Goal: Task Accomplishment & Management: Manage account settings

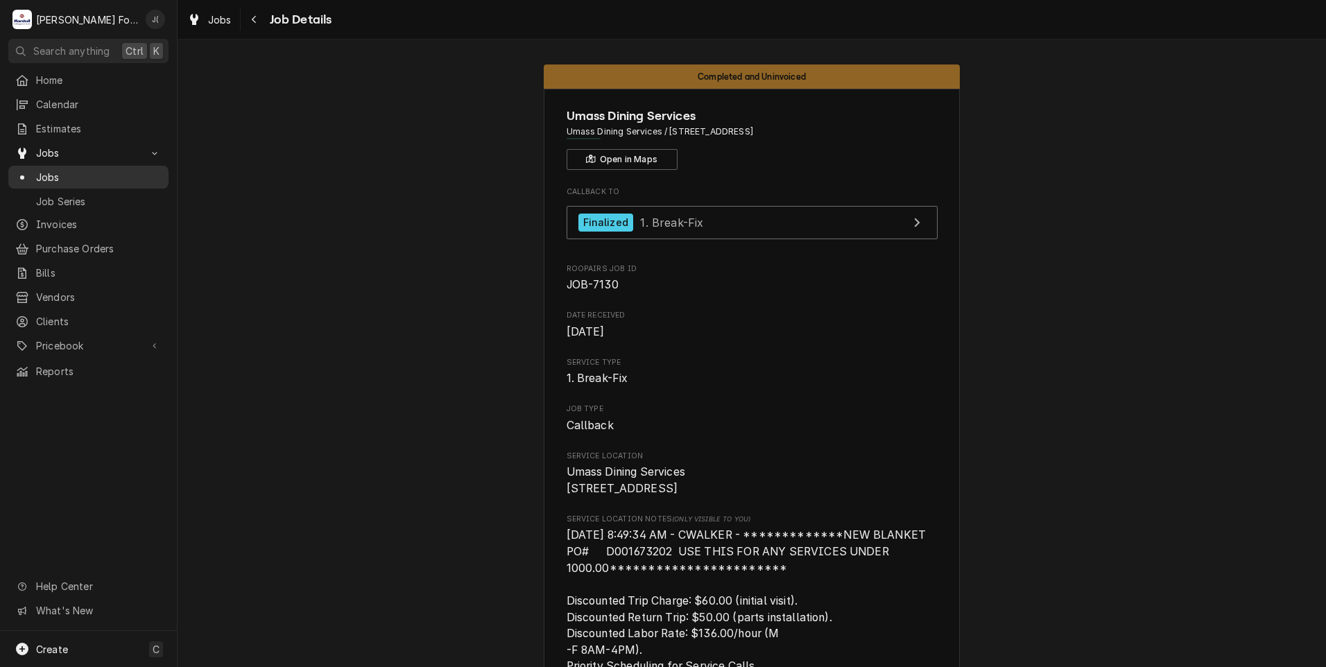
click at [101, 171] on span "Jobs" at bounding box center [98, 177] width 125 height 15
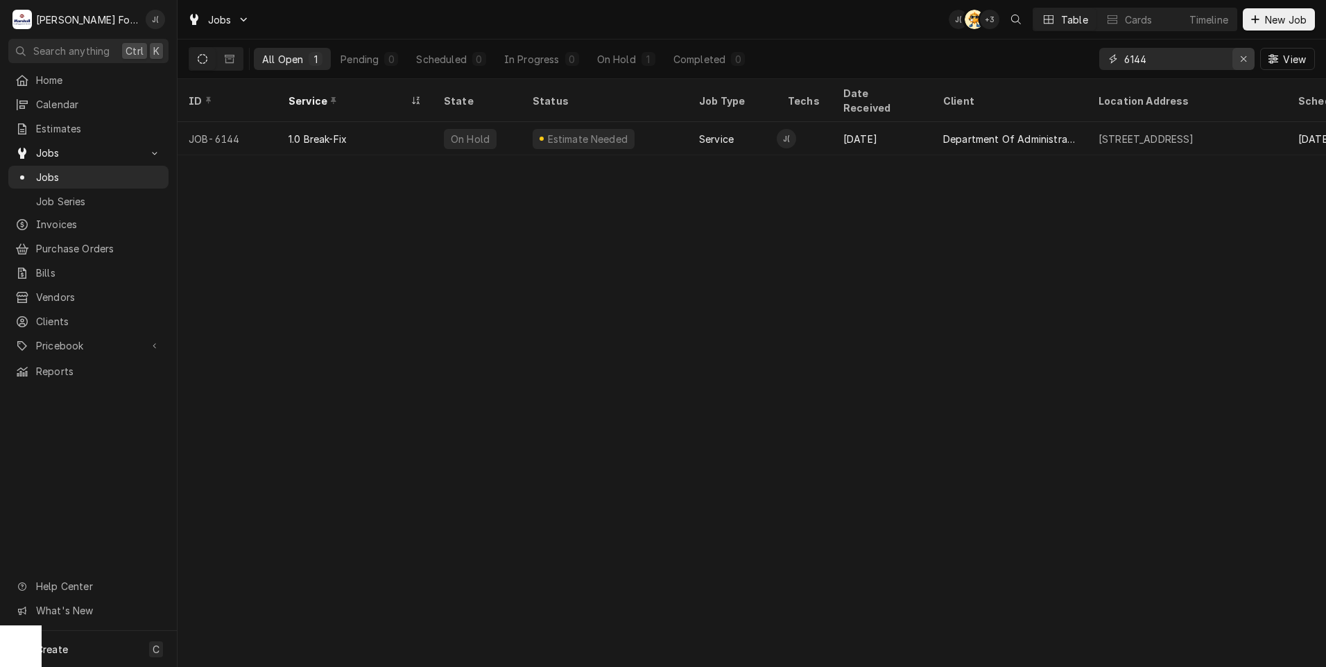
click at [1245, 62] on icon "Erase input" at bounding box center [1244, 59] width 8 height 10
click at [1194, 61] on input "Dynamic Content Wrapper" at bounding box center [1189, 59] width 130 height 22
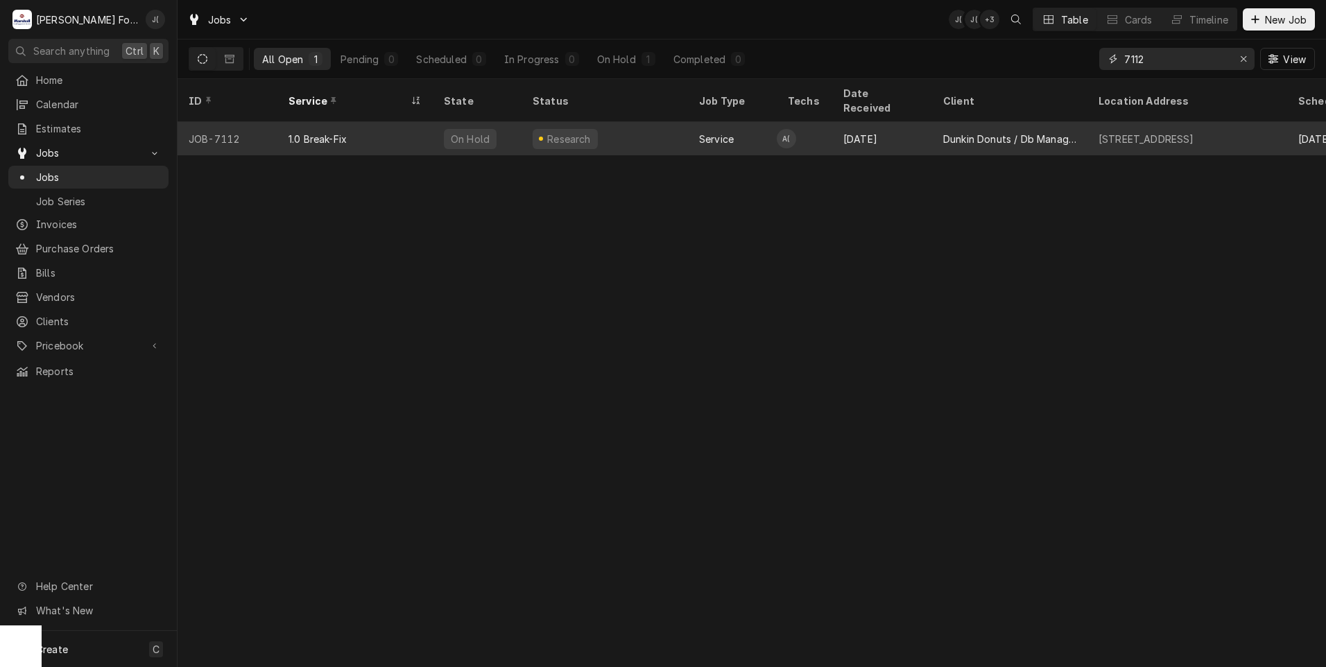
type input "7112"
click at [409, 132] on div "1.0 Break-Fix" at bounding box center [354, 138] width 155 height 33
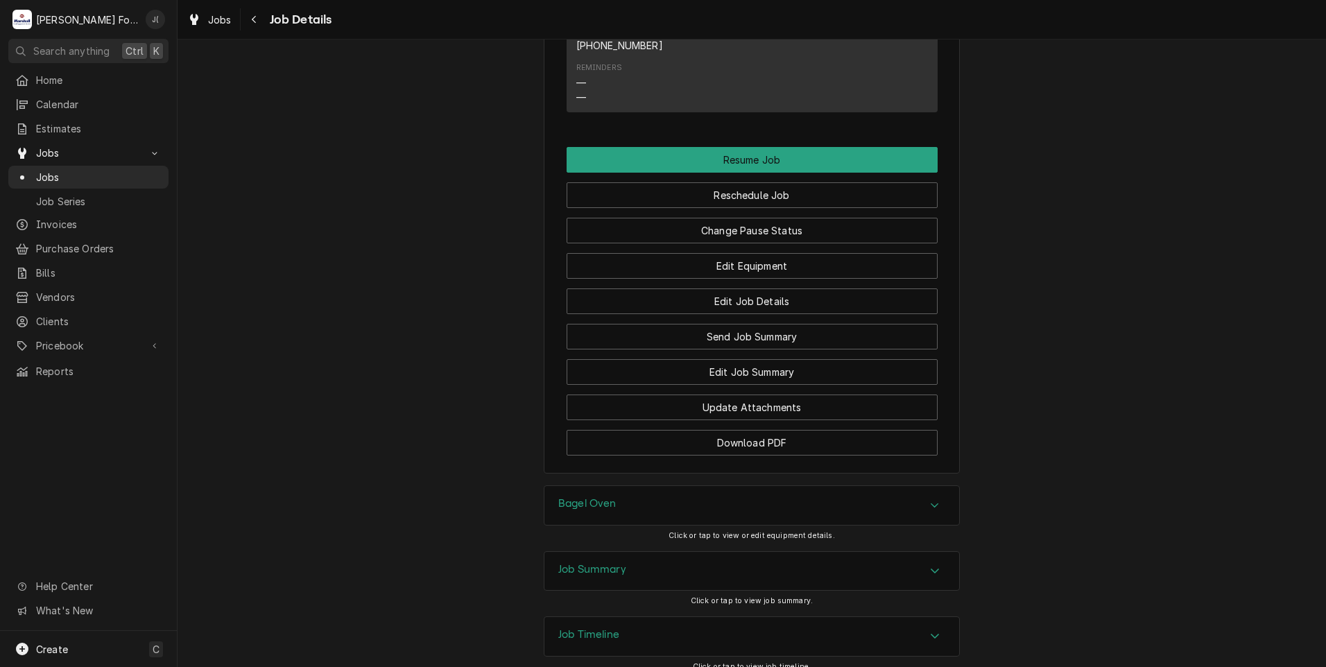
scroll to position [1615, 0]
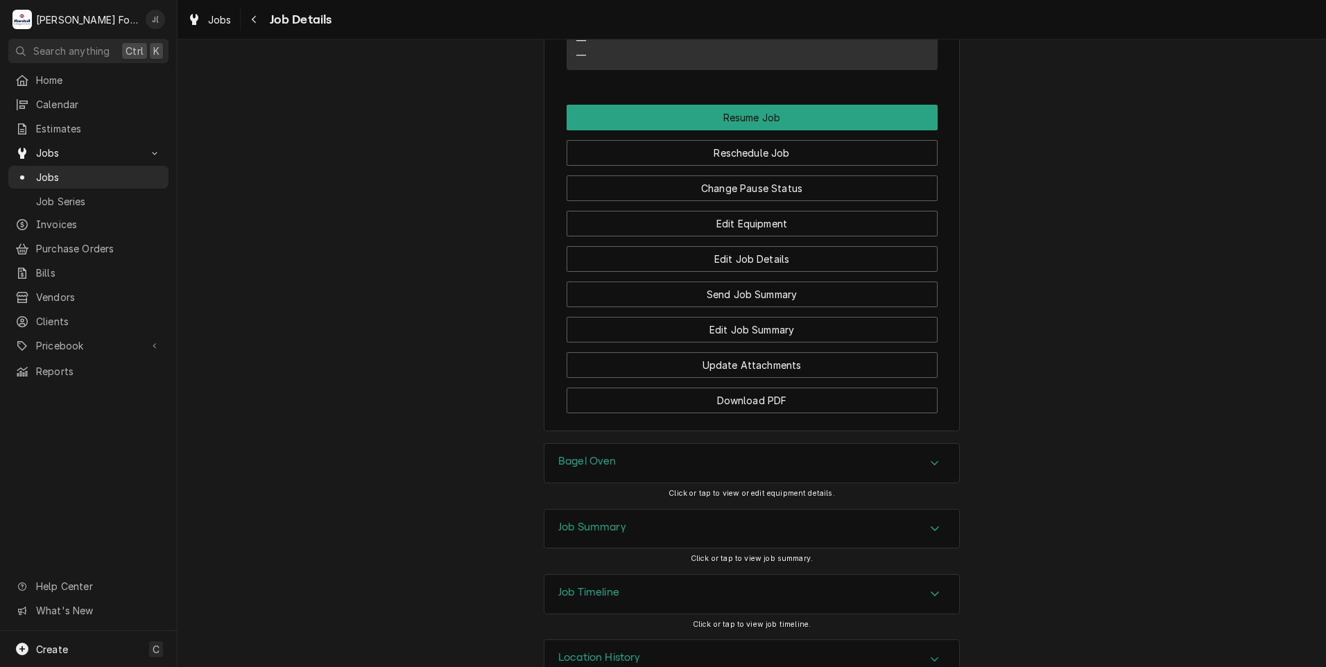
click at [558, 521] on h3 "Job Summary" at bounding box center [592, 527] width 68 height 13
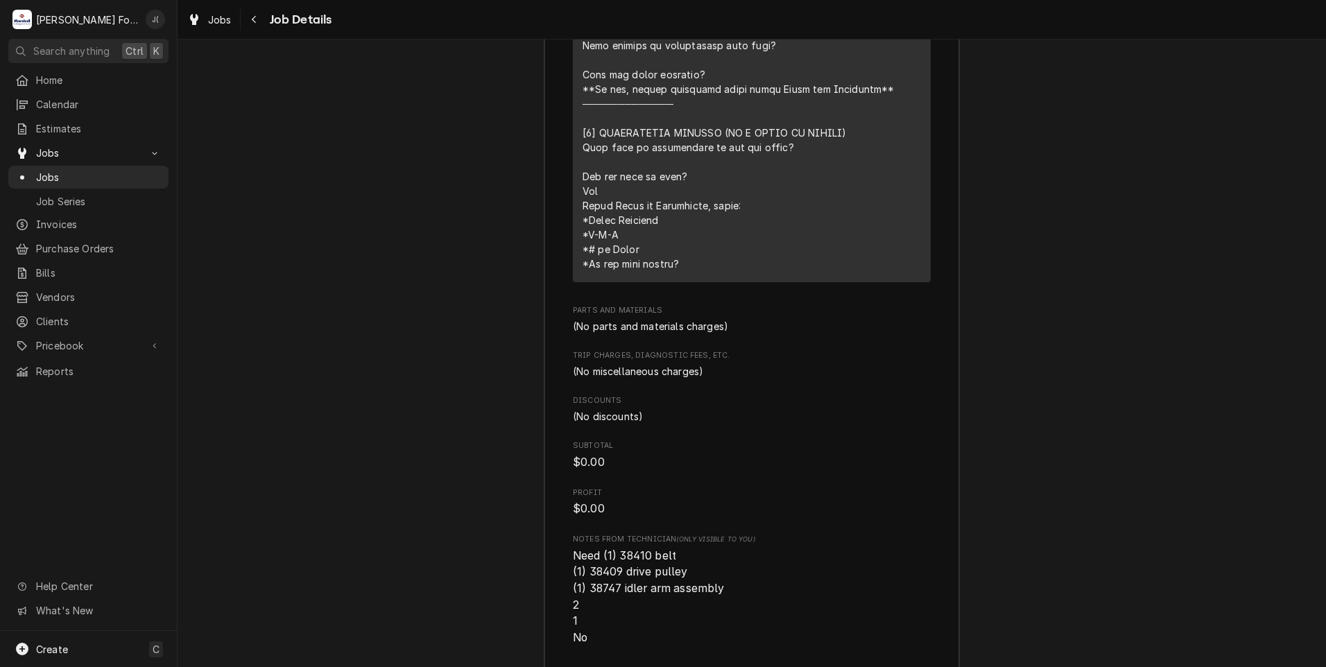
scroll to position [2740, 0]
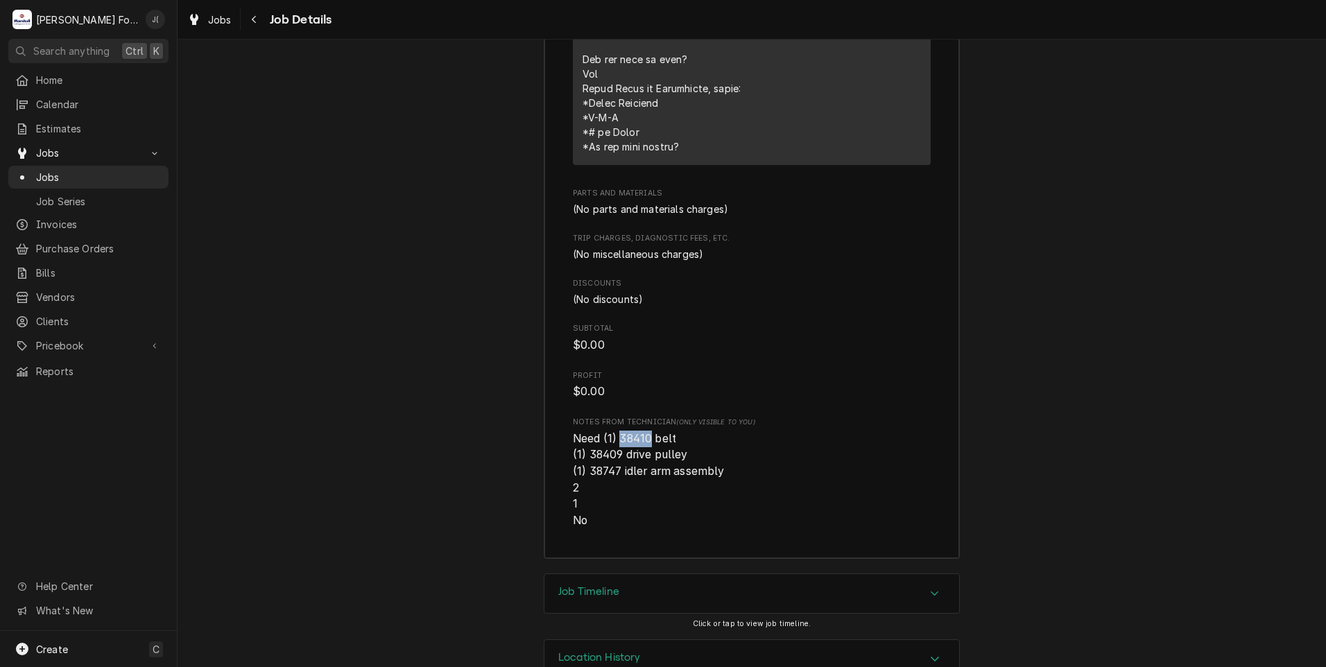
drag, startPoint x: 643, startPoint y: 400, endPoint x: 614, endPoint y: 405, distance: 30.2
click at [614, 432] on span "Need (1) 38410 belt (1) 38409 drive pulley (1) 38747 idler arm assembly 2 1 No" at bounding box center [650, 479] width 155 height 95
drag, startPoint x: 614, startPoint y: 405, endPoint x: 625, endPoint y: 402, distance: 11.4
copy span "38410"
drag, startPoint x: 614, startPoint y: 417, endPoint x: 584, endPoint y: 419, distance: 29.2
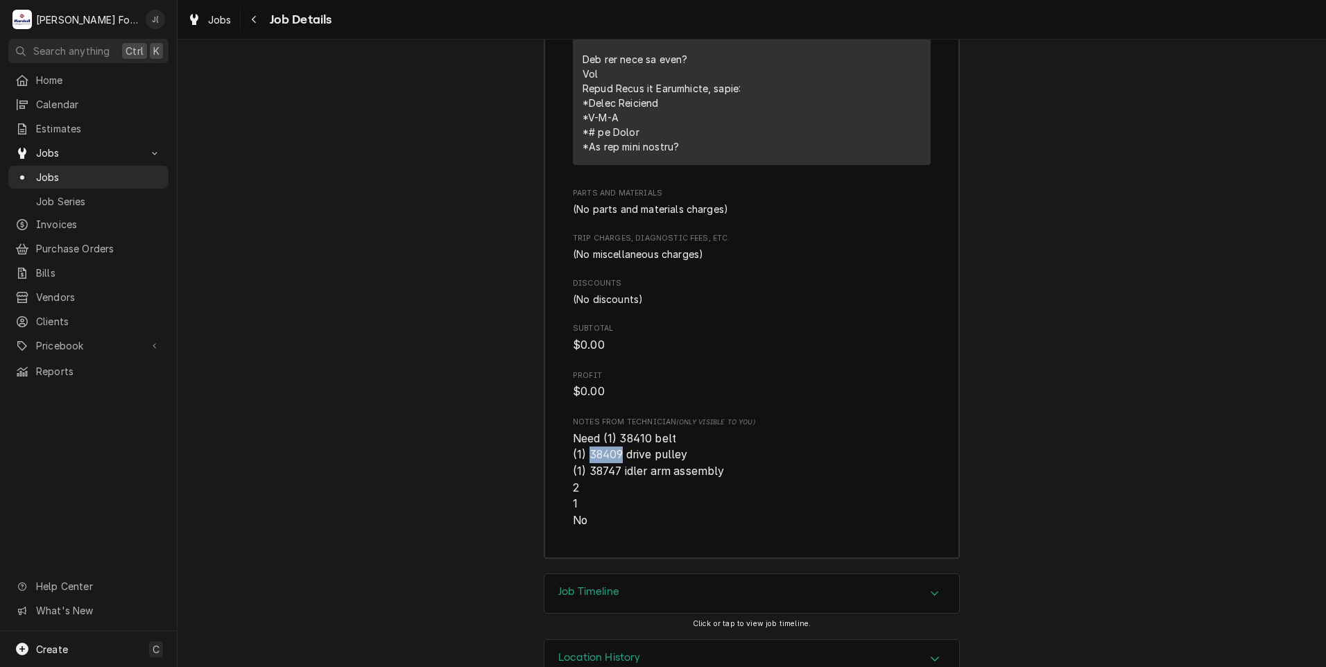
click at [584, 432] on span "Need (1) 38410 belt (1) 38409 drive pulley (1) 38747 idler arm assembly 2 1 No" at bounding box center [650, 479] width 155 height 95
copy span "38409"
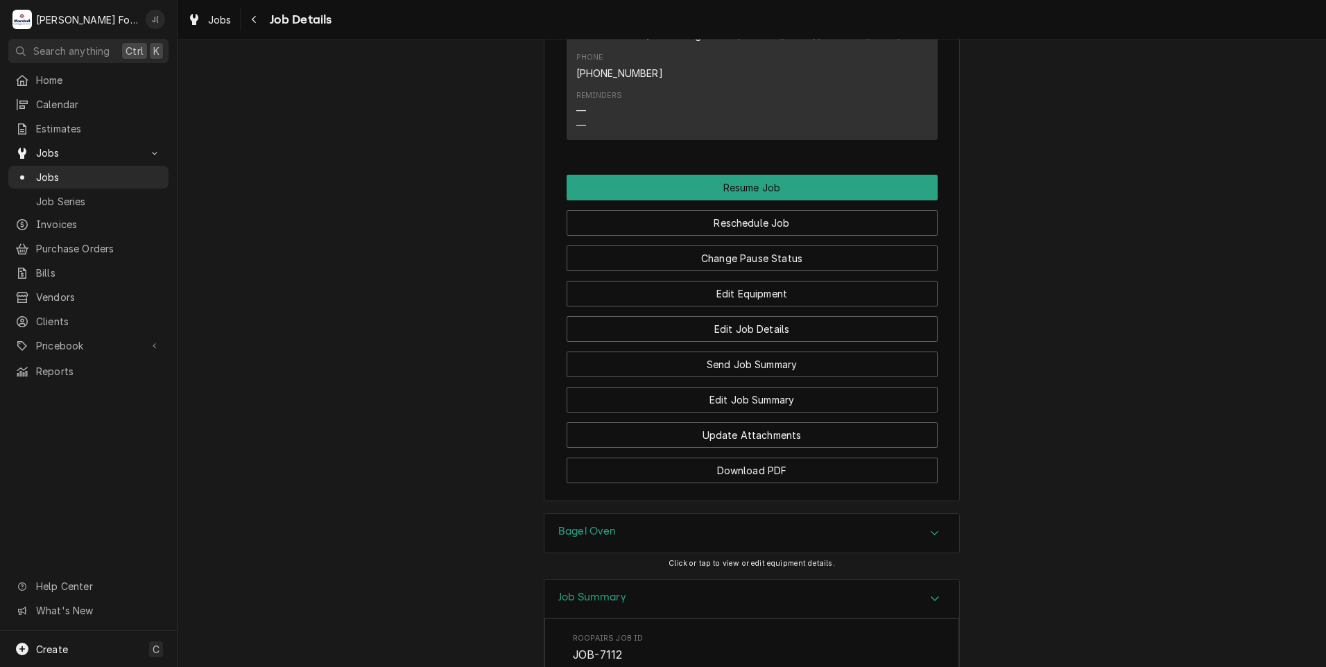
scroll to position [1423, 0]
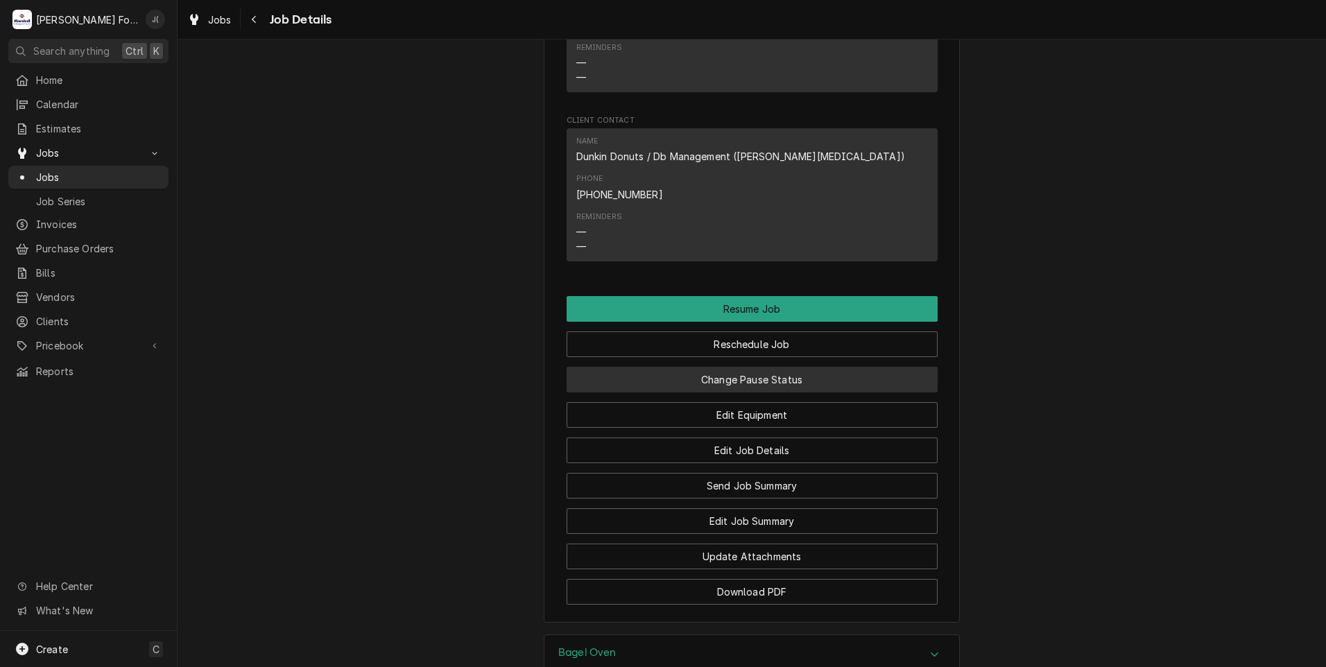
click at [738, 367] on button "Change Pause Status" at bounding box center [751, 380] width 371 height 26
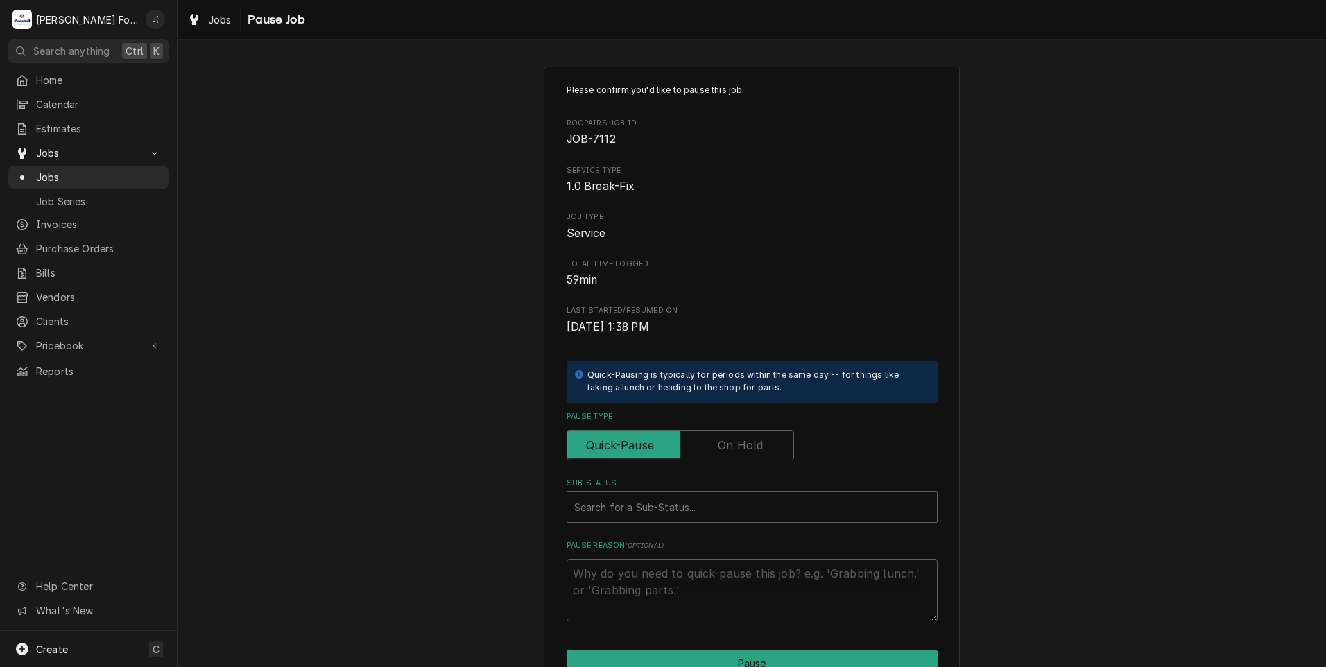
click at [749, 449] on label "Pause Type" at bounding box center [679, 445] width 227 height 31
click at [749, 449] on input "Pause Type" at bounding box center [680, 445] width 215 height 31
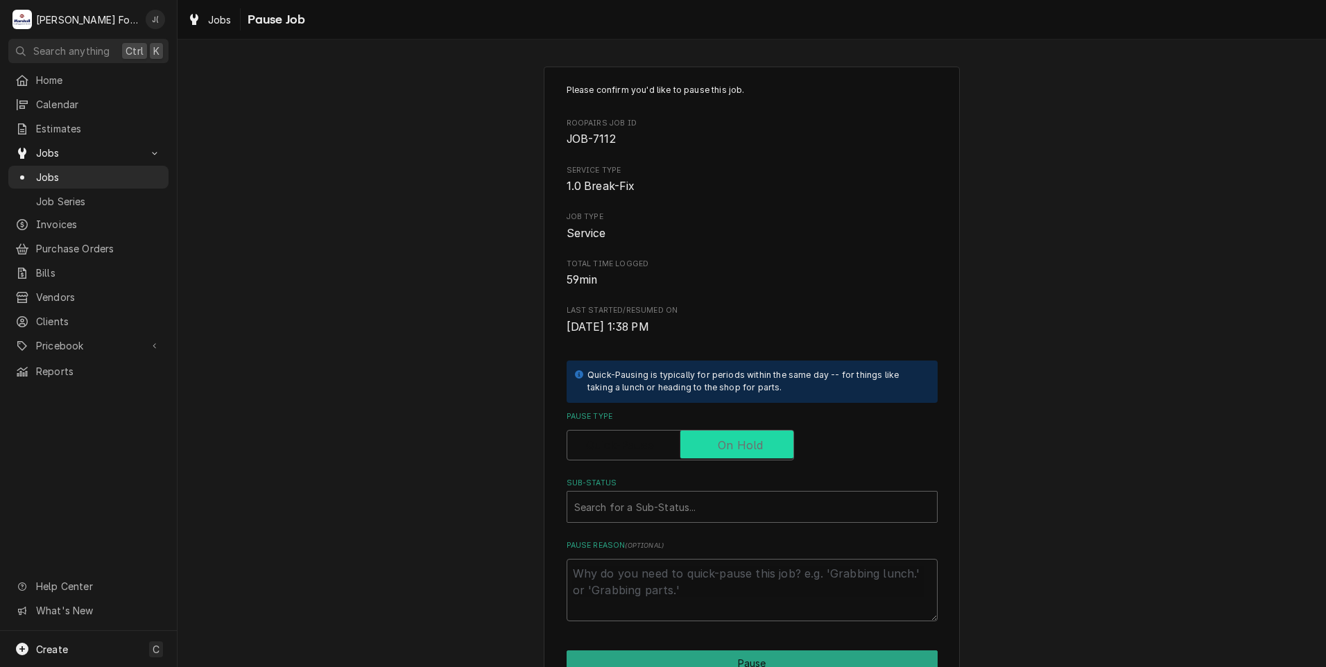
checkbox input "true"
click at [707, 507] on div "Sub-Status" at bounding box center [752, 506] width 356 height 25
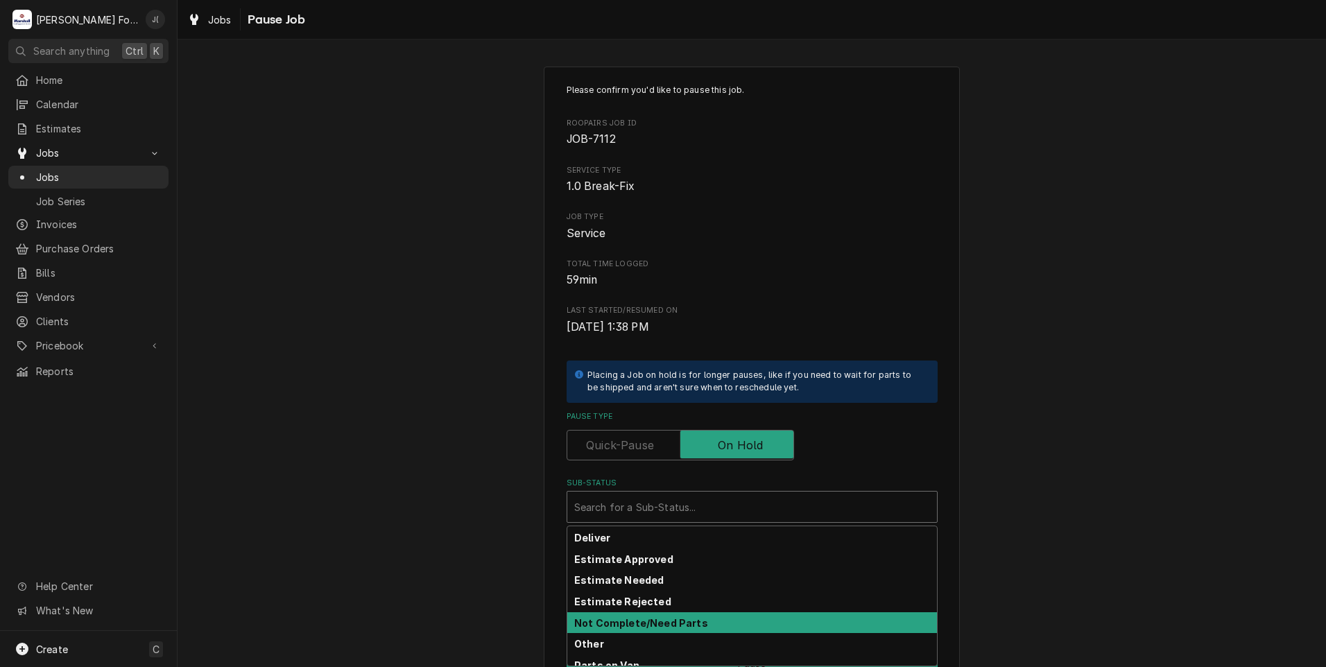
scroll to position [83, 0]
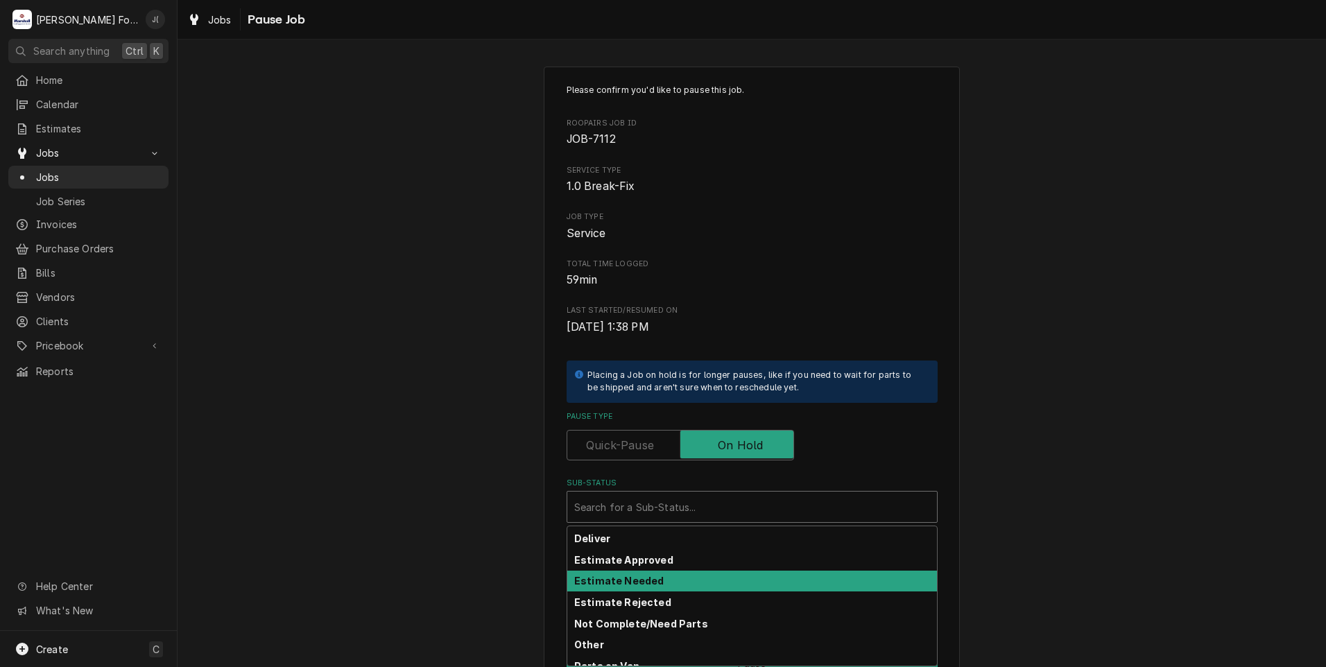
click at [632, 582] on strong "Estimate Needed" at bounding box center [618, 581] width 89 height 12
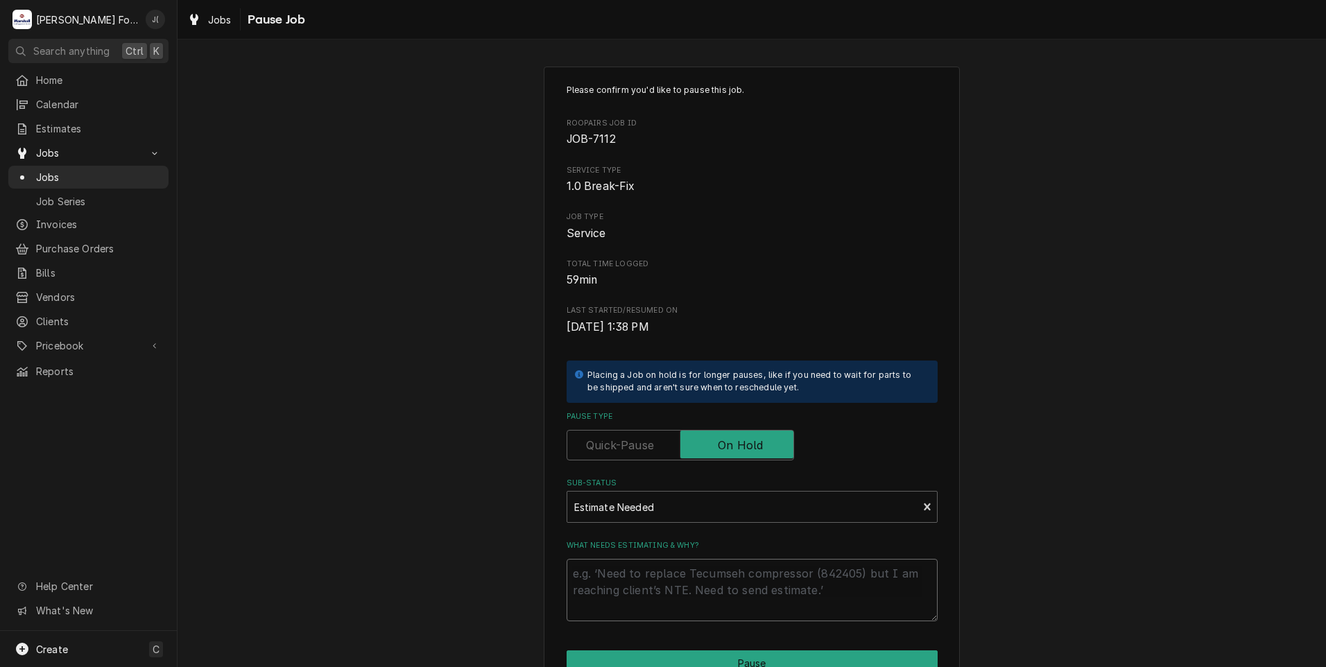
click at [632, 591] on textarea "What needs estimating & why?" at bounding box center [751, 590] width 371 height 62
type textarea "x"
type textarea "P"
type textarea "x"
type textarea "PR"
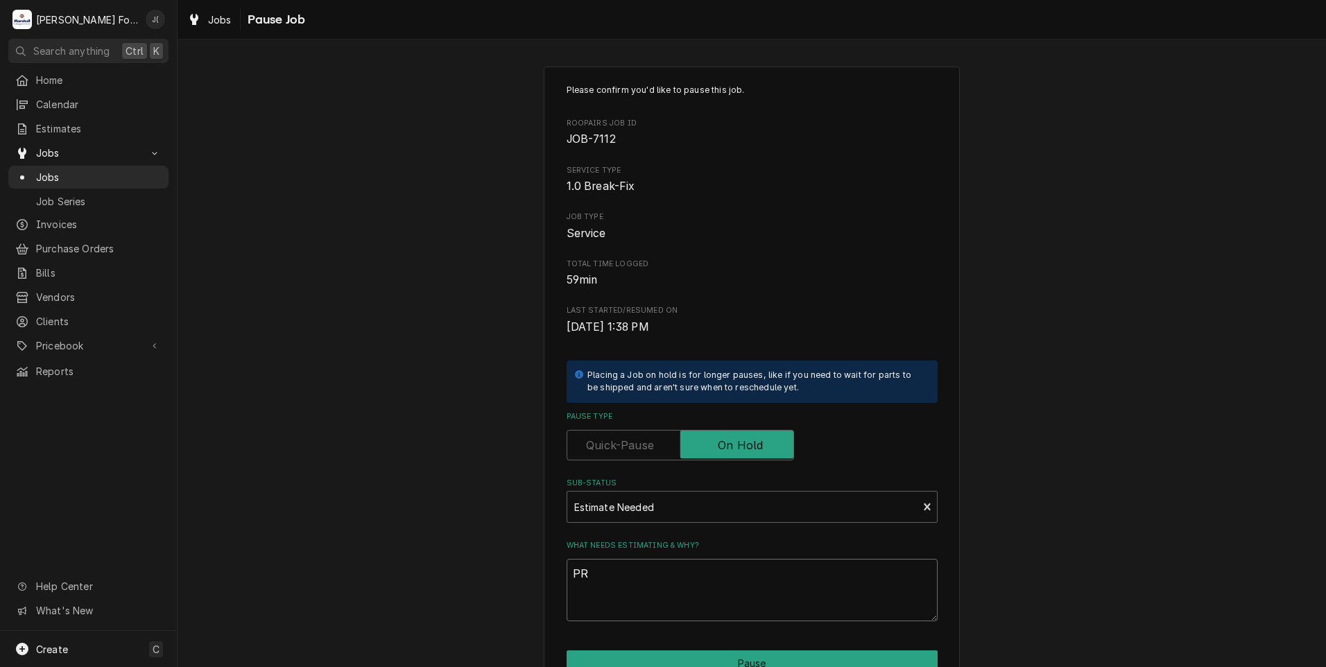
type textarea "x"
type textarea "PRI"
type textarea "x"
type textarea "PRIC"
type textarea "x"
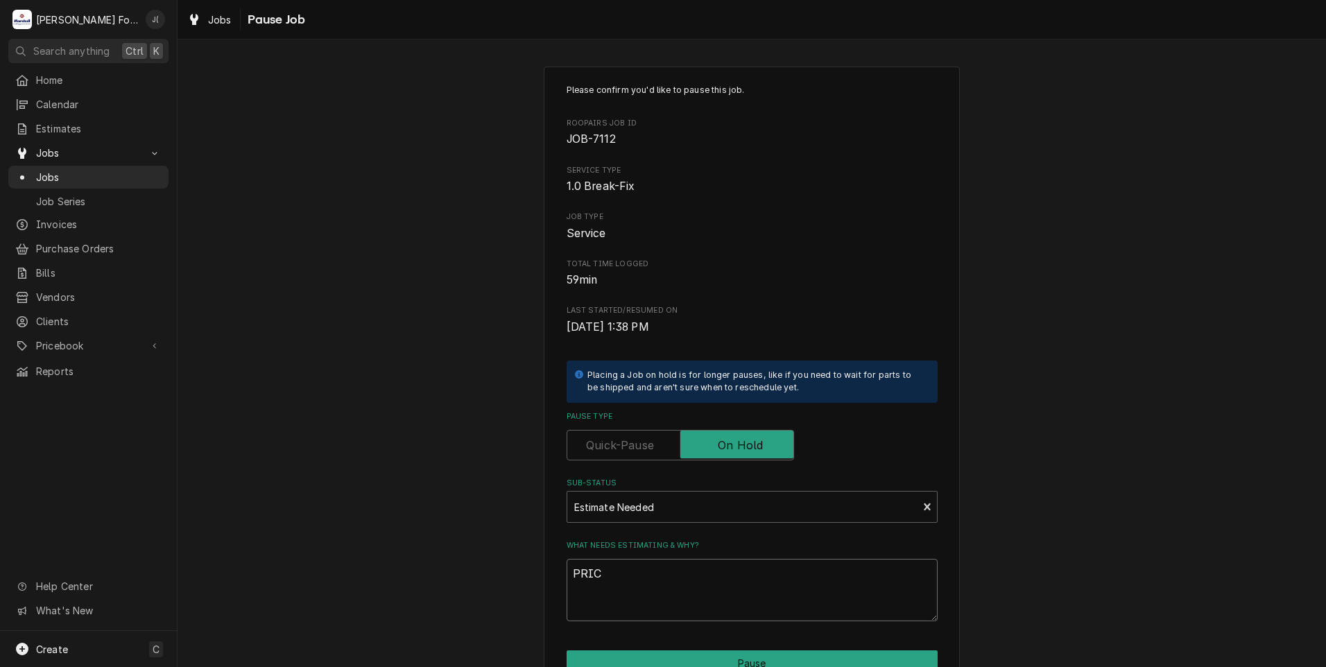
type textarea "PRICE"
type textarea "x"
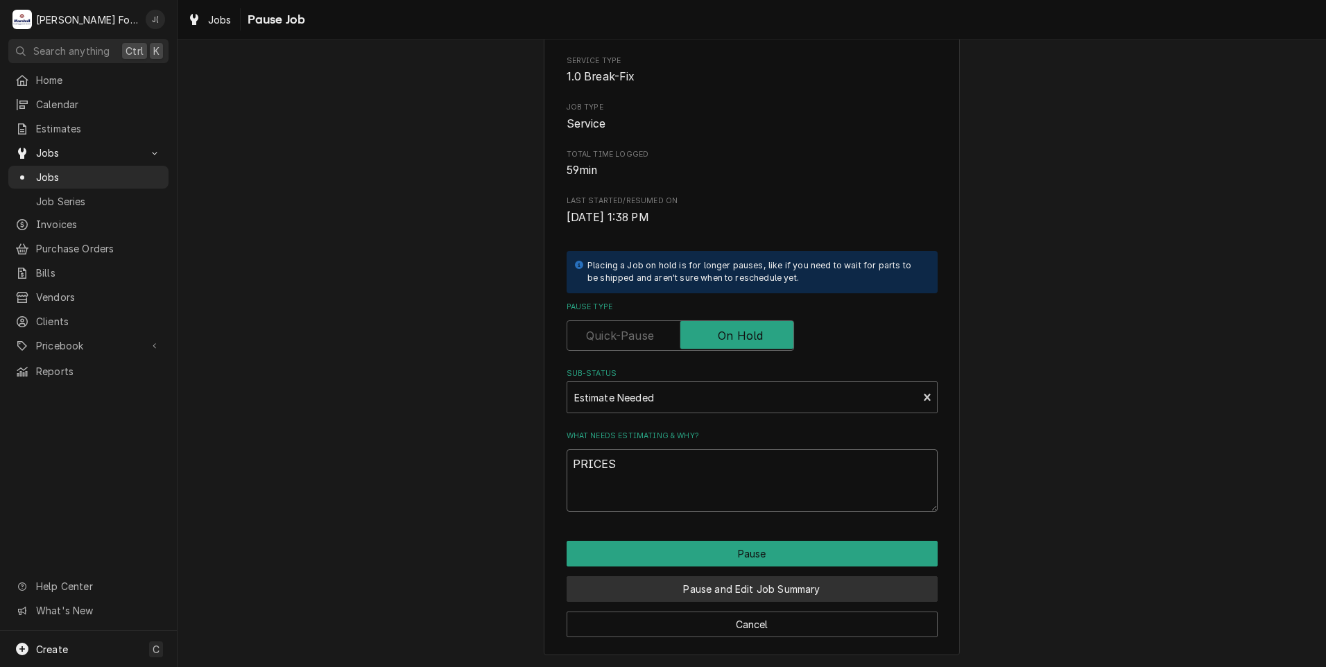
type textarea "PRICES"
click at [804, 594] on button "Pause and Edit Job Summary" at bounding box center [751, 589] width 371 height 26
type textarea "x"
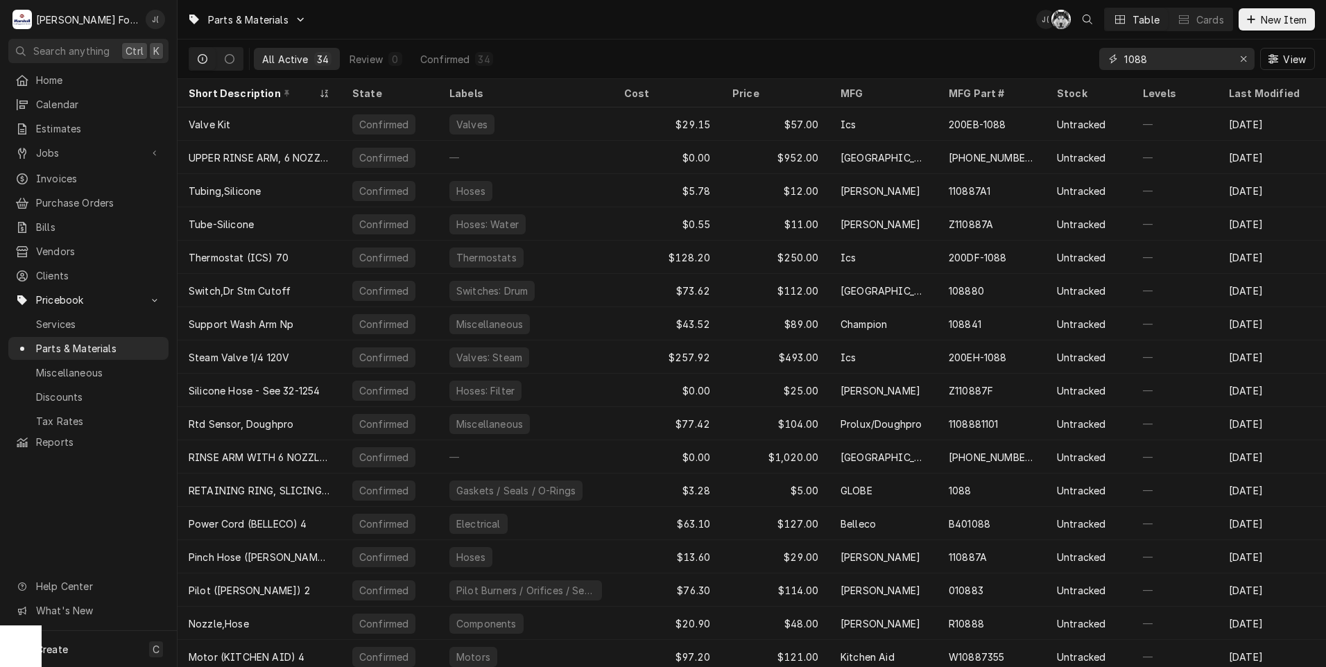
drag, startPoint x: 1244, startPoint y: 60, endPoint x: 1235, endPoint y: 58, distance: 8.4
click at [1244, 59] on icon "Erase input" at bounding box center [1244, 59] width 8 height 10
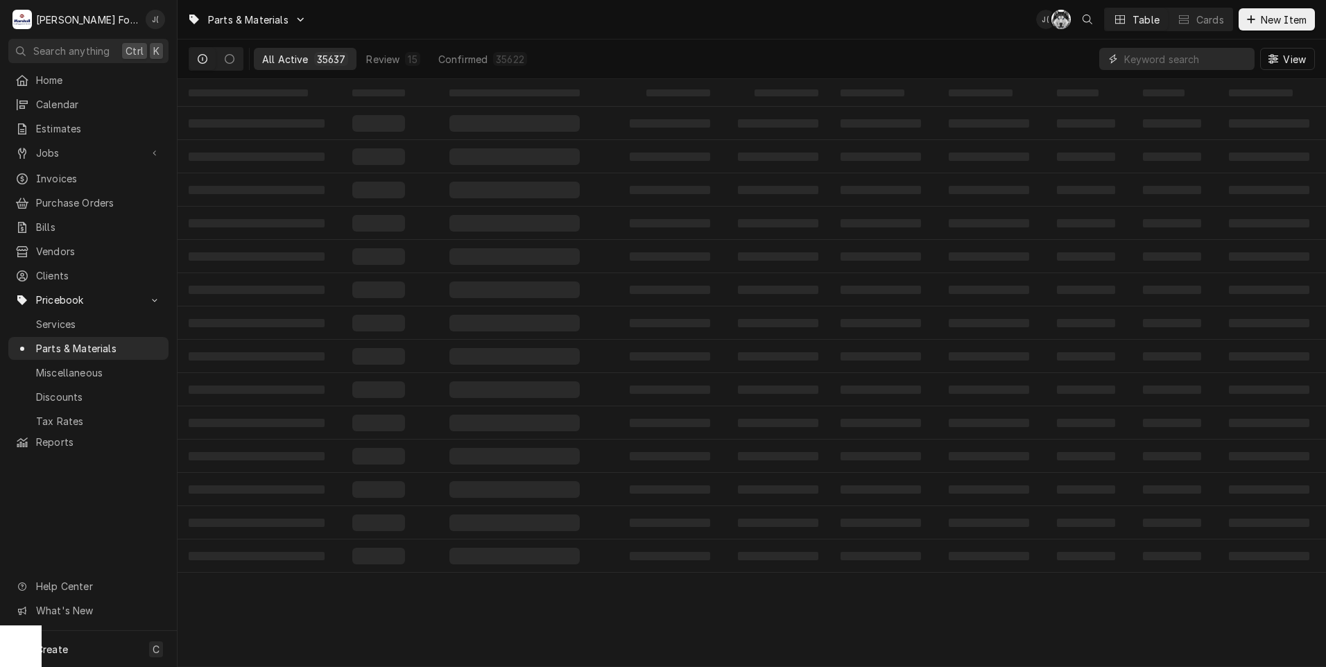
paste input "38410"
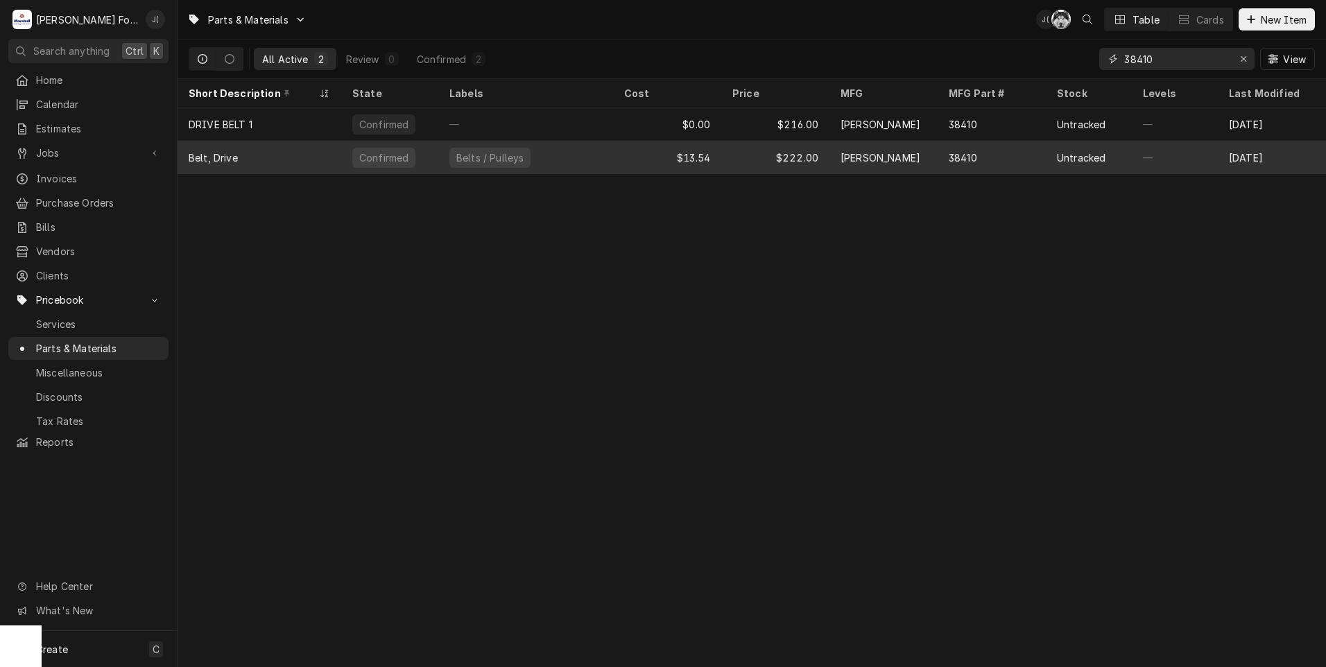
type input "38410"
click at [747, 164] on div "$222.00" at bounding box center [775, 157] width 108 height 33
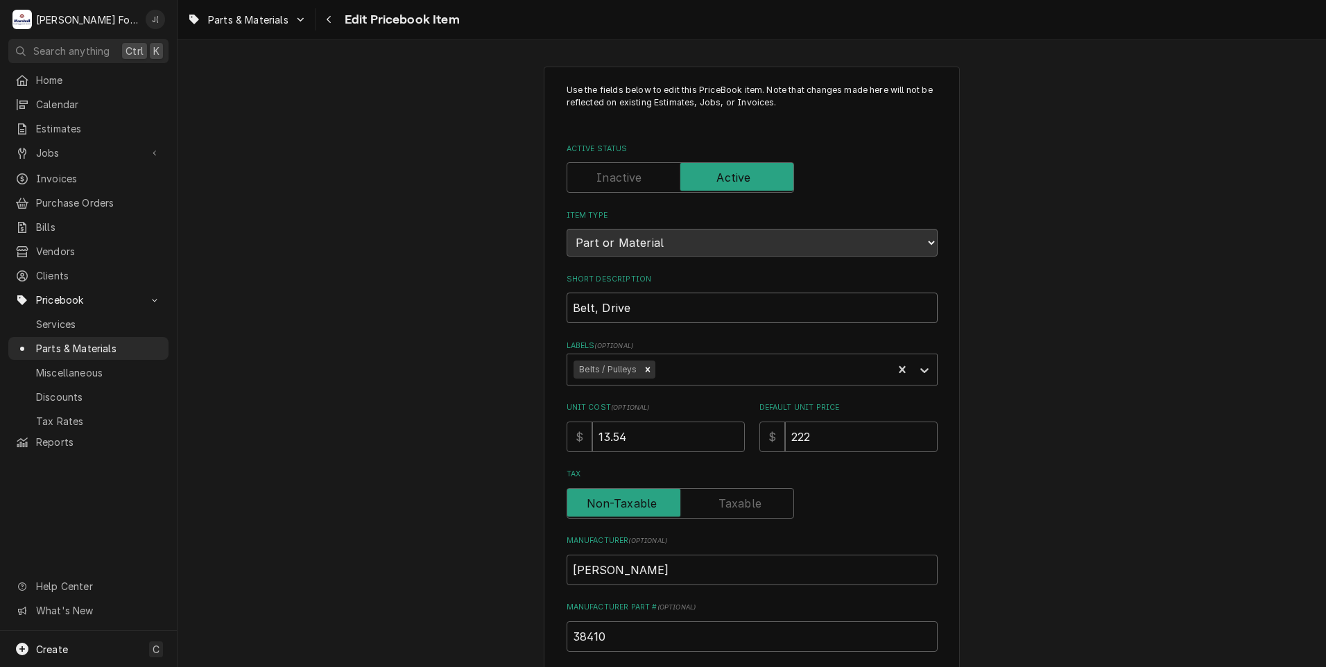
drag, startPoint x: 666, startPoint y: 305, endPoint x: 360, endPoint y: 289, distance: 306.8
click at [363, 290] on div "Use the fields below to edit this PriceBook item. Note that changes made here w…" at bounding box center [751, 542] width 1148 height 977
type textarea "x"
type input "B"
type textarea "x"
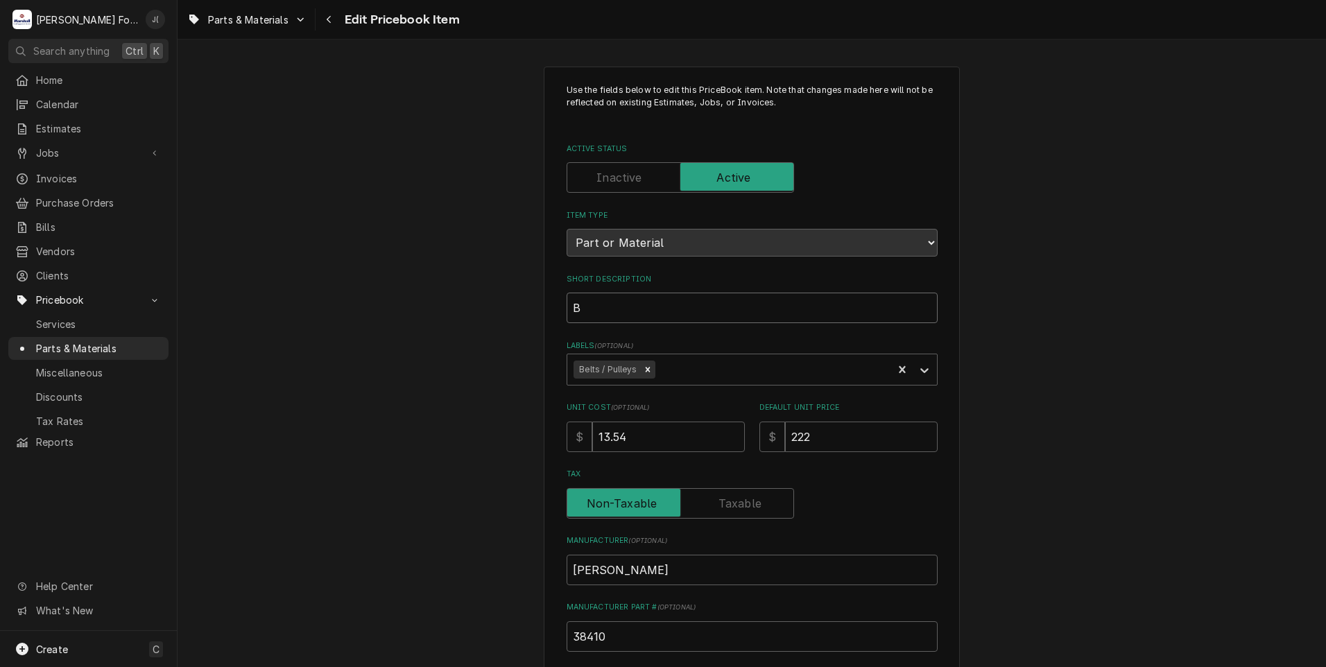
type input "BE"
type textarea "x"
type input "BEL"
type textarea "x"
type input "BELT"
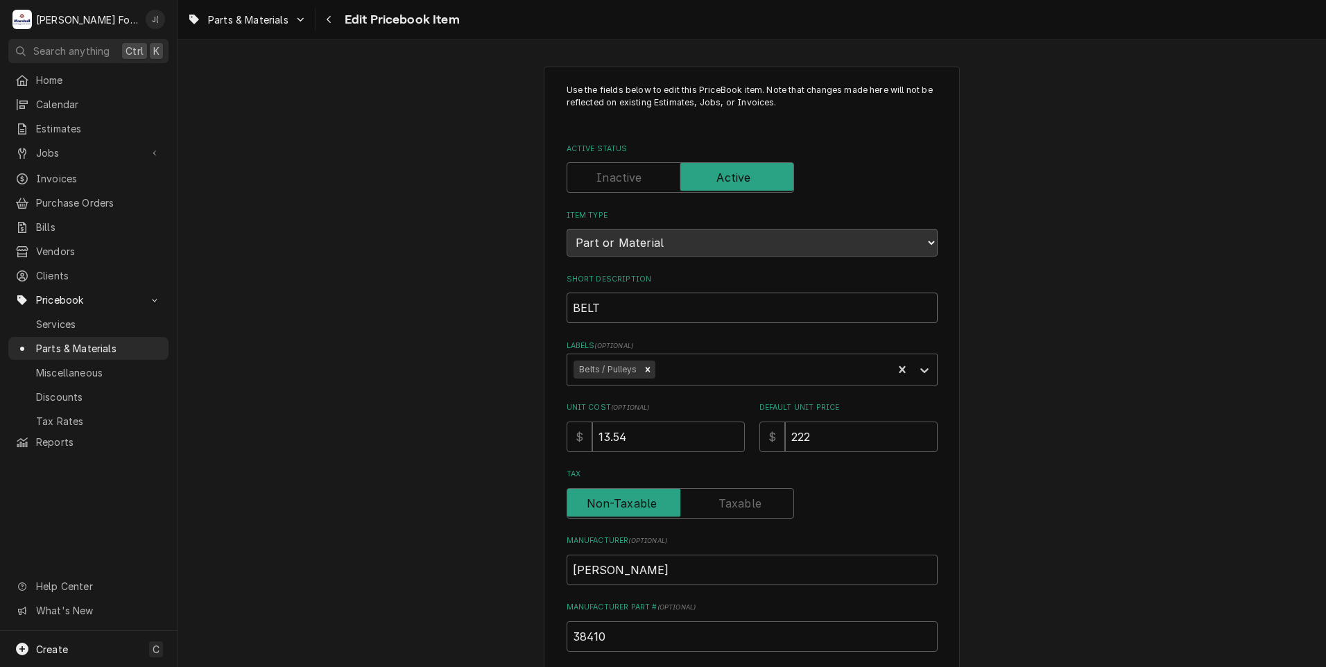
type textarea "x"
type input "BELT,"
type textarea "x"
type input "BELT,"
type textarea "x"
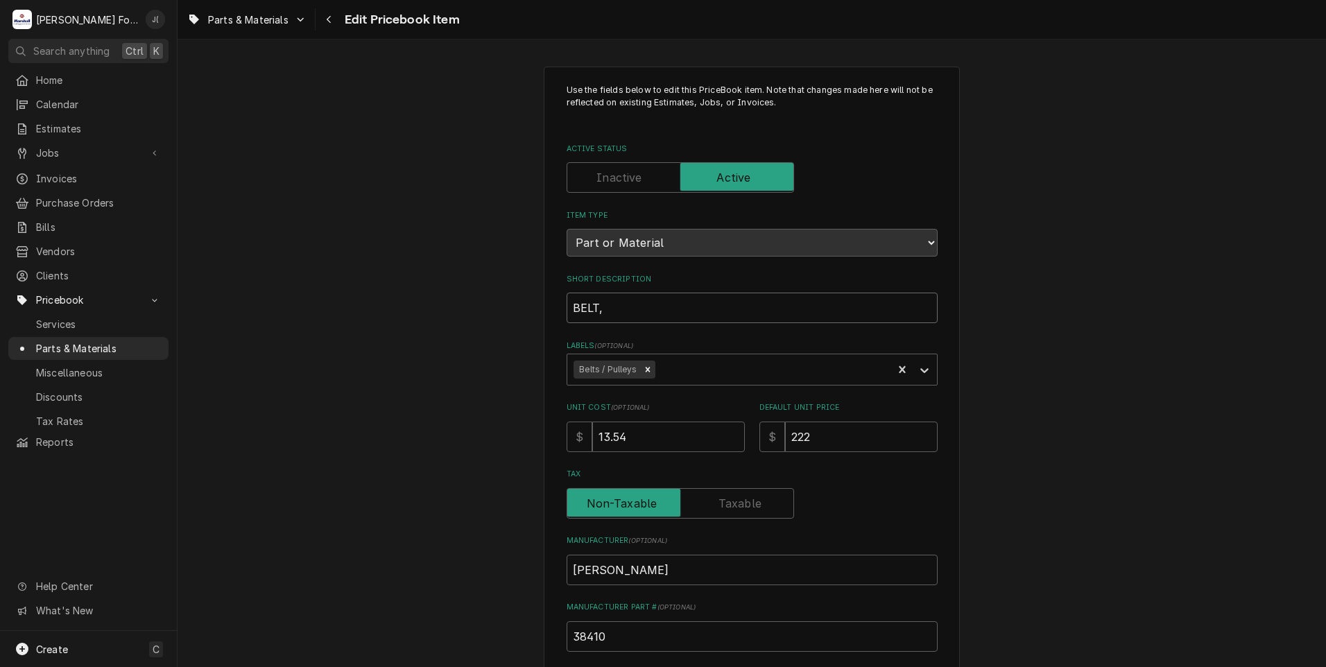
type input "BELT, D"
type textarea "x"
type input "BELT, DR"
type textarea "x"
type input "BELT, DRI"
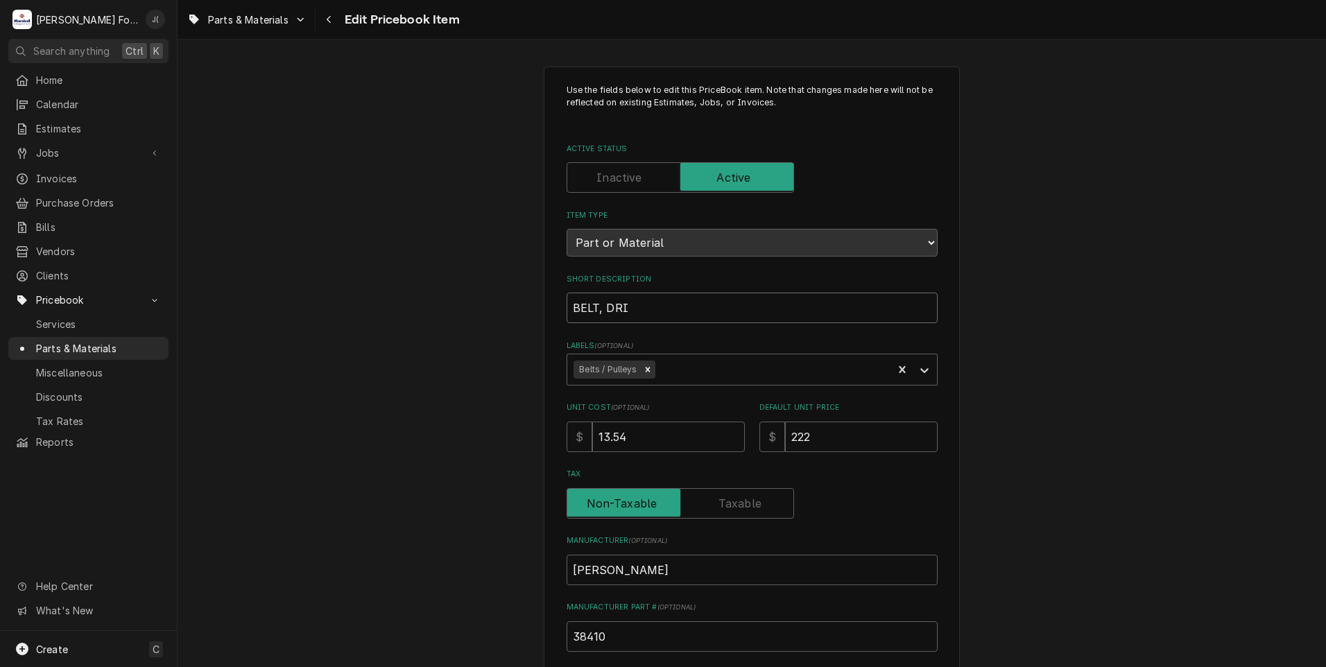
type textarea "x"
type input "BELT, DRIV"
type textarea "x"
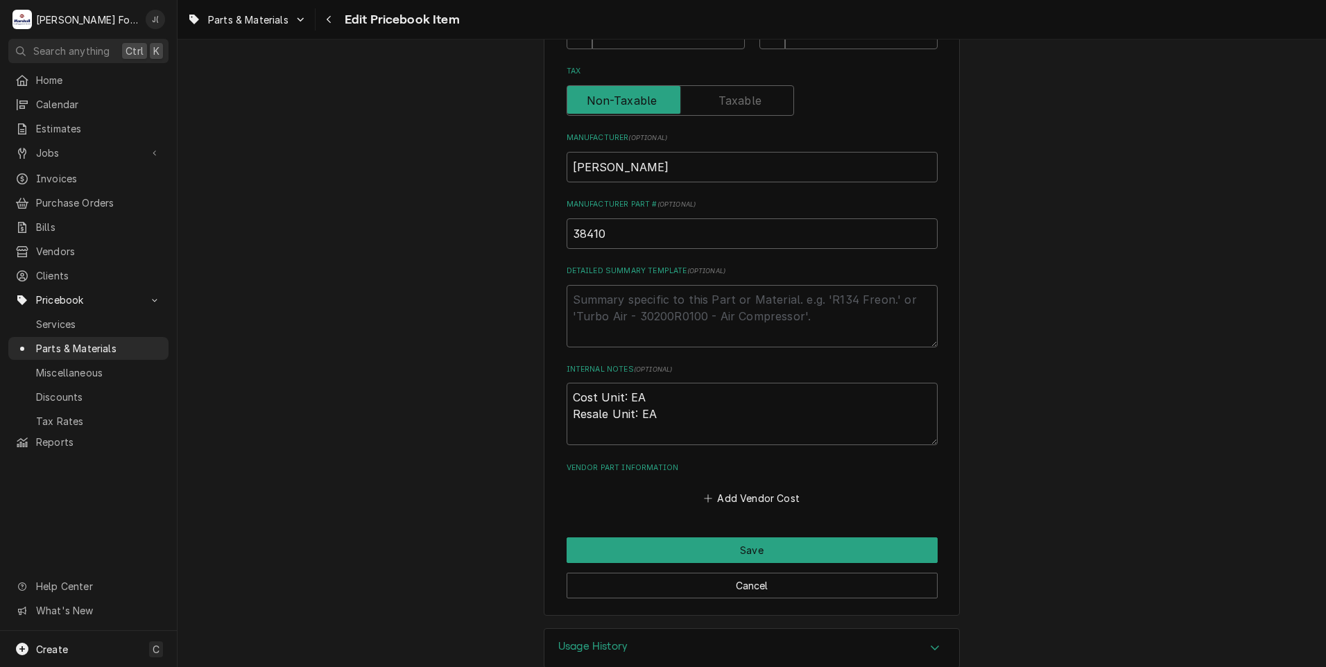
scroll to position [416, 0]
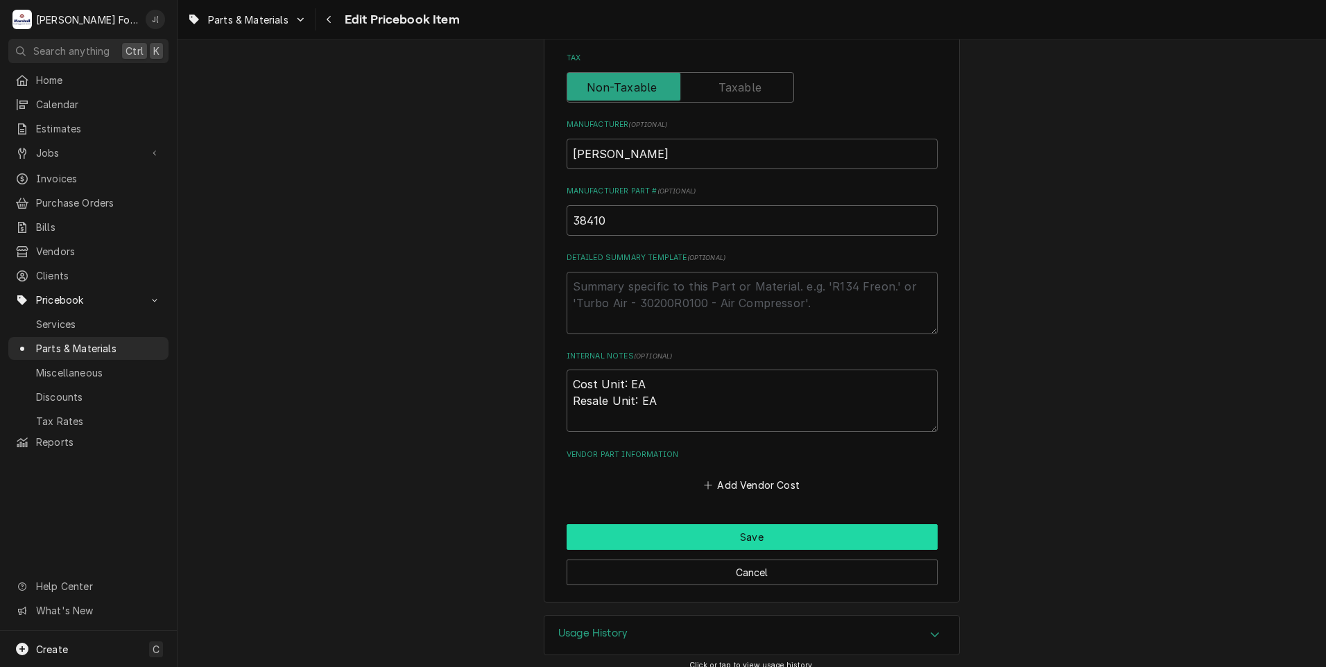
type input "BELT, DRIVE"
click at [663, 537] on button "Save" at bounding box center [751, 537] width 371 height 26
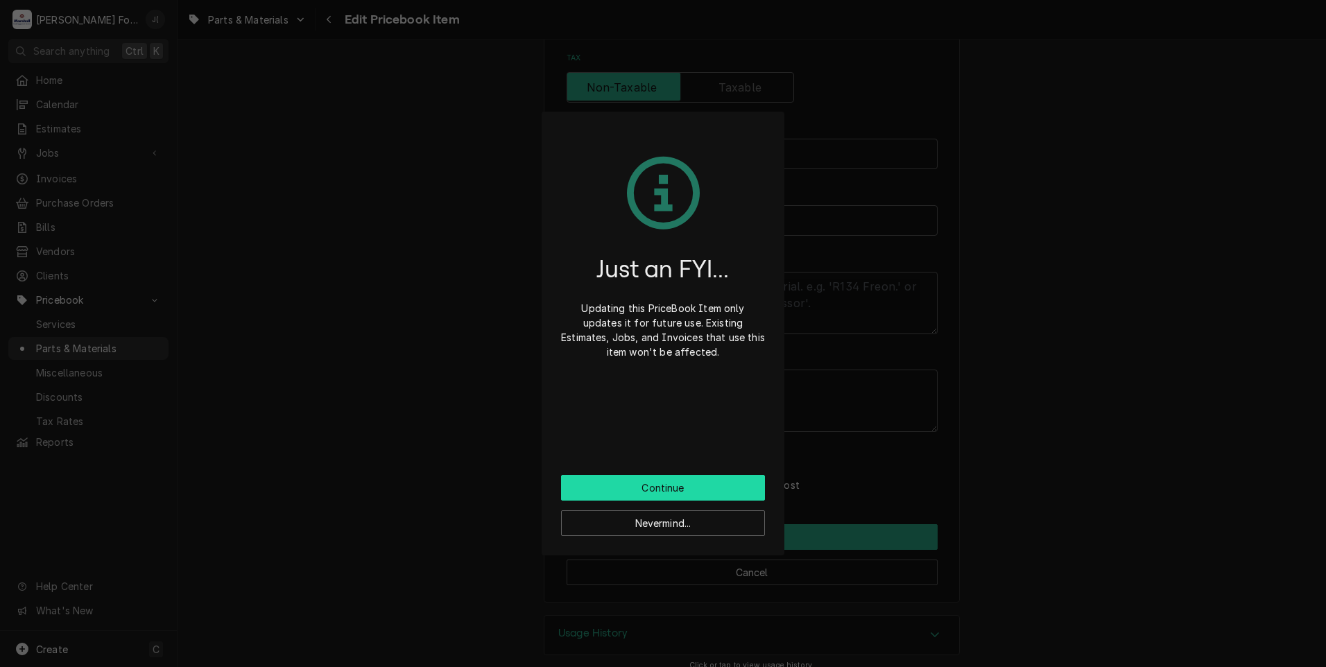
click at [669, 492] on button "Continue" at bounding box center [663, 488] width 204 height 26
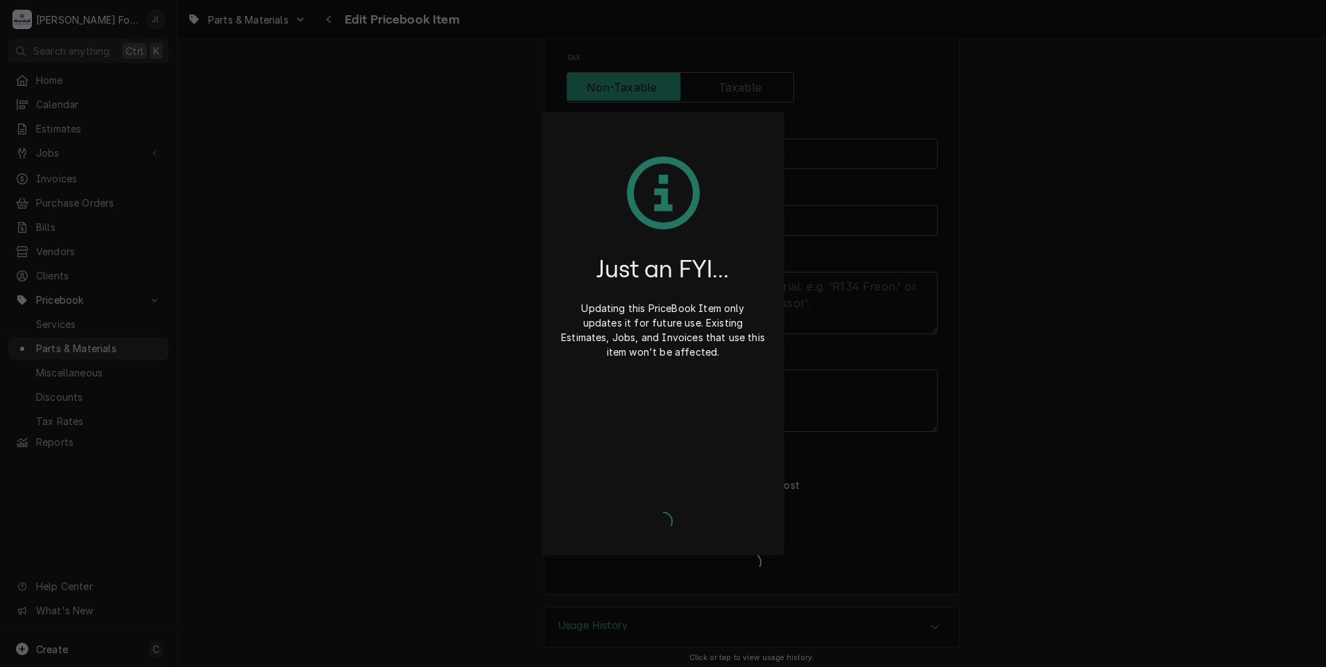
type textarea "x"
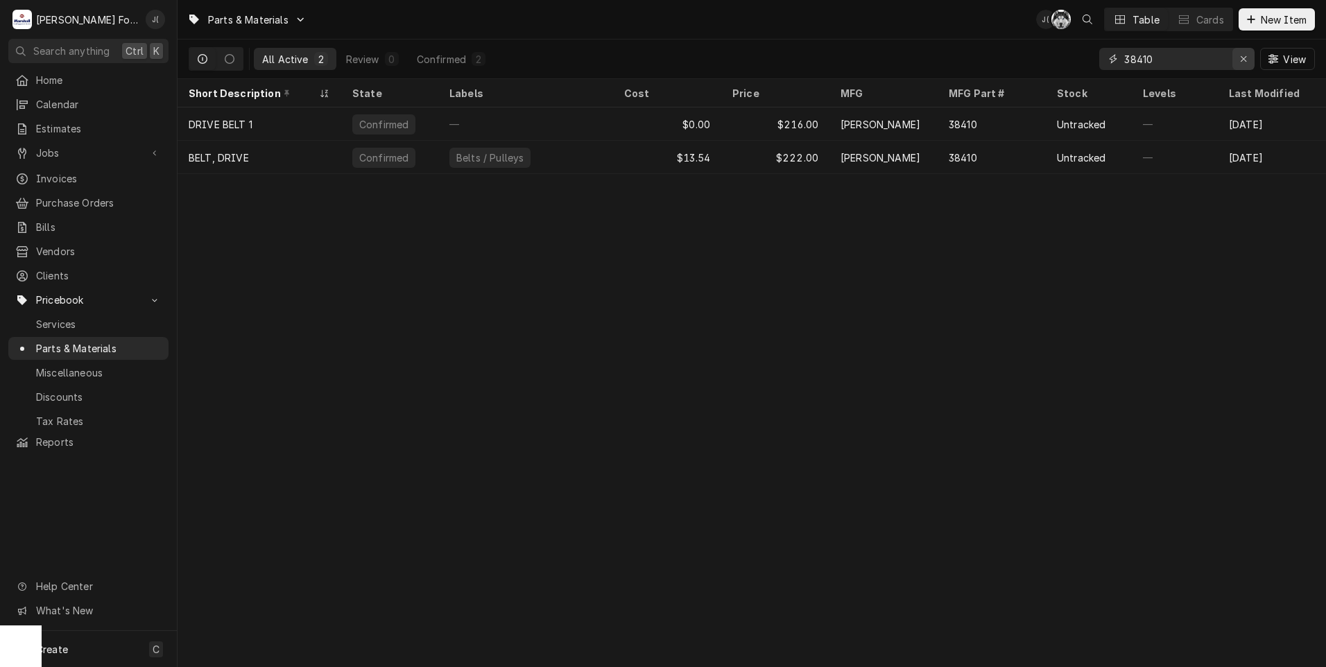
click at [1246, 56] on icon "Erase input" at bounding box center [1243, 59] width 6 height 6
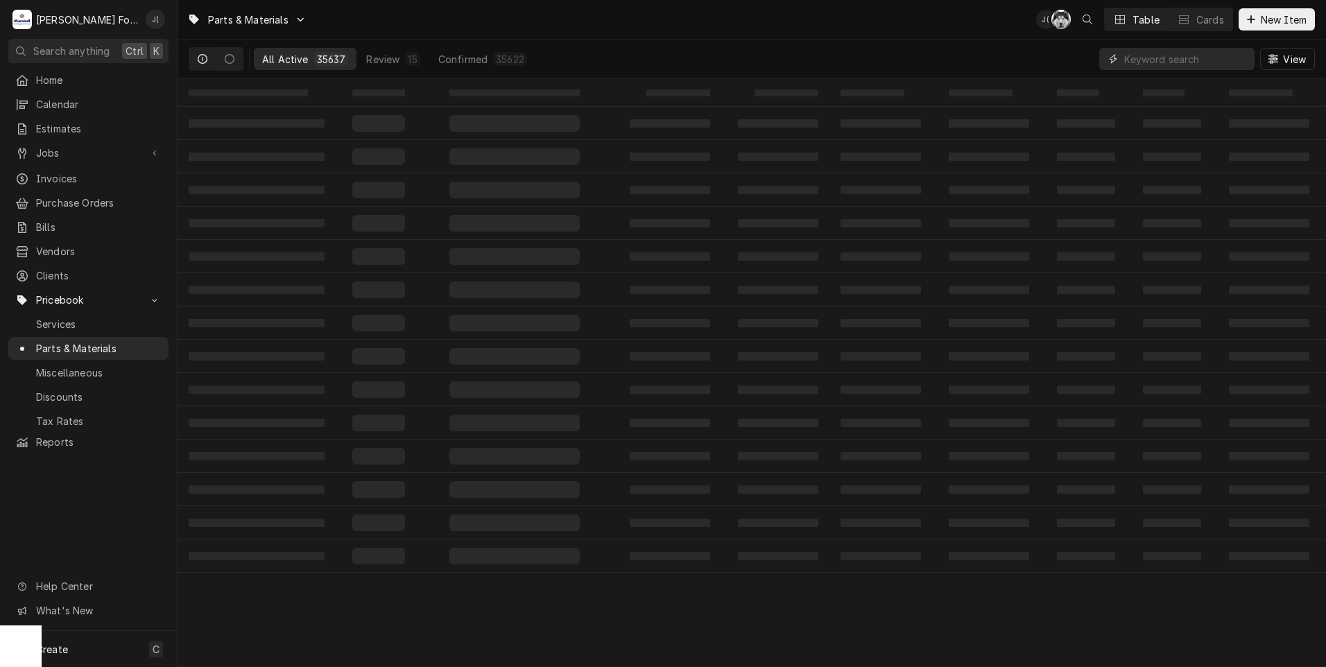
paste input "38409"
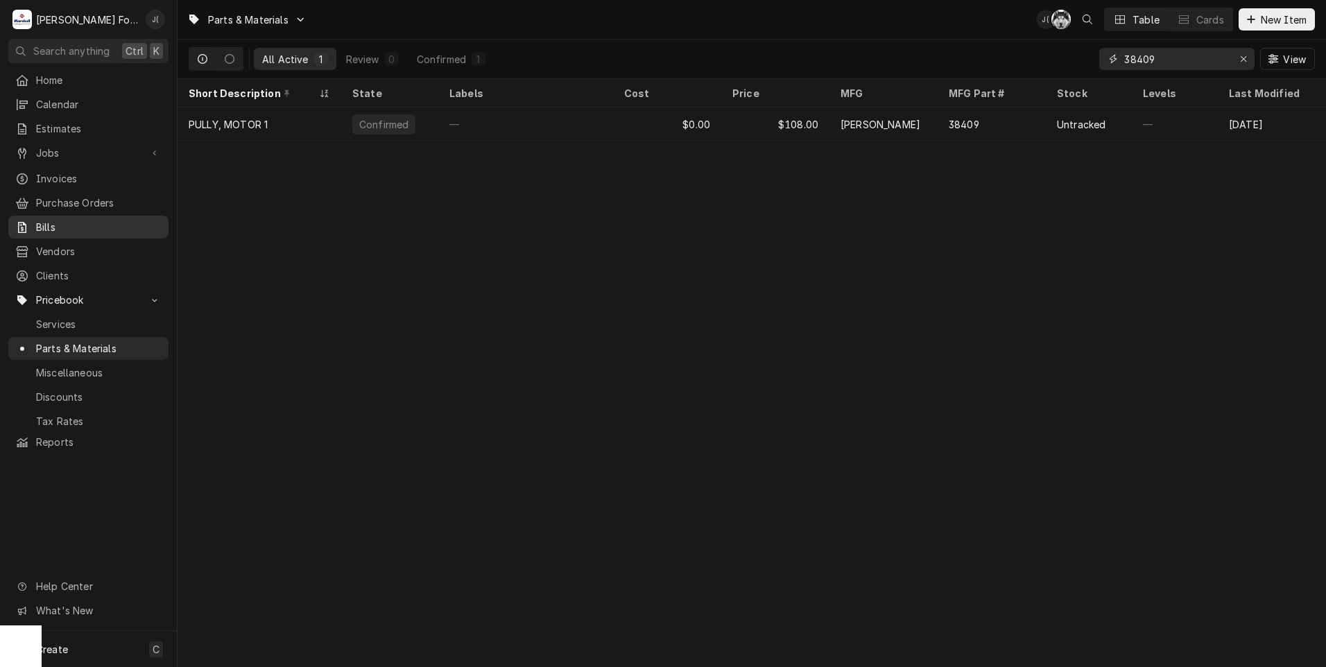
type input "38409"
drag, startPoint x: 1247, startPoint y: 58, endPoint x: 1228, endPoint y: 58, distance: 19.4
click at [1246, 58] on icon "Erase input" at bounding box center [1244, 59] width 8 height 10
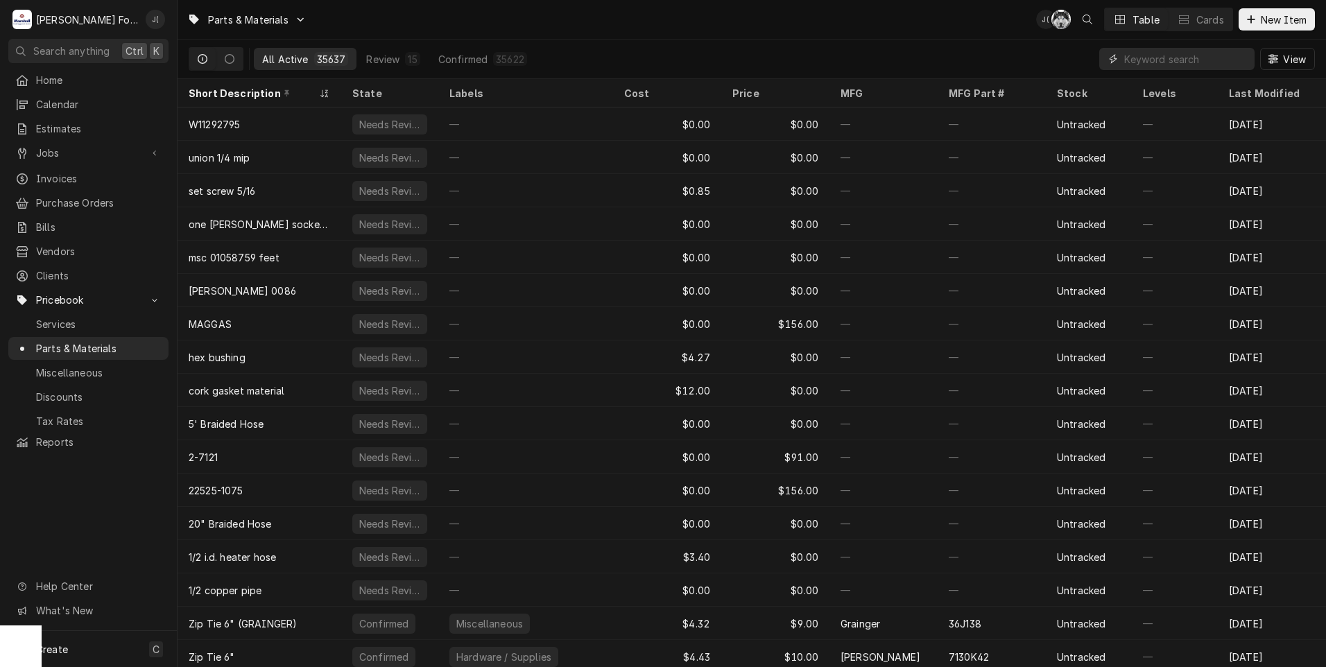
paste input "38747"
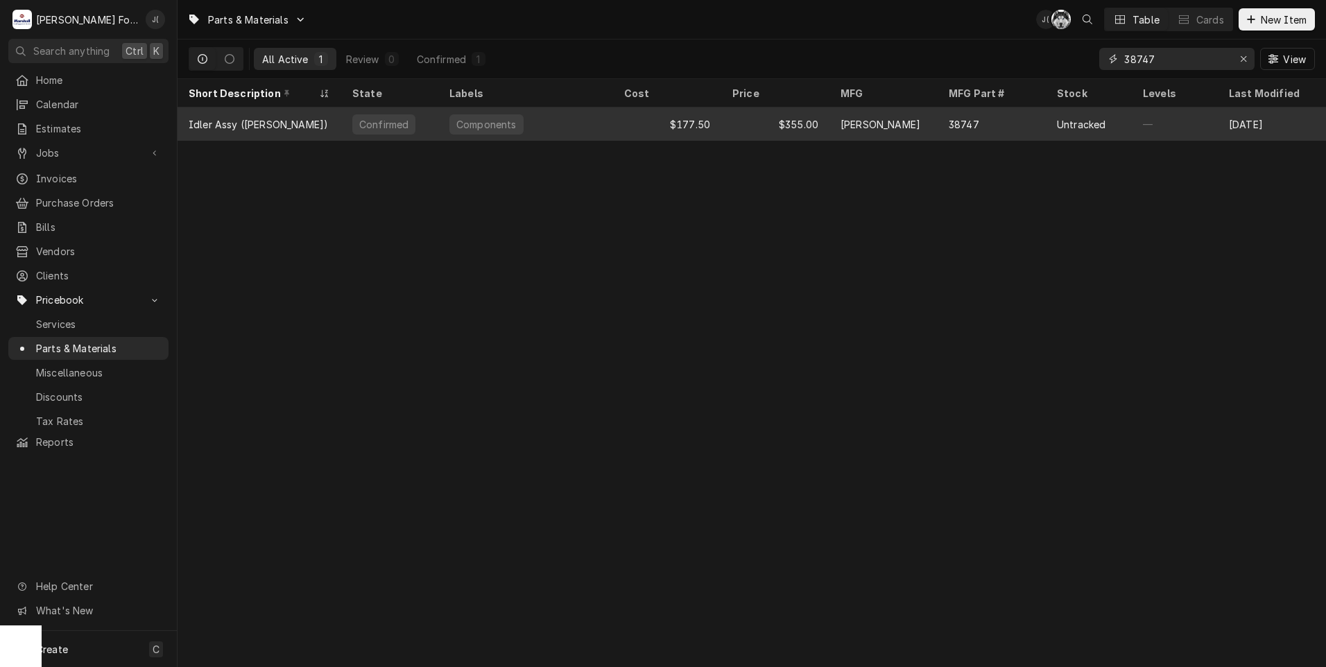
type input "38747"
click at [568, 119] on div "Components" at bounding box center [525, 123] width 175 height 33
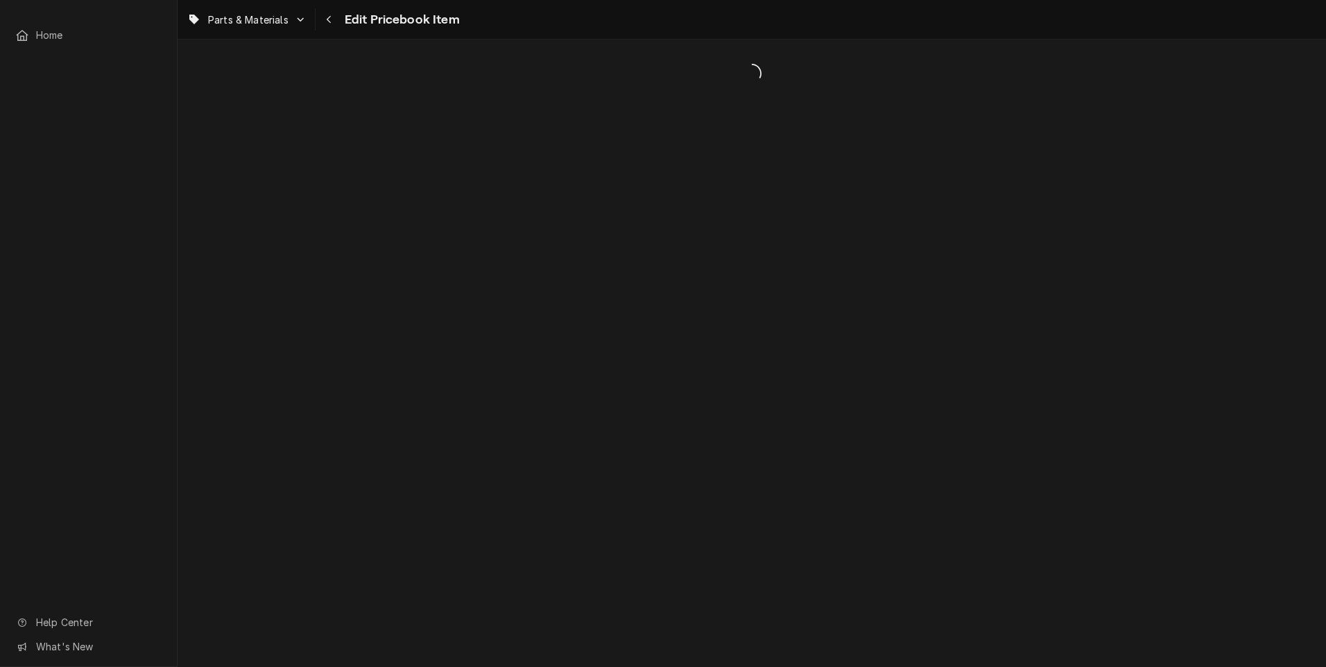
click at [523, 126] on div "Home Help Center What's New Parts & Materials Edit Pricebook Item" at bounding box center [663, 333] width 1326 height 667
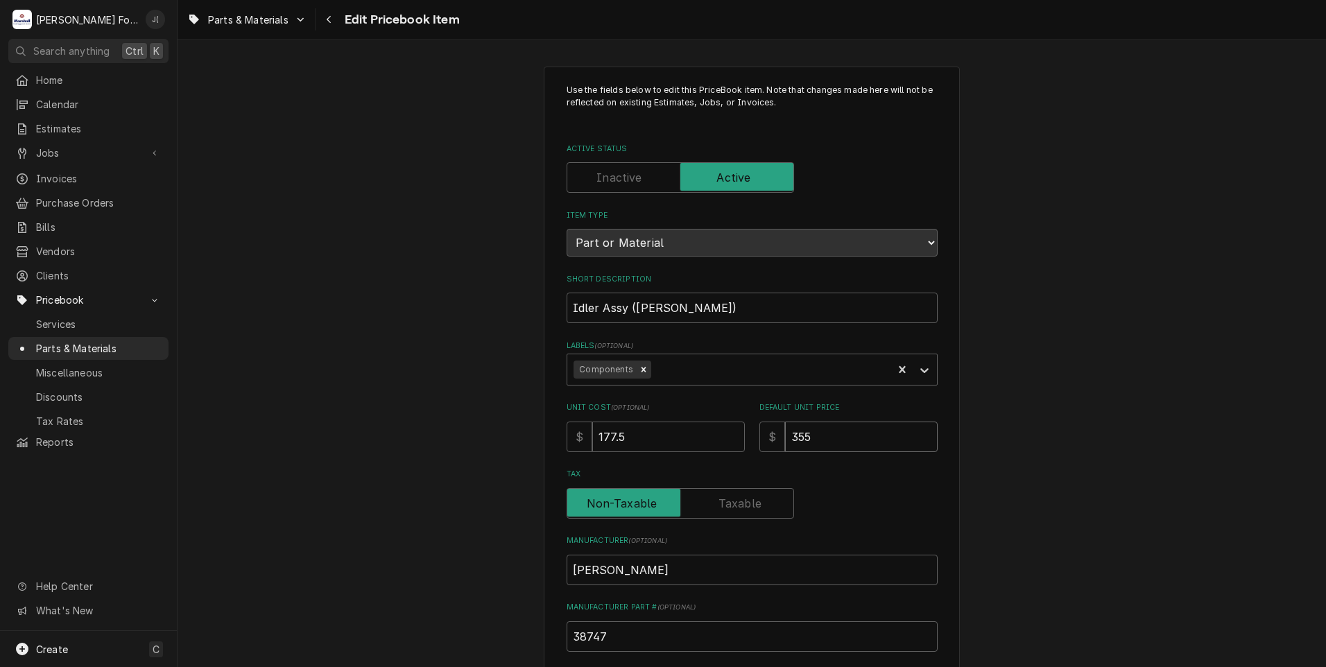
drag, startPoint x: 824, startPoint y: 431, endPoint x: 679, endPoint y: 431, distance: 144.9
click at [679, 435] on div "Unit Cost ( optional ) $ 177.5 Default Unit Price $ 355" at bounding box center [751, 426] width 371 height 49
type textarea "x"
type input "3"
type textarea "x"
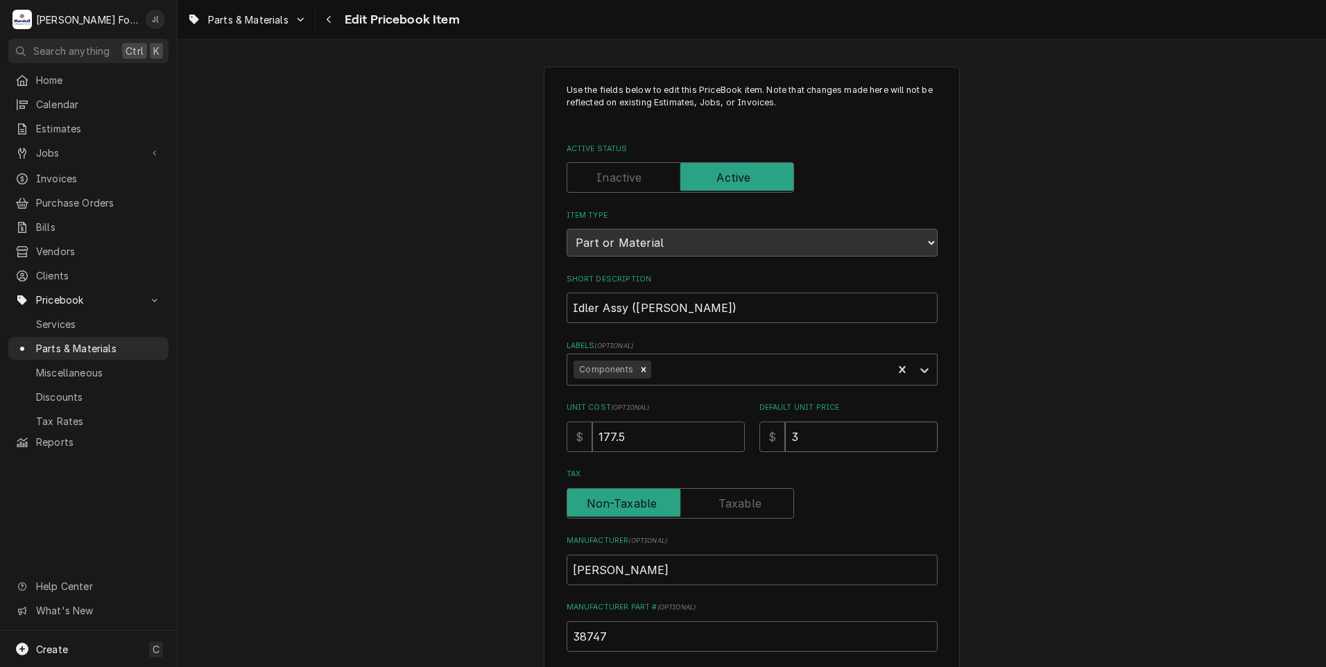
type input "38"
type textarea "x"
type input "381"
type textarea "x"
type input "381.0"
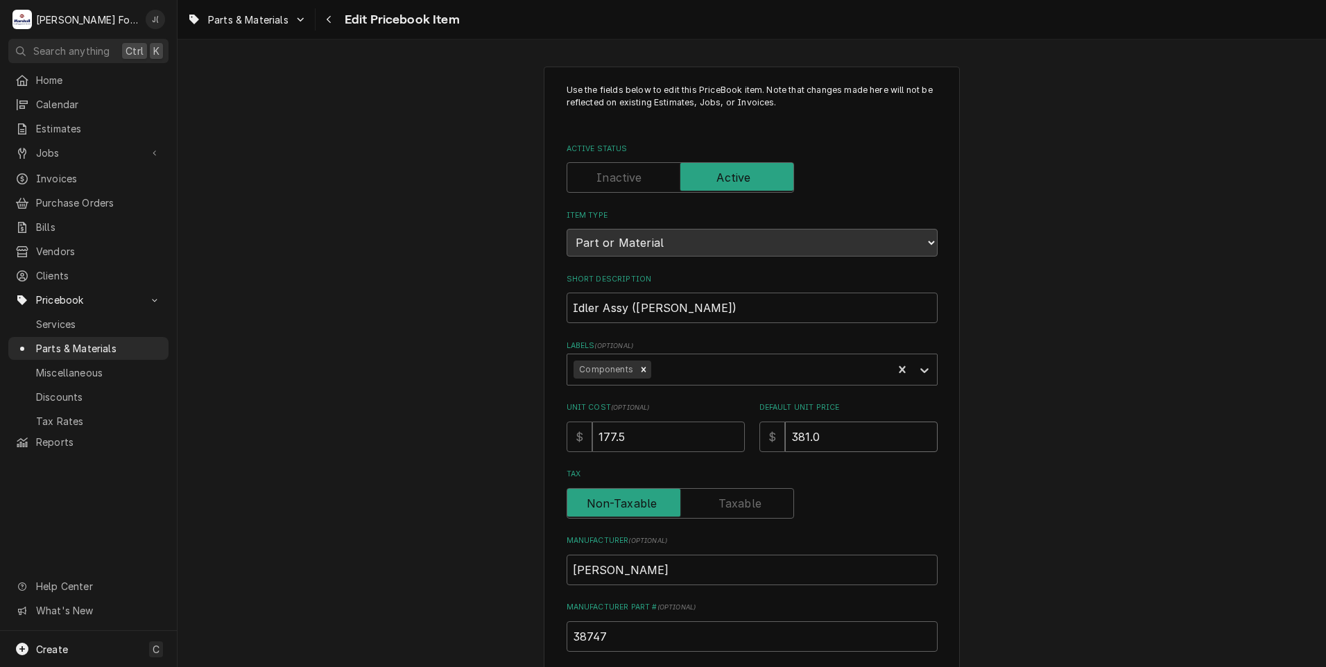
type textarea "x"
type input "381.00"
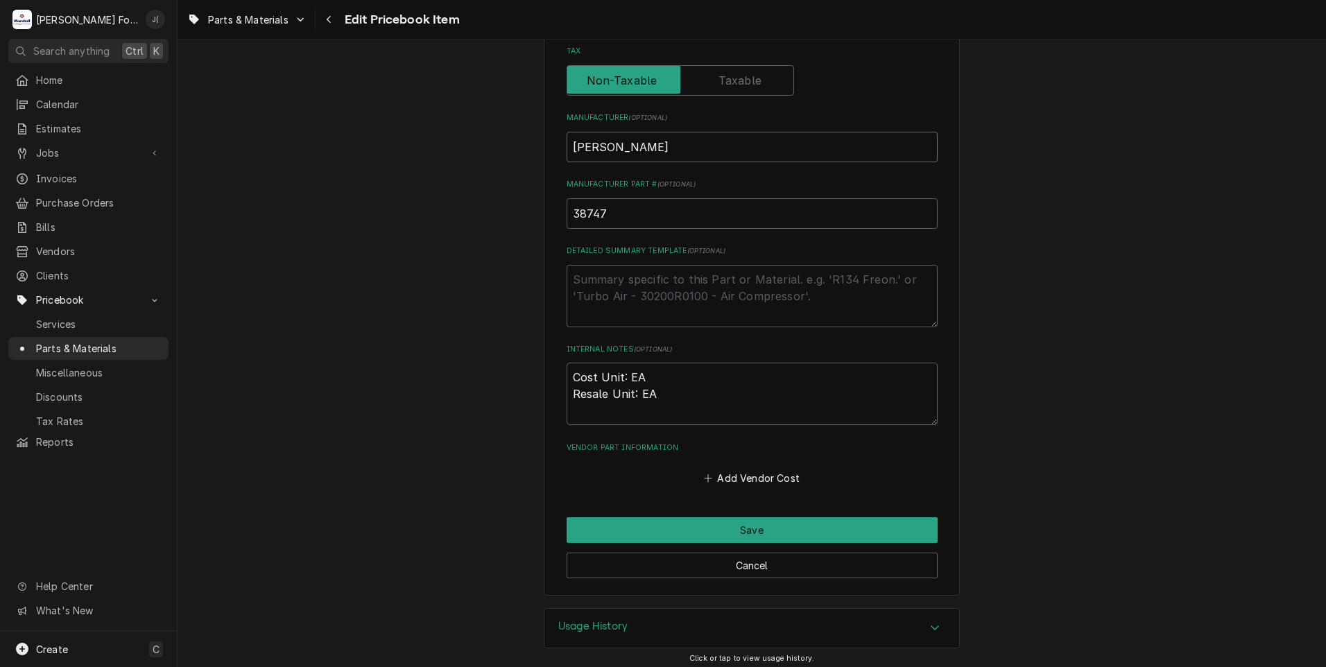
scroll to position [427, 0]
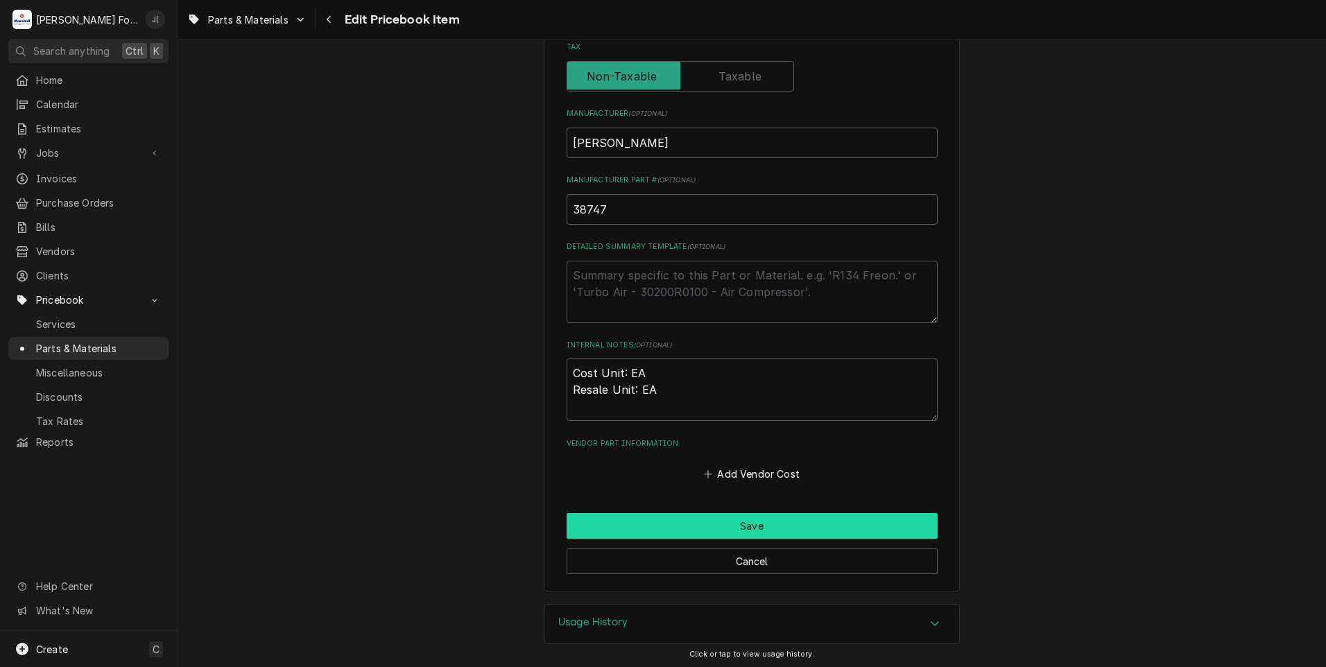
click at [707, 525] on button "Save" at bounding box center [751, 526] width 371 height 26
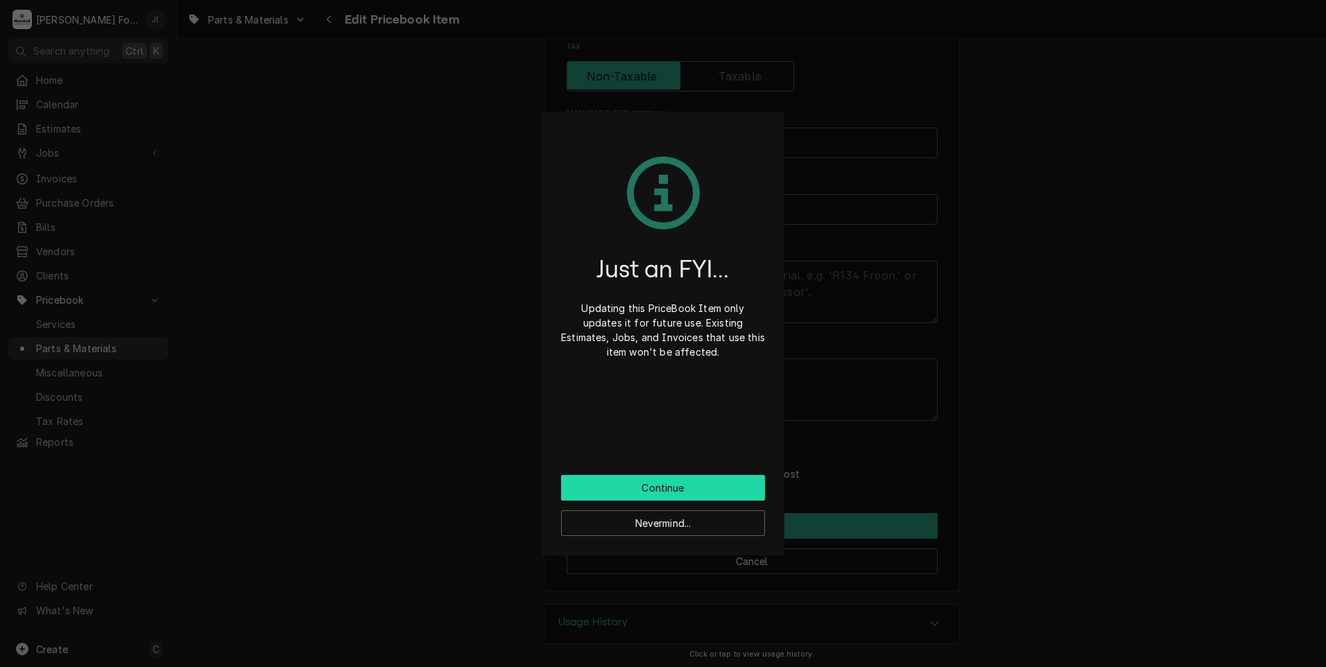
click at [569, 493] on button "Continue" at bounding box center [663, 488] width 204 height 26
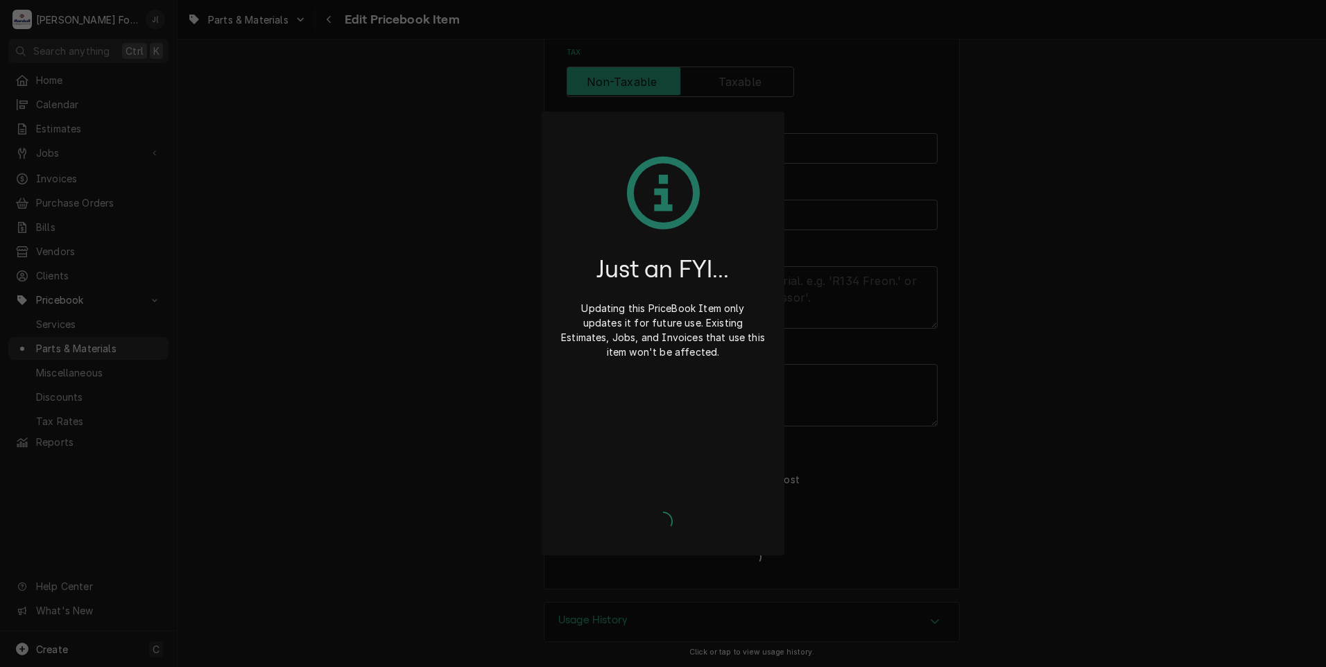
scroll to position [419, 0]
type textarea "x"
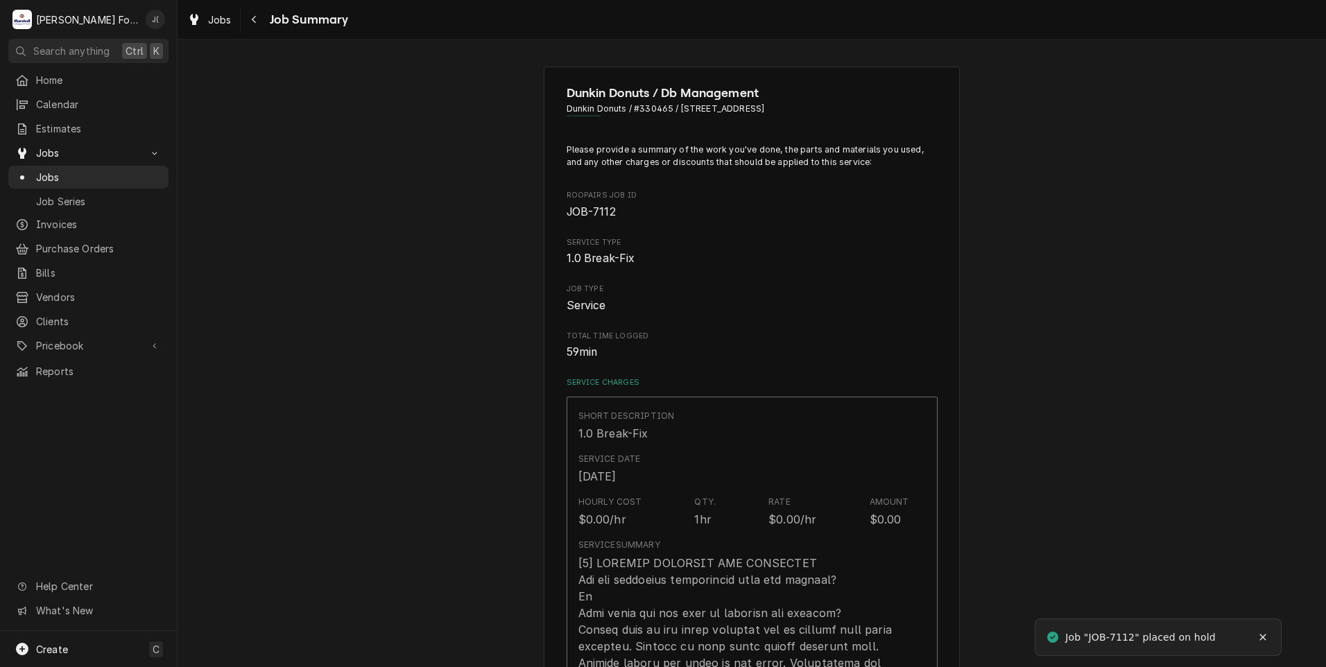
type textarea "x"
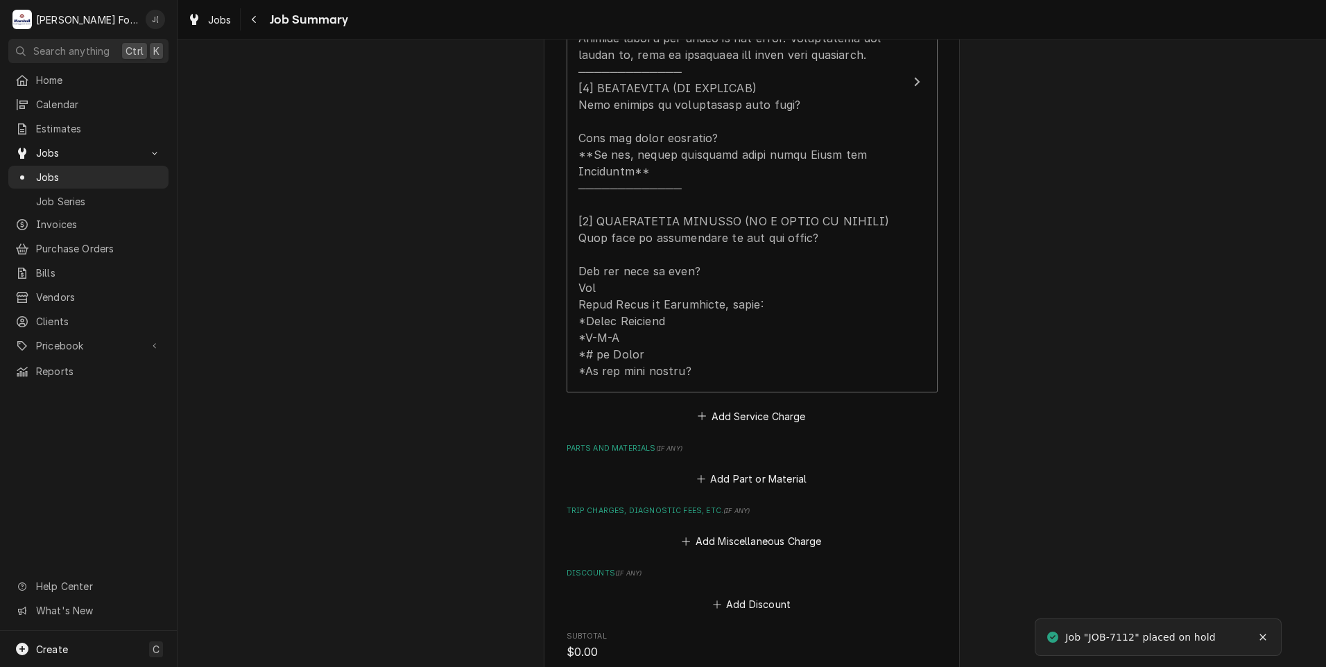
scroll to position [832, 0]
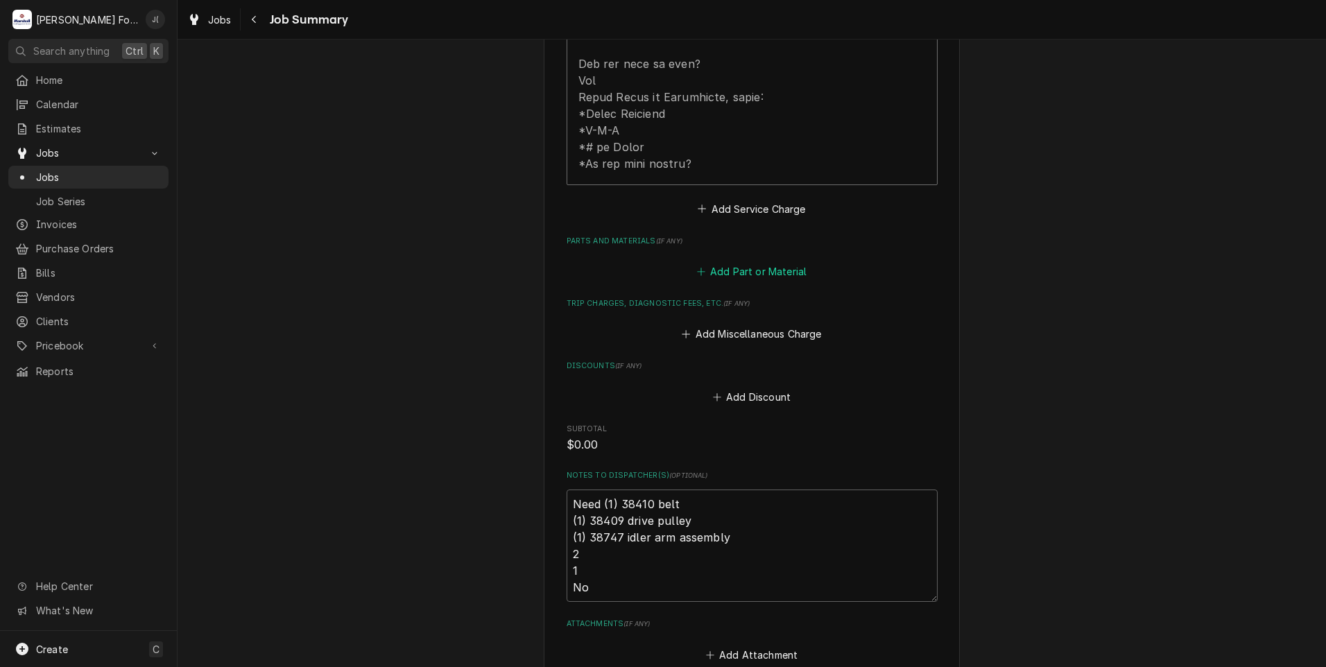
click at [756, 262] on button "Add Part or Material" at bounding box center [751, 271] width 114 height 19
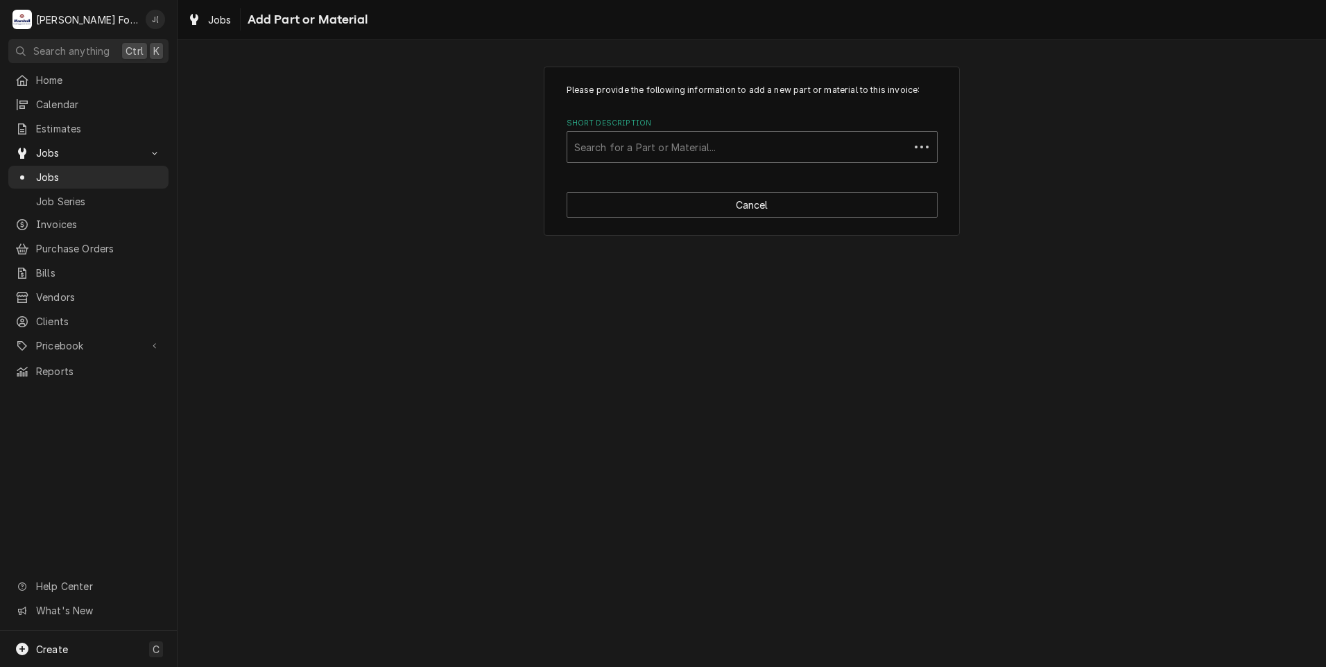
click at [659, 148] on div "Short Description" at bounding box center [738, 146] width 328 height 25
type input "38410"
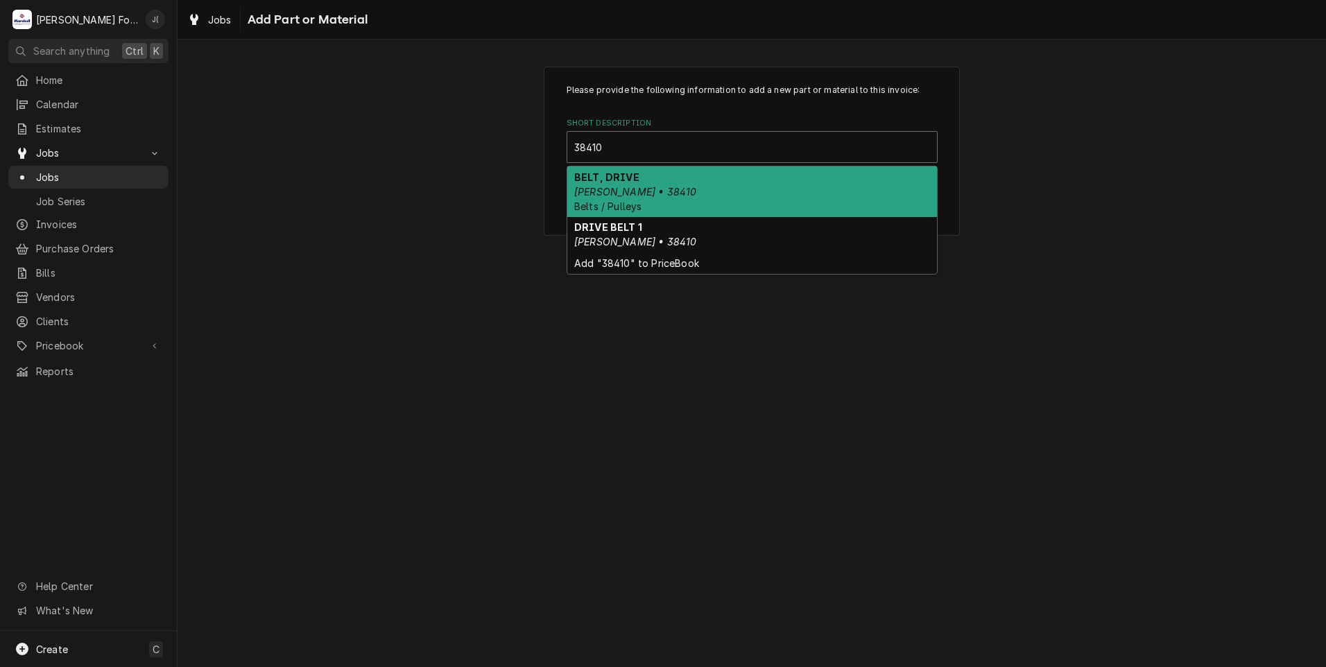
click at [646, 178] on div "BELT, DRIVE Blodgett • 38410 Belts / Pulleys" at bounding box center [752, 191] width 370 height 51
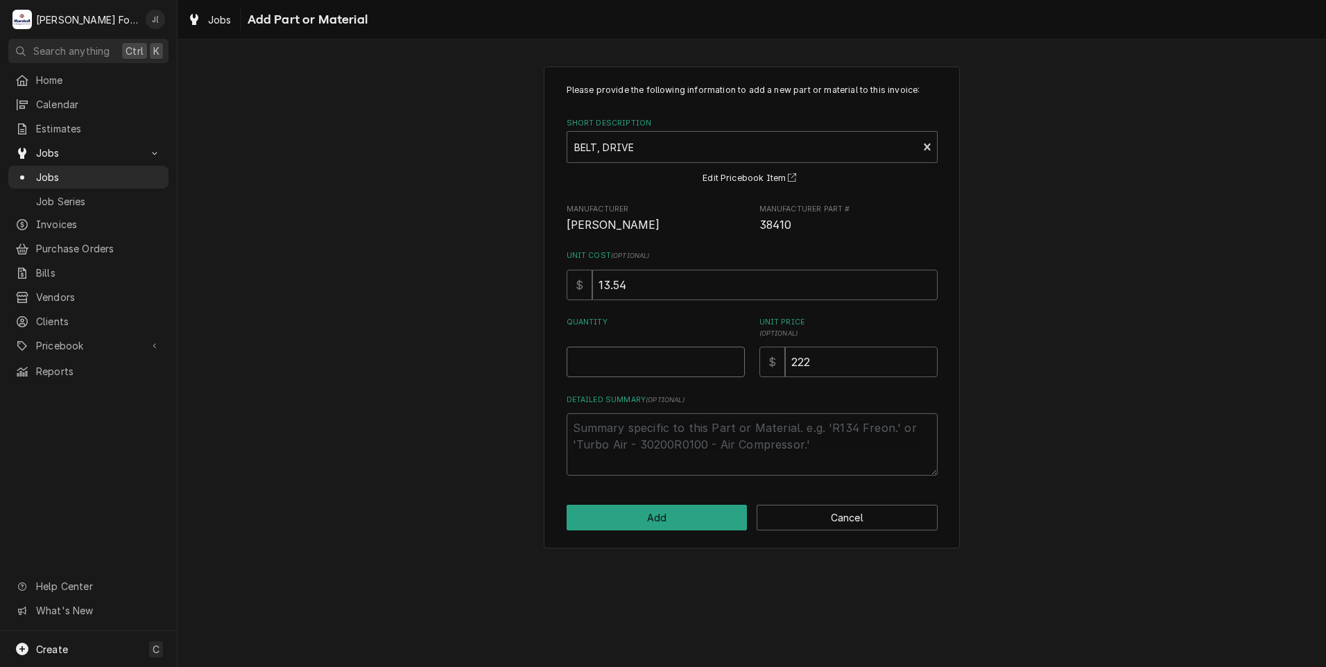
click at [660, 358] on input "Quantity" at bounding box center [655, 362] width 178 height 31
type textarea "x"
type input "1"
click at [673, 520] on button "Add" at bounding box center [656, 518] width 181 height 26
type textarea "x"
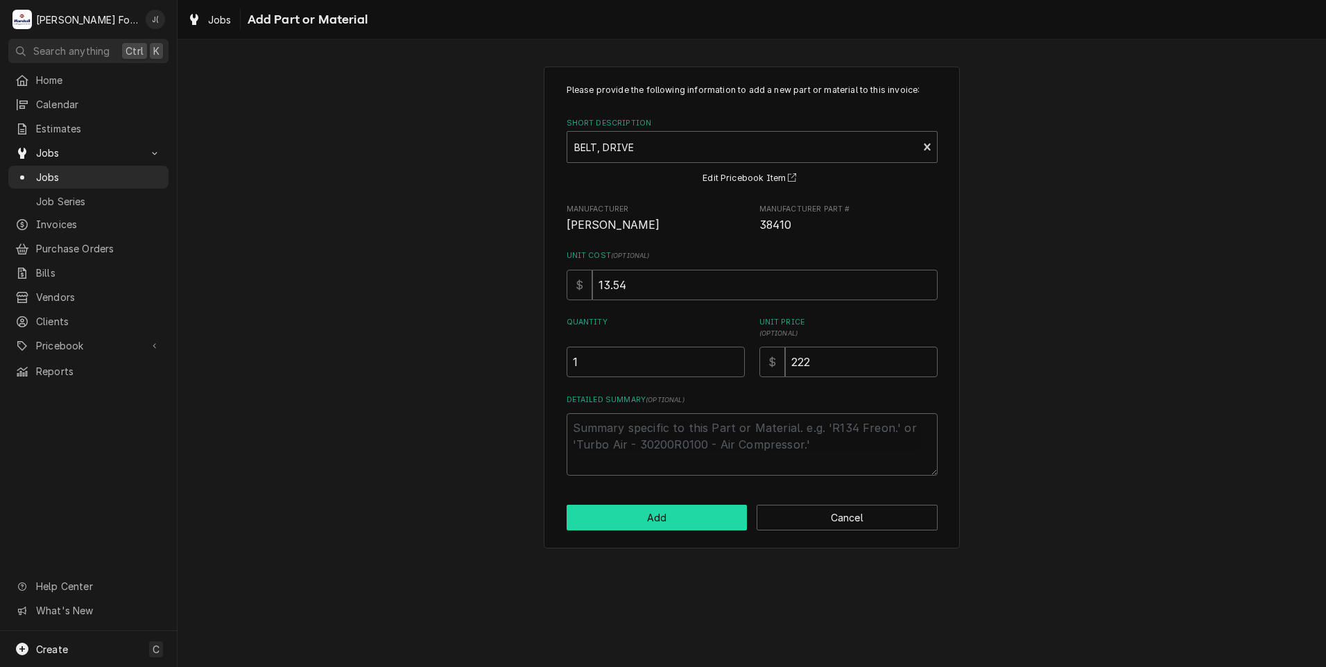
scroll to position [832, 0]
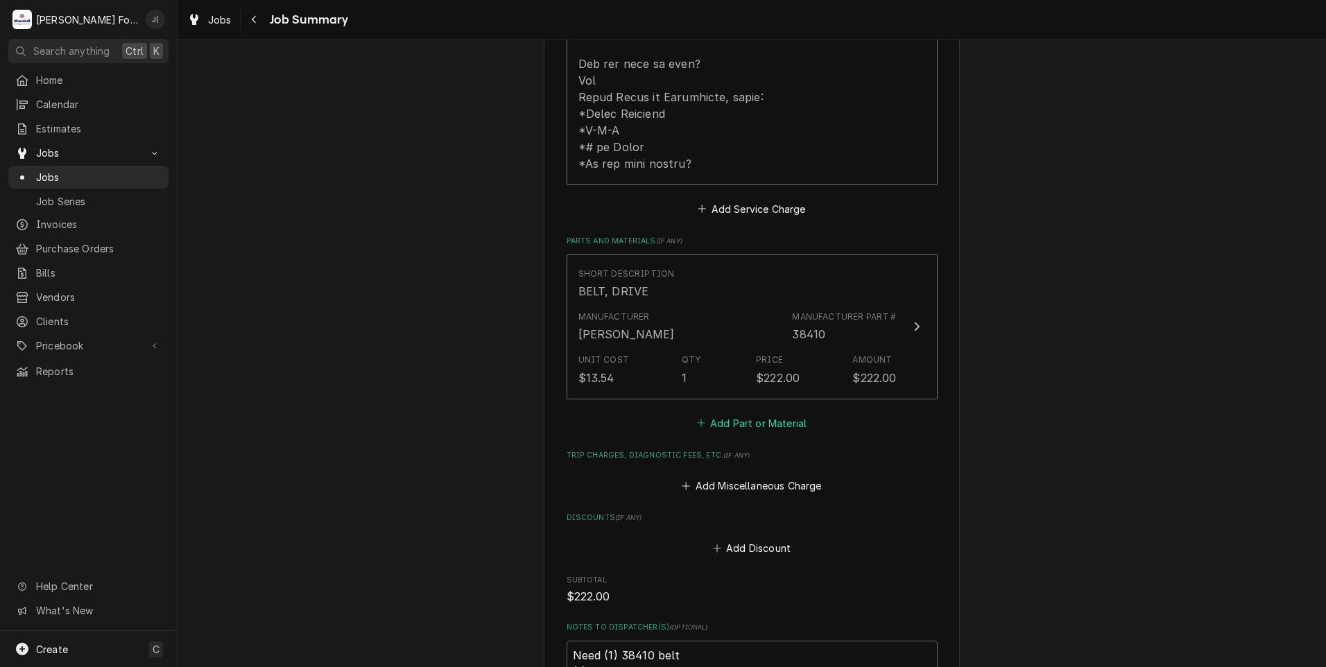
click at [731, 413] on button "Add Part or Material" at bounding box center [751, 422] width 114 height 19
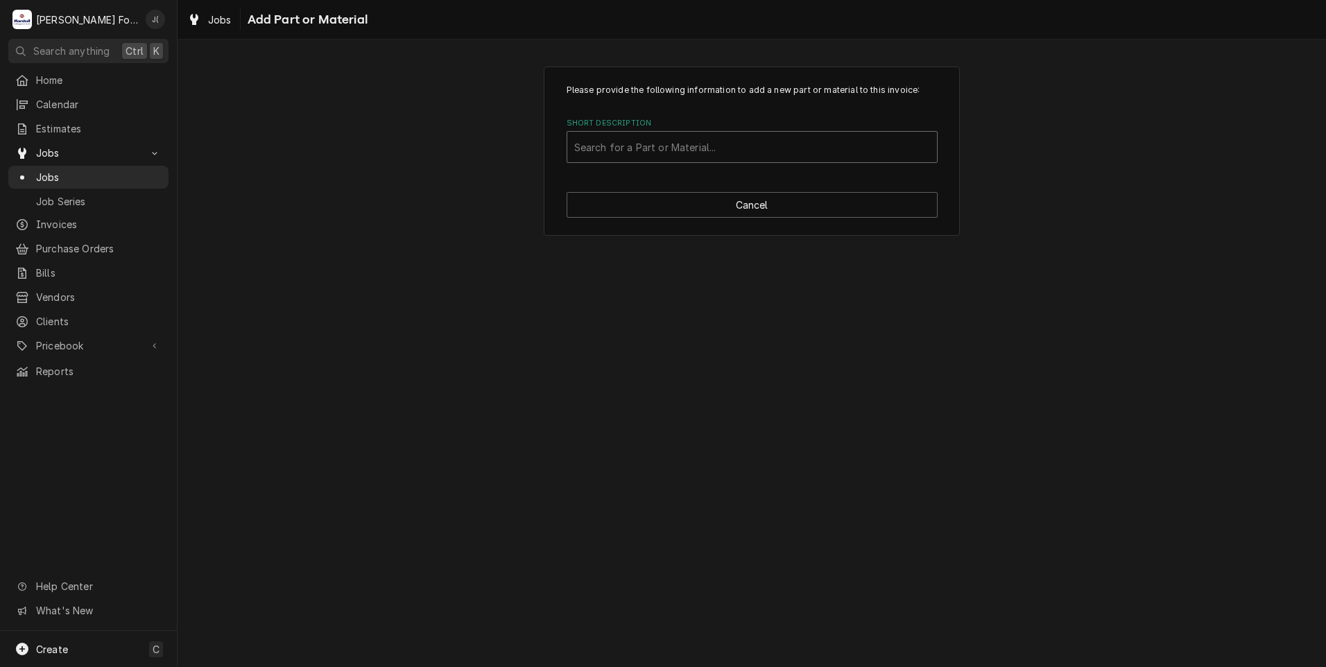
click at [685, 150] on div "Short Description" at bounding box center [752, 146] width 356 height 25
type input "38409"
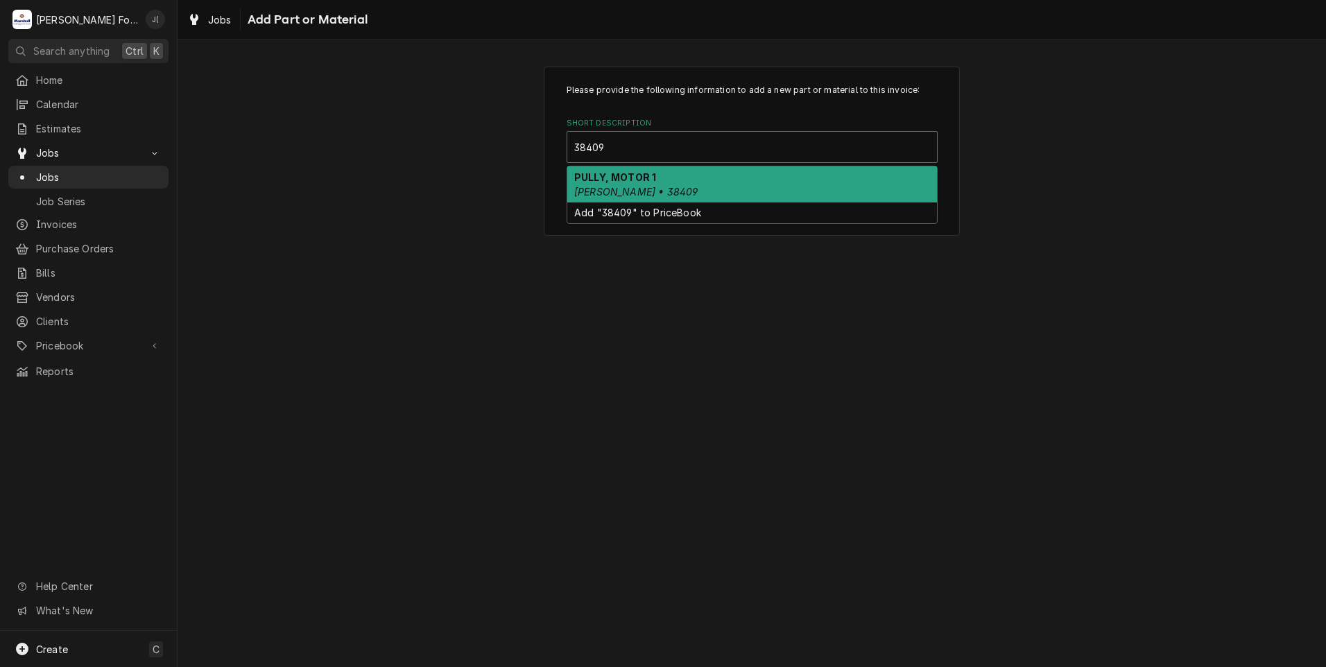
click at [617, 186] on em "BLODGETT • 38409" at bounding box center [635, 192] width 123 height 12
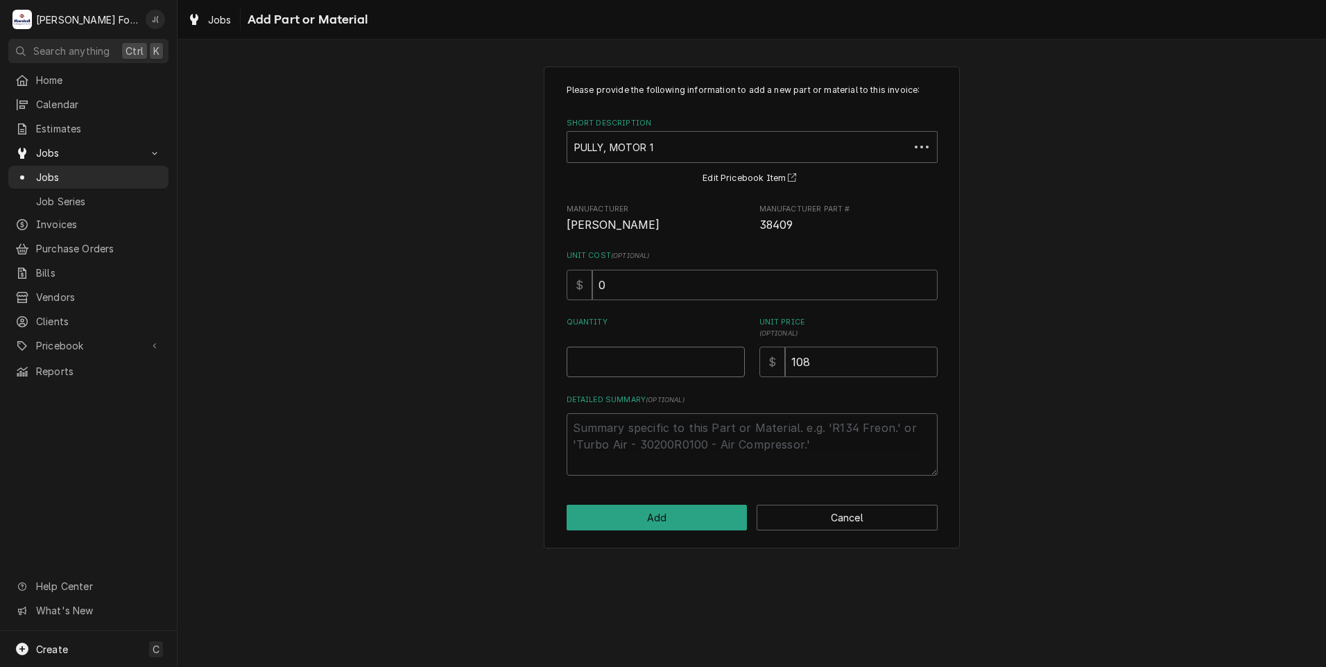
click at [647, 363] on input "Quantity" at bounding box center [655, 362] width 178 height 31
type textarea "x"
type input "1"
click at [640, 525] on button "Add" at bounding box center [656, 518] width 181 height 26
type textarea "x"
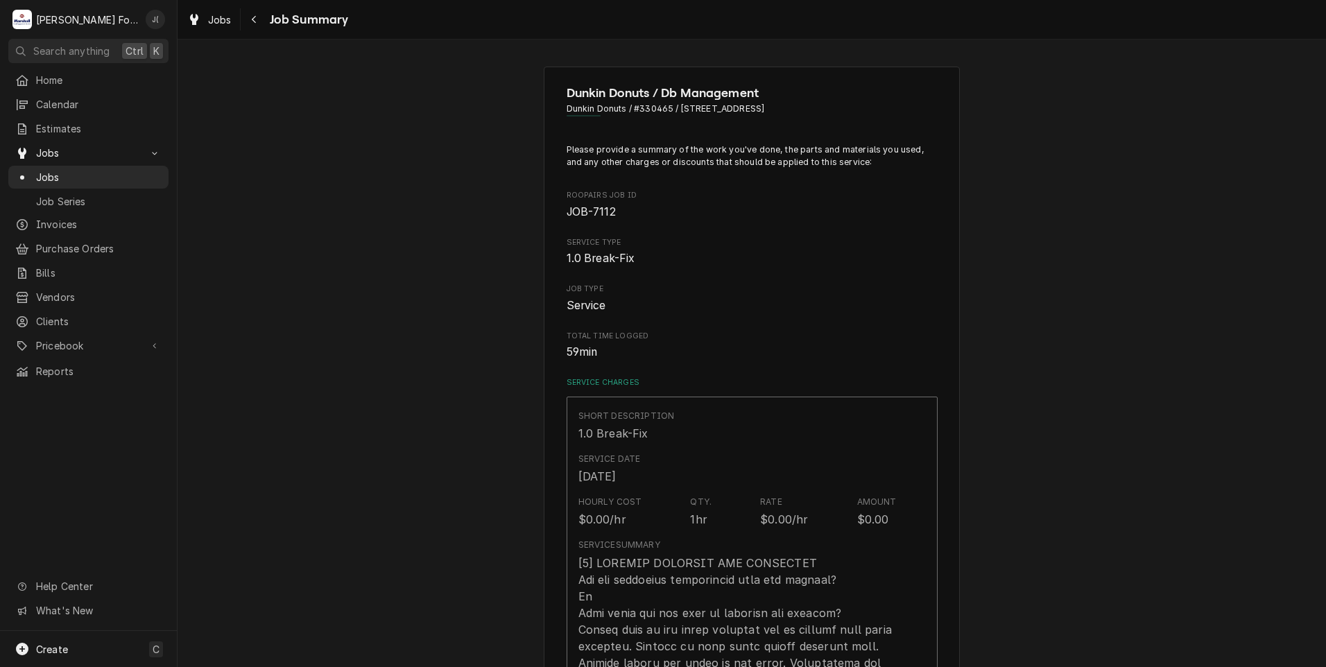
scroll to position [832, 0]
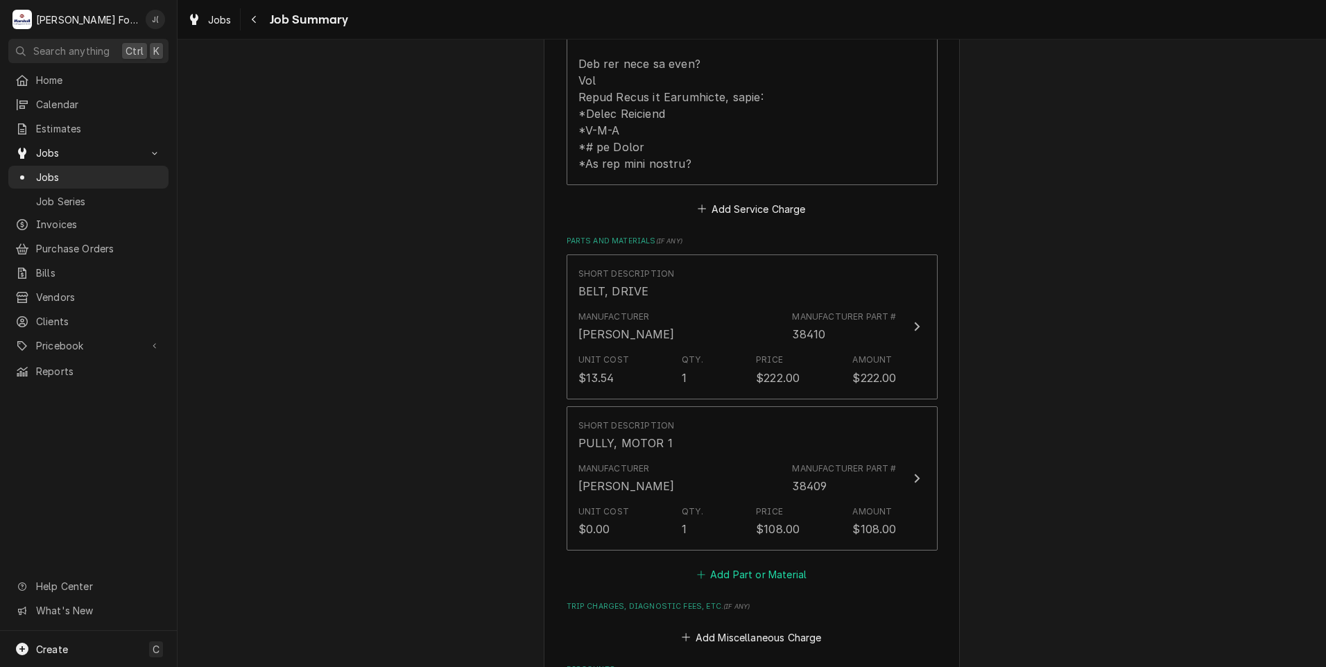
click at [725, 566] on button "Add Part or Material" at bounding box center [751, 574] width 114 height 19
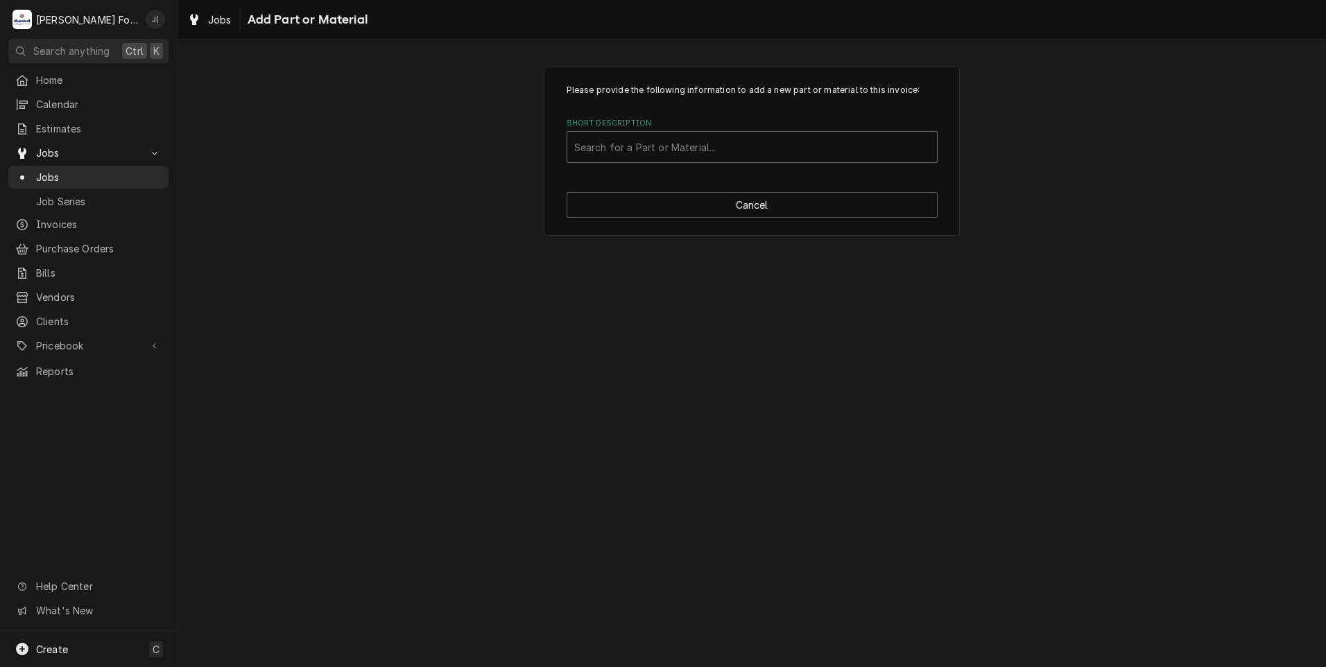
click at [621, 148] on div "Short Description" at bounding box center [752, 146] width 356 height 25
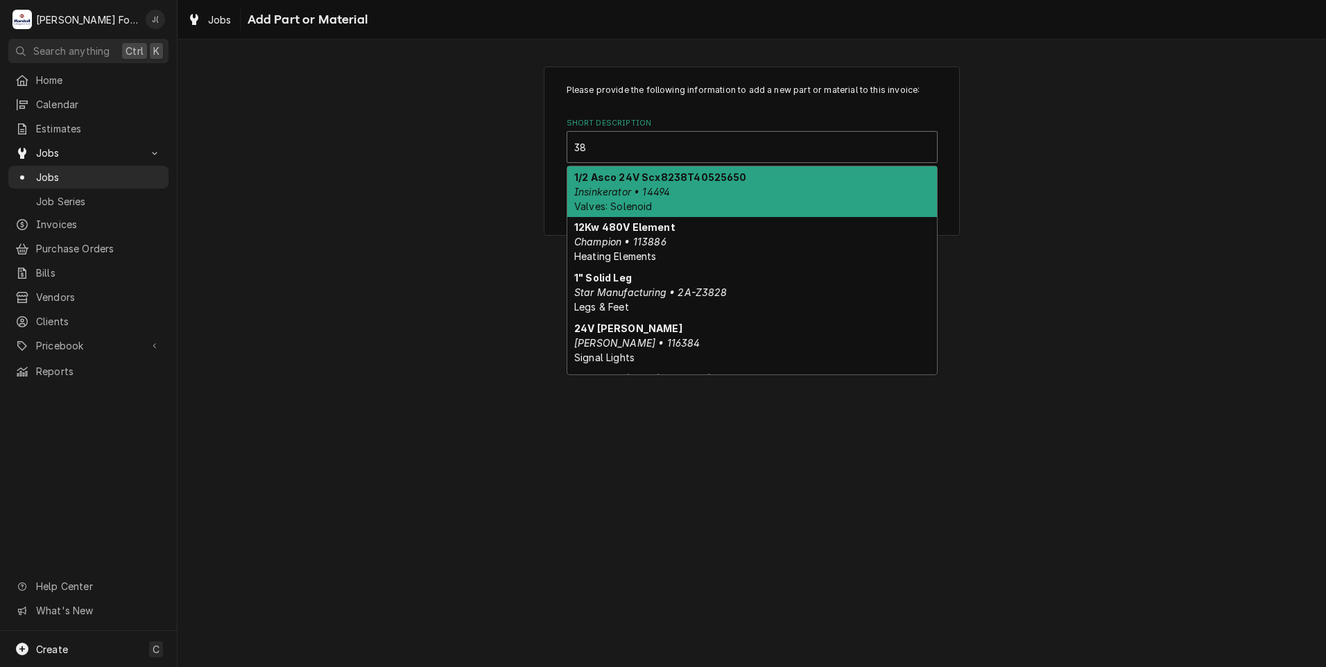
type input "3"
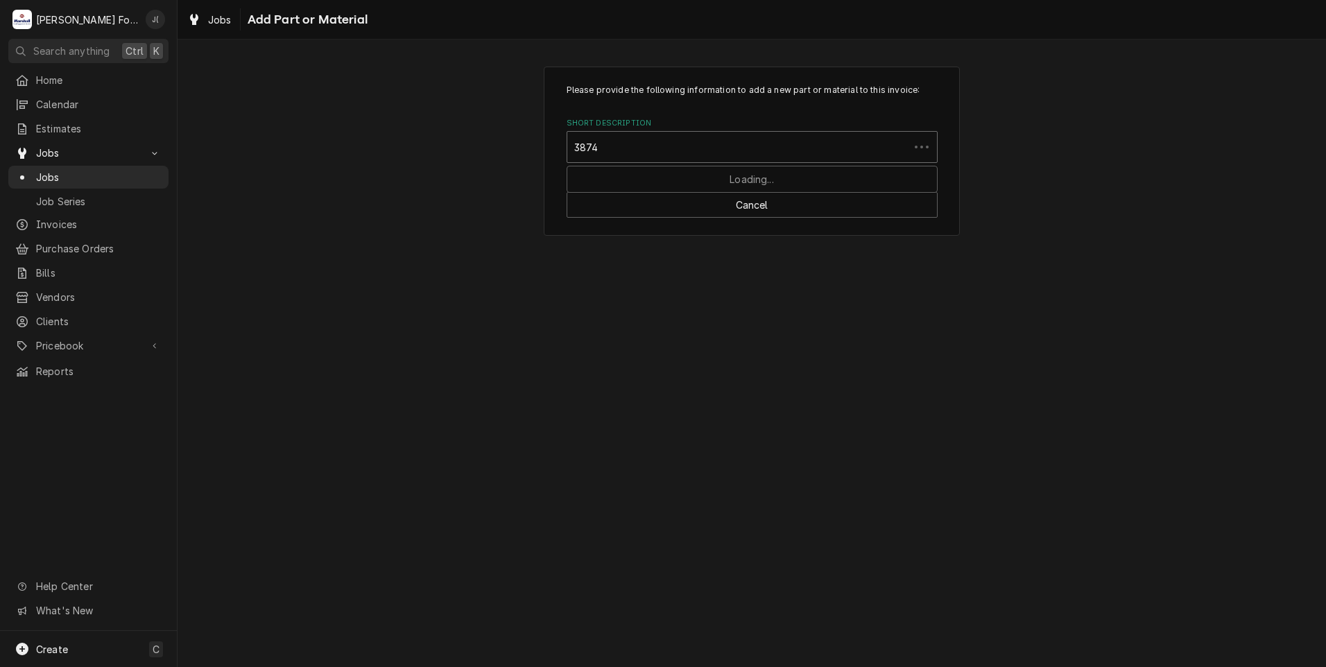
type input "38747"
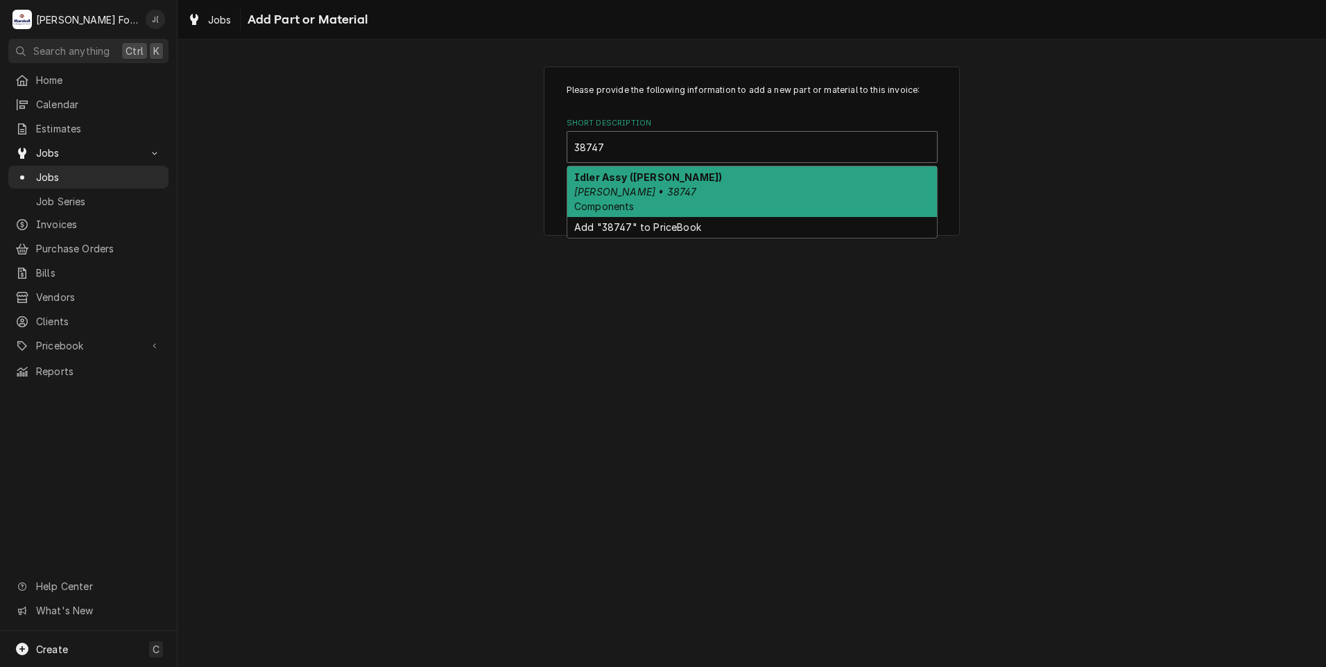
click at [628, 190] on em "Blodgett • 38747" at bounding box center [635, 192] width 122 height 12
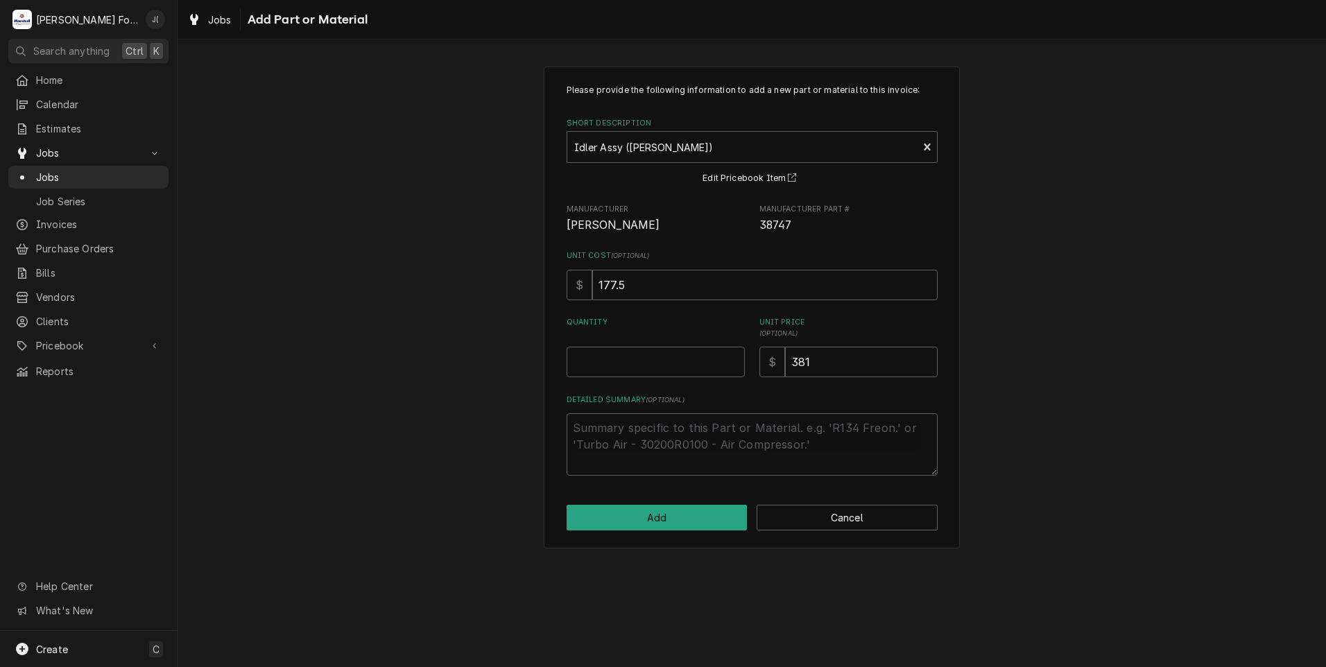
drag, startPoint x: 614, startPoint y: 389, endPoint x: 614, endPoint y: 362, distance: 27.0
click at [614, 385] on div "Please provide the following information to add a new part or material to this …" at bounding box center [751, 280] width 371 height 392
click at [614, 362] on input "Quantity" at bounding box center [655, 362] width 178 height 31
type textarea "x"
type input "1"
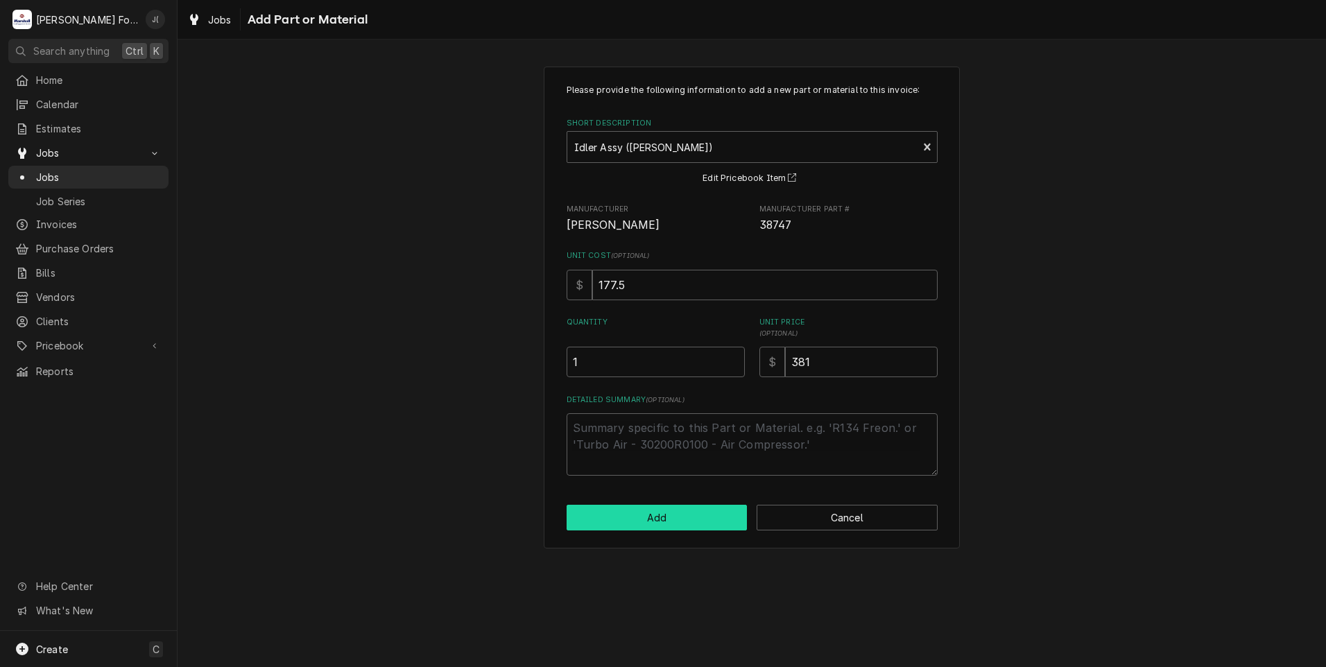
click at [643, 528] on button "Add" at bounding box center [656, 518] width 181 height 26
type textarea "x"
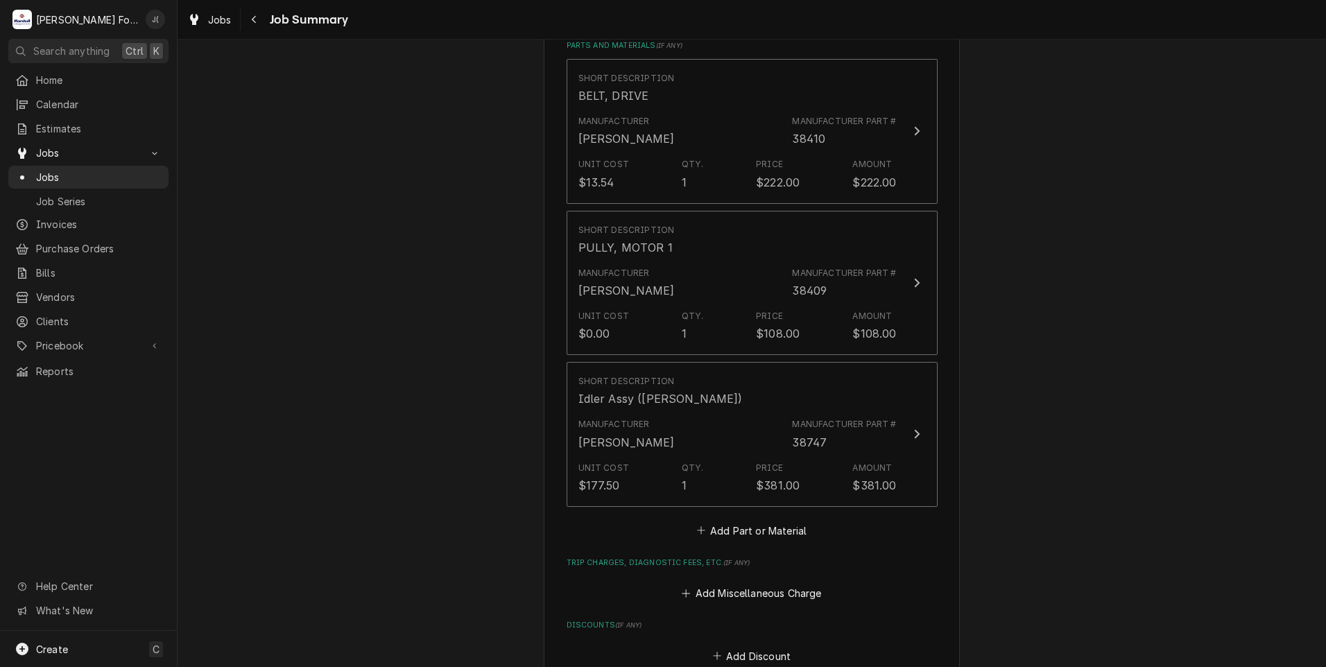
scroll to position [1248, 0]
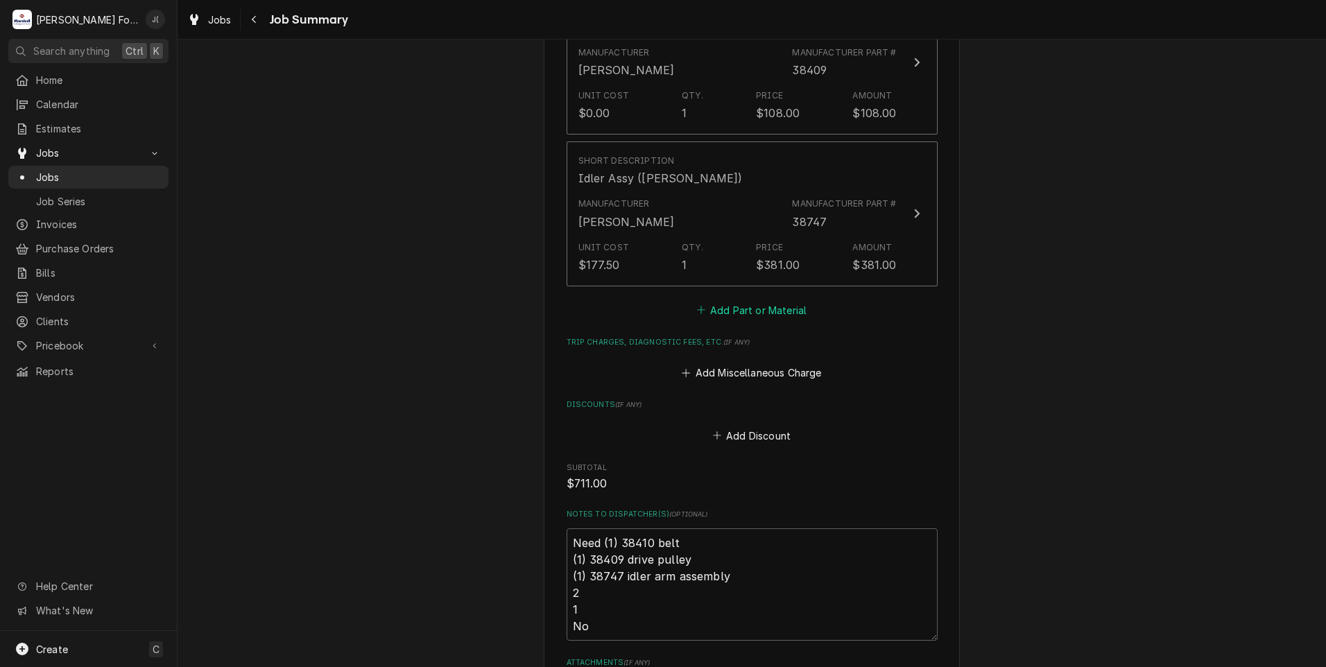
click at [733, 300] on button "Add Part or Material" at bounding box center [751, 309] width 114 height 19
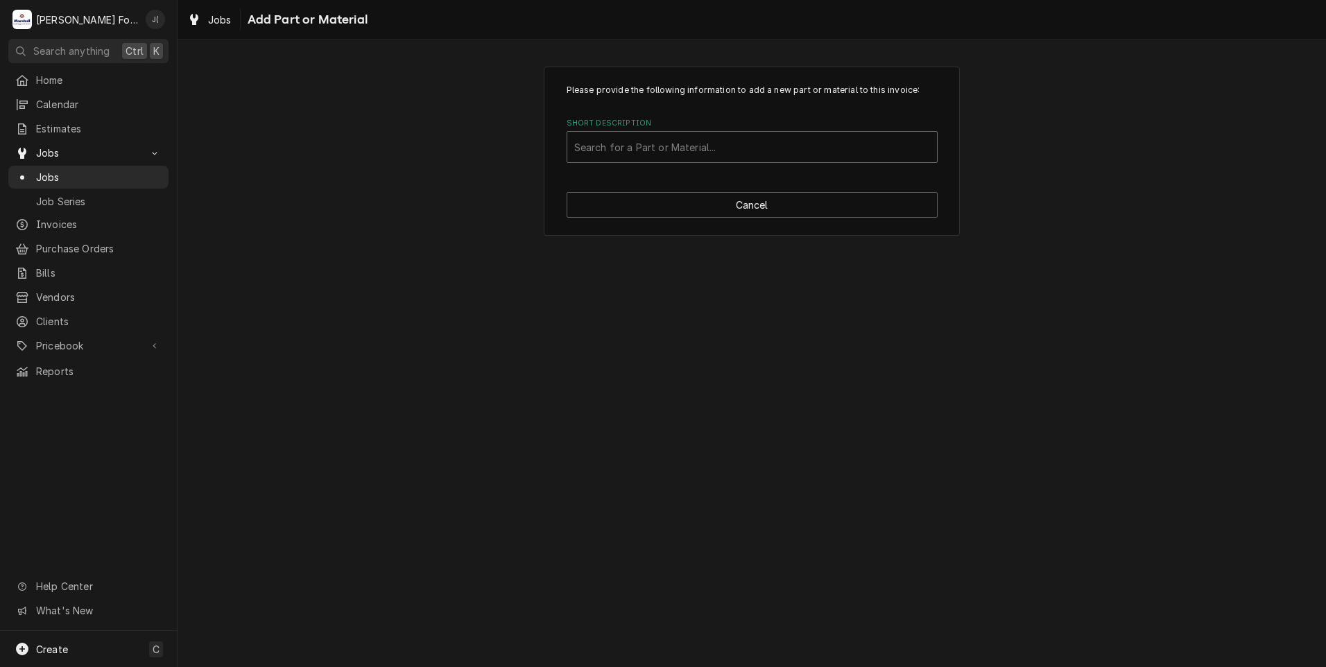
click at [635, 152] on div "Short Description" at bounding box center [752, 146] width 356 height 25
type input "SSDT"
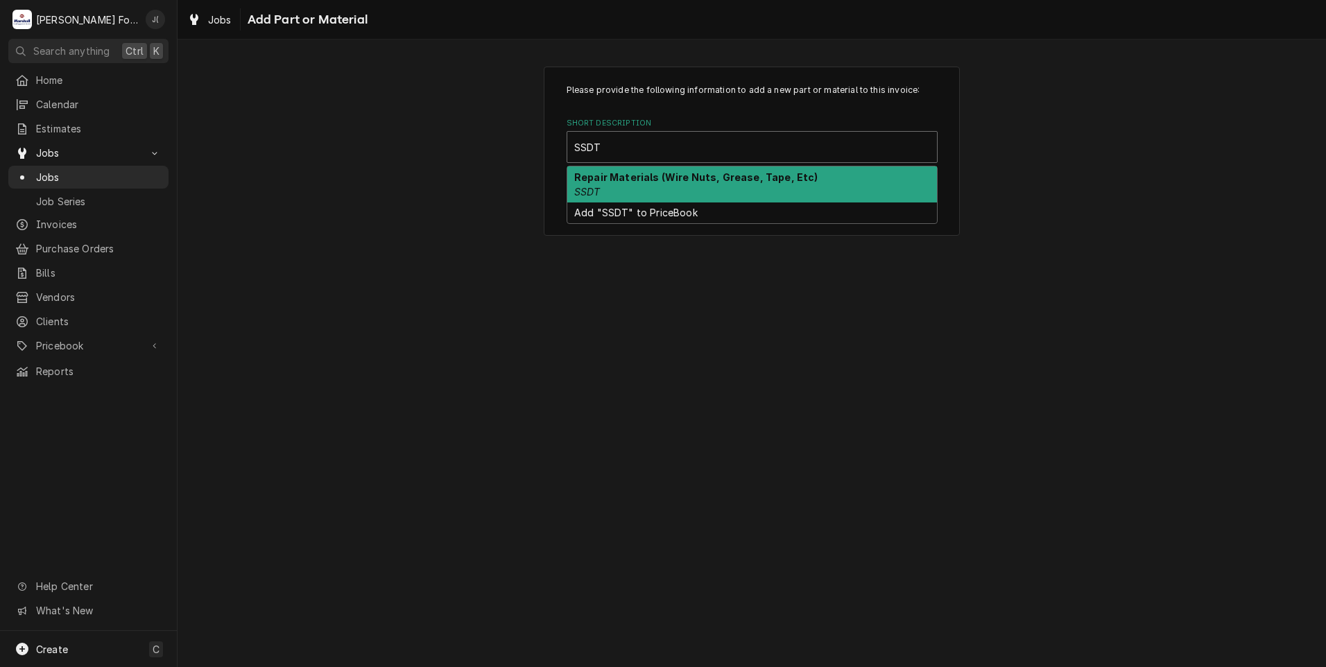
click at [638, 198] on div "Repair Materials (Wire Nuts, Grease, Tape, Etc) SSDT" at bounding box center [752, 184] width 370 height 36
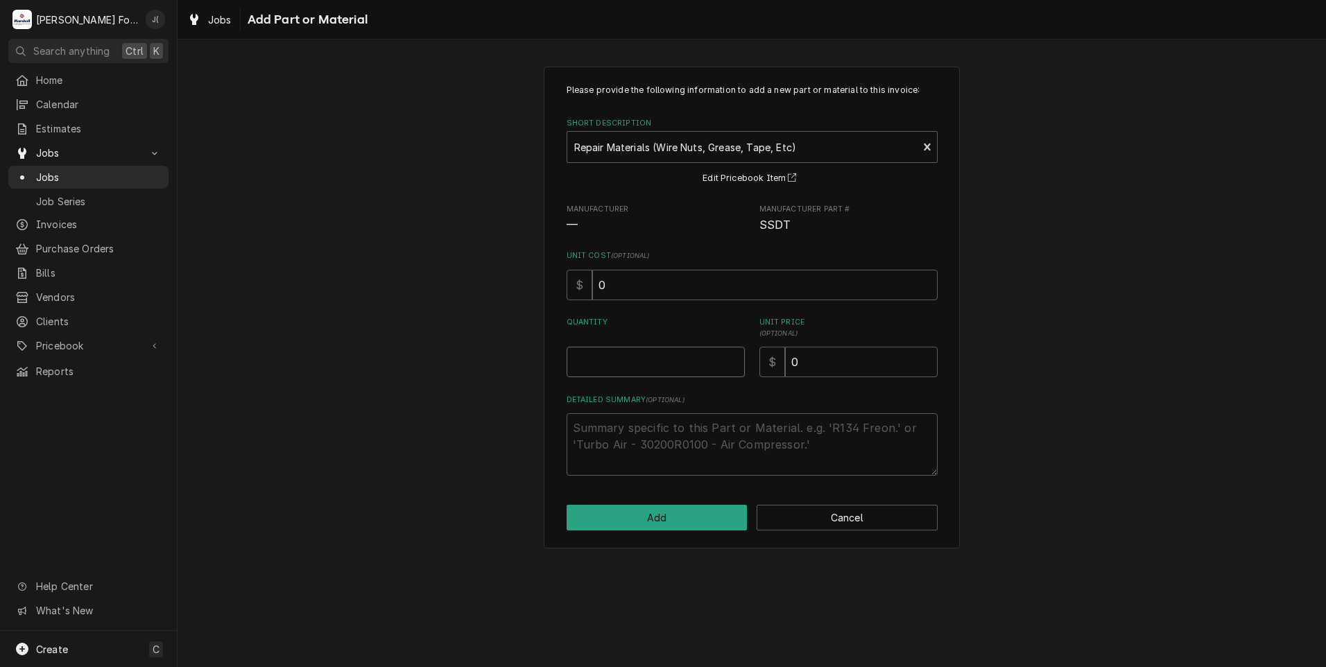
click at [634, 352] on input "Quantity" at bounding box center [655, 362] width 178 height 31
type textarea "x"
type input "1"
type textarea "x"
type input "1"
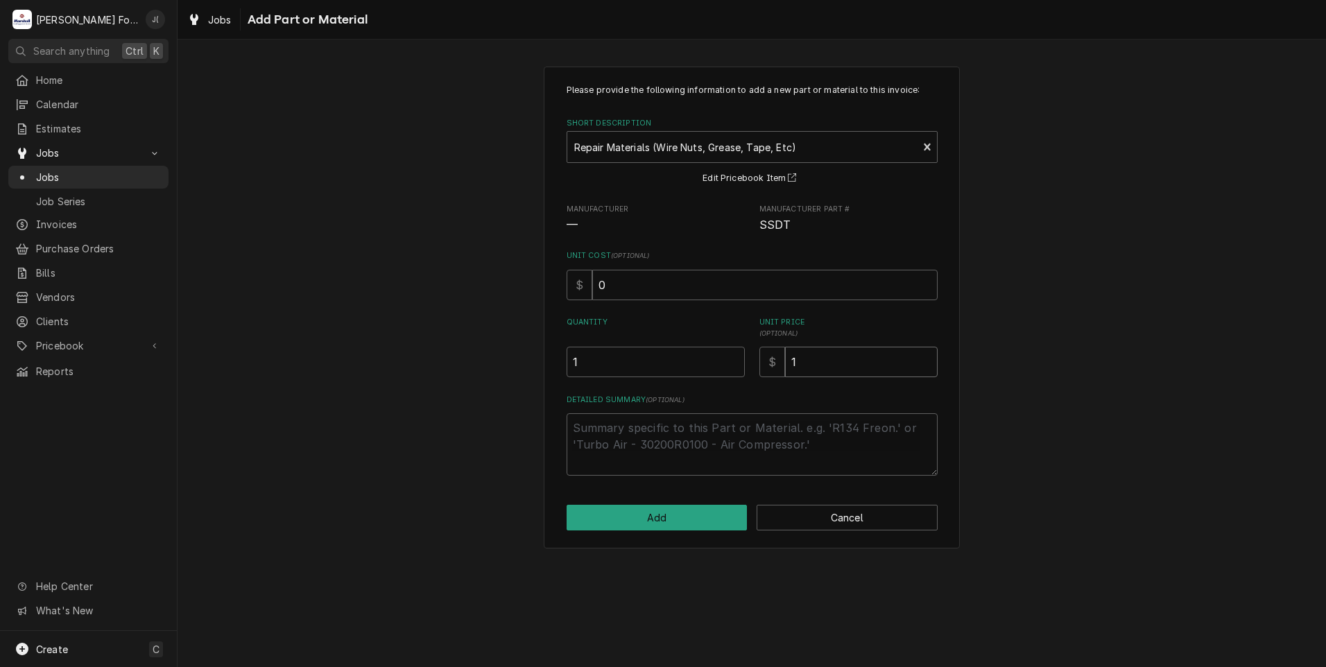
type textarea "x"
type input "16"
click at [652, 515] on button "Add" at bounding box center [656, 518] width 181 height 26
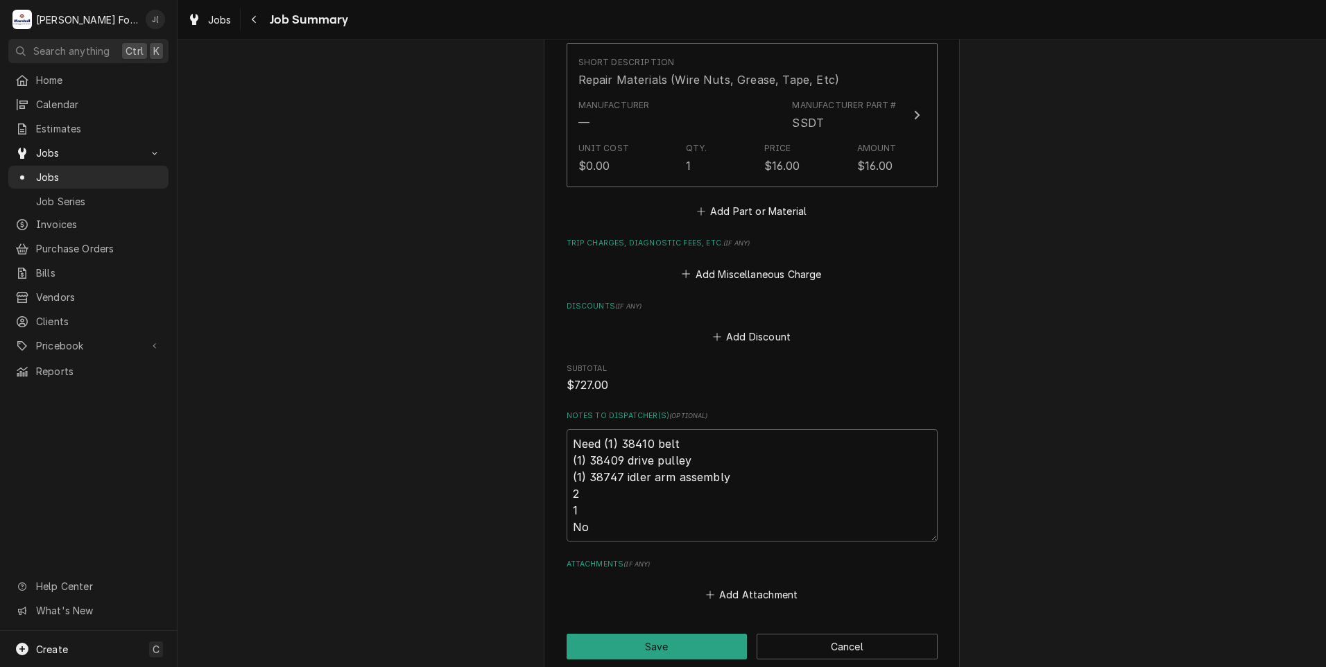
scroll to position [1634, 0]
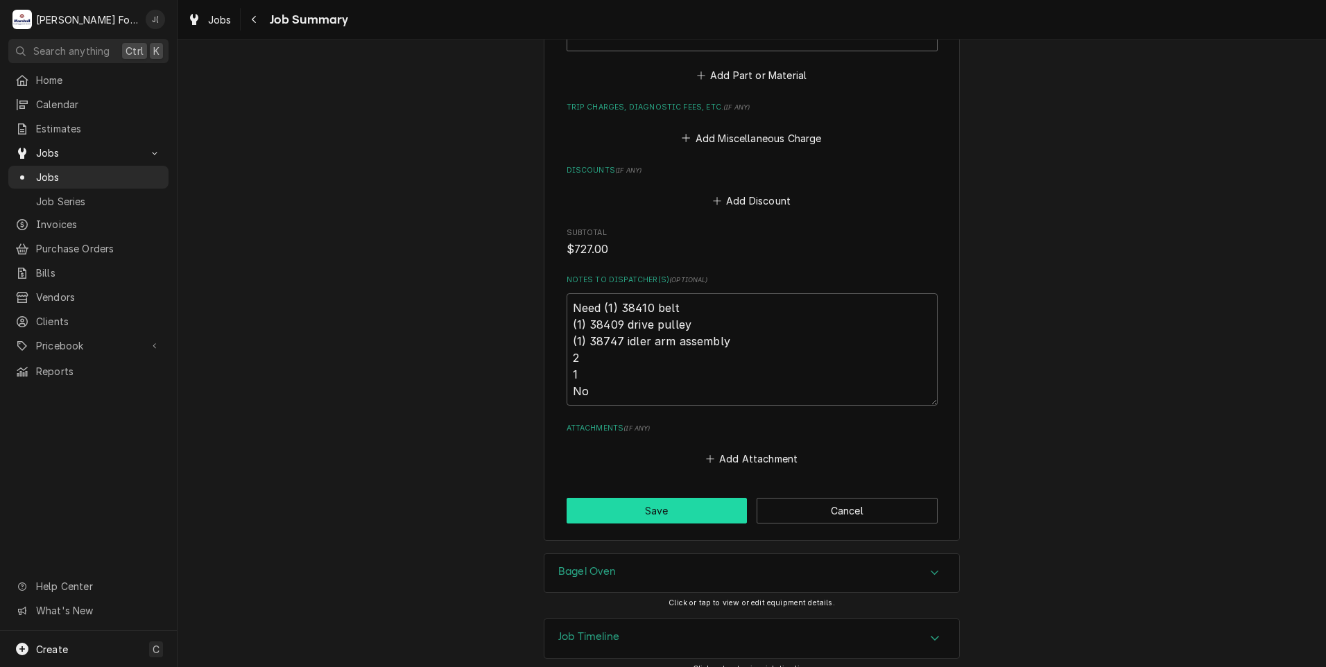
click at [654, 498] on button "Save" at bounding box center [656, 511] width 181 height 26
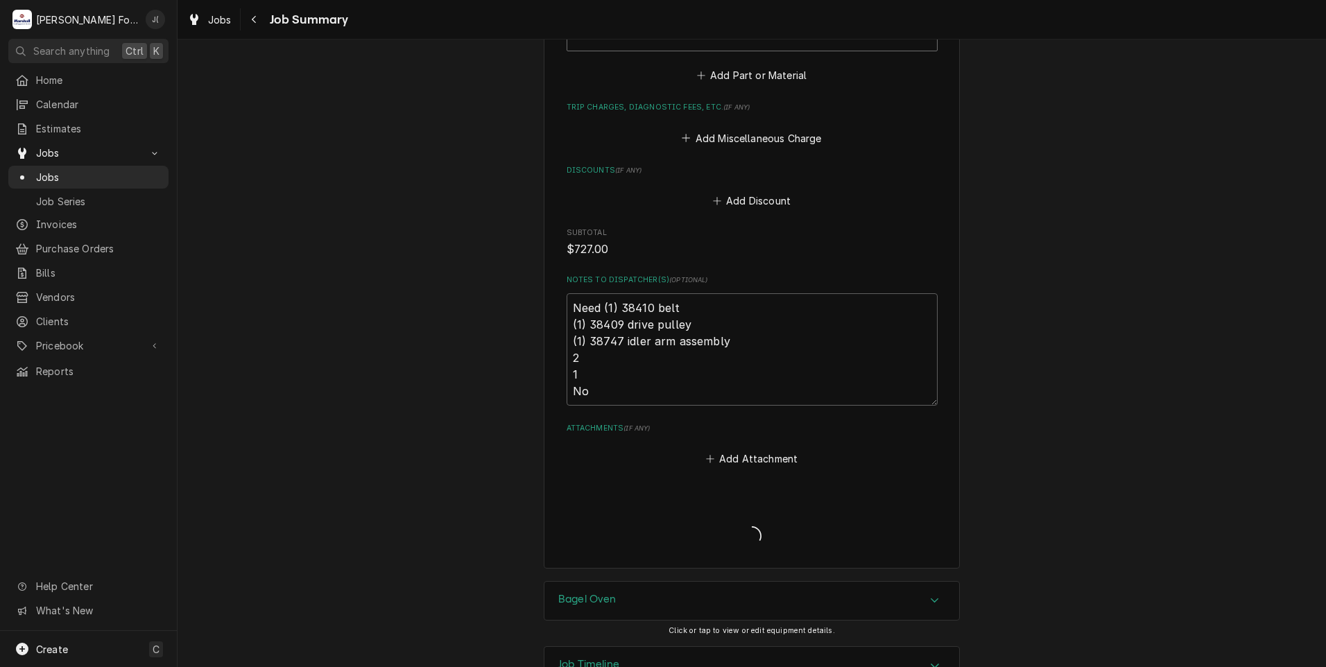
type textarea "x"
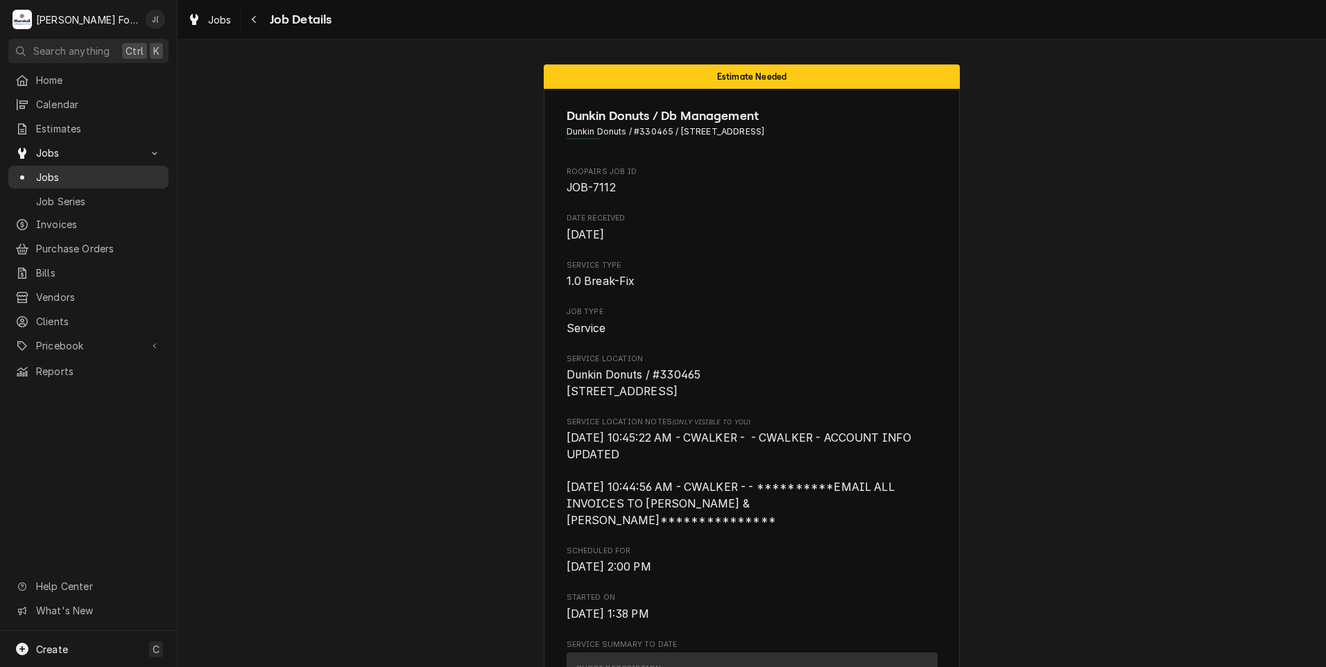
click at [55, 177] on span "Jobs" at bounding box center [98, 177] width 125 height 15
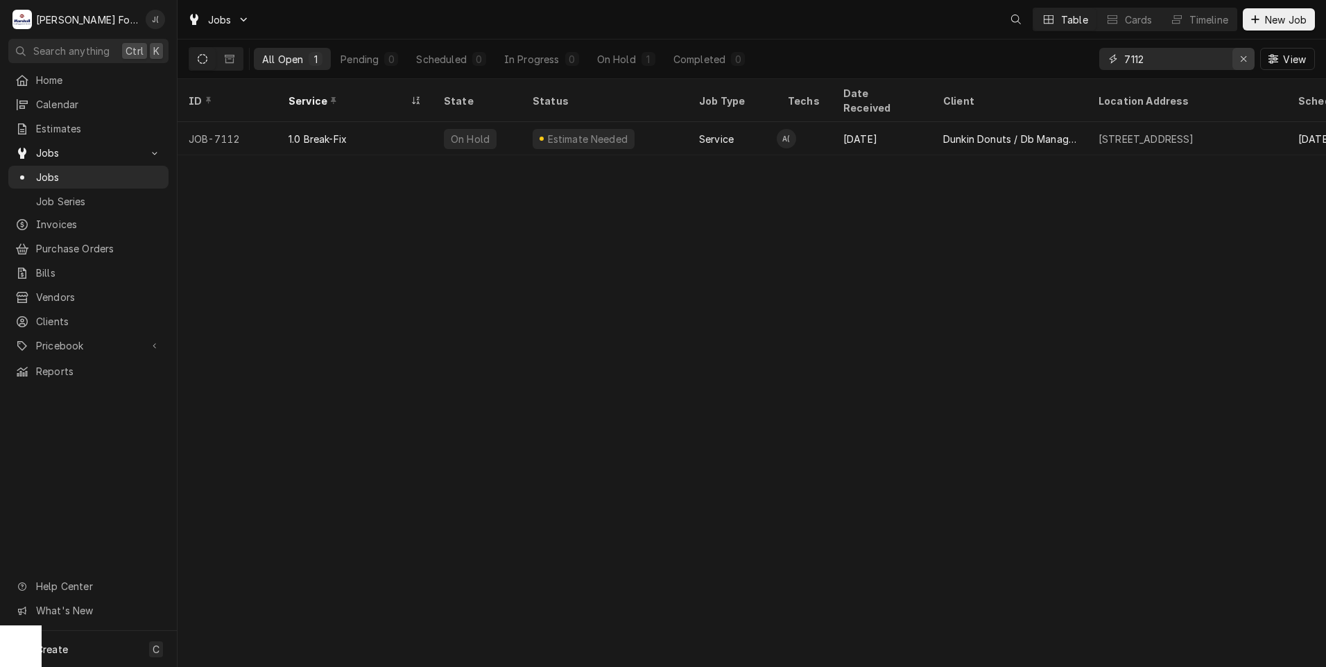
click at [1250, 63] on div "Erase input" at bounding box center [1243, 59] width 14 height 14
click at [1198, 60] on input "Dynamic Content Wrapper" at bounding box center [1189, 59] width 130 height 22
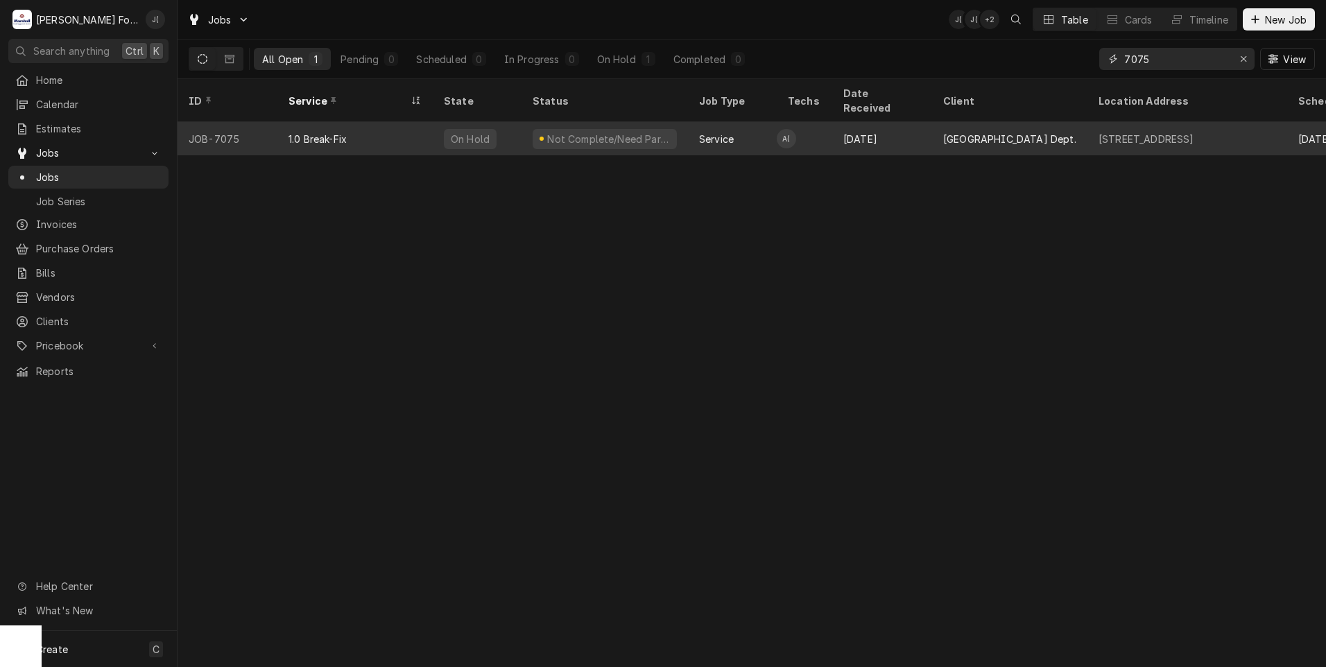
type input "7075"
click at [408, 136] on div "1.0 Break-Fix" at bounding box center [354, 138] width 155 height 33
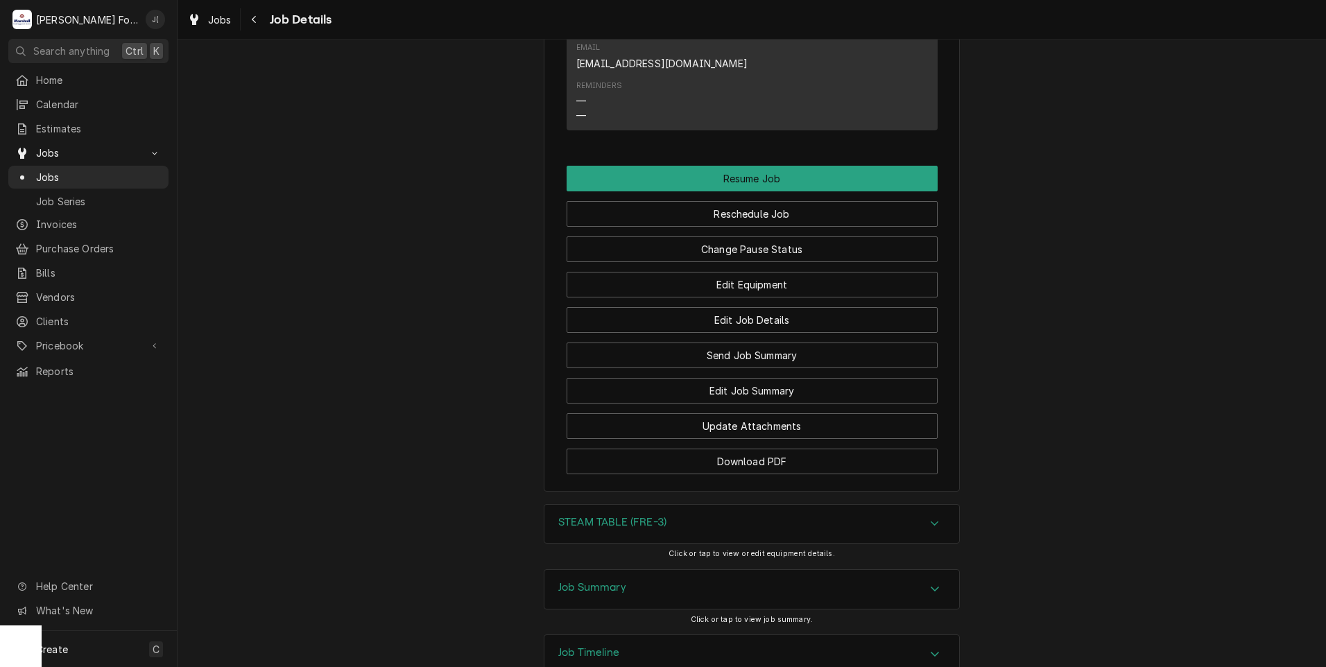
scroll to position [1502, 0]
click at [572, 580] on h3 "Job Summary" at bounding box center [592, 586] width 68 height 13
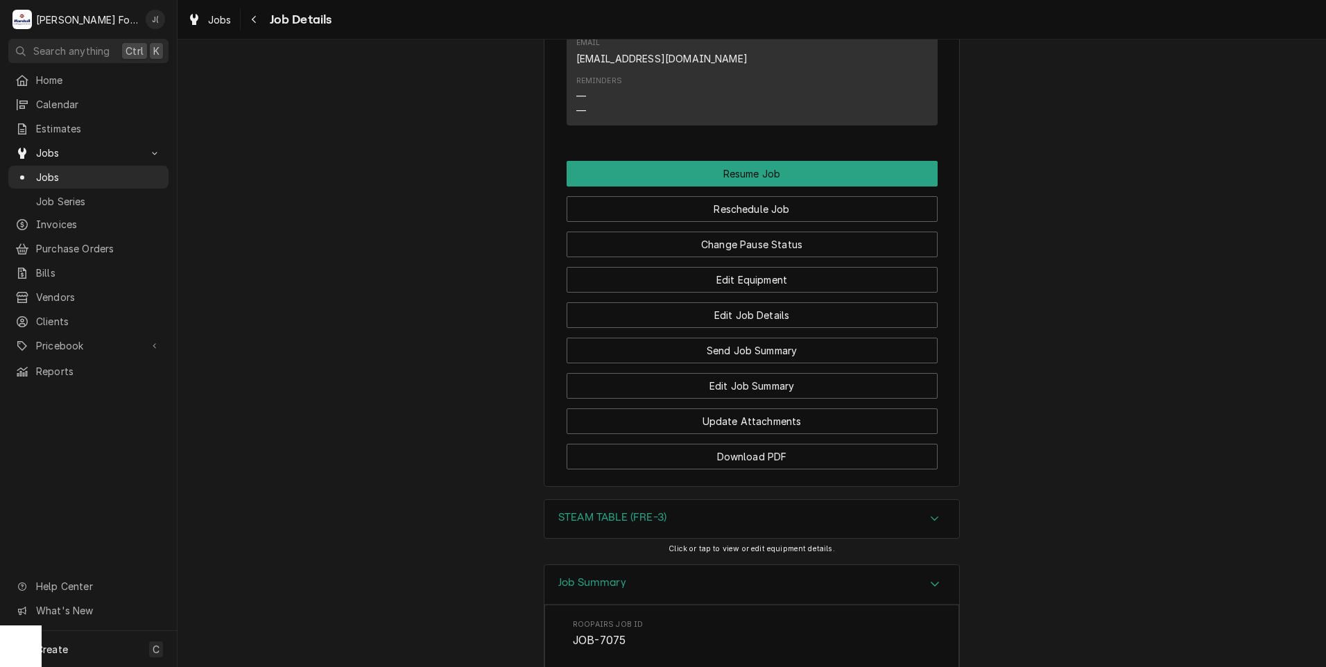
scroll to position [1490, 0]
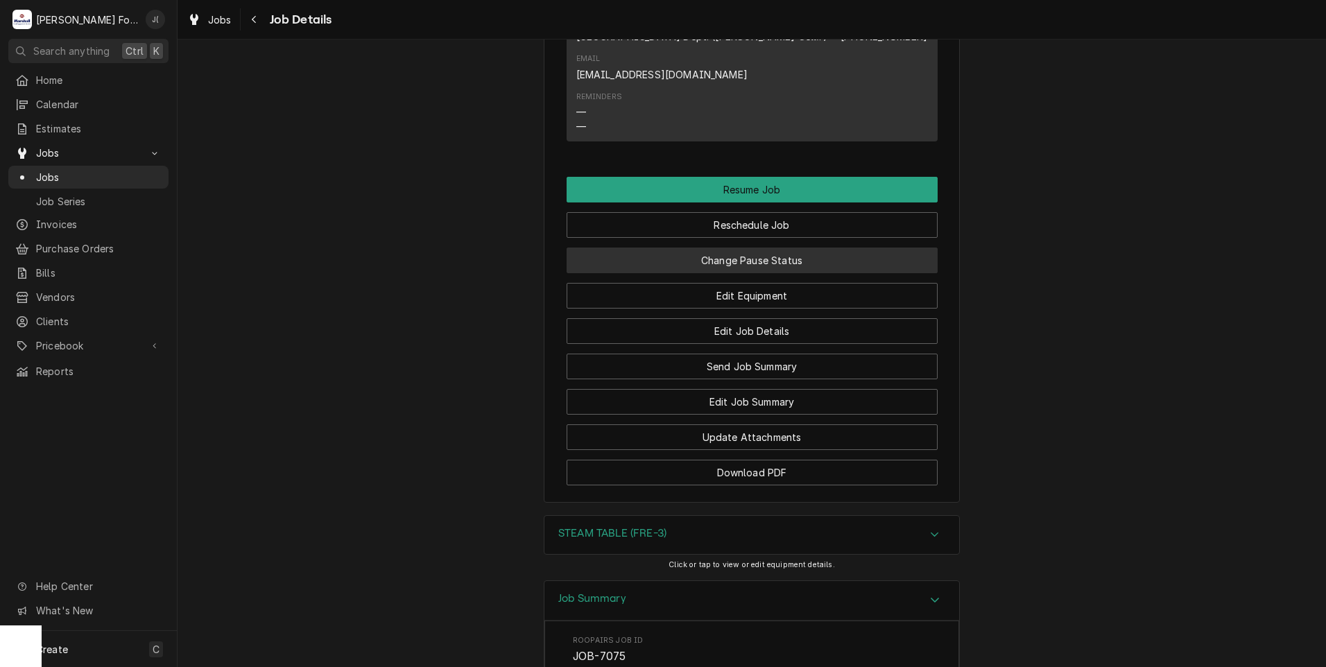
click at [663, 247] on button "Change Pause Status" at bounding box center [751, 260] width 371 height 26
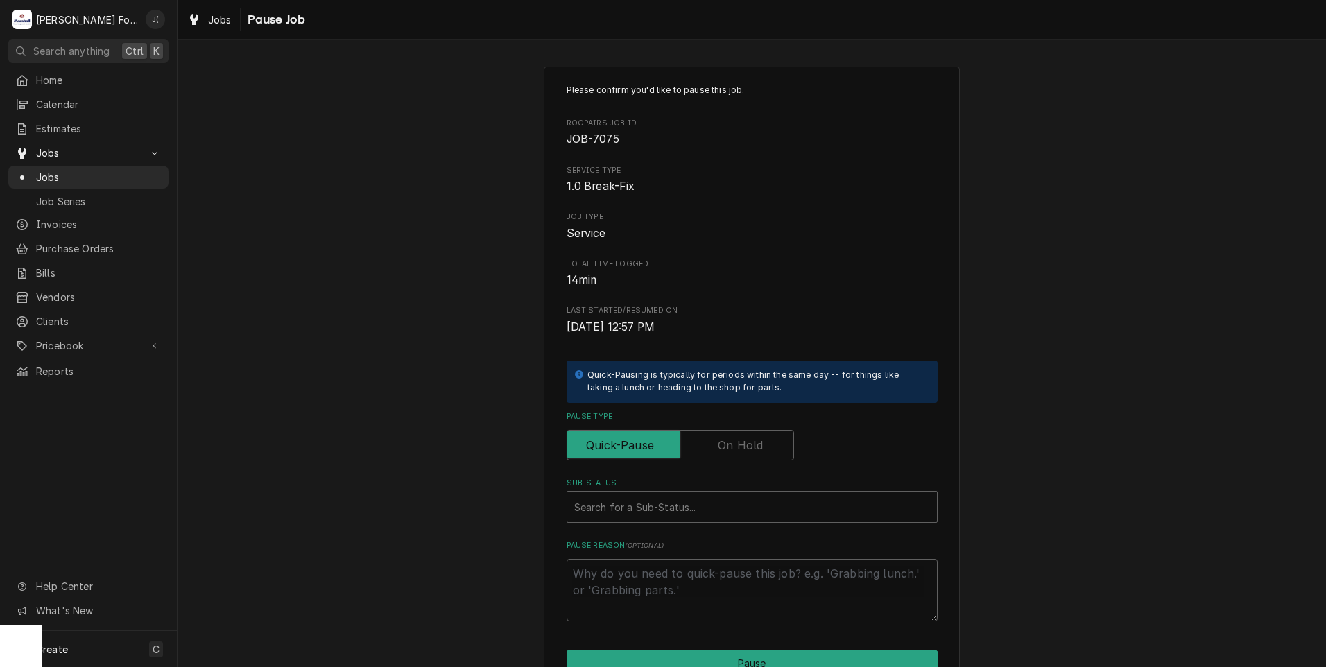
drag, startPoint x: 743, startPoint y: 446, endPoint x: 714, endPoint y: 476, distance: 42.2
click at [742, 446] on label "Pause Type" at bounding box center [679, 445] width 227 height 31
click at [742, 446] on input "Pause Type" at bounding box center [680, 445] width 215 height 31
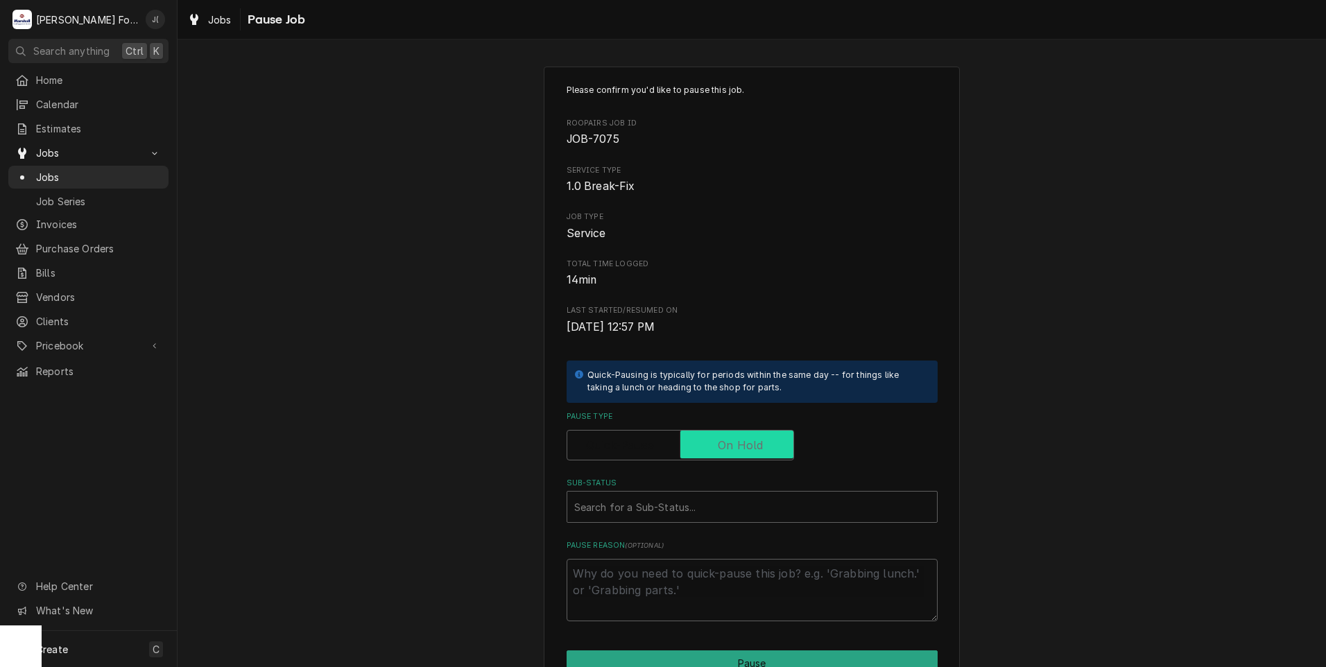
checkbox input "true"
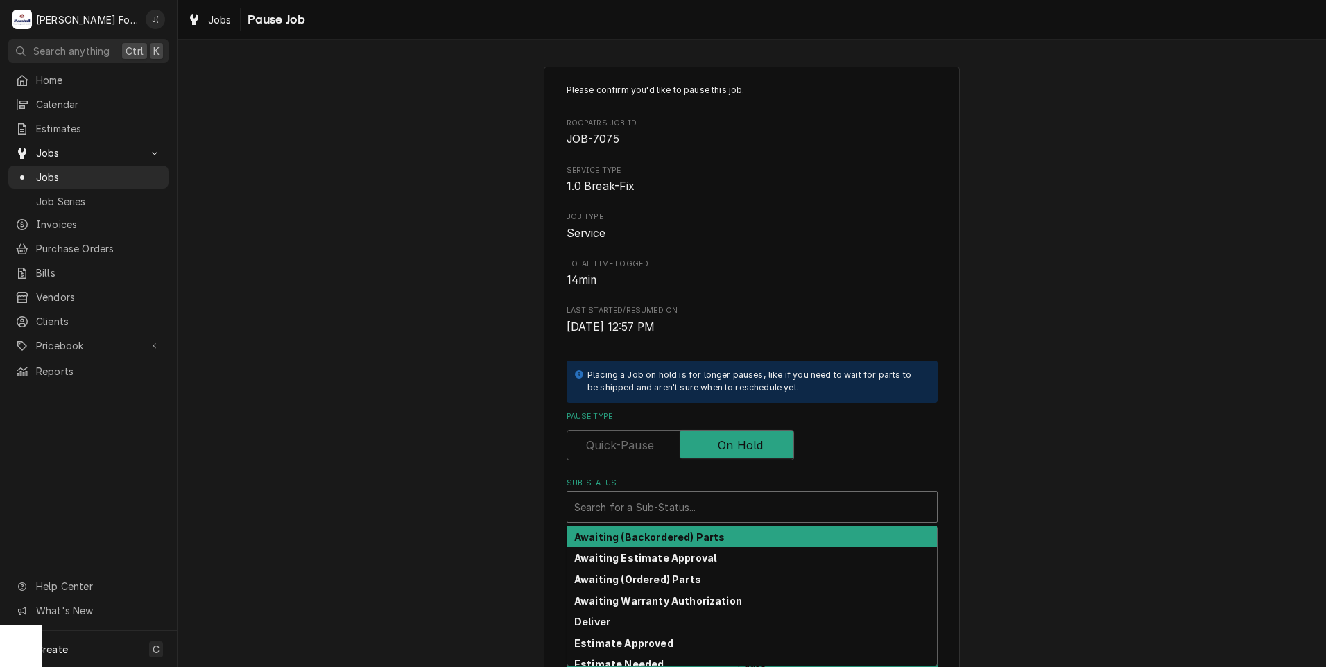
click at [685, 510] on div "Sub-Status" at bounding box center [752, 506] width 356 height 25
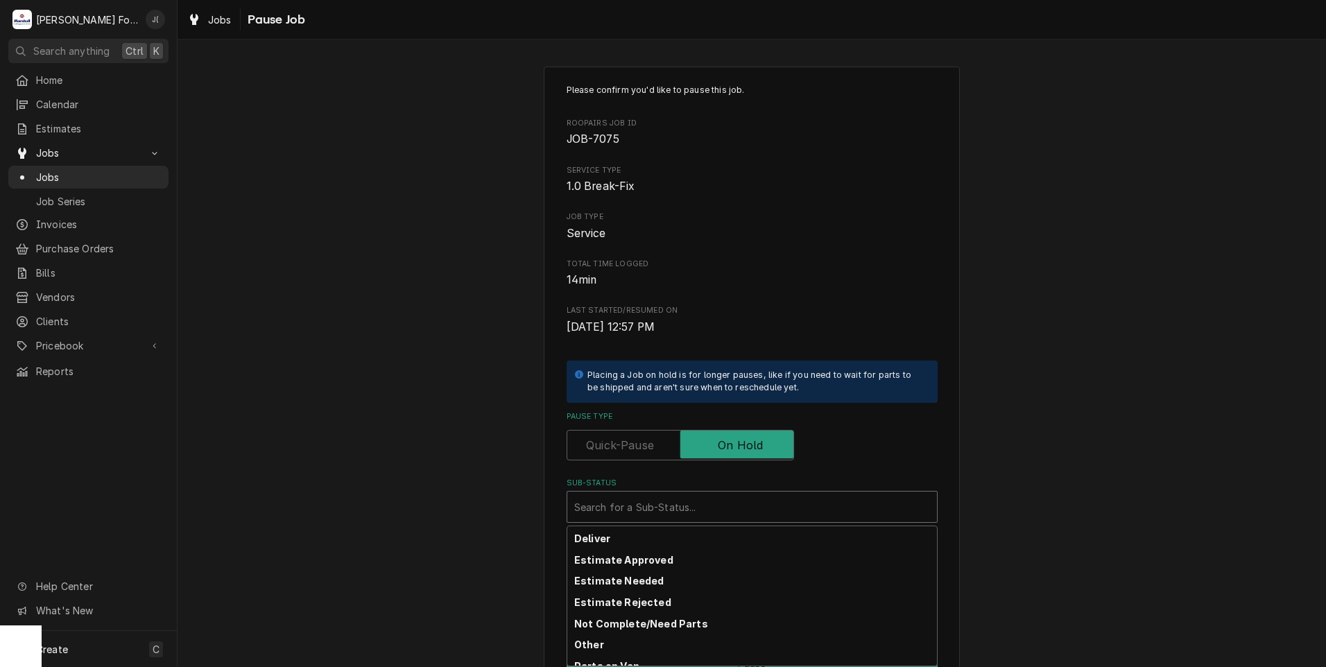
scroll to position [14, 0]
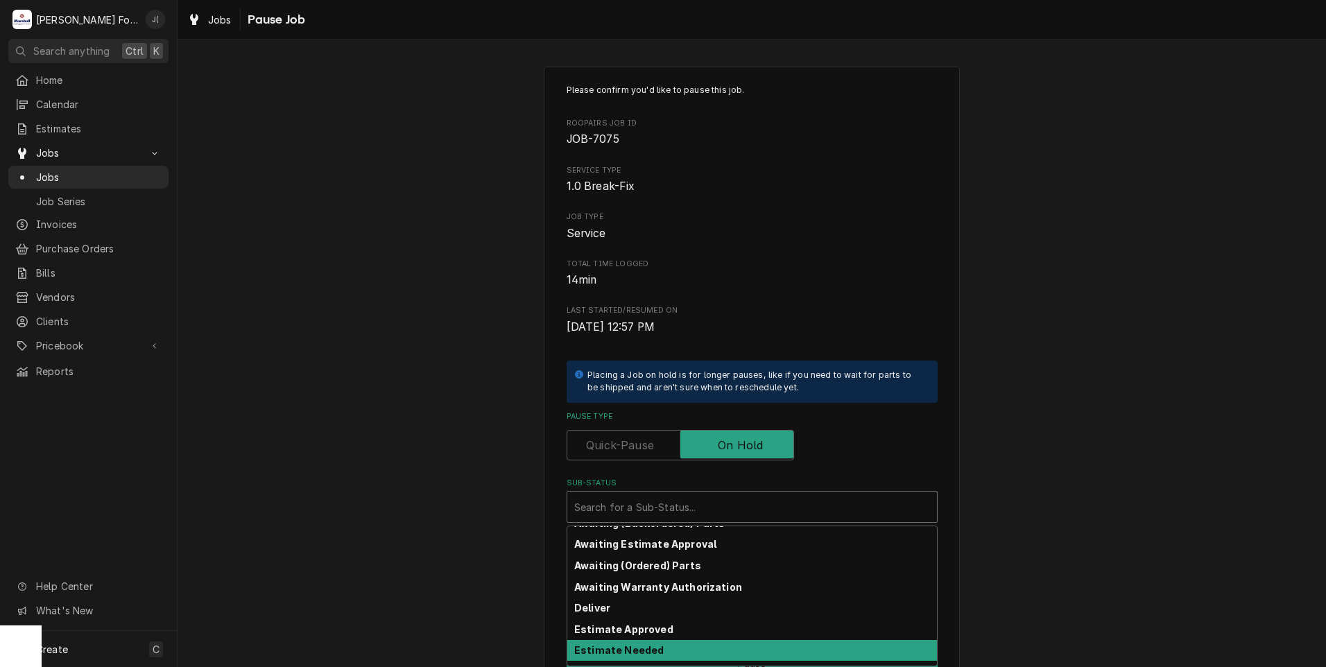
click at [668, 645] on div "Estimate Needed" at bounding box center [752, 650] width 370 height 21
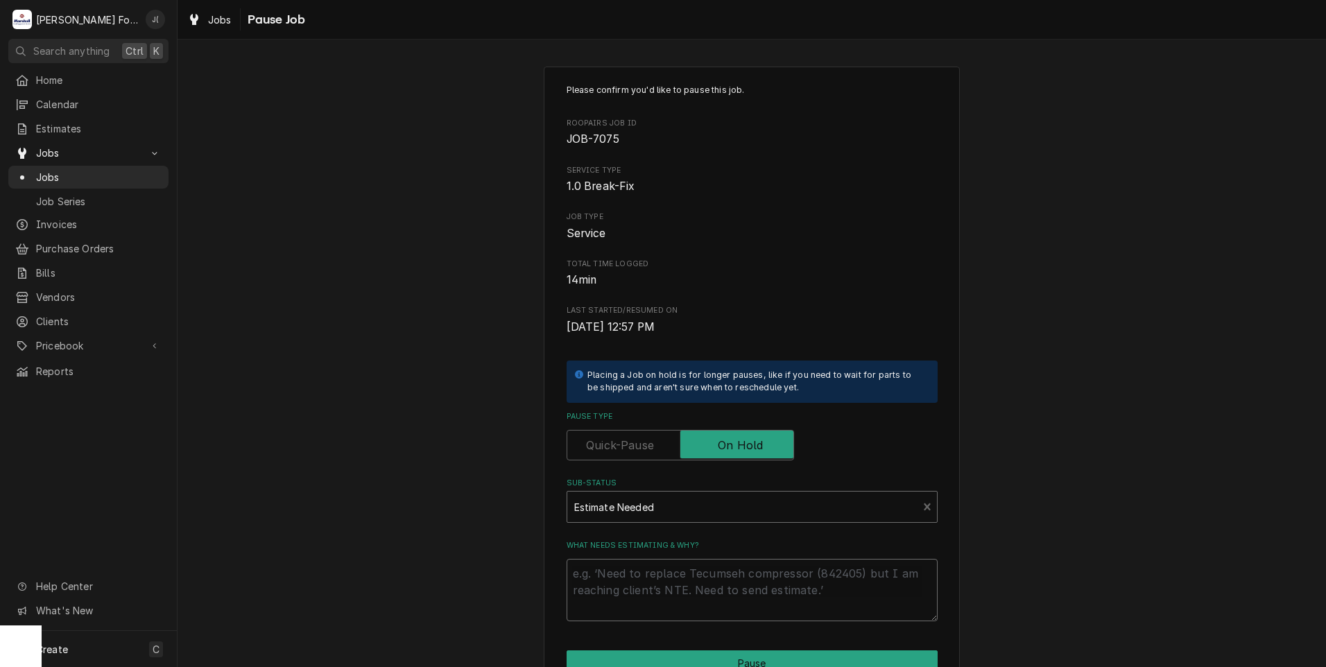
click at [663, 578] on textarea "What needs estimating & why?" at bounding box center [751, 590] width 371 height 62
type textarea "x"
type textarea "P"
type textarea "x"
type textarea "PR"
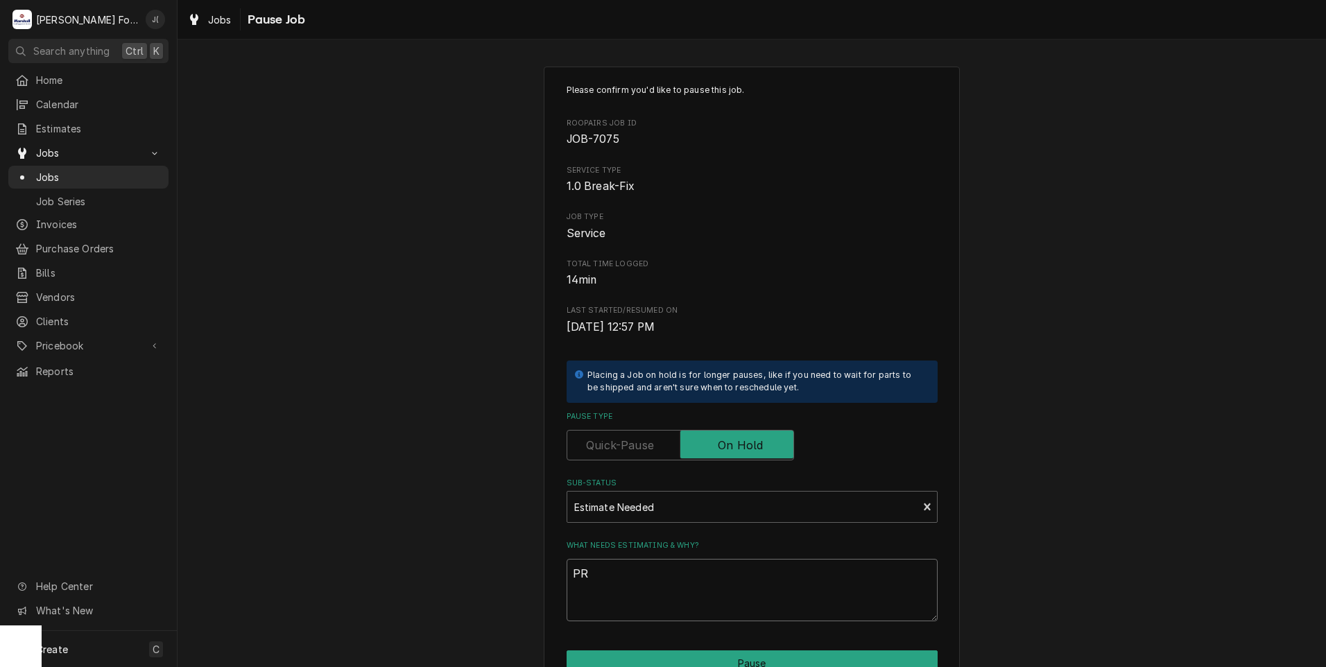
type textarea "x"
type textarea "PRI"
type textarea "x"
type textarea "PRIC"
type textarea "x"
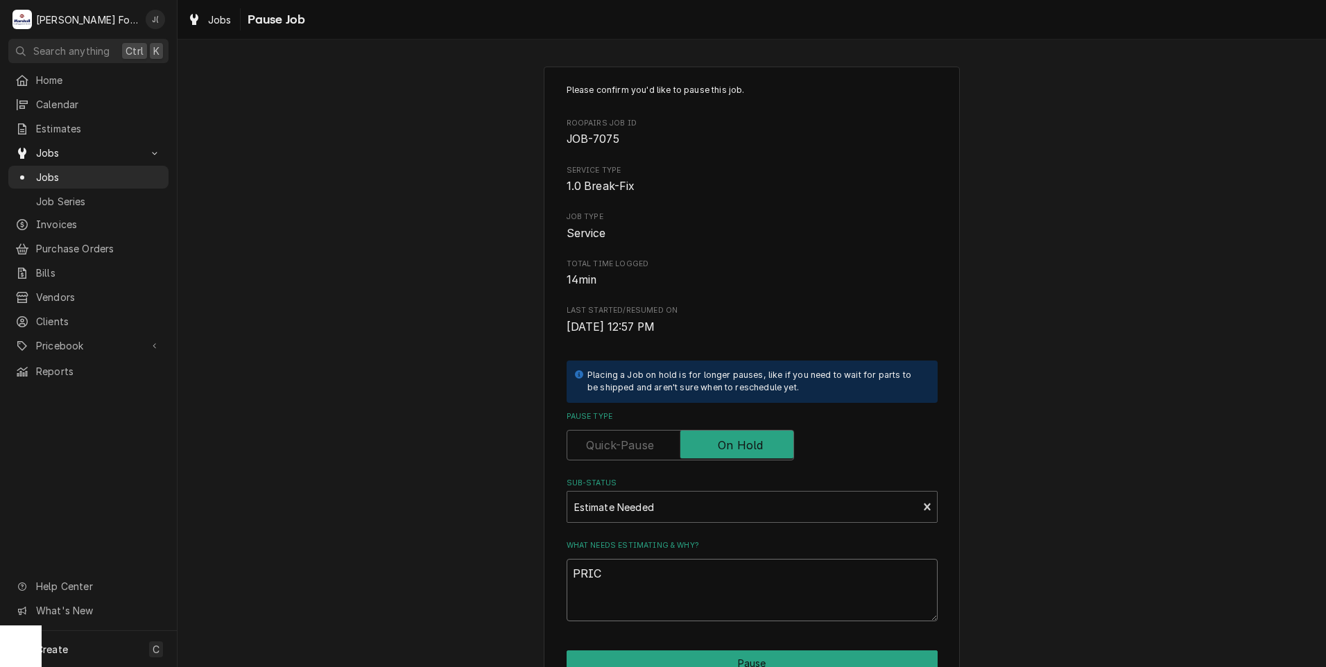
type textarea "PRICE"
type textarea "x"
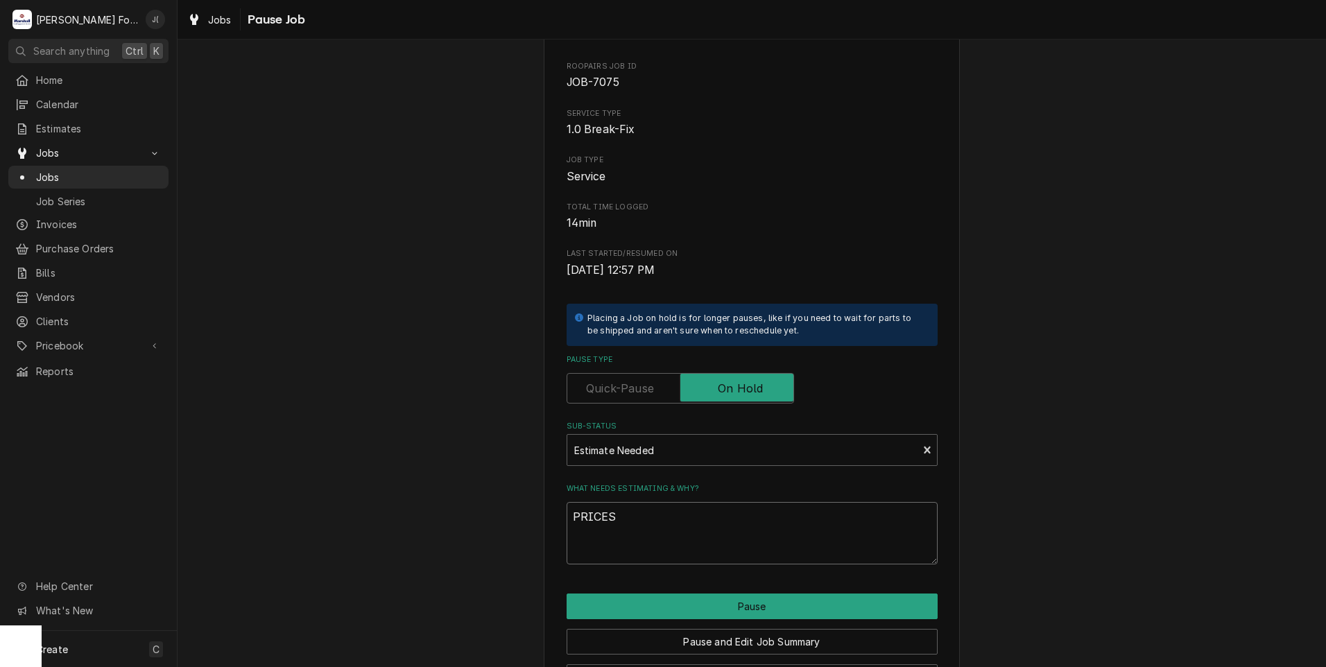
scroll to position [110, 0]
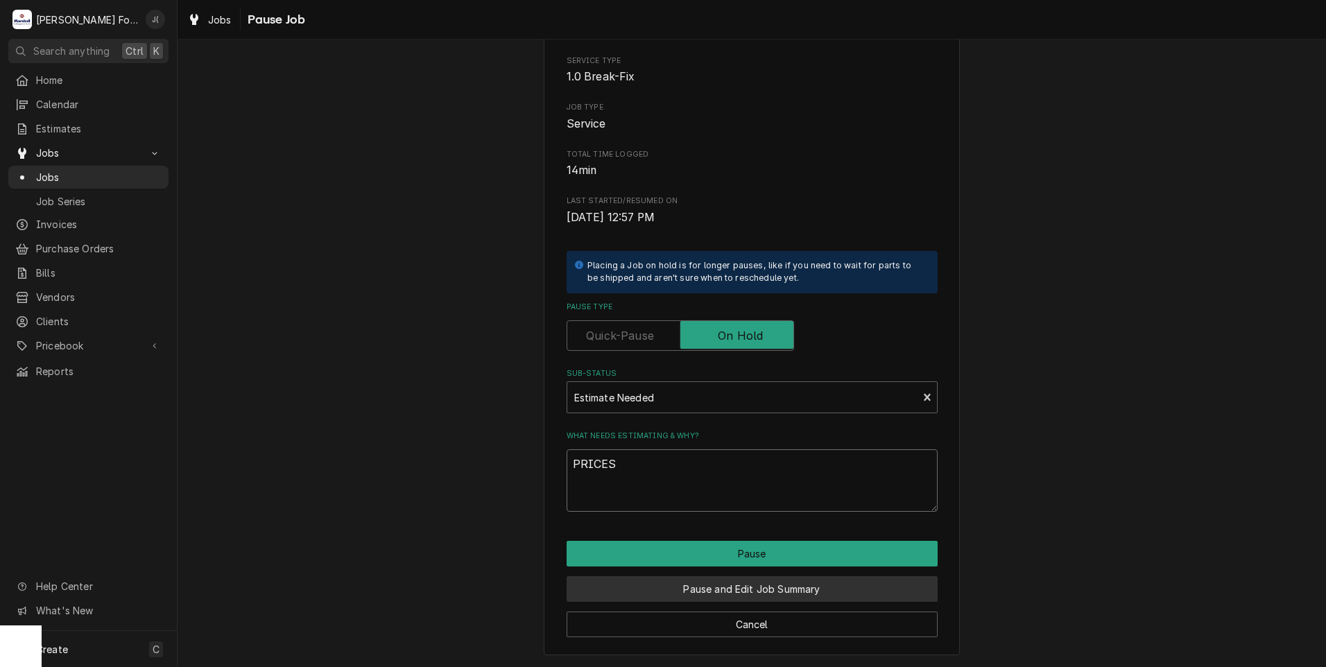
type textarea "PRICES"
click at [736, 586] on button "Pause and Edit Job Summary" at bounding box center [751, 589] width 371 height 26
type textarea "x"
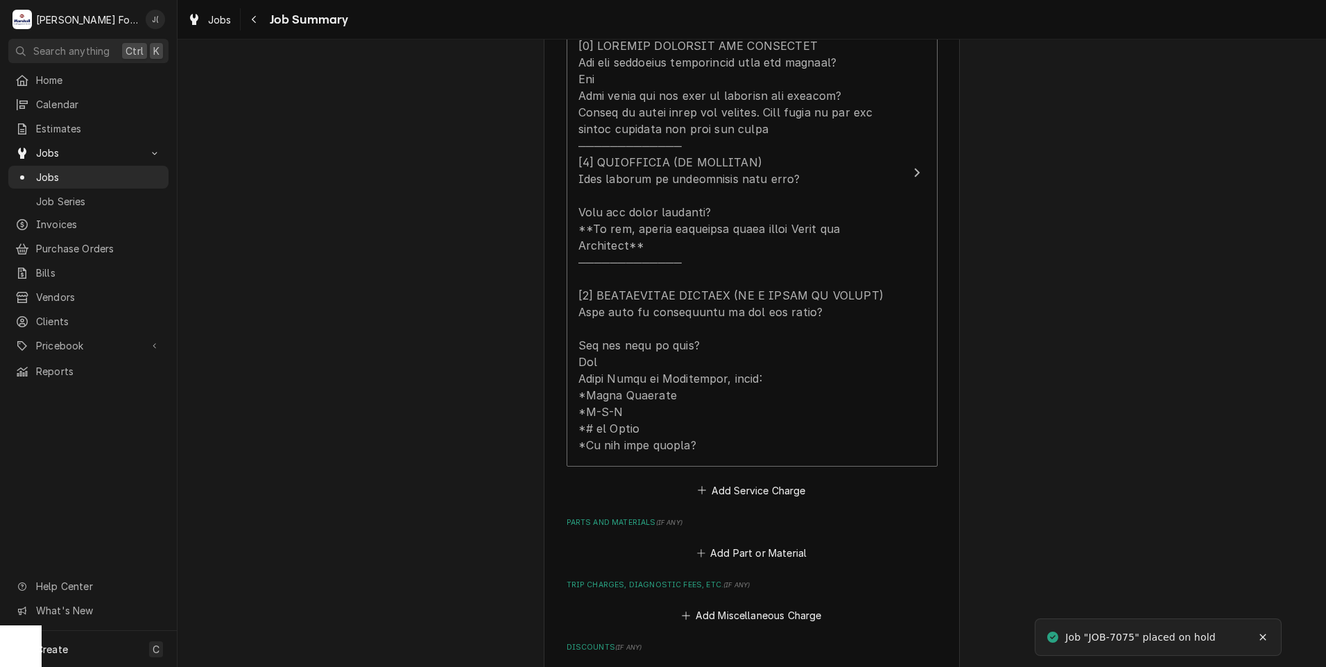
scroll to position [693, 0]
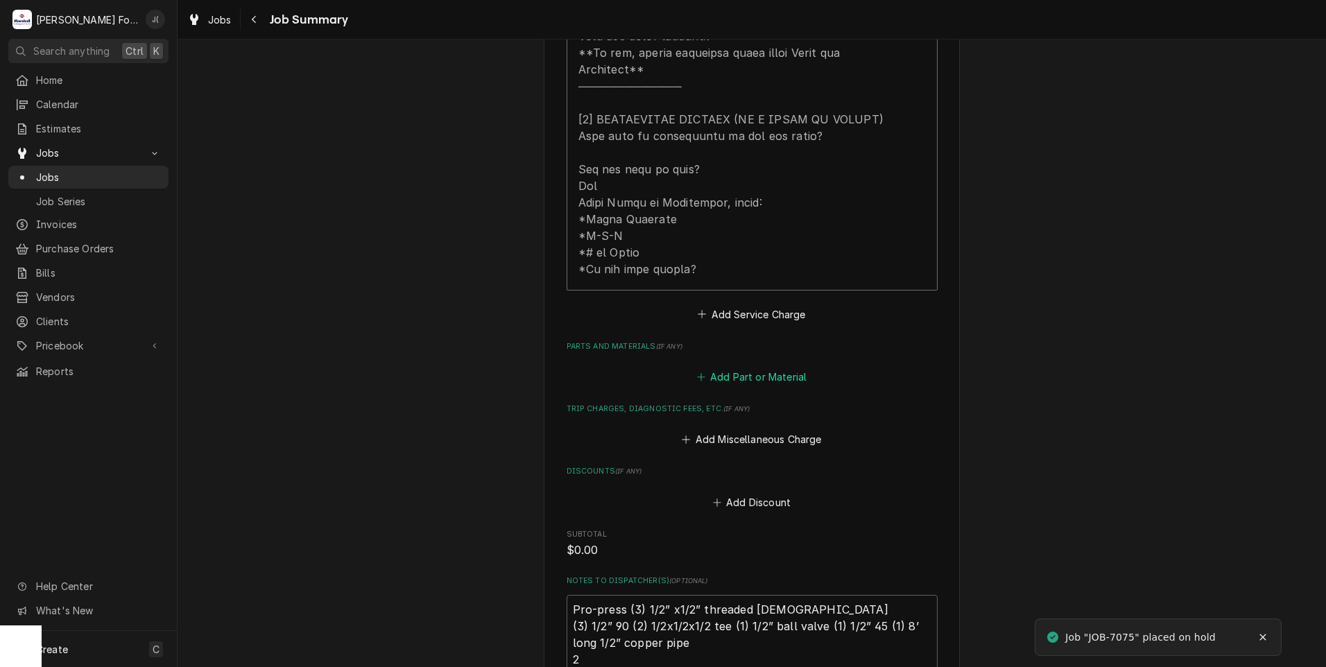
click at [722, 367] on button "Add Part or Material" at bounding box center [751, 376] width 114 height 19
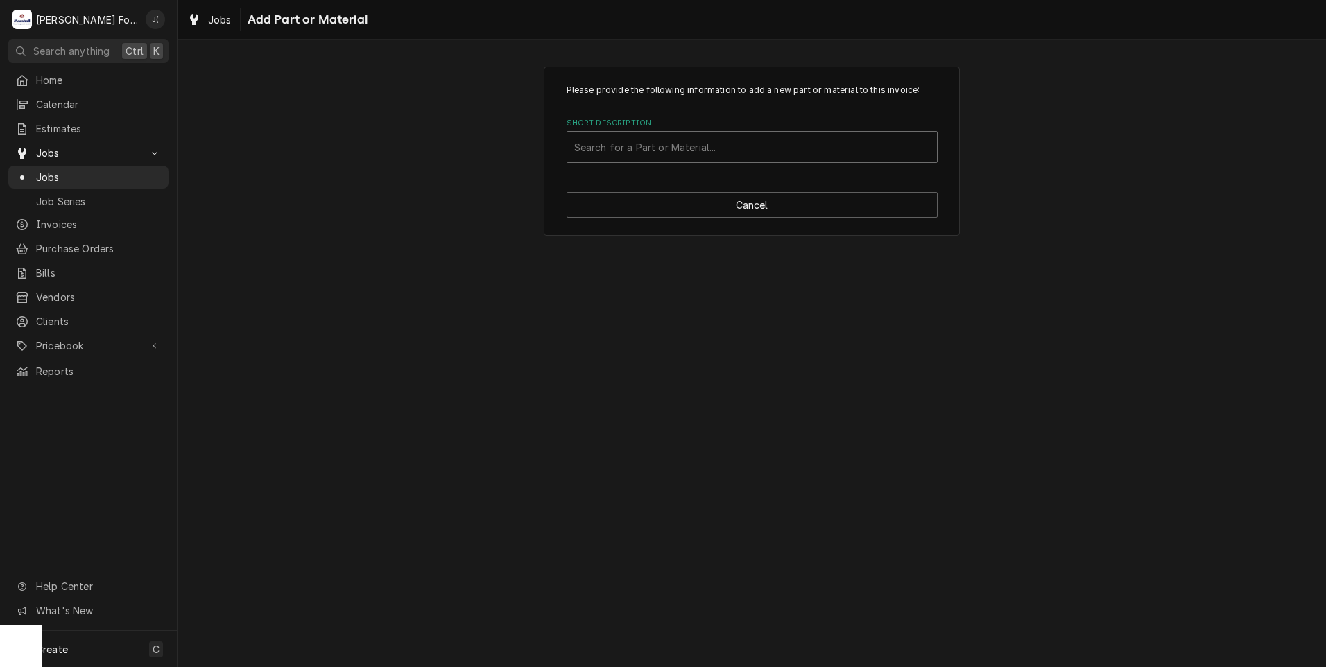
click at [664, 148] on div "Short Description" at bounding box center [752, 146] width 356 height 25
type input "MAT"
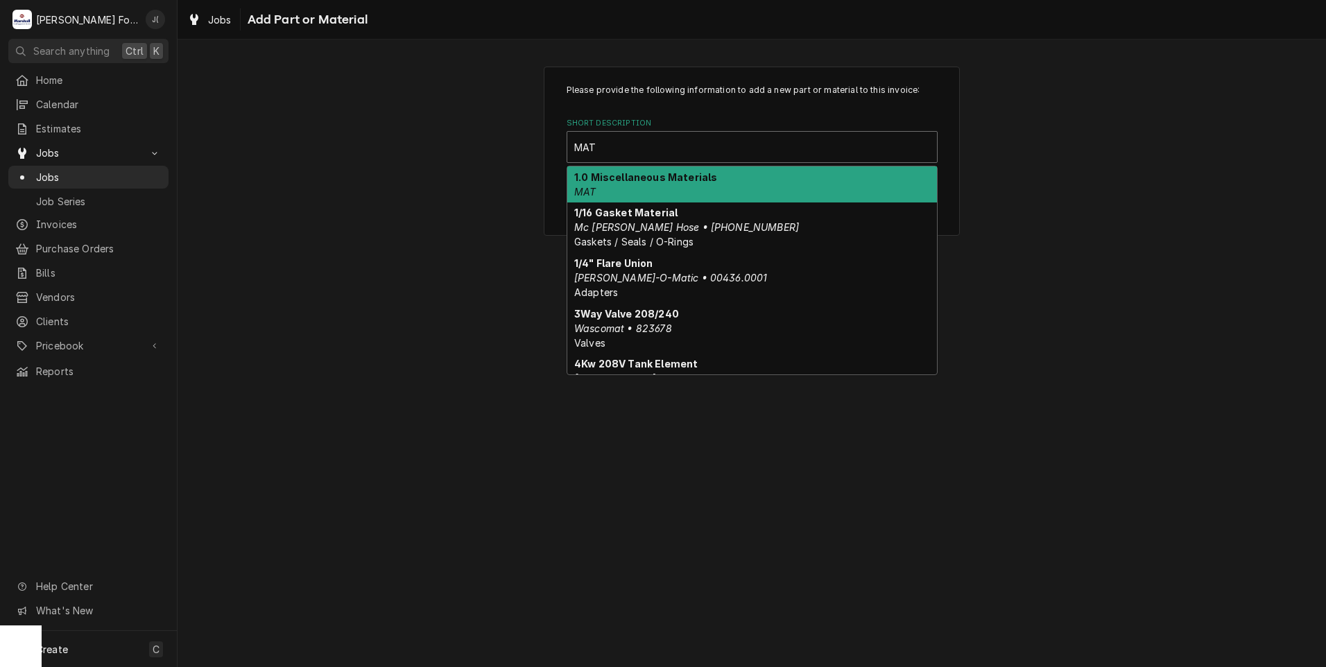
click at [669, 175] on strong "1.0 Miscellaneous Materials" at bounding box center [645, 177] width 143 height 12
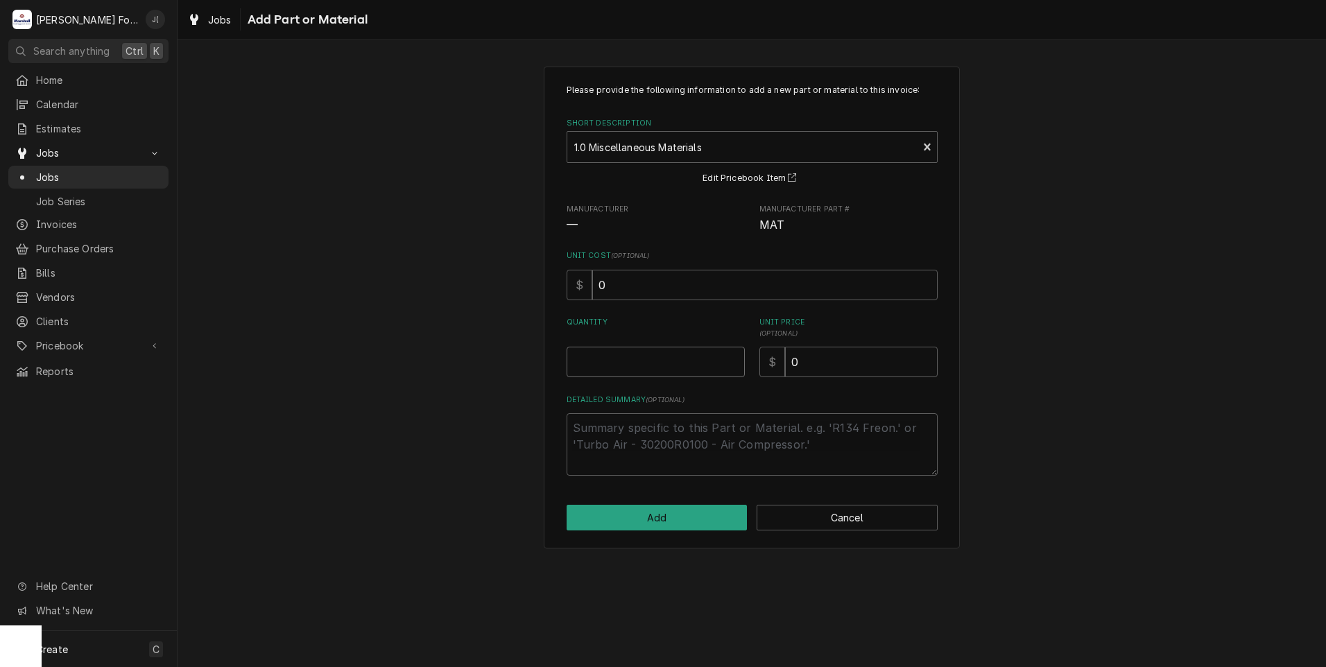
click at [647, 372] on input "Quantity" at bounding box center [655, 362] width 178 height 31
type textarea "x"
type input "1"
type textarea "x"
type input "1"
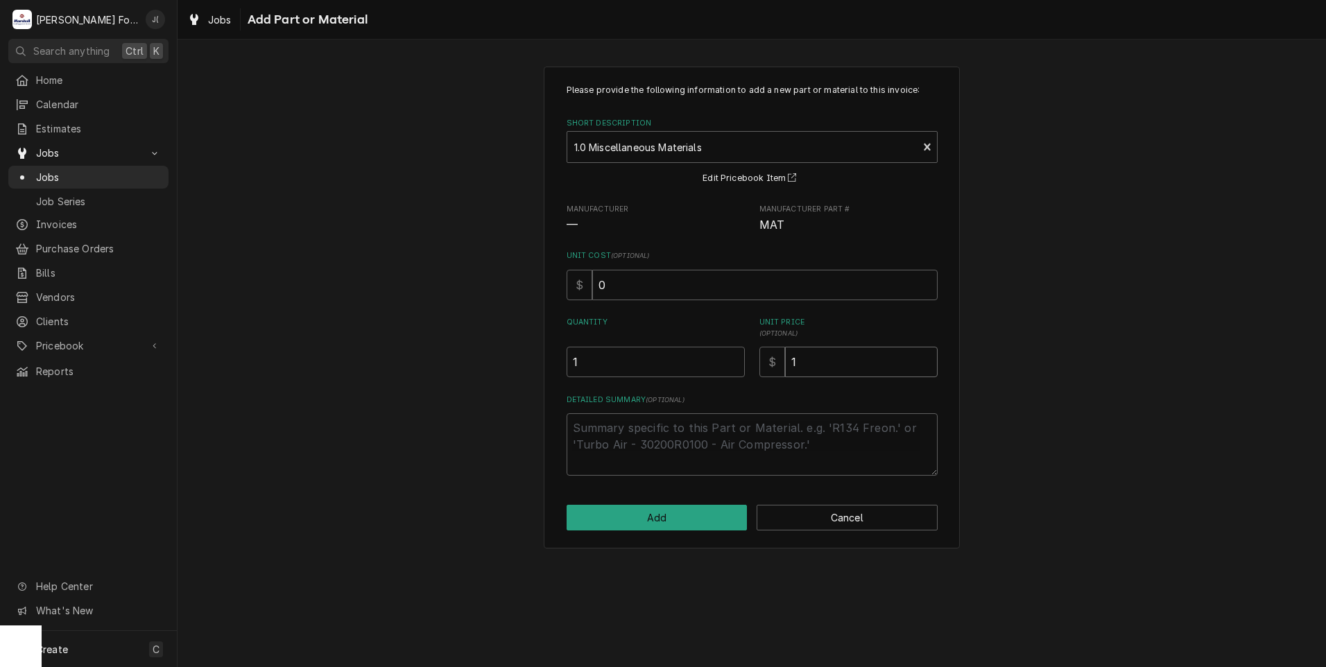
type textarea "x"
type input "12"
type textarea "x"
type input "122"
type textarea "x"
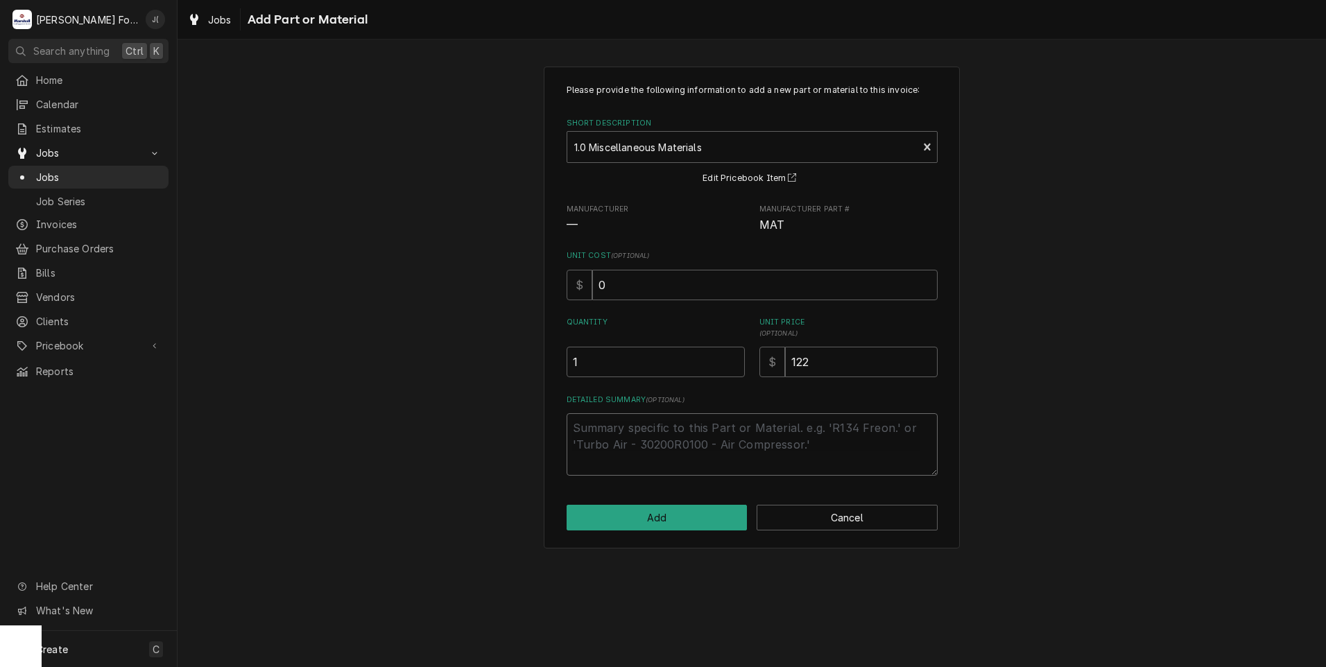
type textarea "P"
type textarea "x"
type textarea "PR"
type textarea "x"
type textarea "P"
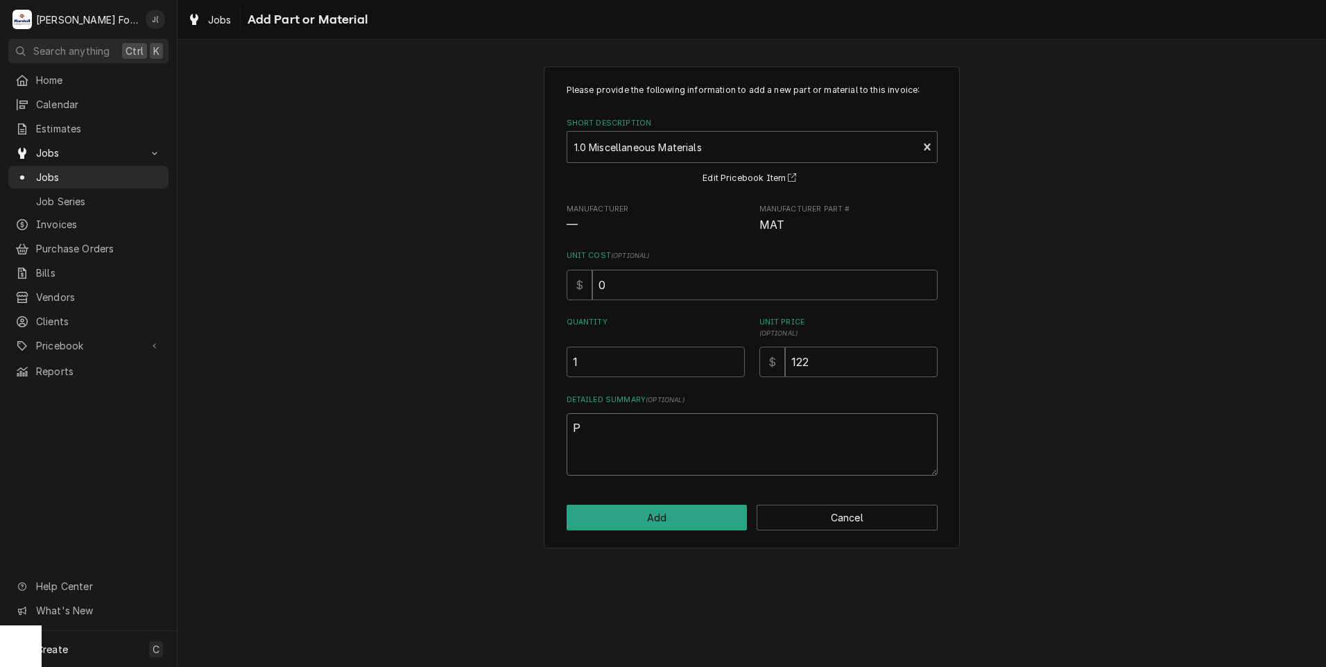
type textarea "x"
type textarea "PR"
type textarea "x"
type textarea "PRO"
type textarea "x"
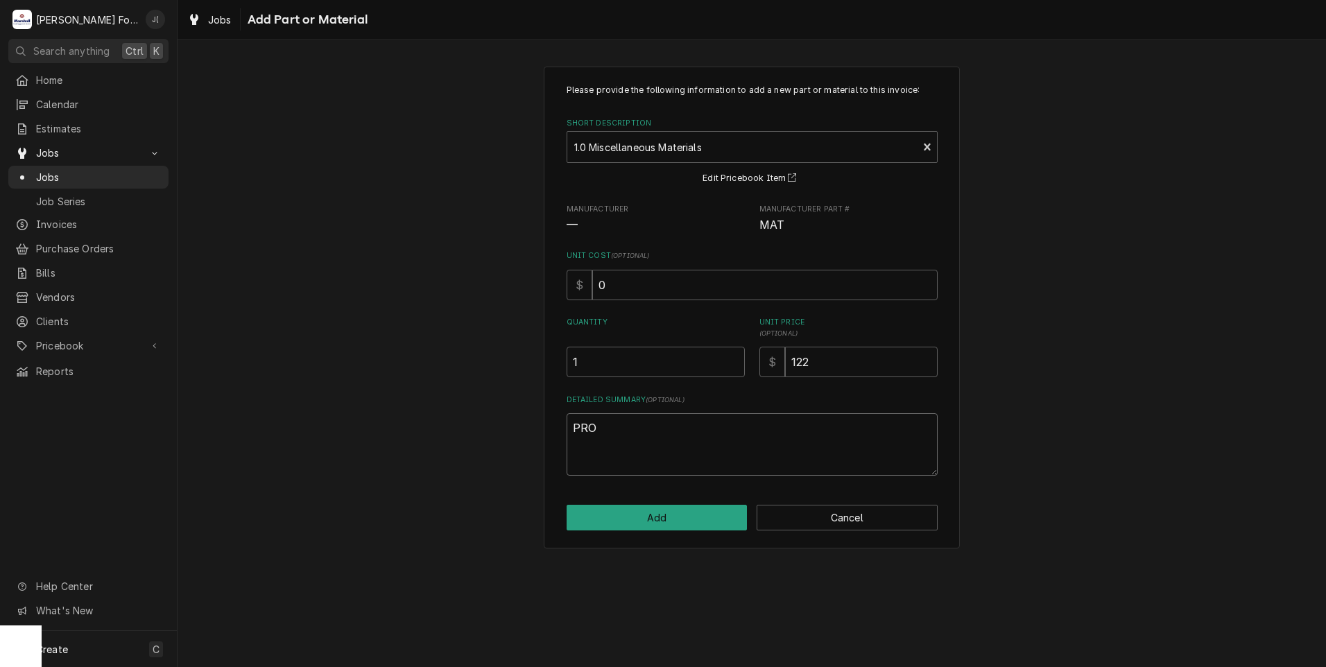
type textarea "PRO"
type textarea "x"
type textarea "PRO P"
type textarea "x"
type textarea "PRO PR"
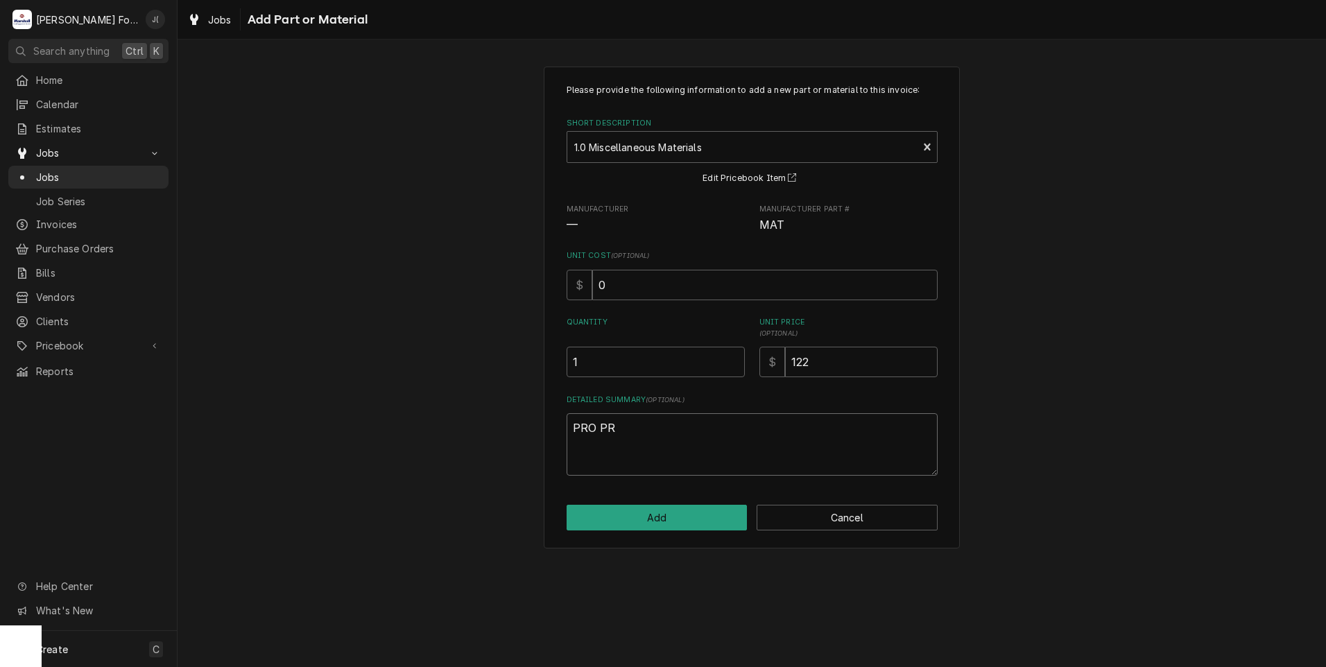
type textarea "x"
type textarea "PRO PRE"
type textarea "x"
type textarea "PRO PRES"
type textarea "x"
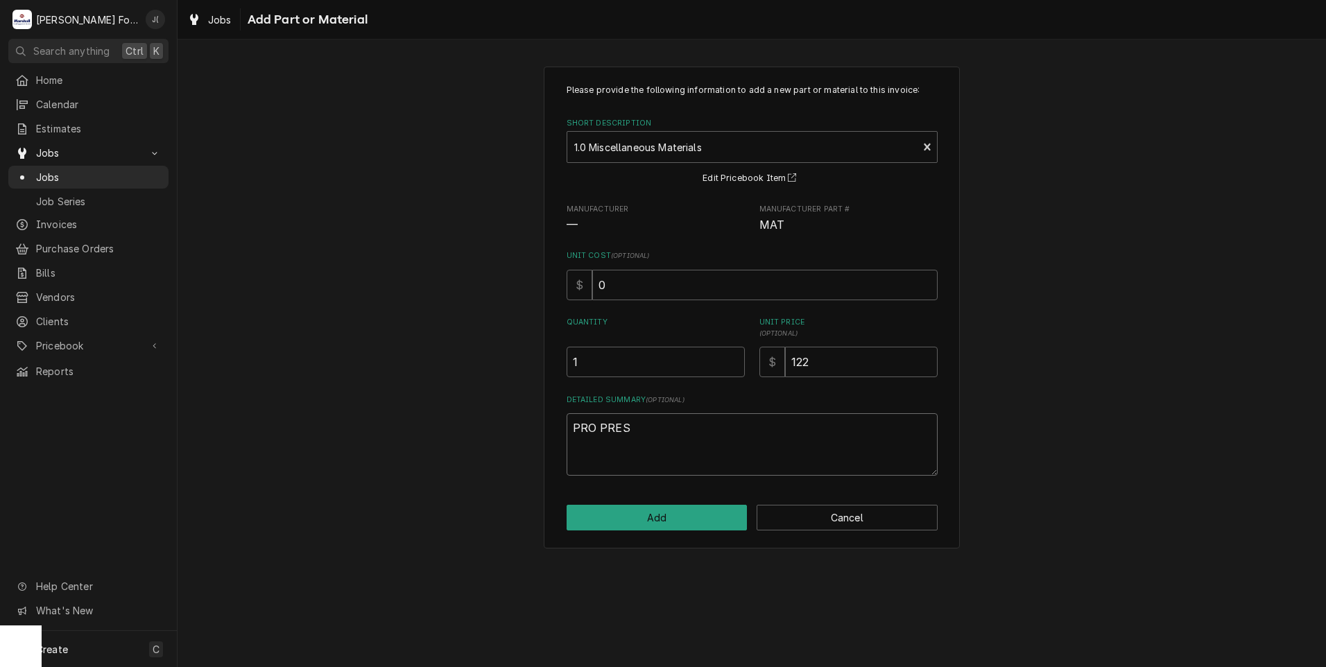
type textarea "PRO PRESS"
type textarea "x"
type textarea "PRO PRESS"
type textarea "x"
type textarea "PRO PRESS F"
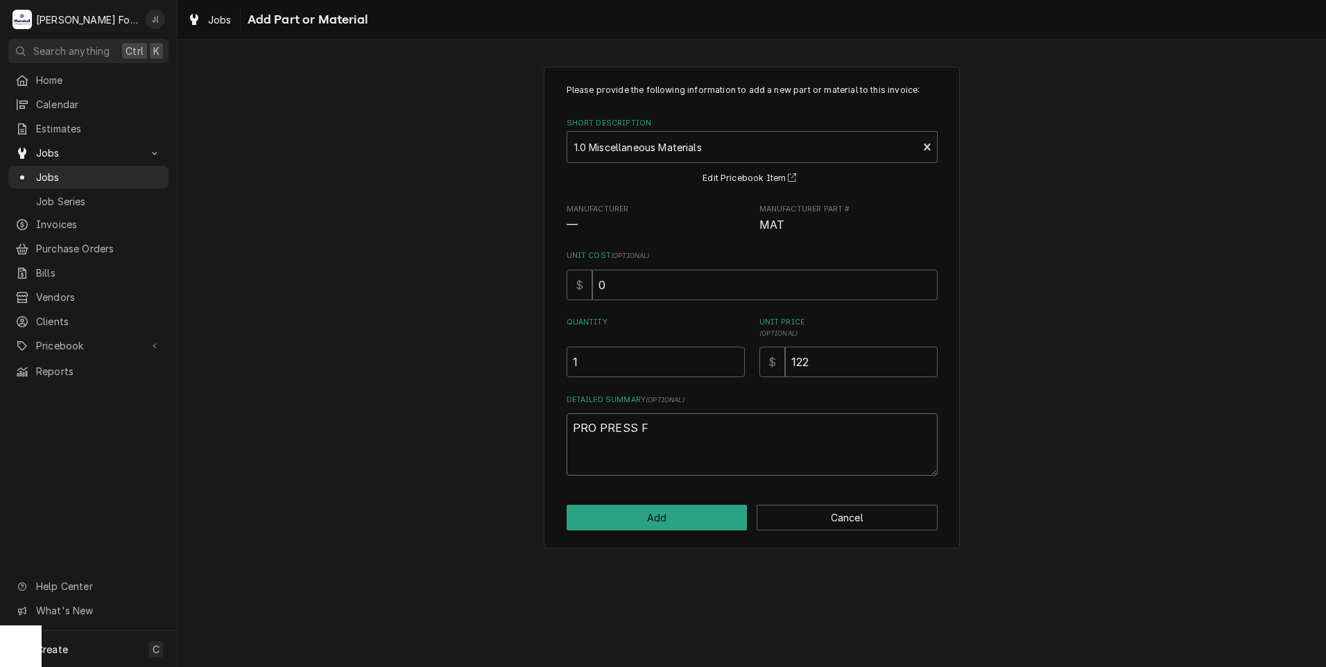
type textarea "x"
type textarea "PRO PRESS FI"
type textarea "x"
type textarea "PRO PRESS FIT"
type textarea "x"
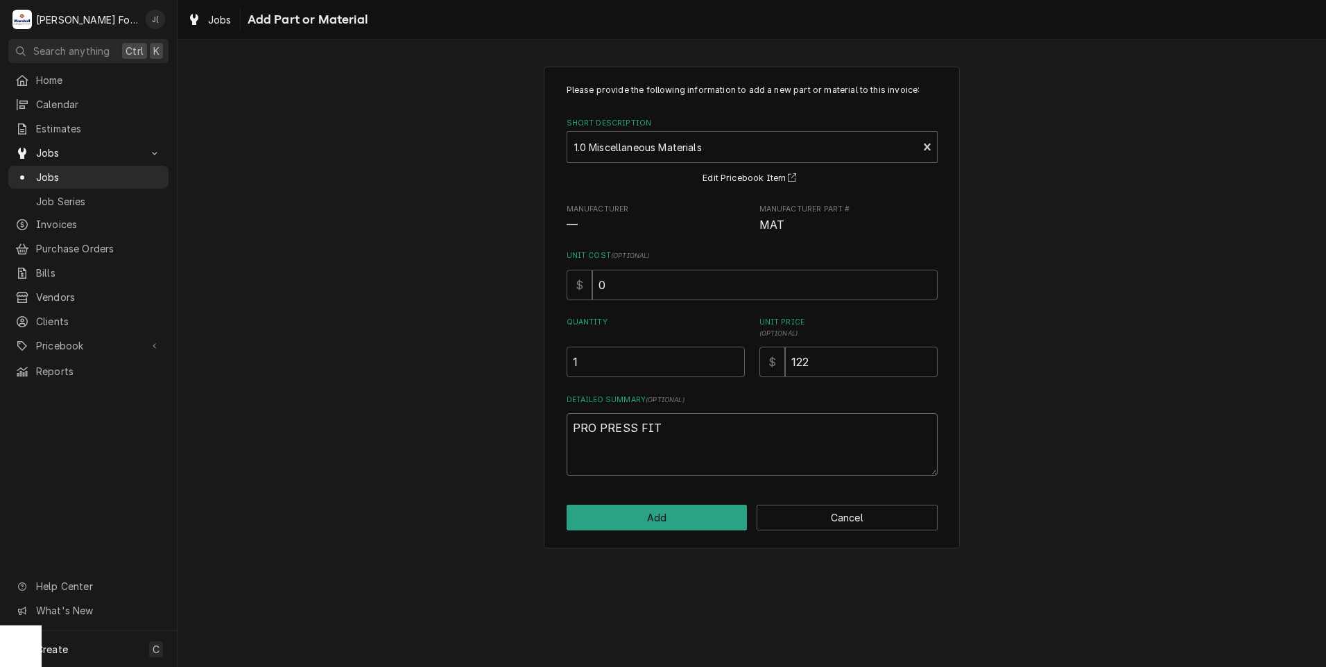
type textarea "PRO PRESS FITT"
type textarea "x"
type textarea "PRO PRESS FITTI"
type textarea "x"
type textarea "PRO PRESS FITTIN"
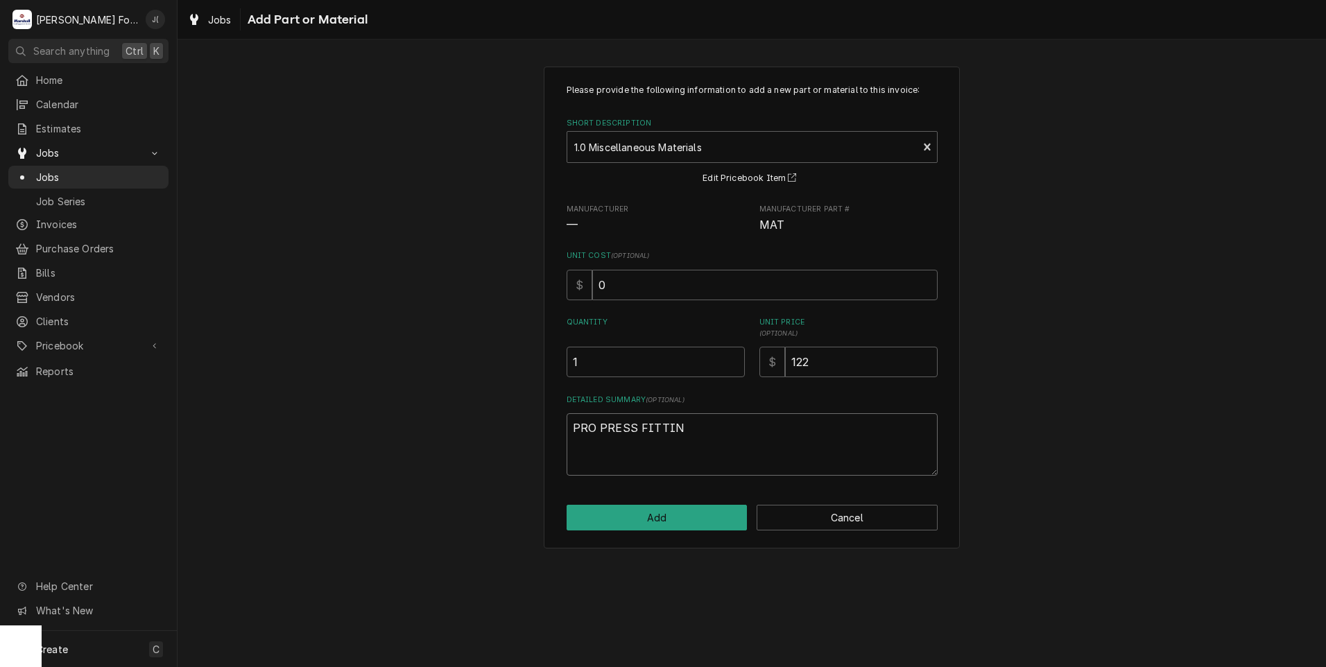
type textarea "x"
type textarea "PRO PRESS FITTING"
type textarea "x"
type textarea "PRO PRESS FITTINGS"
type textarea "x"
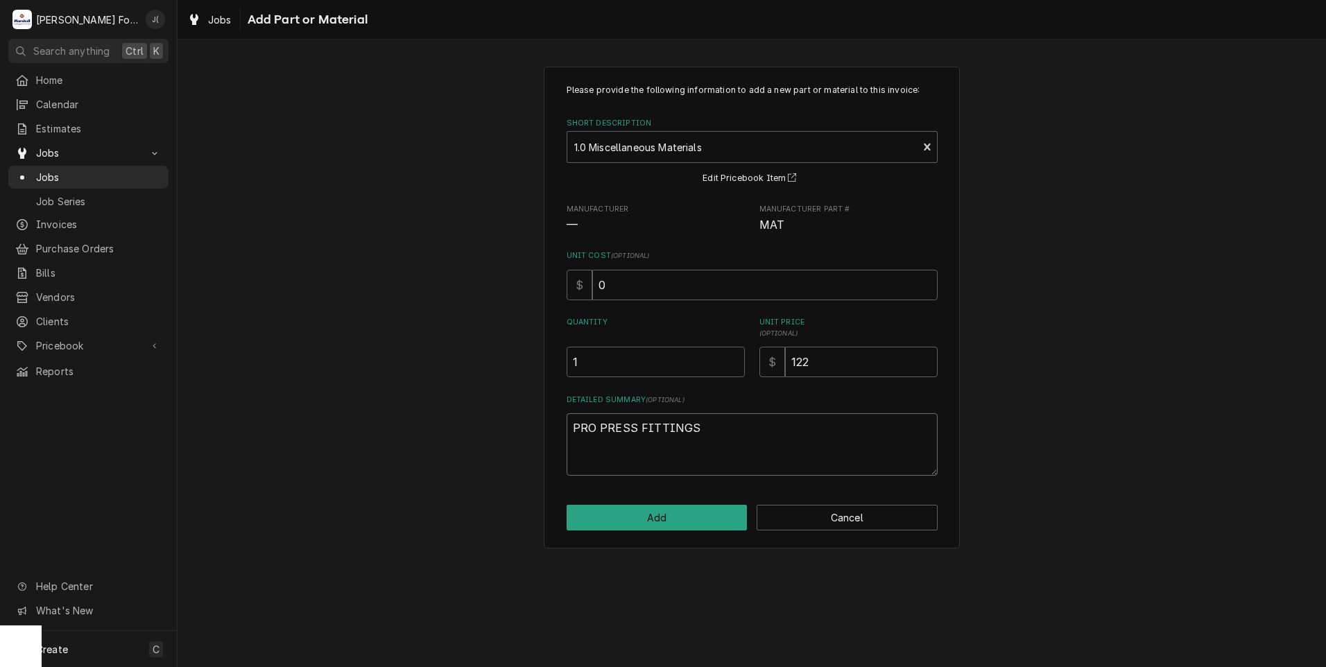
type textarea "PRO PRESS FITTINGS"
type textarea "x"
type textarea "PRO PRESS FITTINGS C"
type textarea "x"
type textarea "PRO PRESS FITTINGS CO"
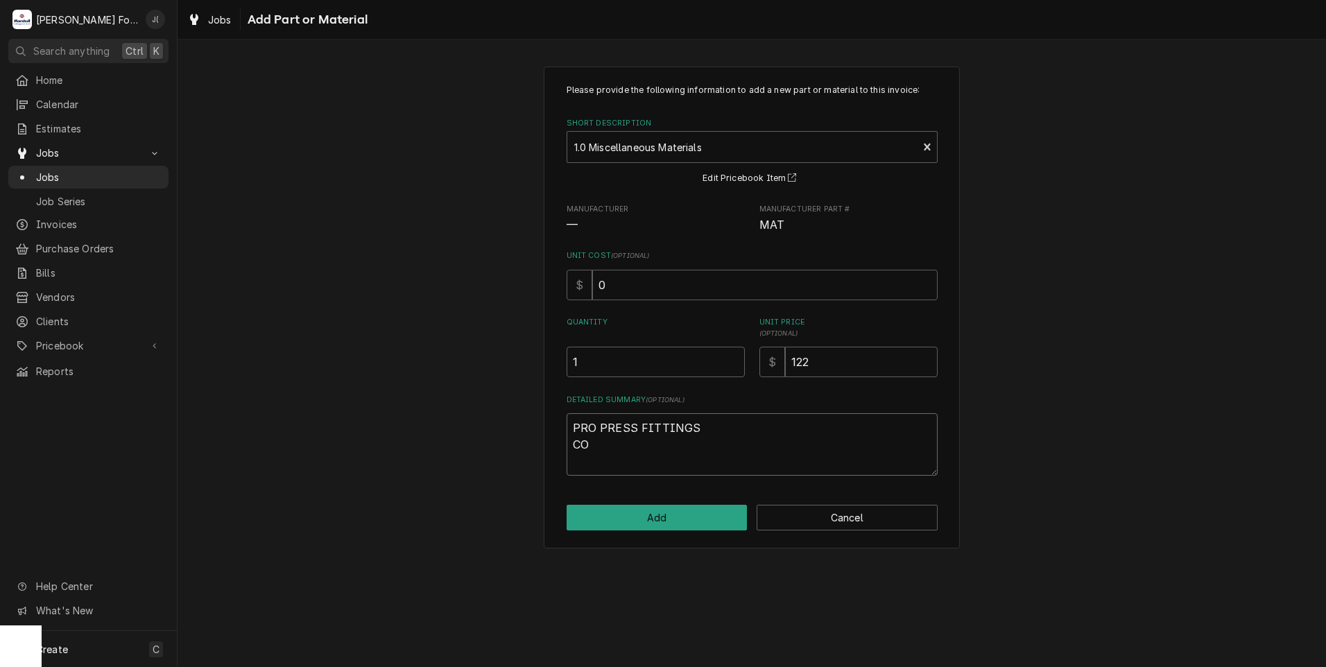
type textarea "x"
type textarea "PRO PRESS FITTINGS COP"
type textarea "x"
type textarea "PRO PRESS FITTINGS COPP"
type textarea "x"
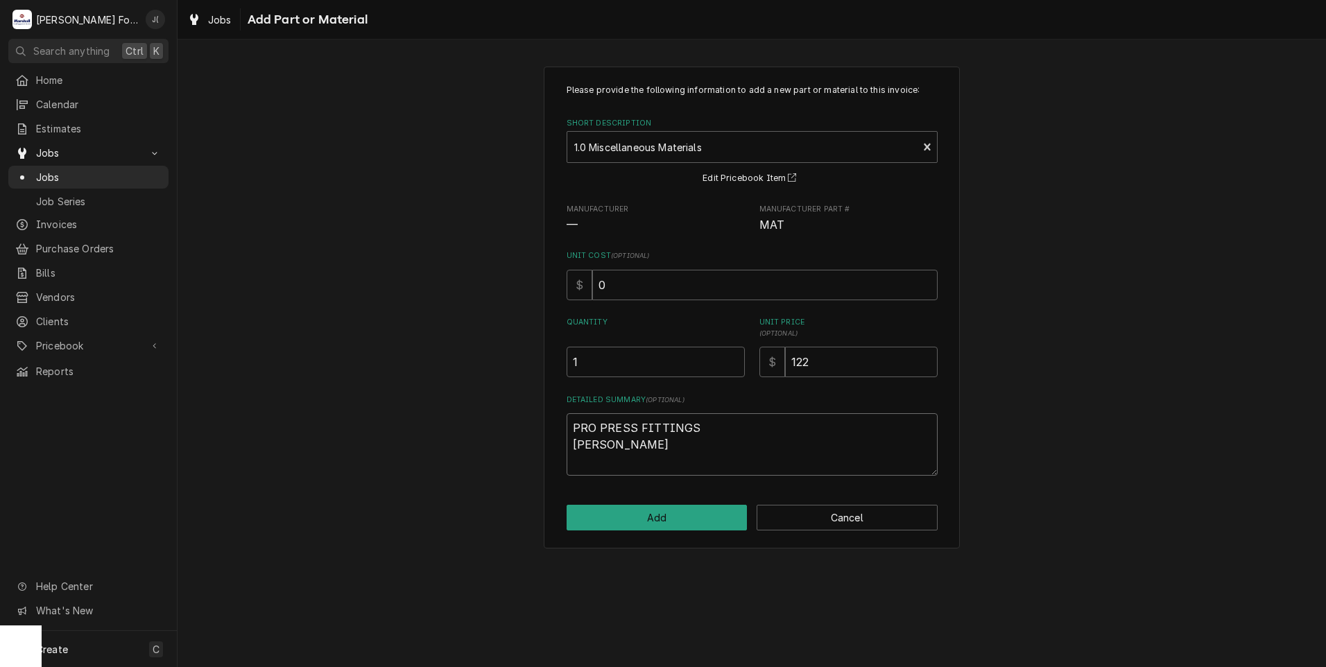
type textarea "PRO PRESS FITTINGS COPPE"
type textarea "x"
type textarea "PRO PRESS FITTINGS COPPER"
type textarea "x"
type textarea "PRO PRESS FITTINGS COPPER"
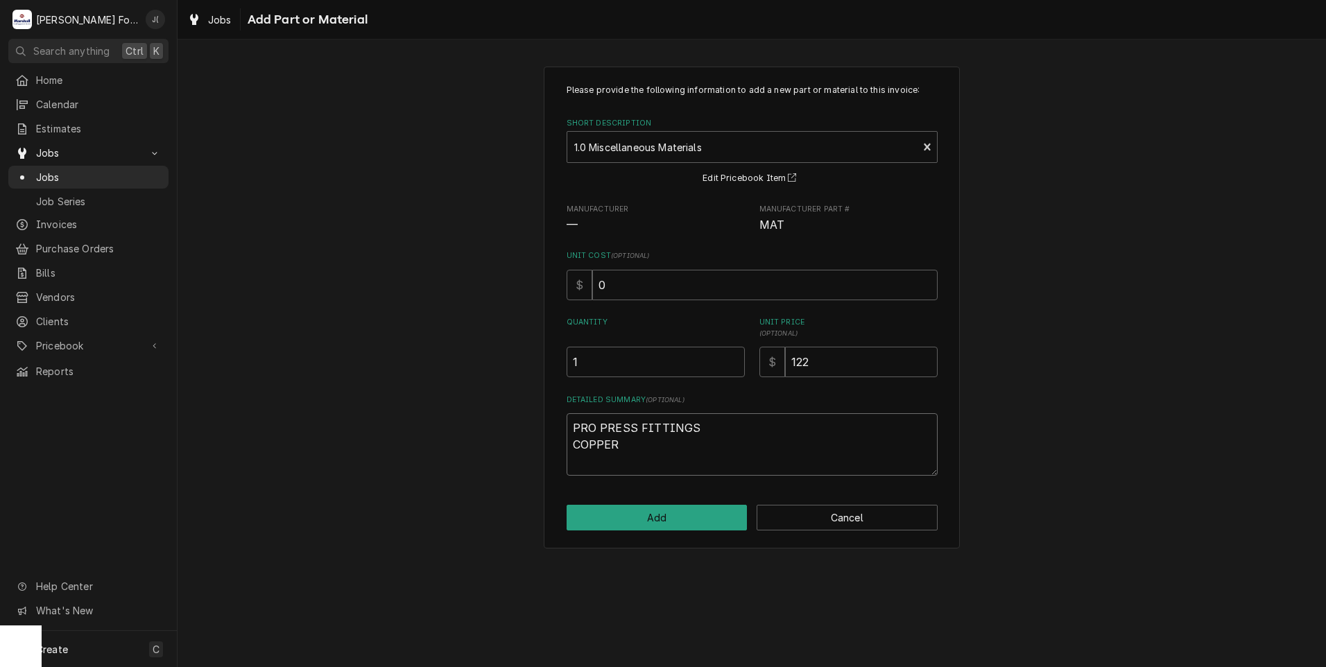
type textarea "x"
type textarea "PRO PRESS FITTINGS COPPER T"
type textarea "x"
type textarea "PRO PRESS FITTINGS COPPER TU"
type textarea "x"
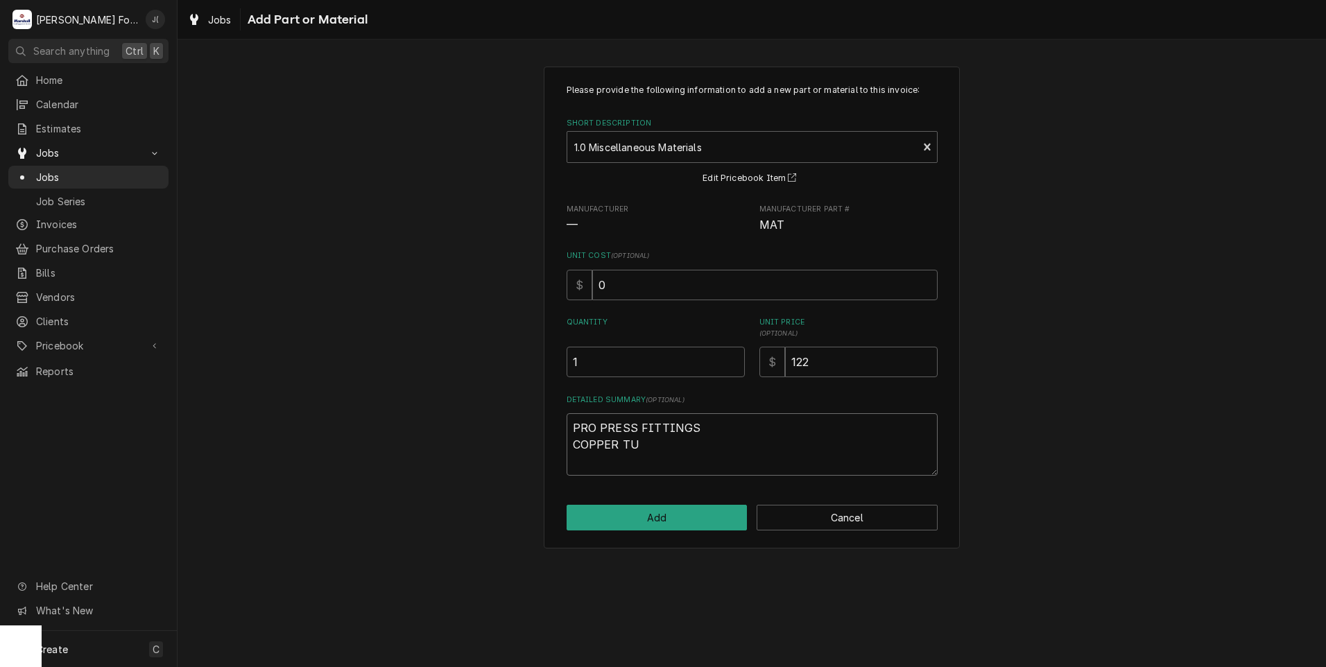
type textarea "PRO PRESS FITTINGS COPPER TUB"
type textarea "x"
type textarea "PRO PRESS FITTINGS COPPER TUBI"
type textarea "x"
type textarea "PRO PRESS FITTINGS COPPER TUBIN"
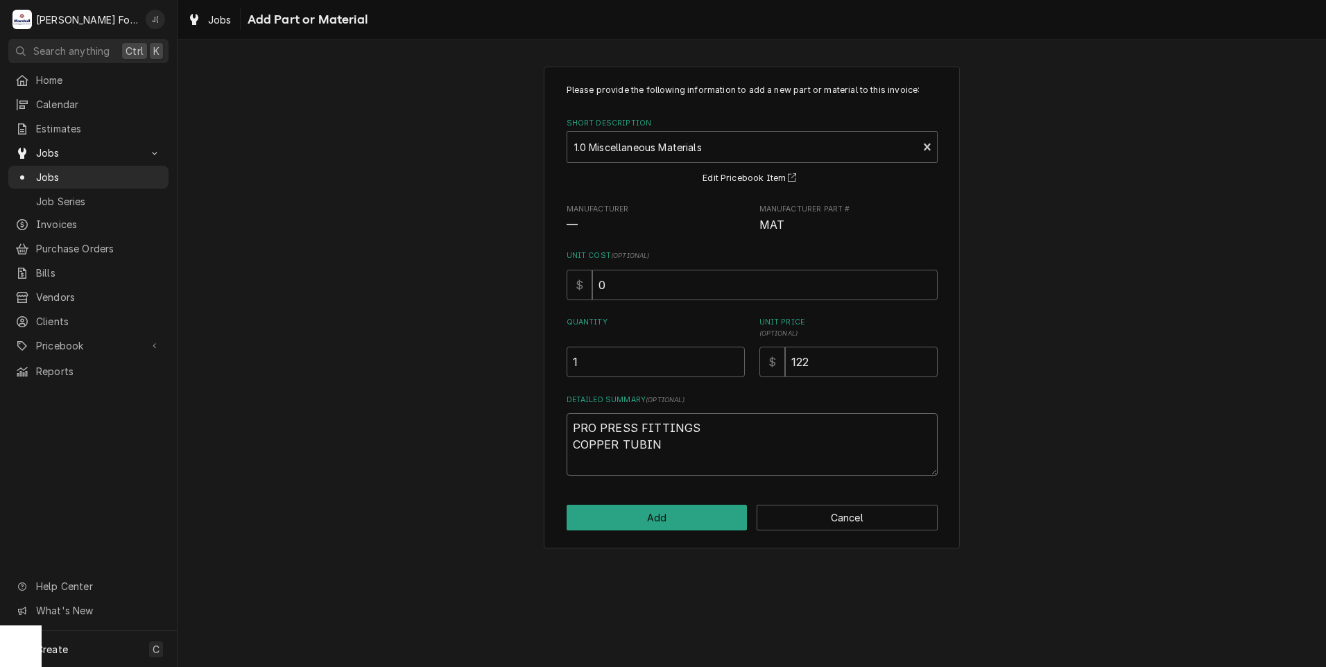
type textarea "x"
type textarea "PRO PRESS FITTINGS COPPER TUBING"
click at [677, 519] on button "Add" at bounding box center [656, 518] width 181 height 26
type textarea "x"
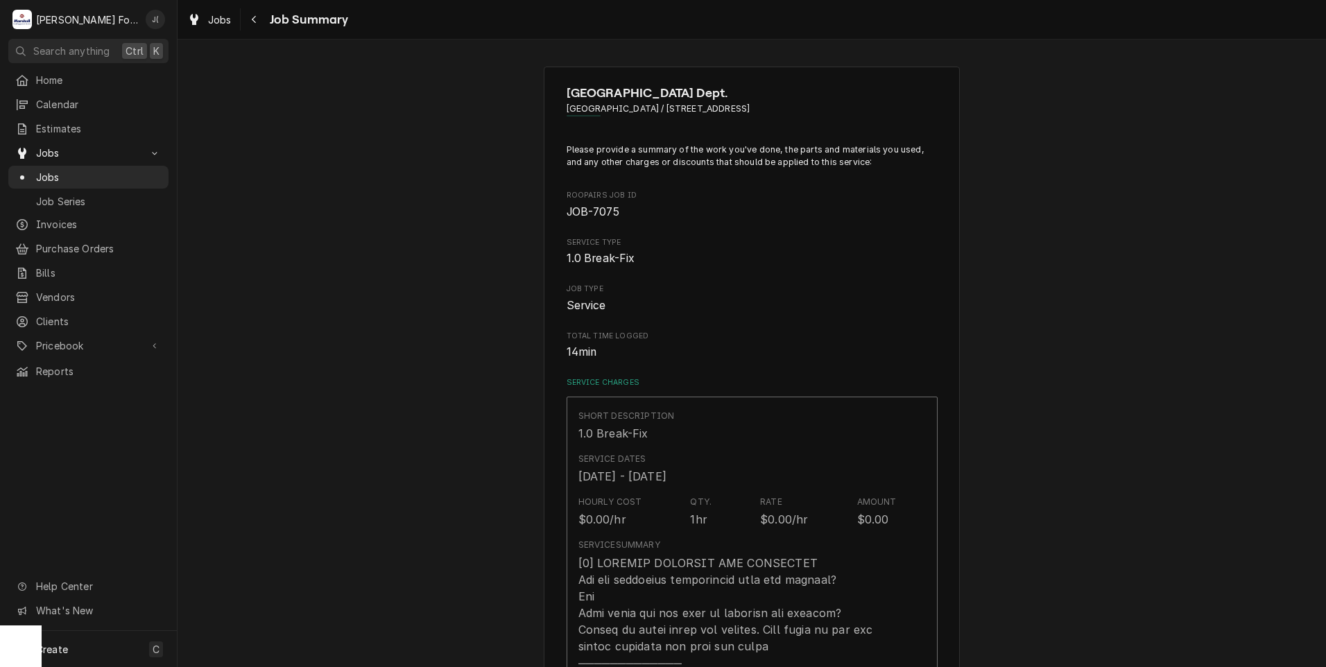
scroll to position [693, 0]
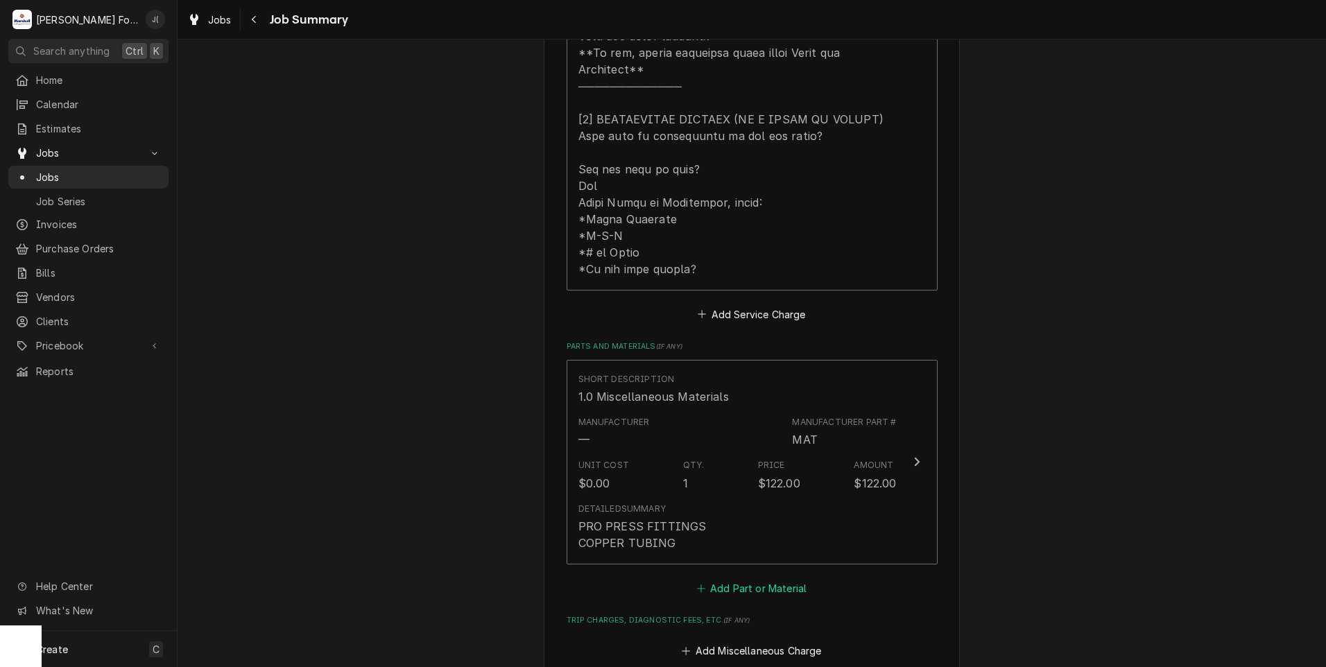
click at [761, 578] on button "Add Part or Material" at bounding box center [751, 587] width 114 height 19
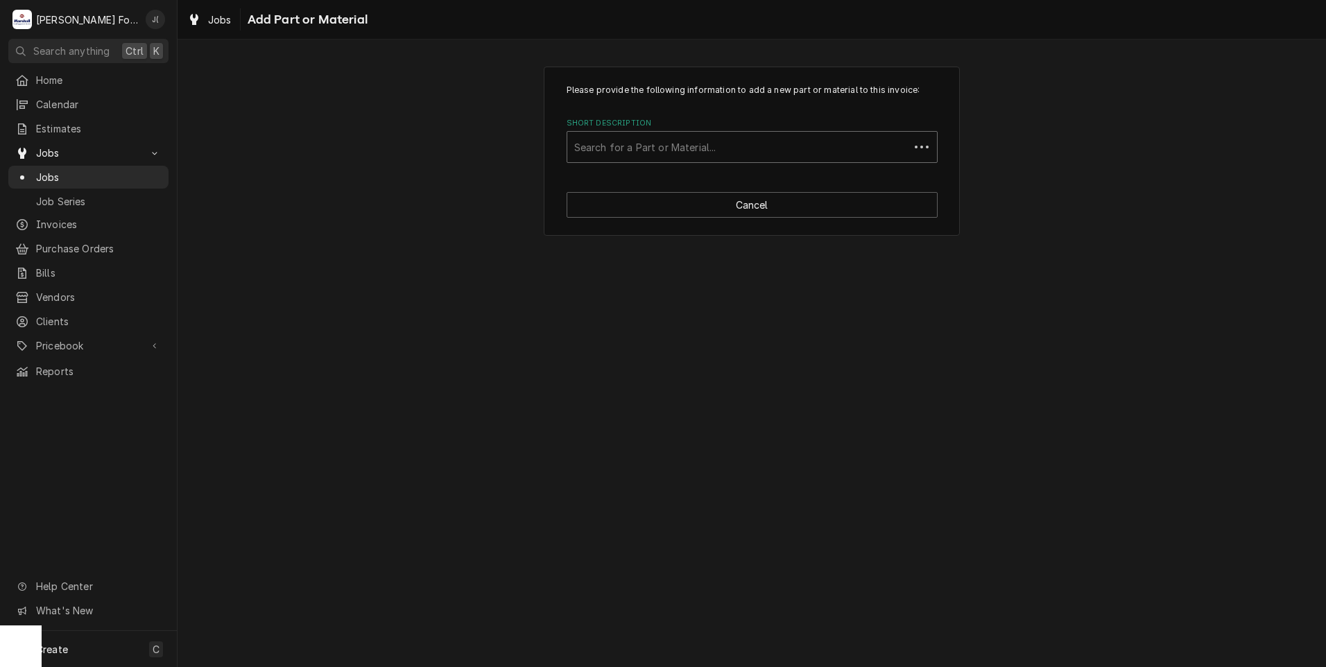
click at [670, 150] on div "Short Description" at bounding box center [738, 146] width 328 height 25
type input "SSDT"
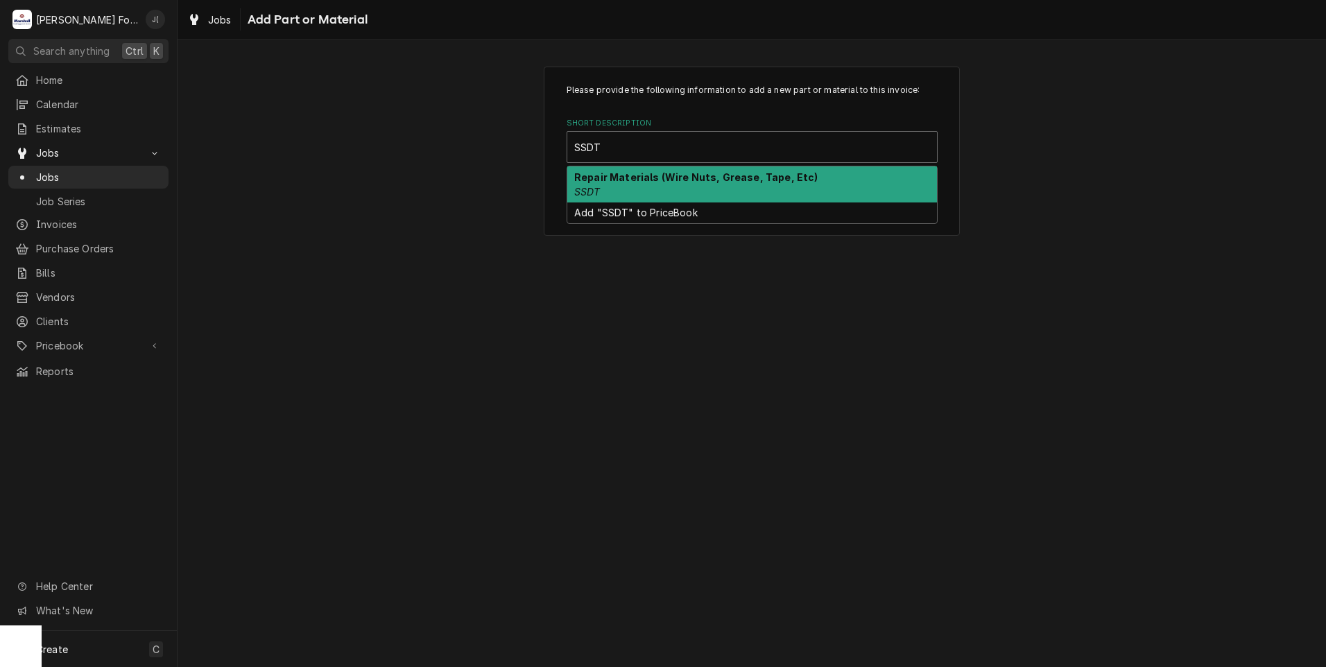
click at [657, 186] on div "Repair Materials (Wire Nuts, Grease, Tape, Etc) SSDT" at bounding box center [752, 184] width 370 height 36
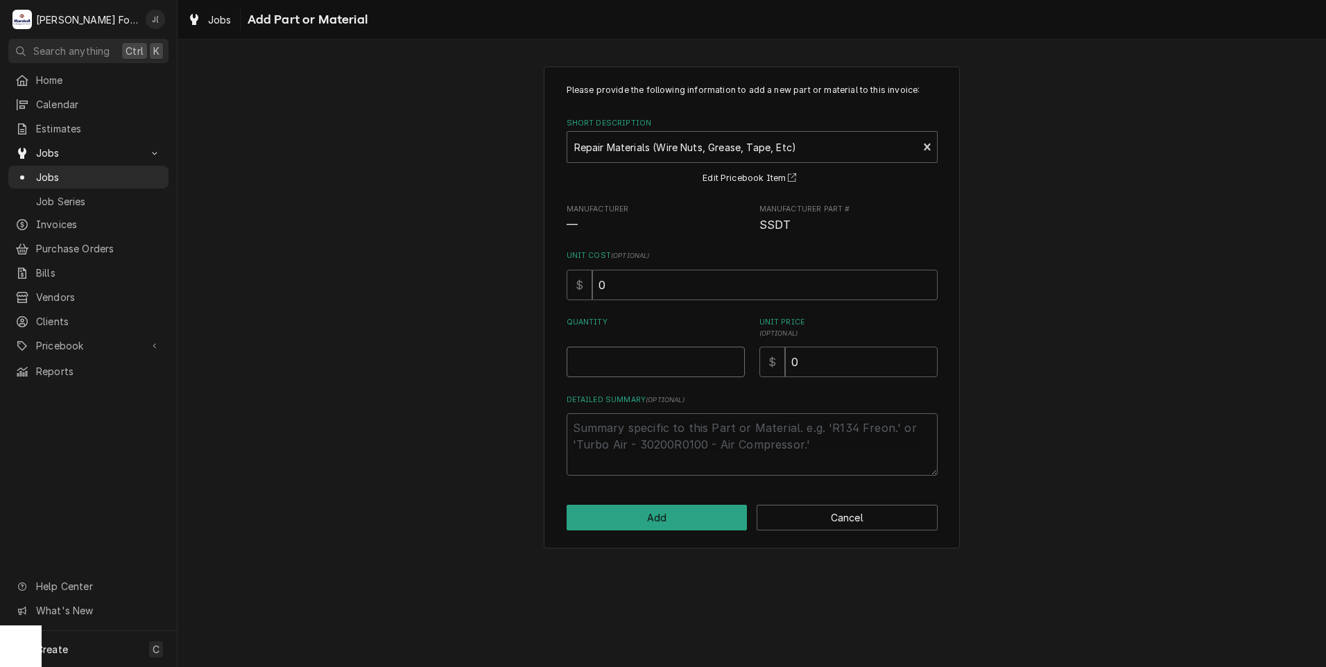
click at [657, 362] on input "Quantity" at bounding box center [655, 362] width 178 height 31
type textarea "x"
type input "1"
type textarea "x"
type input "4"
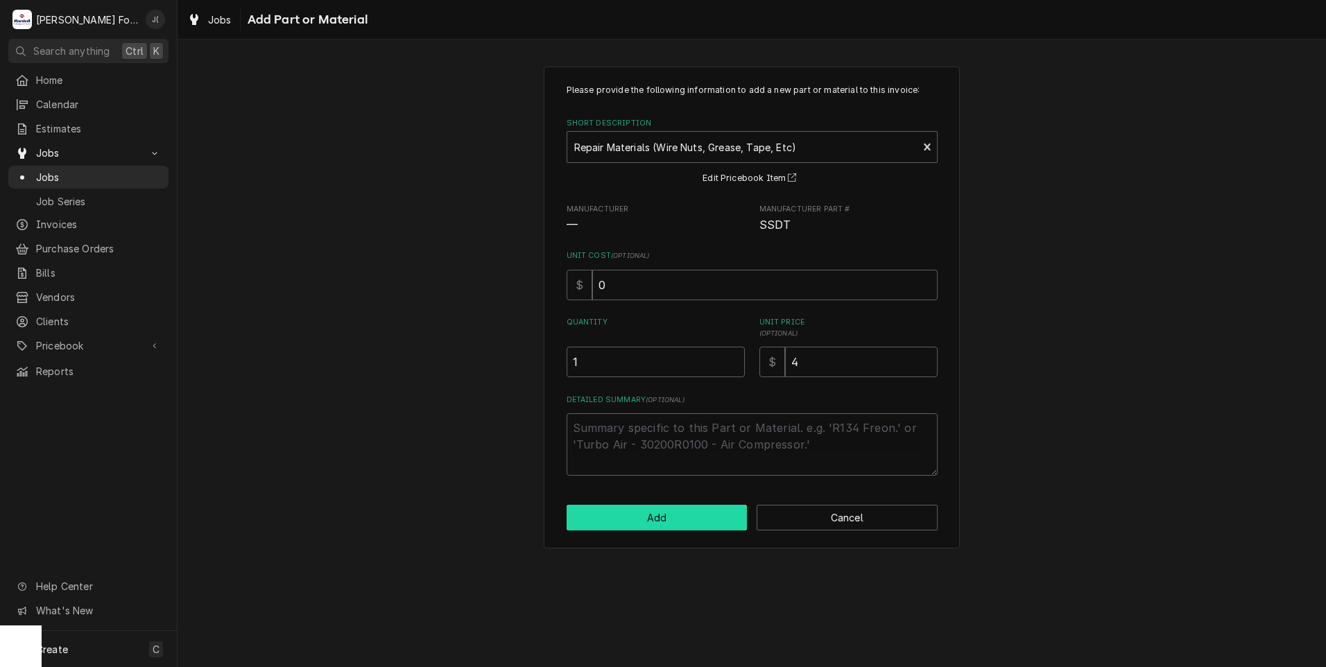
click at [677, 519] on button "Add" at bounding box center [656, 518] width 181 height 26
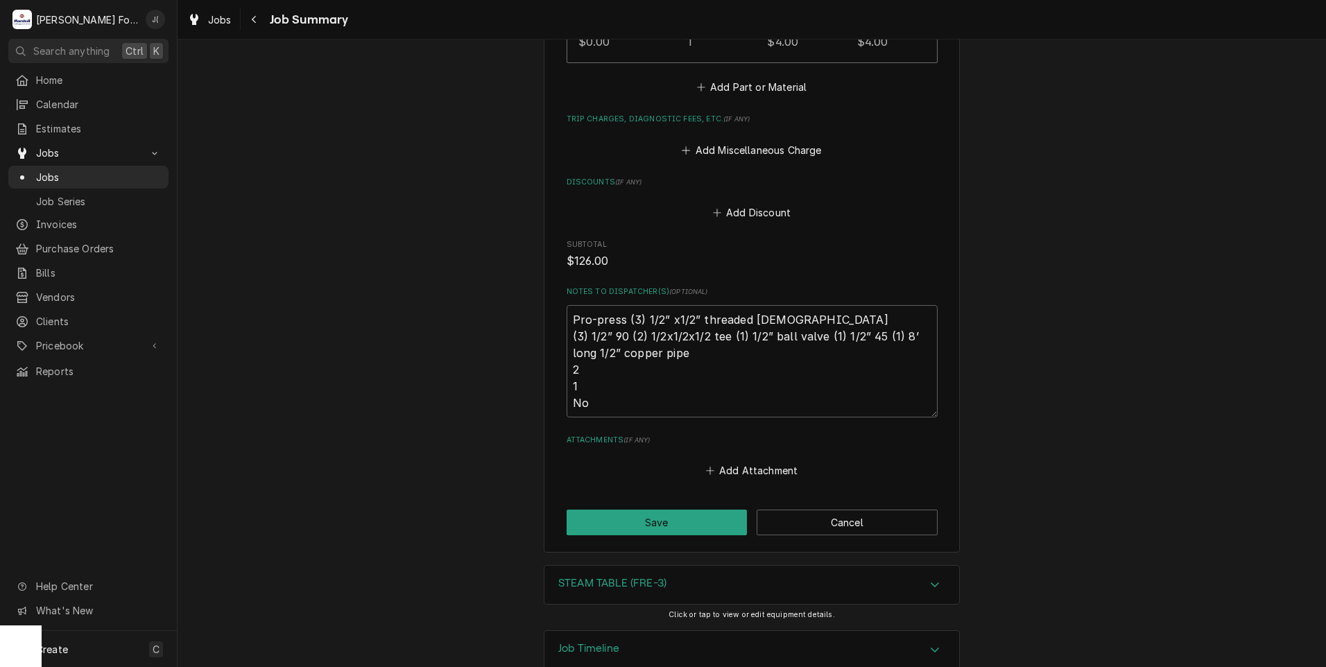
scroll to position [1357, 0]
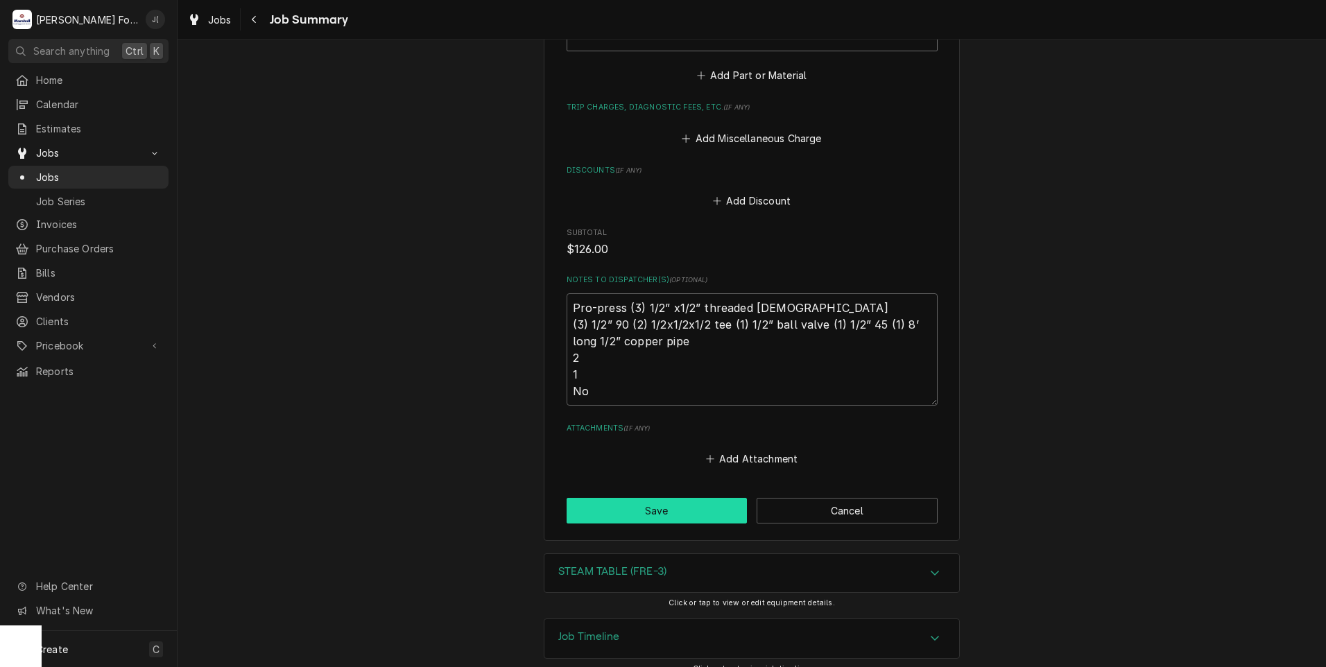
click at [607, 498] on button "Save" at bounding box center [656, 511] width 181 height 26
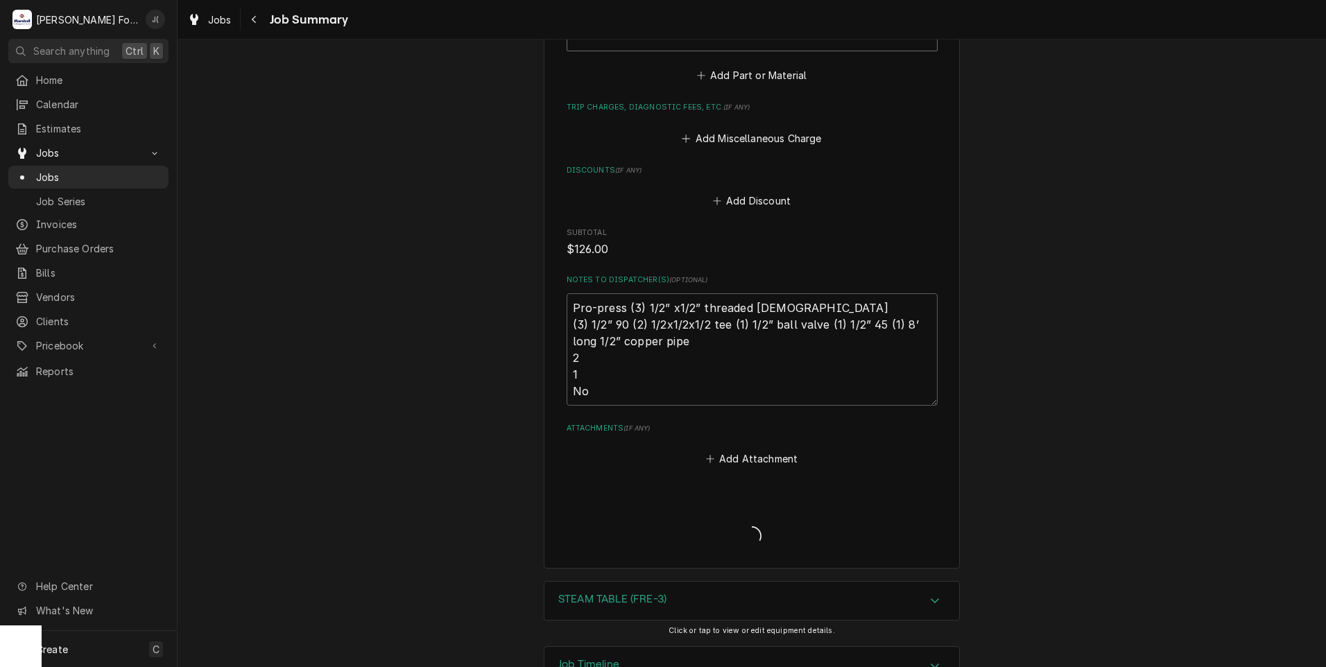
type textarea "x"
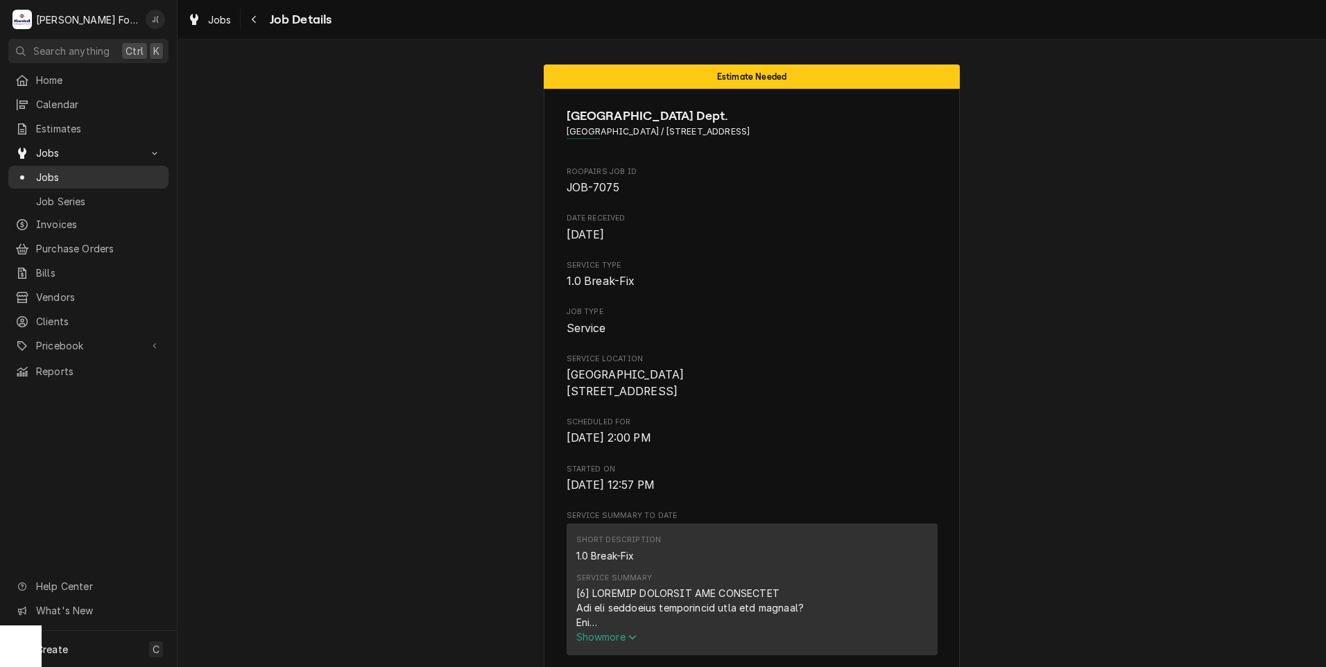
click at [103, 170] on span "Jobs" at bounding box center [98, 177] width 125 height 15
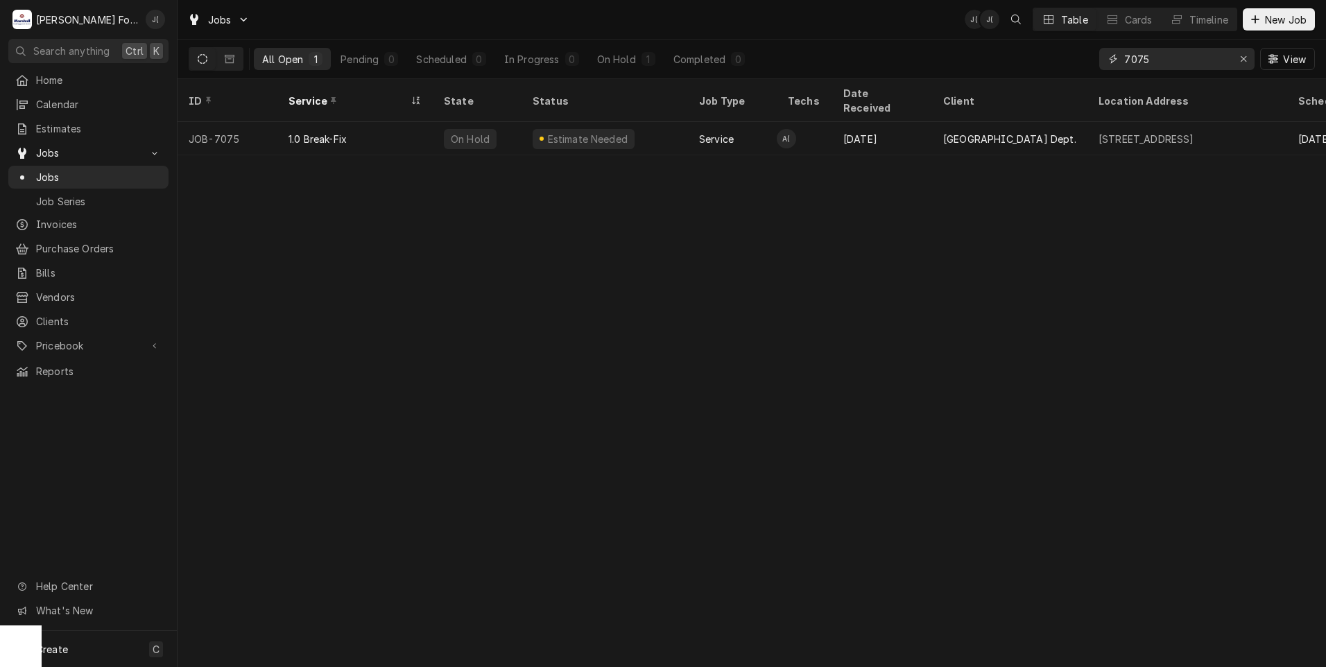
drag, startPoint x: 1176, startPoint y: 57, endPoint x: 535, endPoint y: 77, distance: 642.3
click at [655, 68] on div "All Open 1 Pending 0 Scheduled 0 In Progress 0 On Hold 1 Completed 0 7075 View" at bounding box center [752, 59] width 1126 height 39
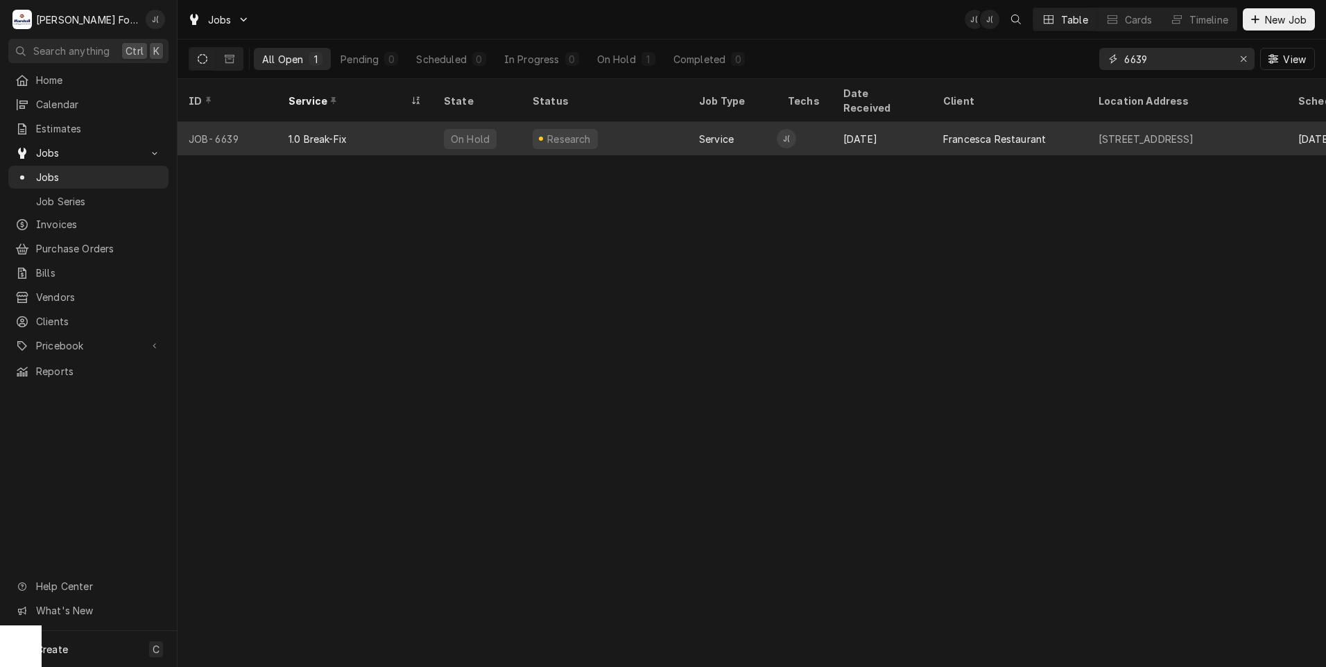
type input "6639"
click at [375, 122] on div "1.0 Break-Fix" at bounding box center [354, 138] width 155 height 33
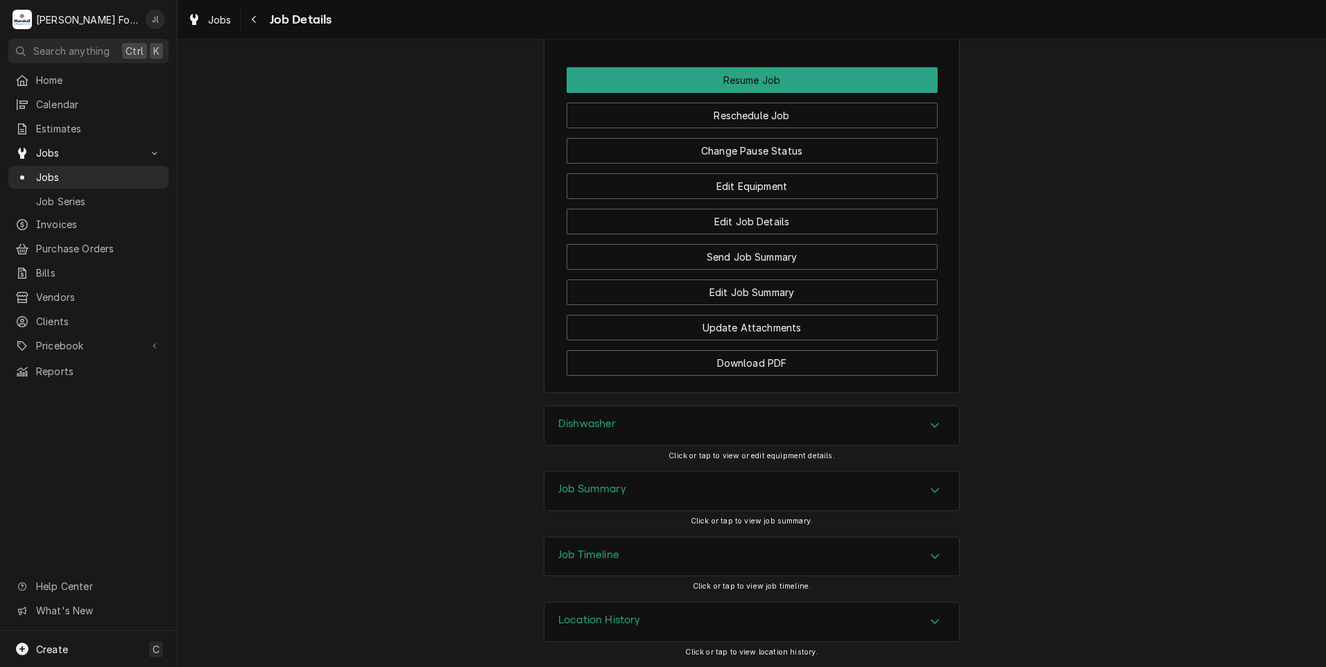
scroll to position [1551, 0]
click at [580, 424] on h3 "Dishwasher" at bounding box center [587, 423] width 58 height 13
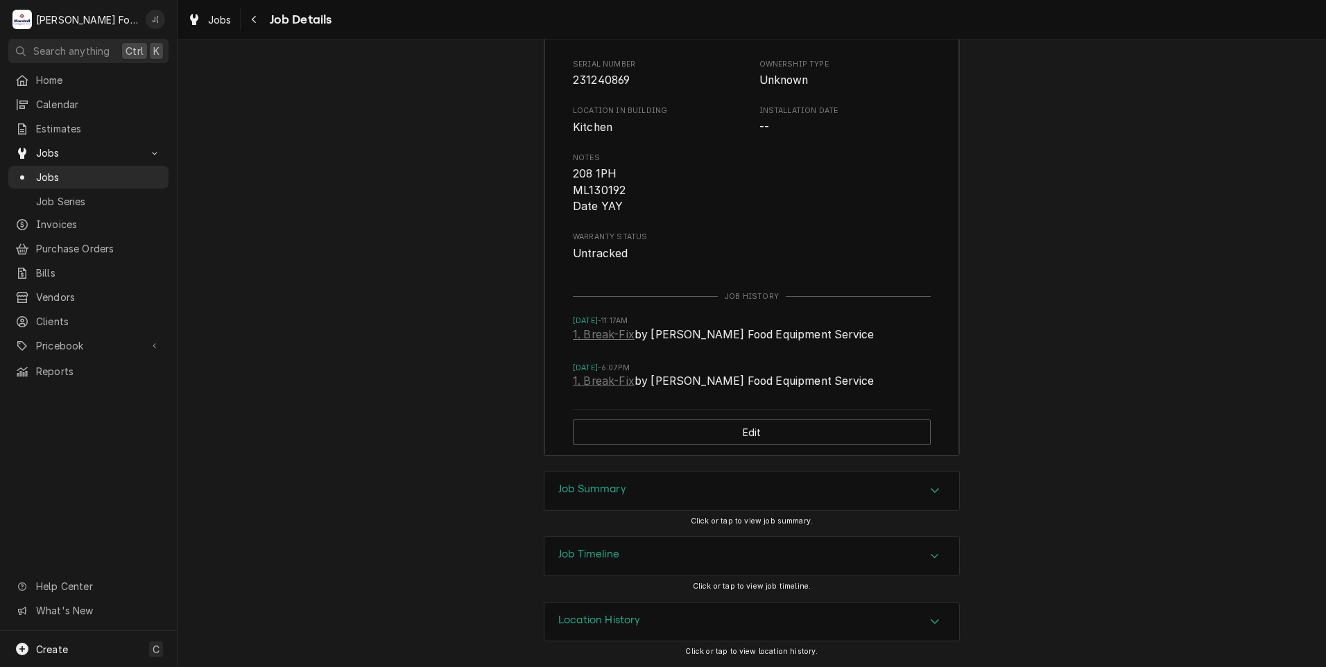
scroll to position [2046, 0]
click at [577, 492] on h3 "Job Summary" at bounding box center [592, 489] width 68 height 13
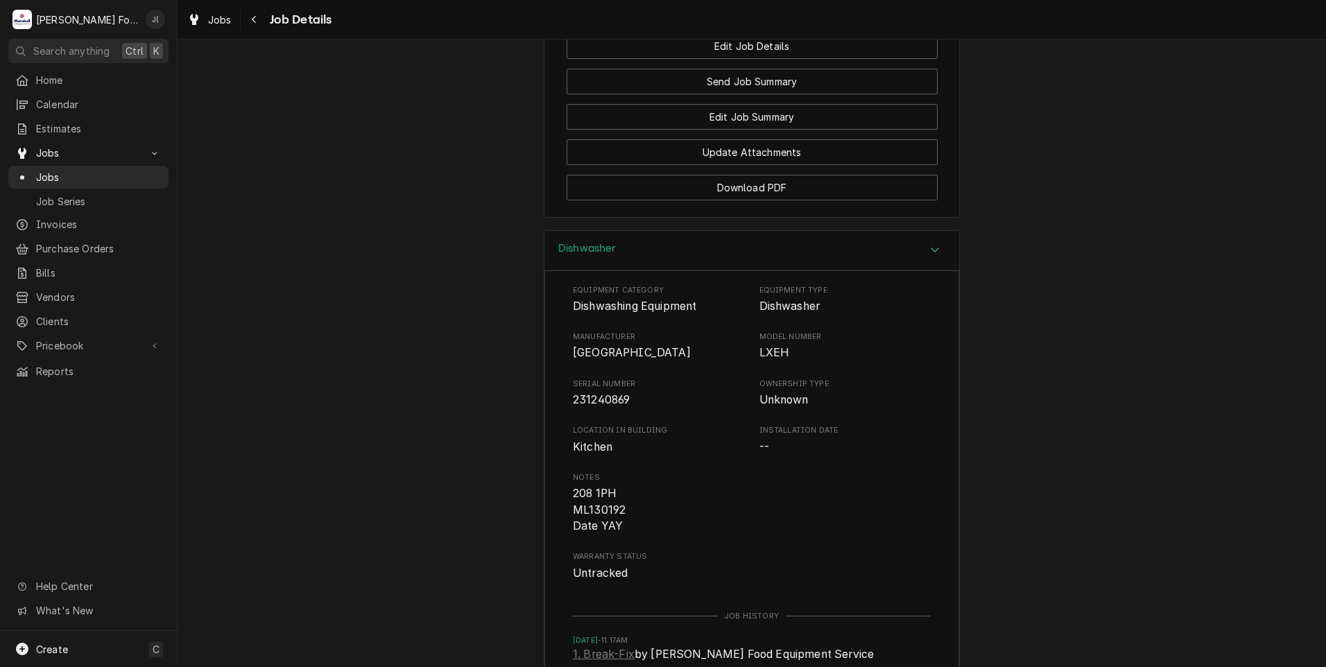
scroll to position [1488, 0]
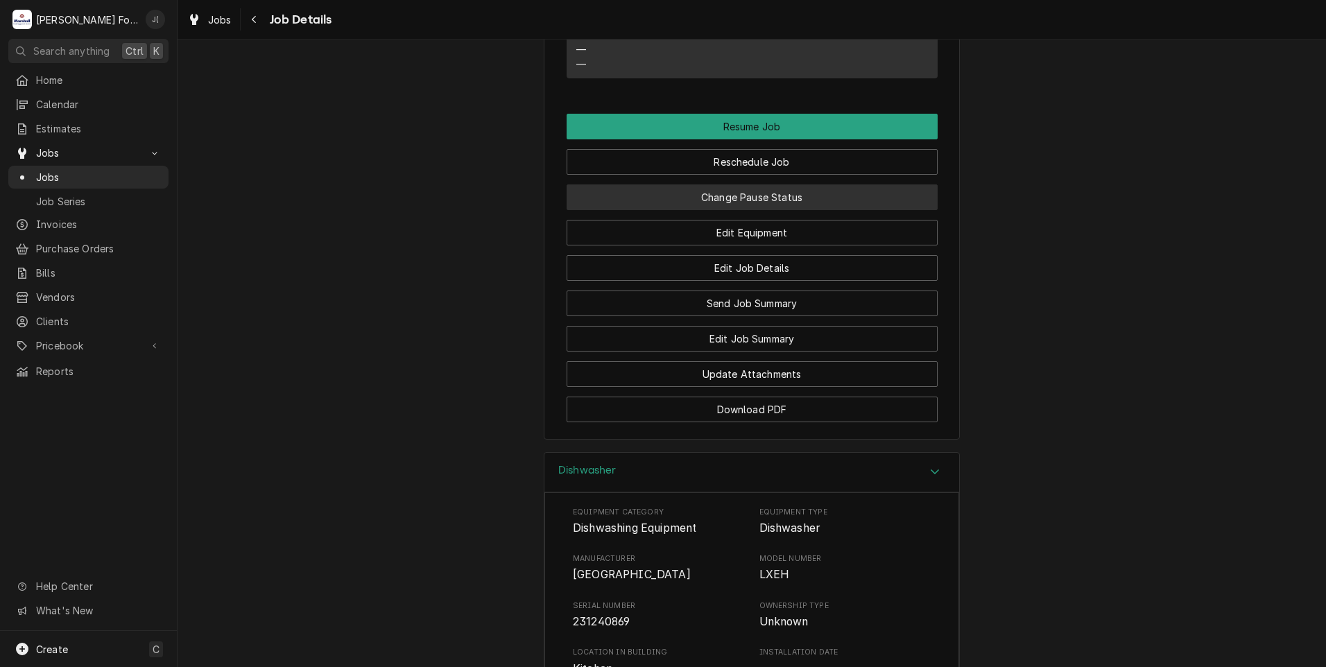
click at [762, 210] on button "Change Pause Status" at bounding box center [751, 197] width 371 height 26
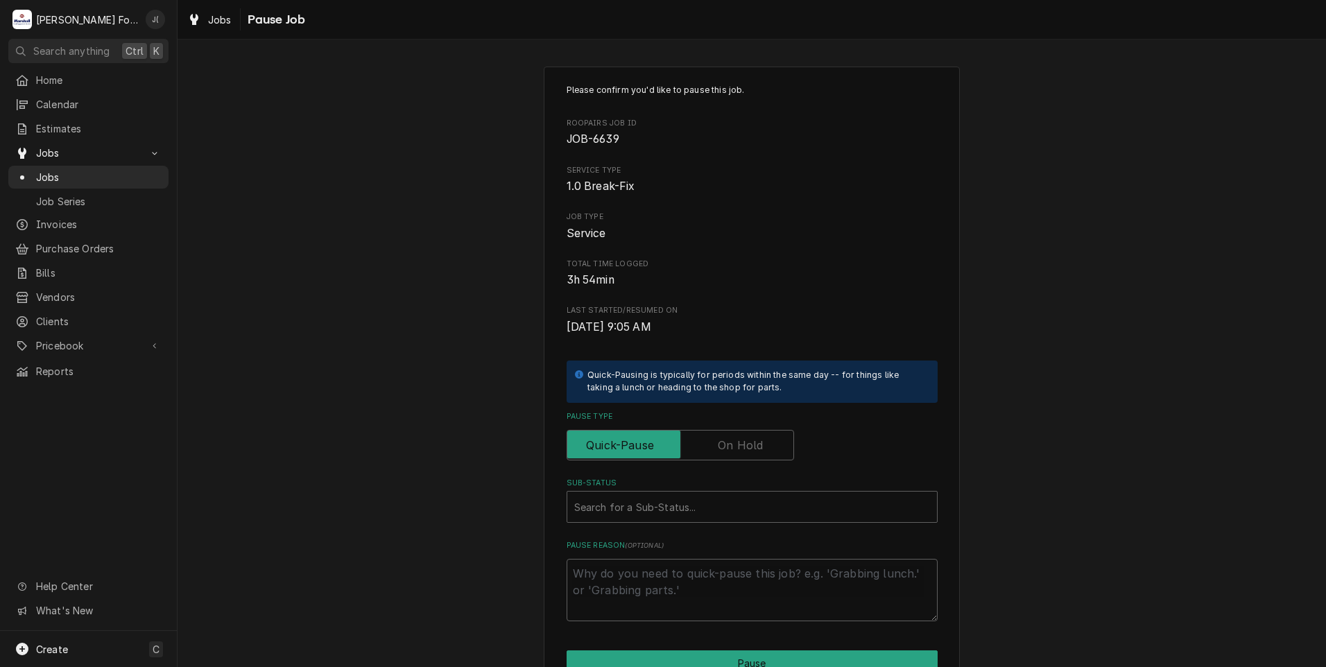
click at [719, 441] on label "Pause Type" at bounding box center [679, 445] width 227 height 31
click at [719, 441] on input "Pause Type" at bounding box center [680, 445] width 215 height 31
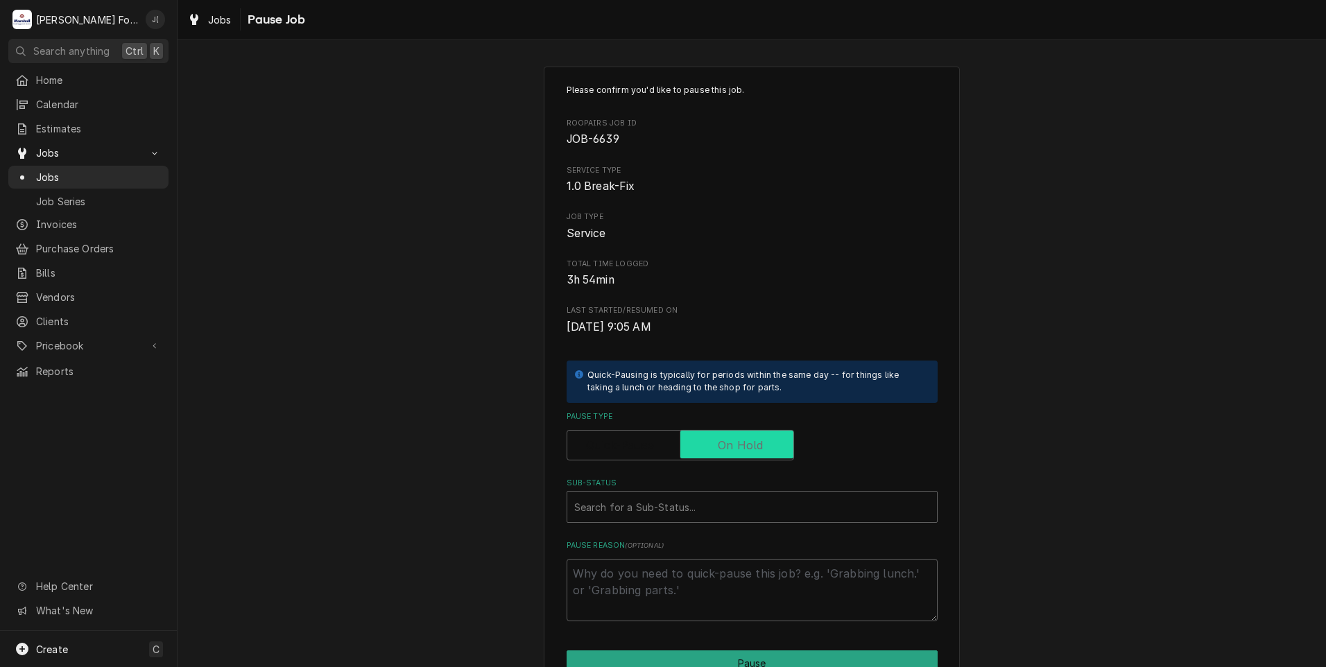
checkbox input "true"
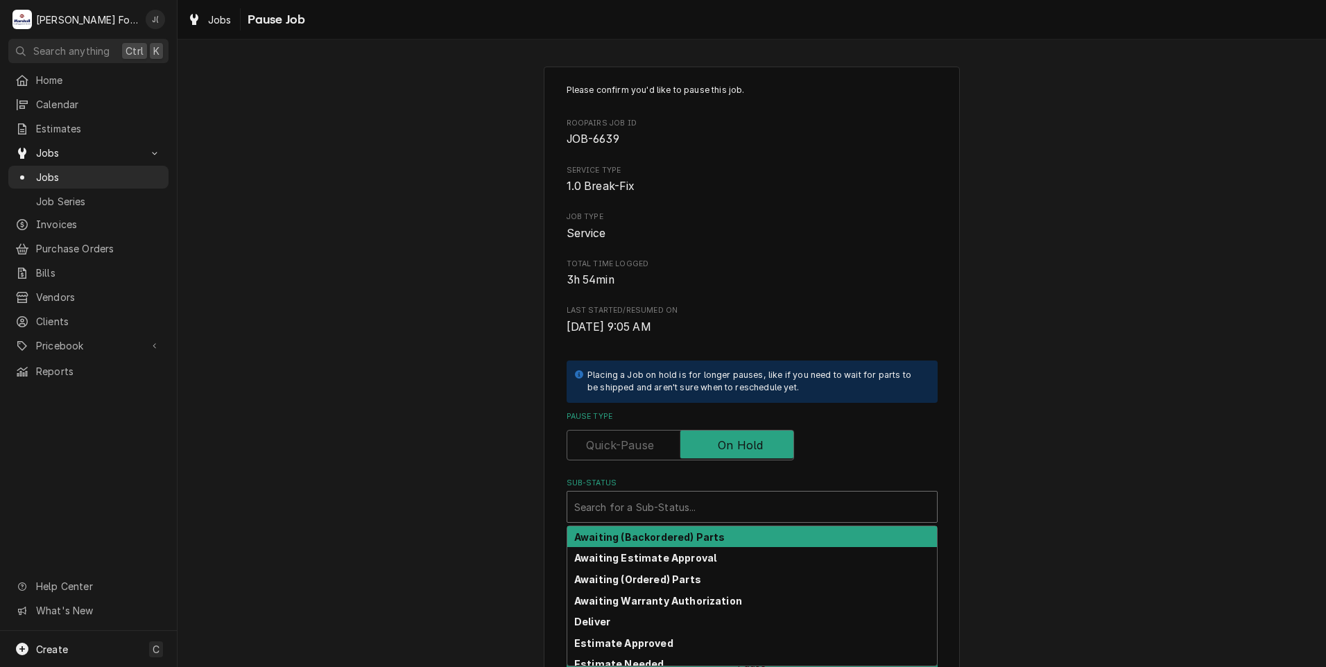
click at [673, 505] on div "Sub-Status" at bounding box center [752, 506] width 356 height 25
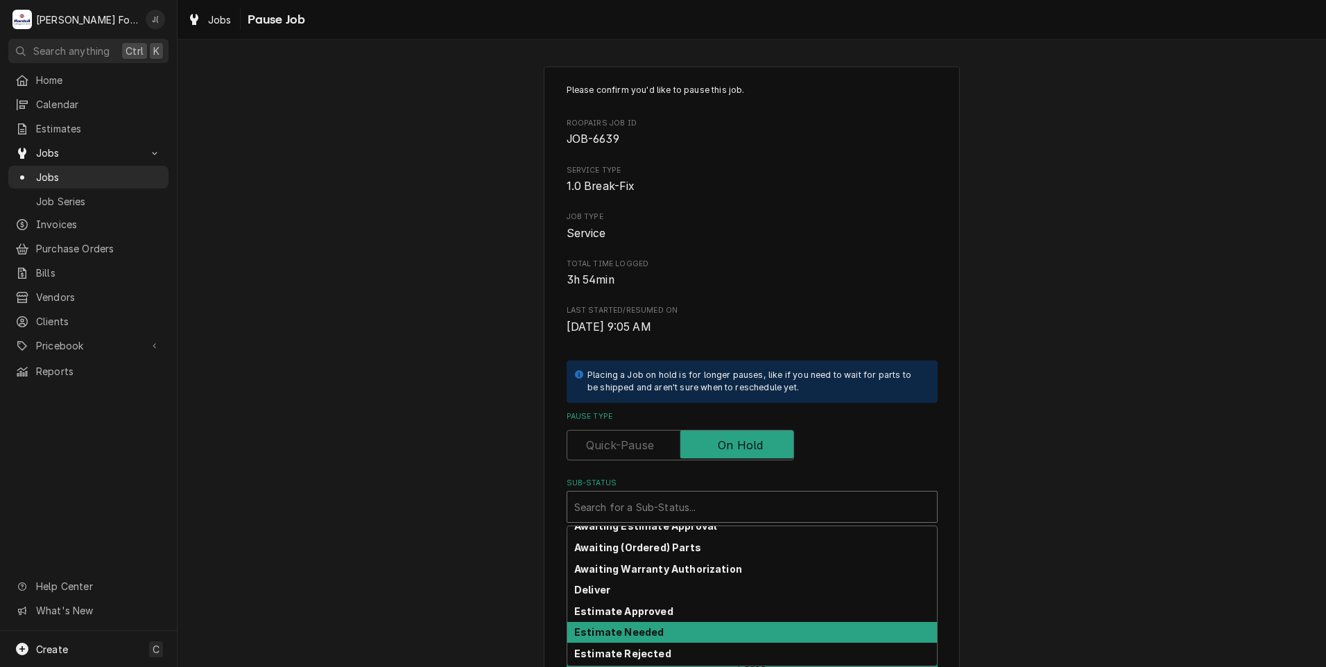
scroll to position [13, 0]
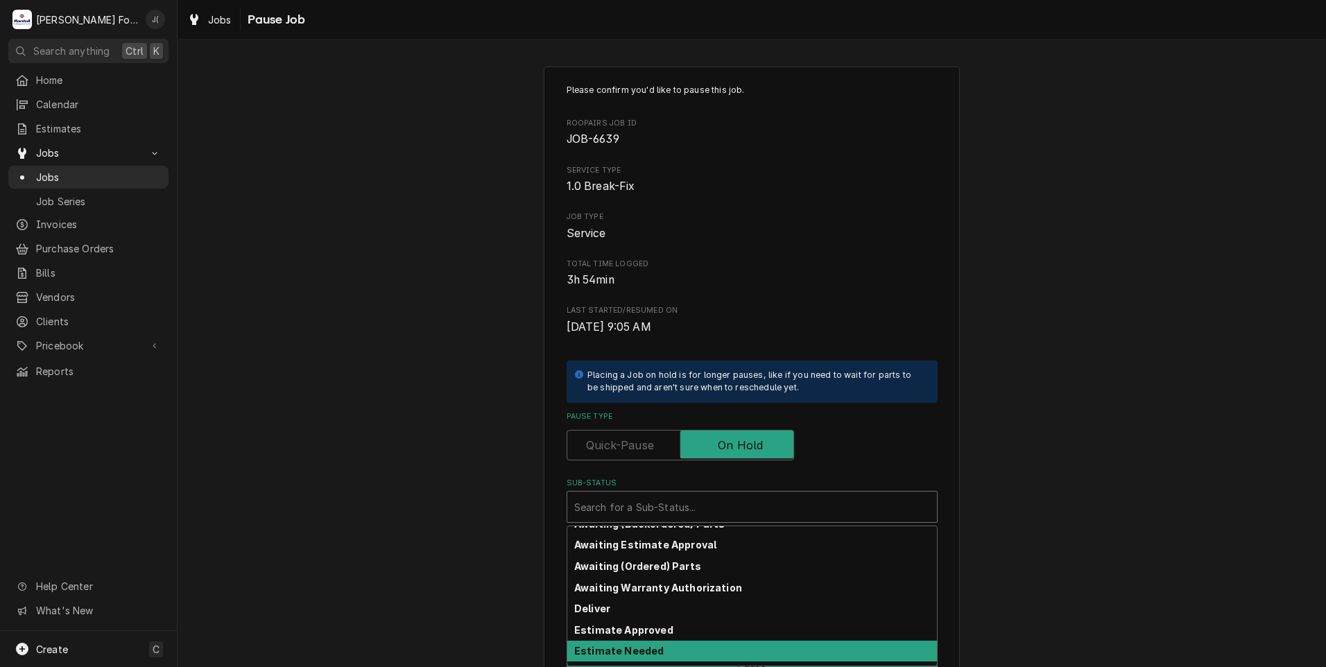
click at [632, 650] on strong "Estimate Needed" at bounding box center [618, 651] width 89 height 12
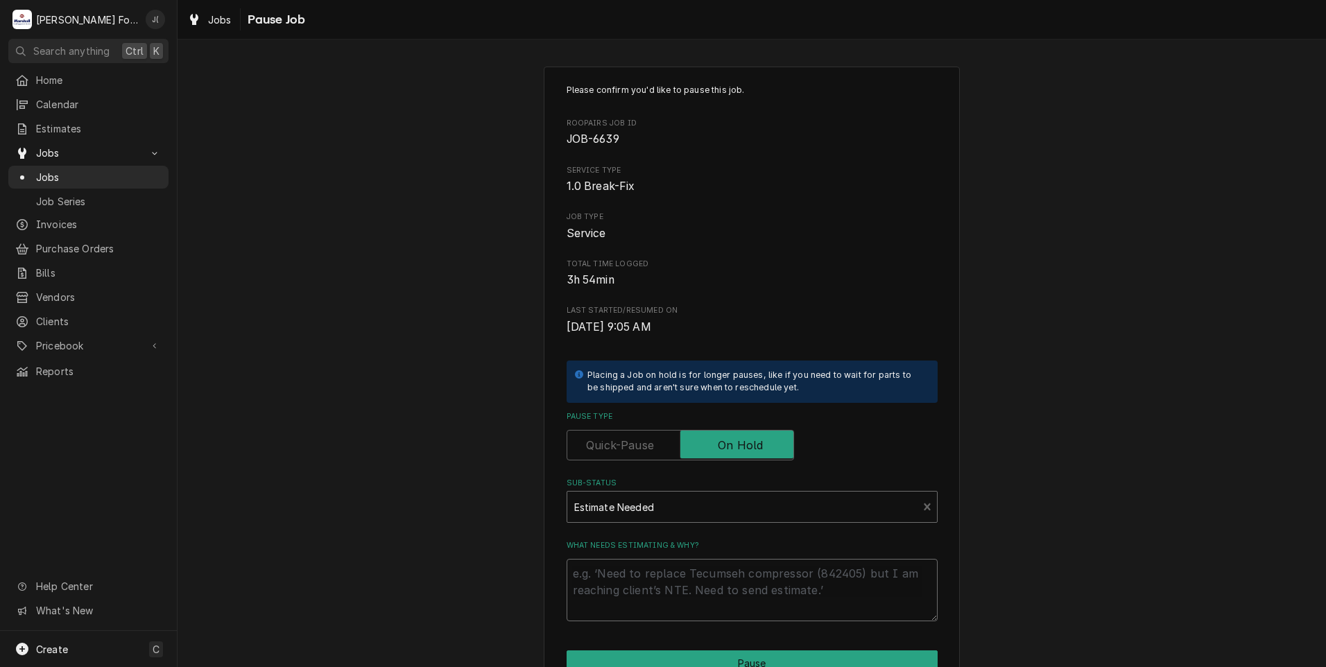
click at [630, 577] on textarea "What needs estimating & why?" at bounding box center [751, 590] width 371 height 62
type textarea "x"
type textarea "P"
type textarea "x"
type textarea "PR"
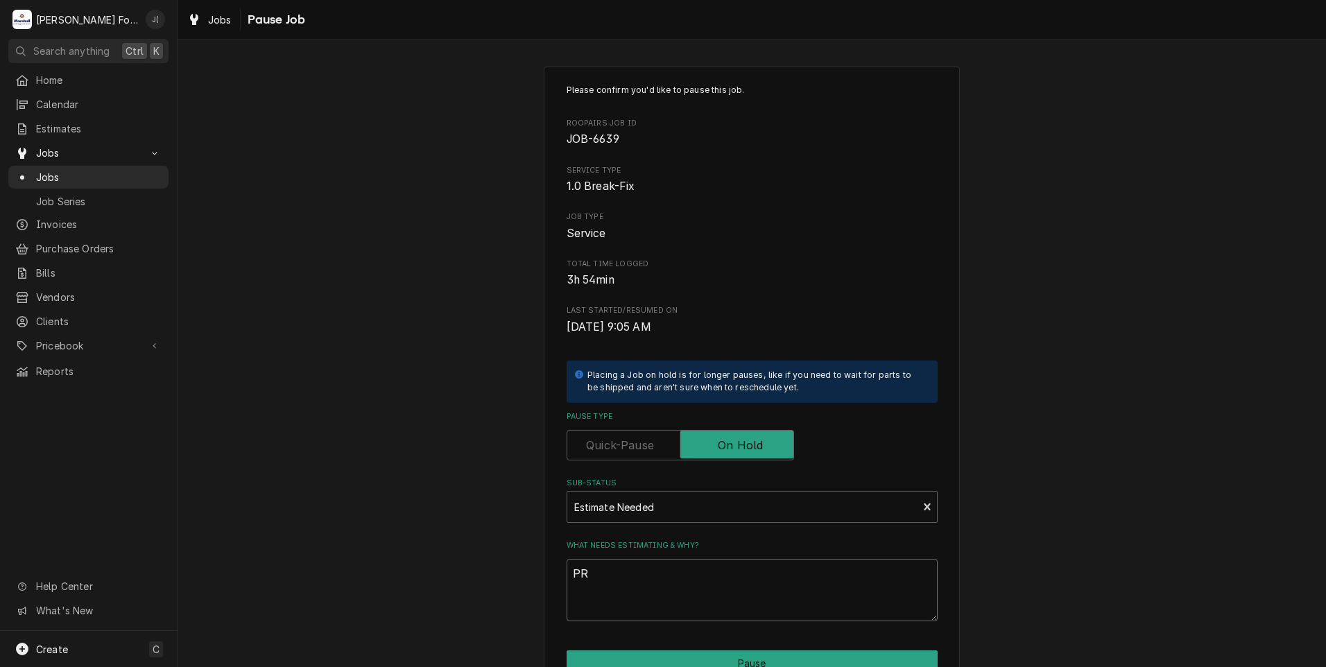
type textarea "x"
type textarea "PRI"
type textarea "x"
type textarea "PRIC"
type textarea "x"
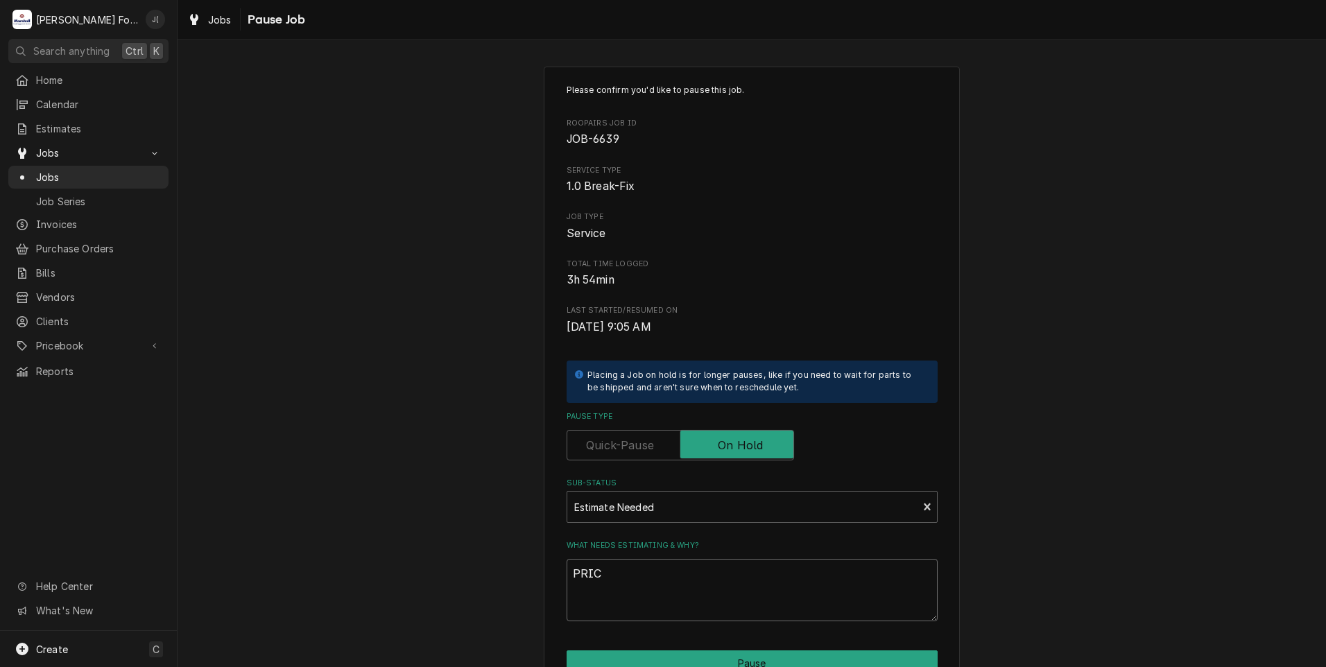
type textarea "PRICE"
type textarea "x"
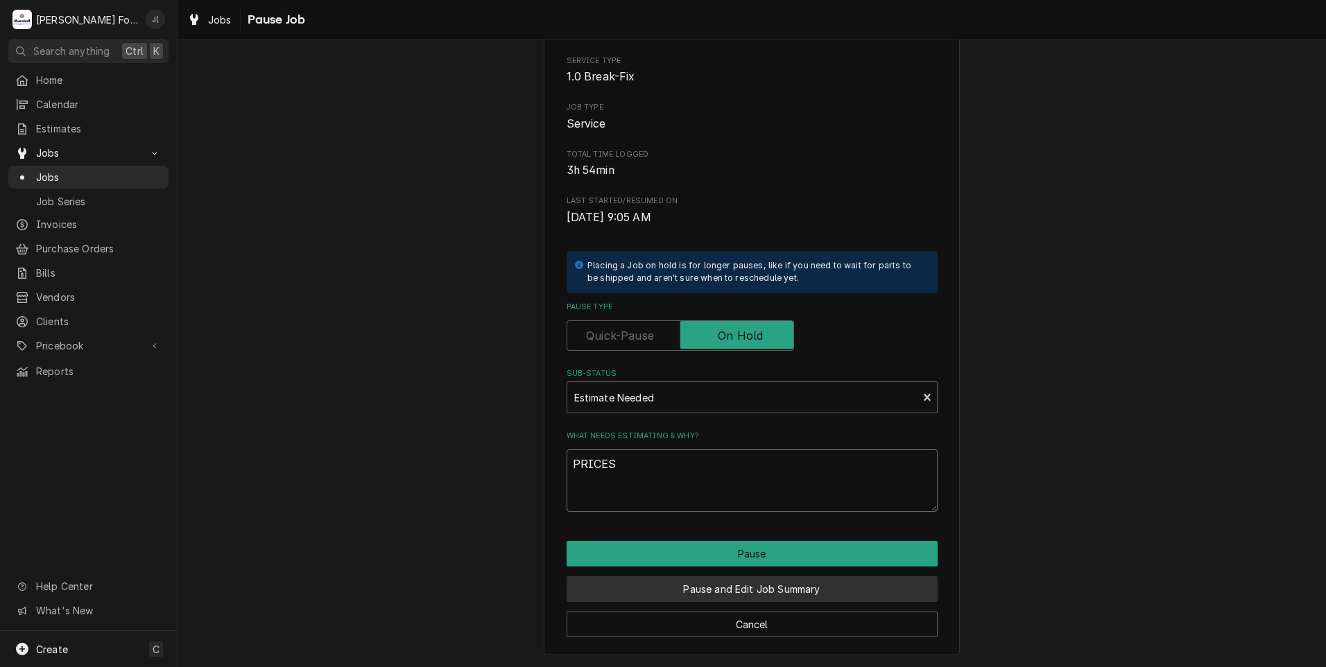
type textarea "PRICES"
click at [711, 593] on button "Pause and Edit Job Summary" at bounding box center [751, 589] width 371 height 26
type textarea "x"
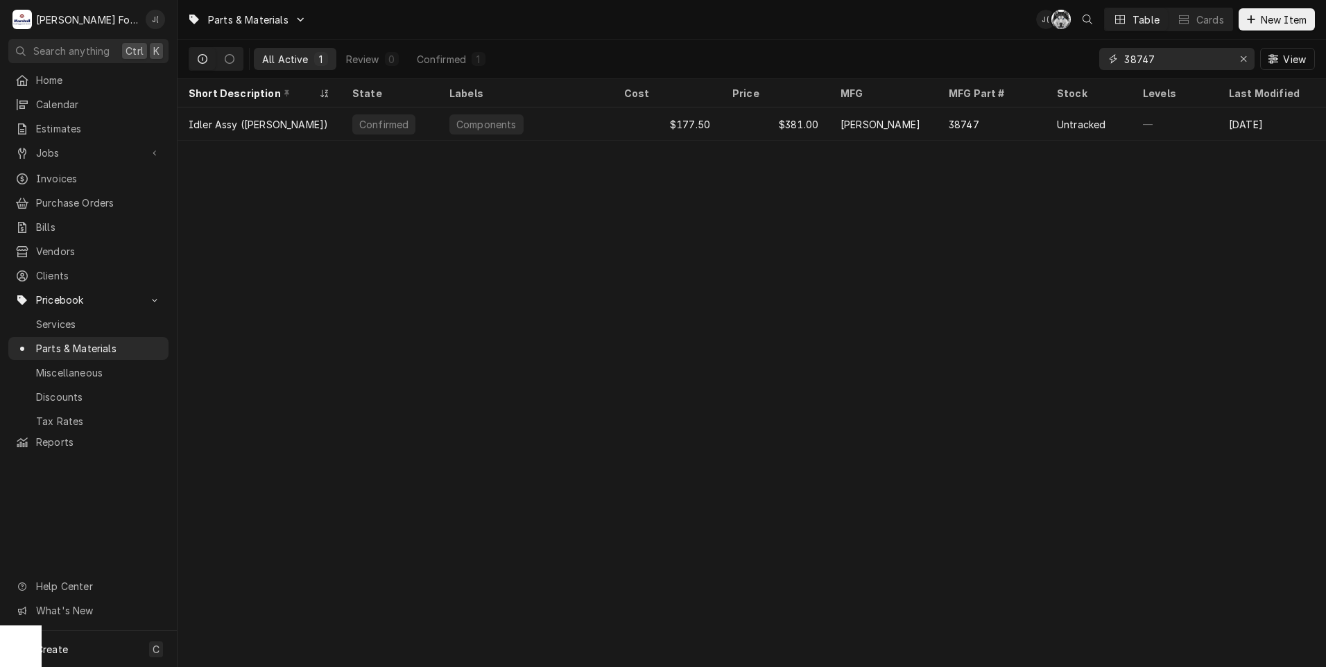
drag, startPoint x: 1244, startPoint y: 59, endPoint x: 1224, endPoint y: 62, distance: 21.1
click at [1241, 59] on icon "Erase input" at bounding box center [1244, 59] width 8 height 10
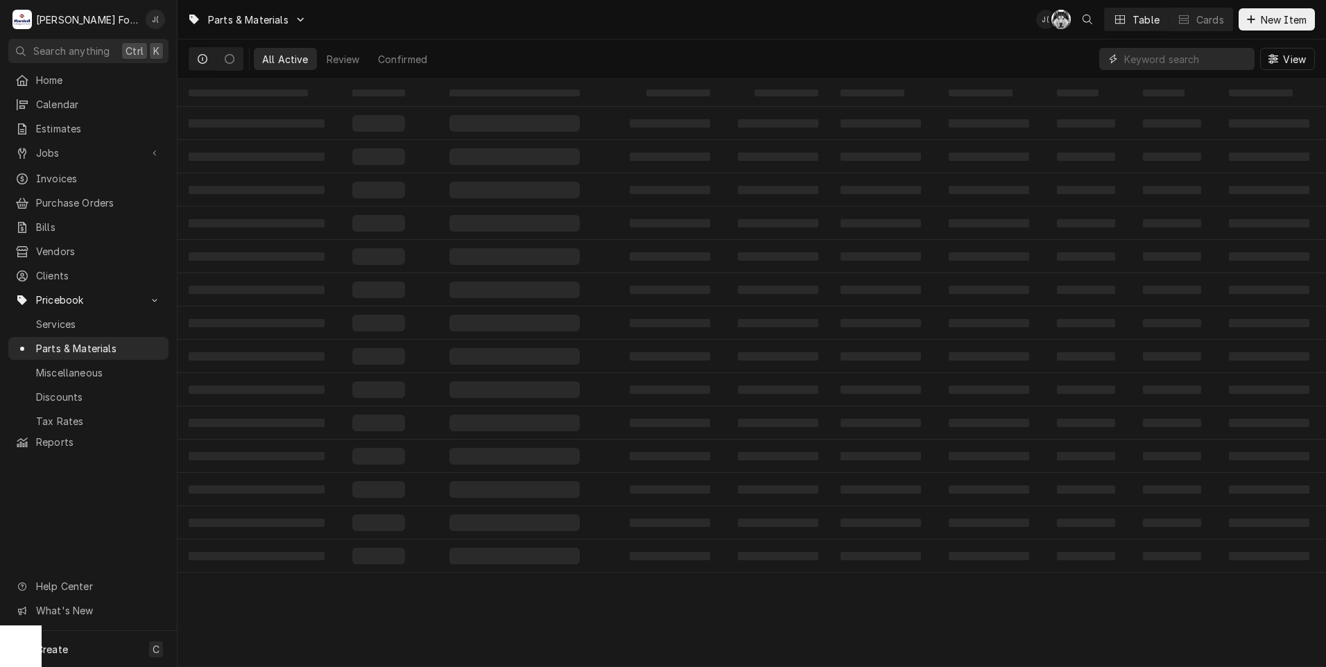
paste input "[PHONE_NUMBER]"
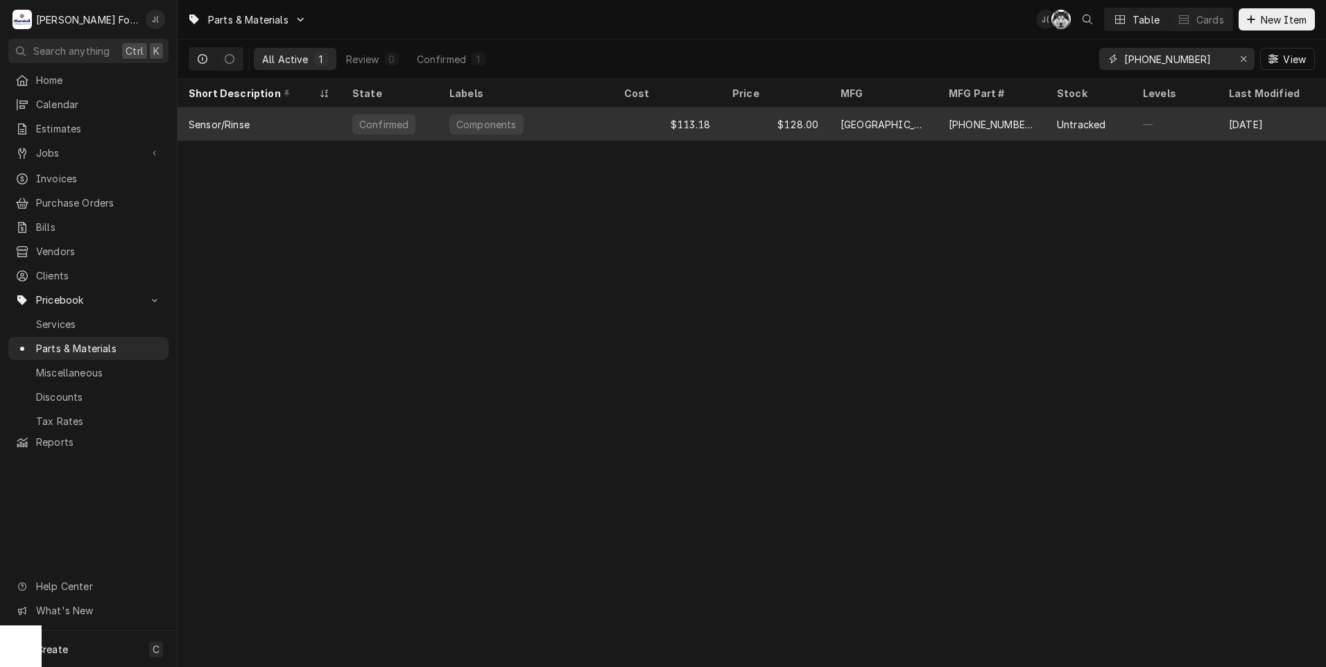
type input "[PHONE_NUMBER]"
click at [548, 118] on div "Components" at bounding box center [525, 123] width 175 height 33
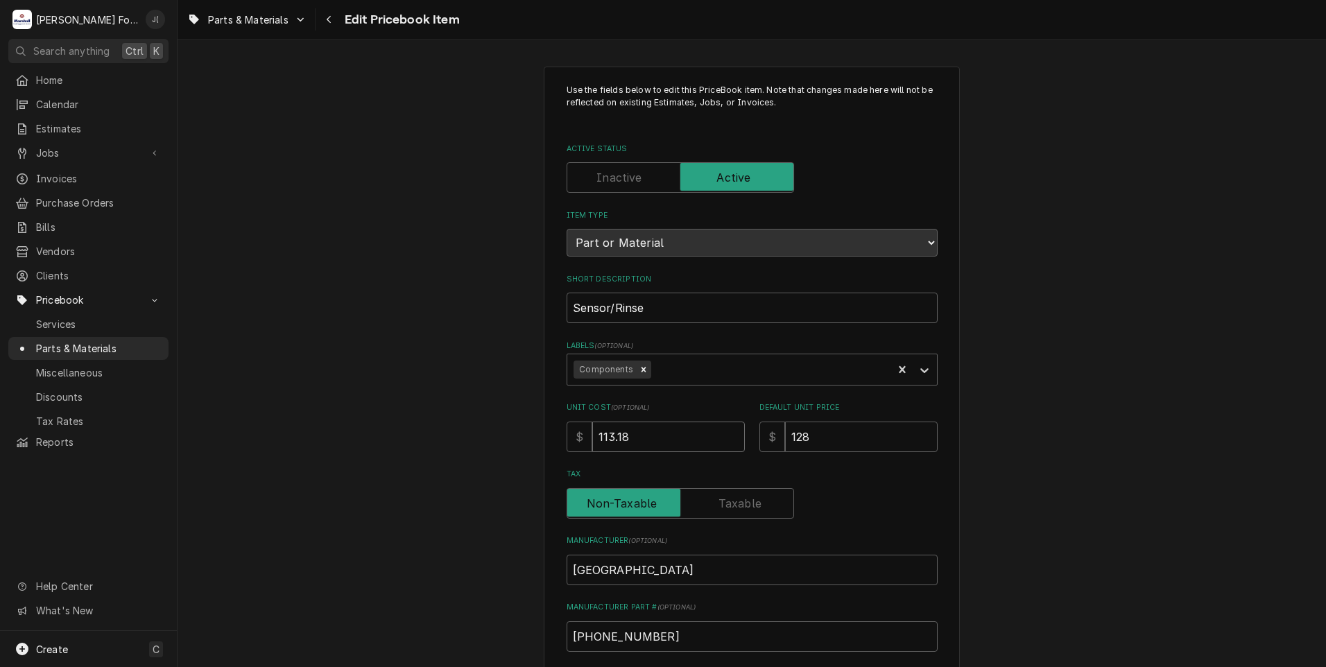
drag, startPoint x: 666, startPoint y: 442, endPoint x: 247, endPoint y: 401, distance: 420.8
click at [339, 428] on div "Use the fields below to edit this PriceBook item. Note that changes made here w…" at bounding box center [751, 542] width 1148 height 977
type textarea "x"
type input "1"
type textarea "x"
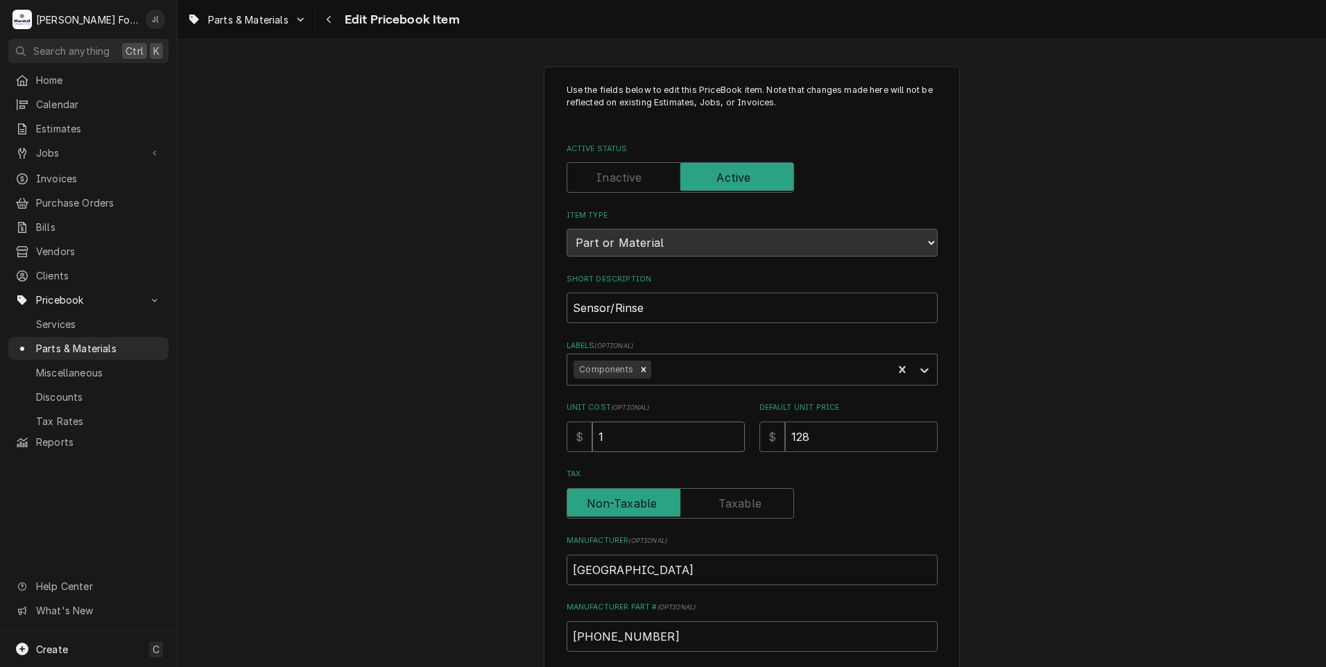
type input "11"
type textarea "x"
type input "110"
type textarea "x"
type input "110.3"
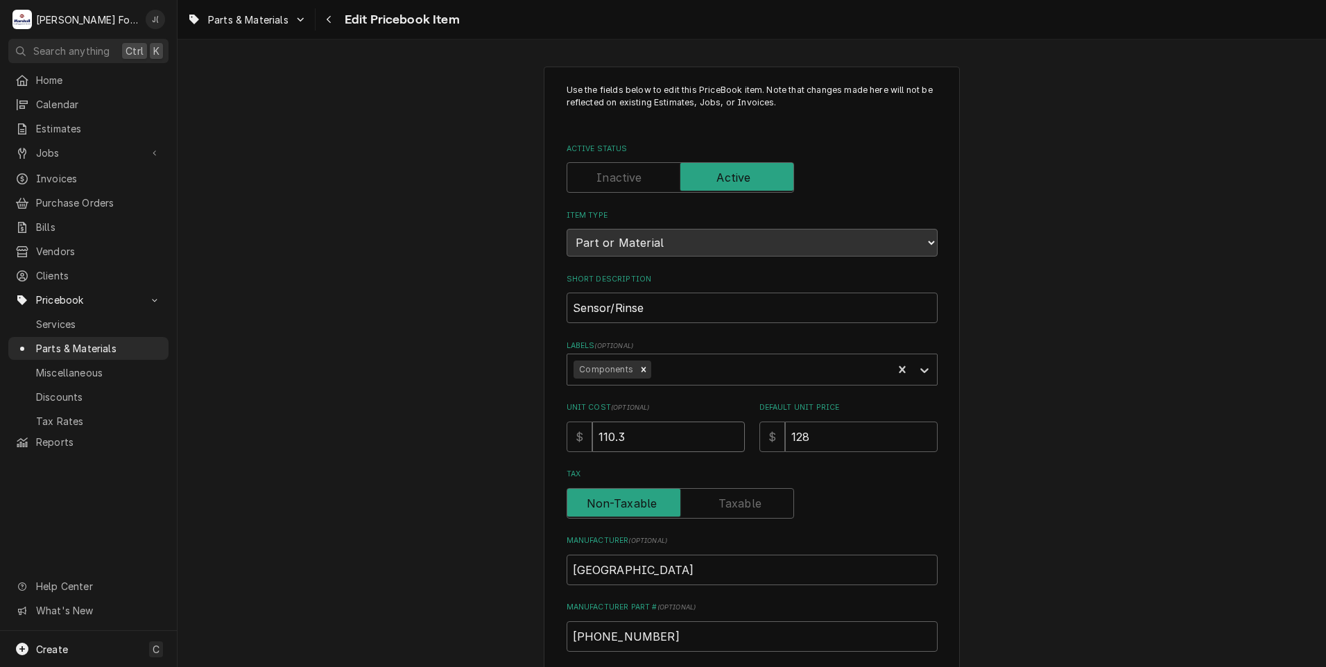
type textarea "x"
type input "110.34"
type textarea "x"
type input "1"
type textarea "x"
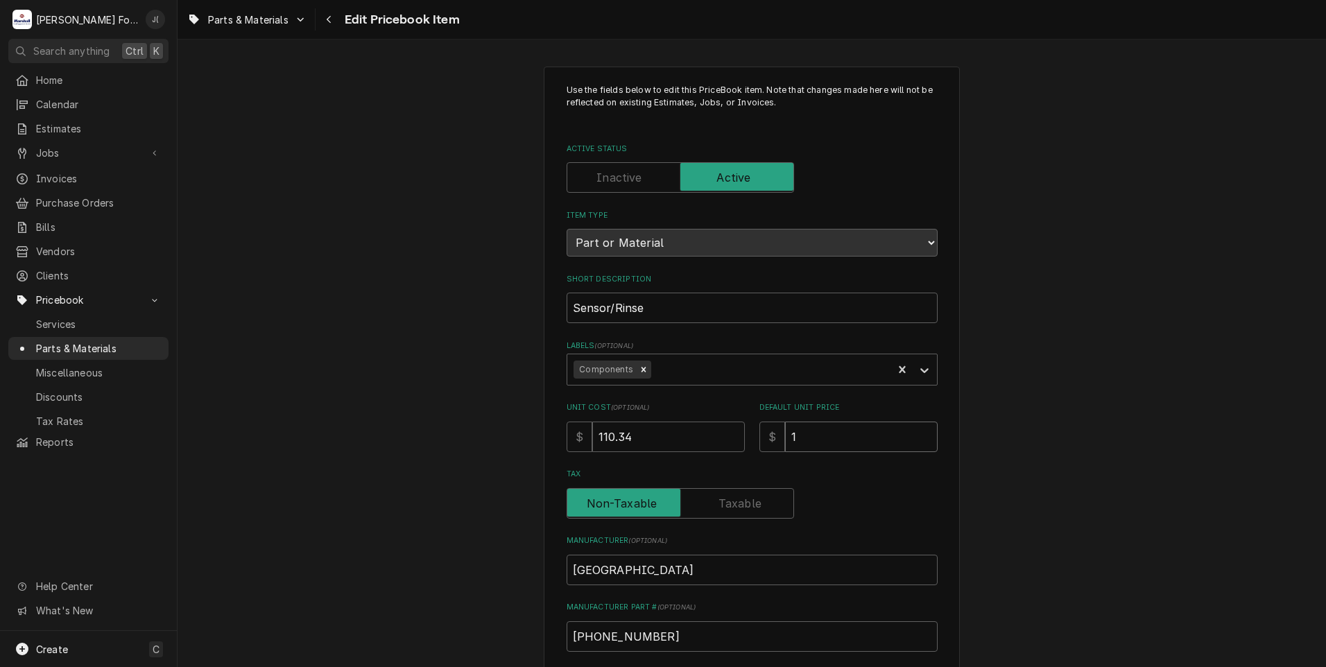
type input "14"
type textarea "x"
type input "148"
type textarea "x"
type input "148.0"
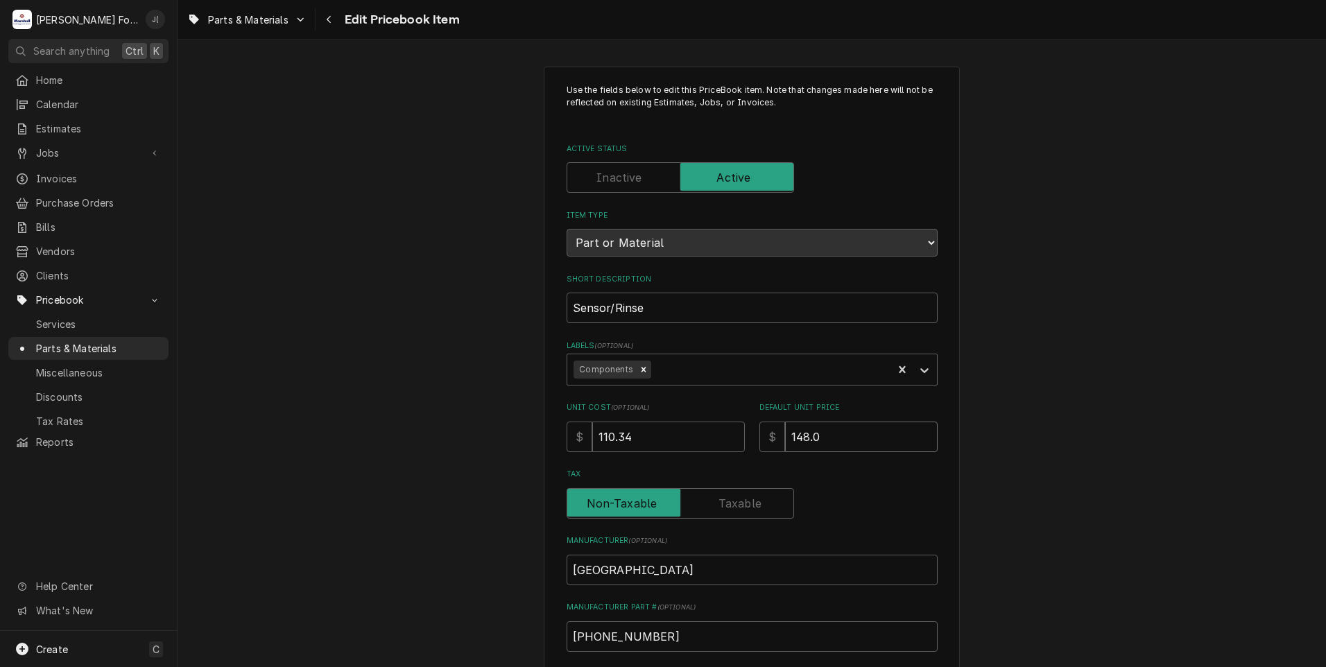
type textarea "x"
type input "148.00"
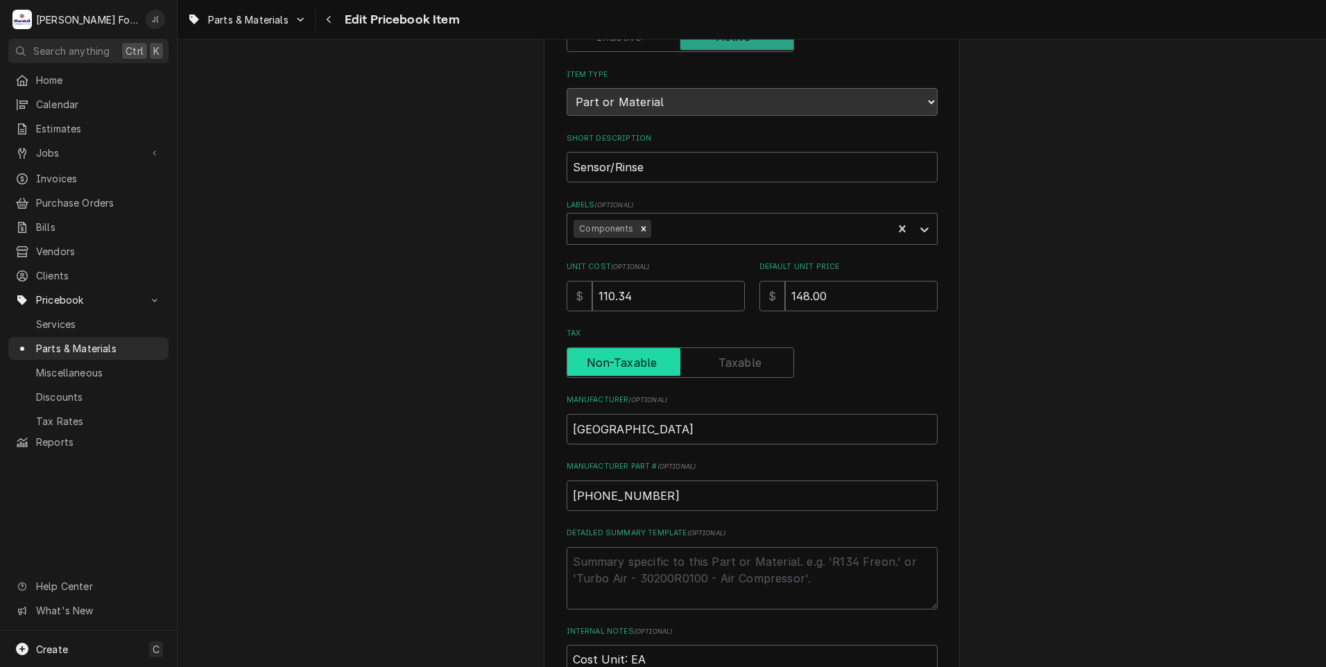
scroll to position [416, 0]
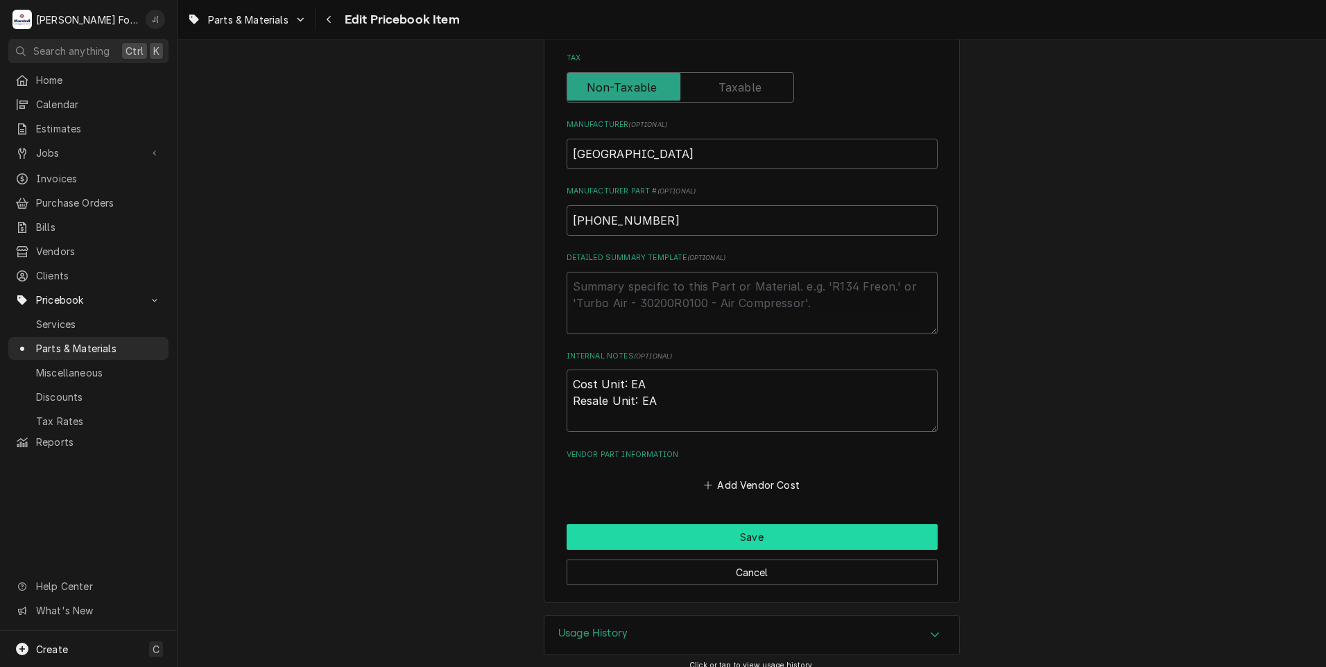
click at [637, 535] on button "Save" at bounding box center [751, 537] width 371 height 26
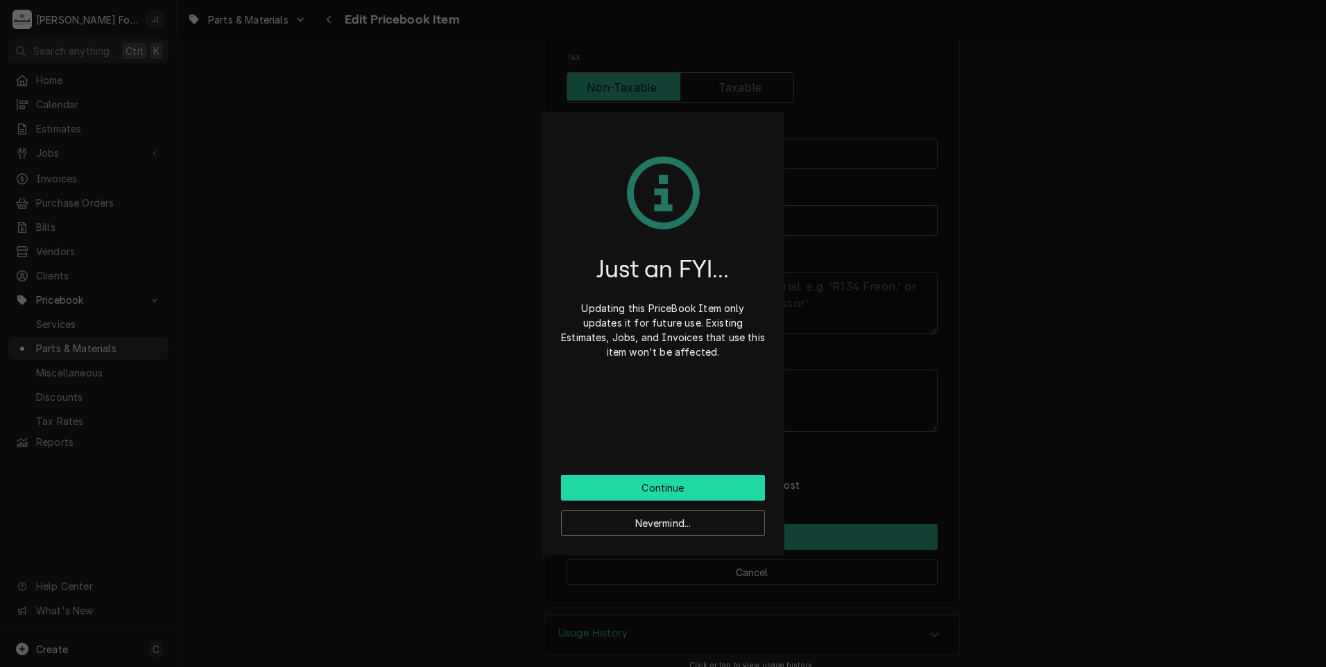
click at [628, 489] on button "Continue" at bounding box center [663, 488] width 204 height 26
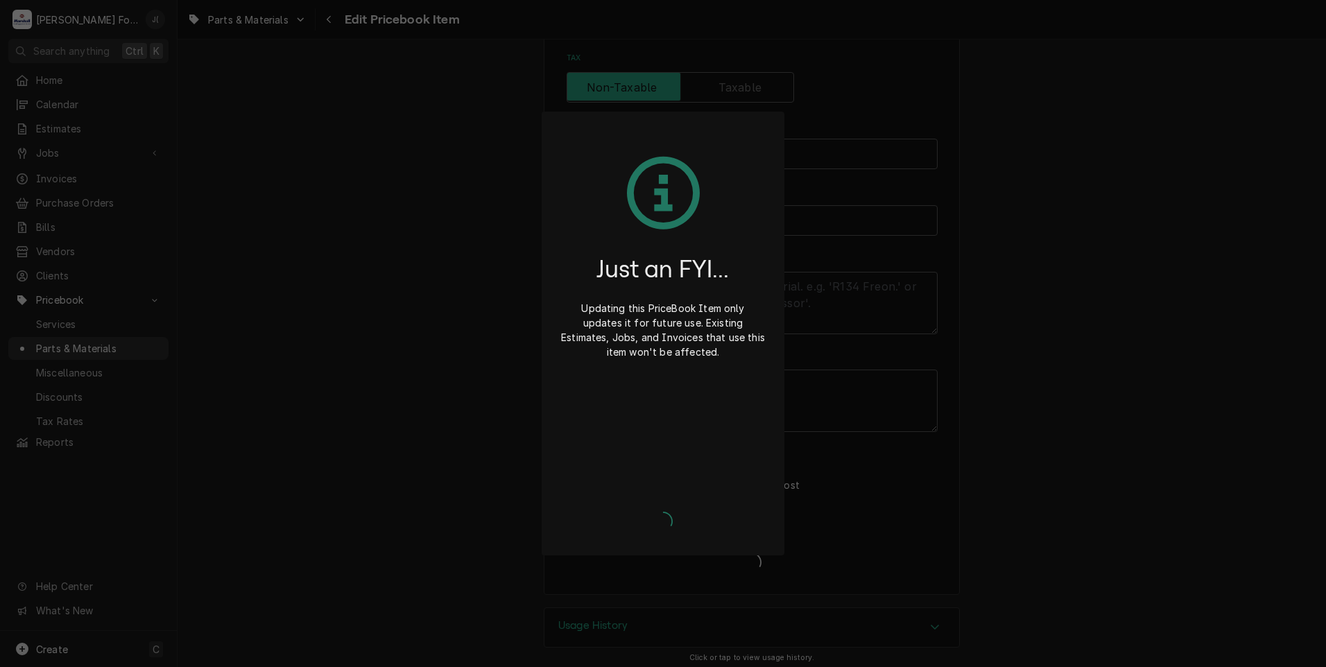
type textarea "x"
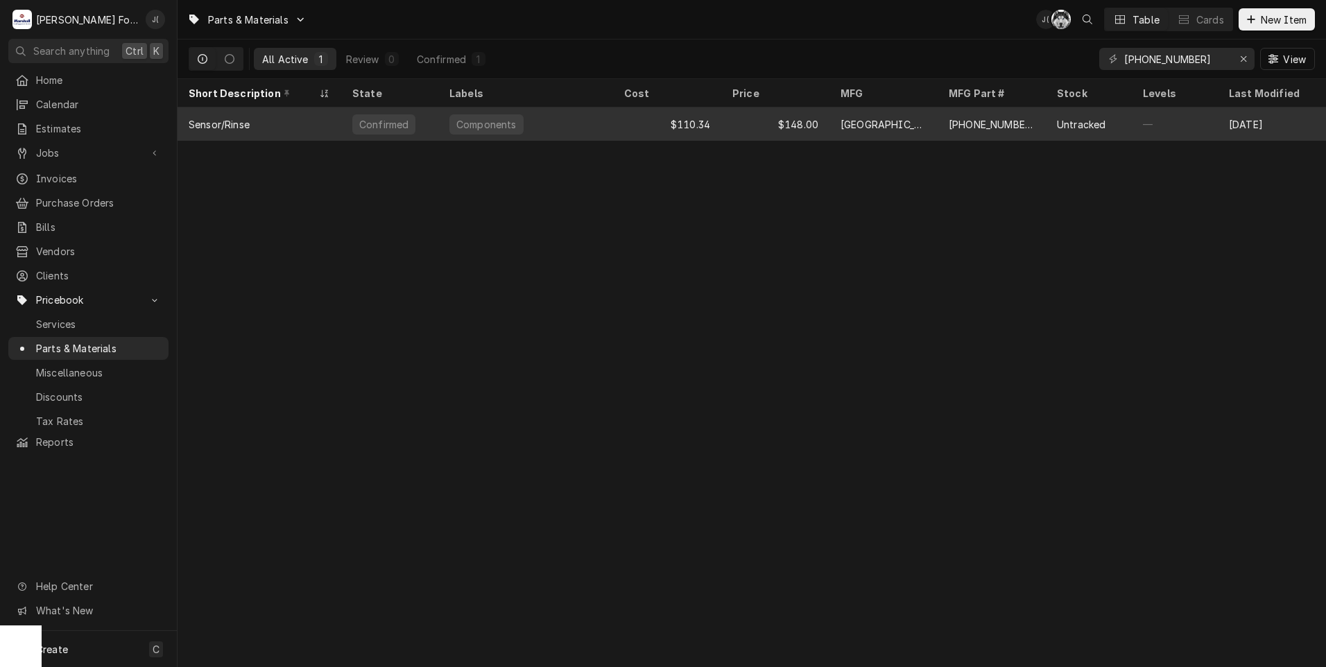
click at [563, 128] on div "Components" at bounding box center [525, 123] width 175 height 33
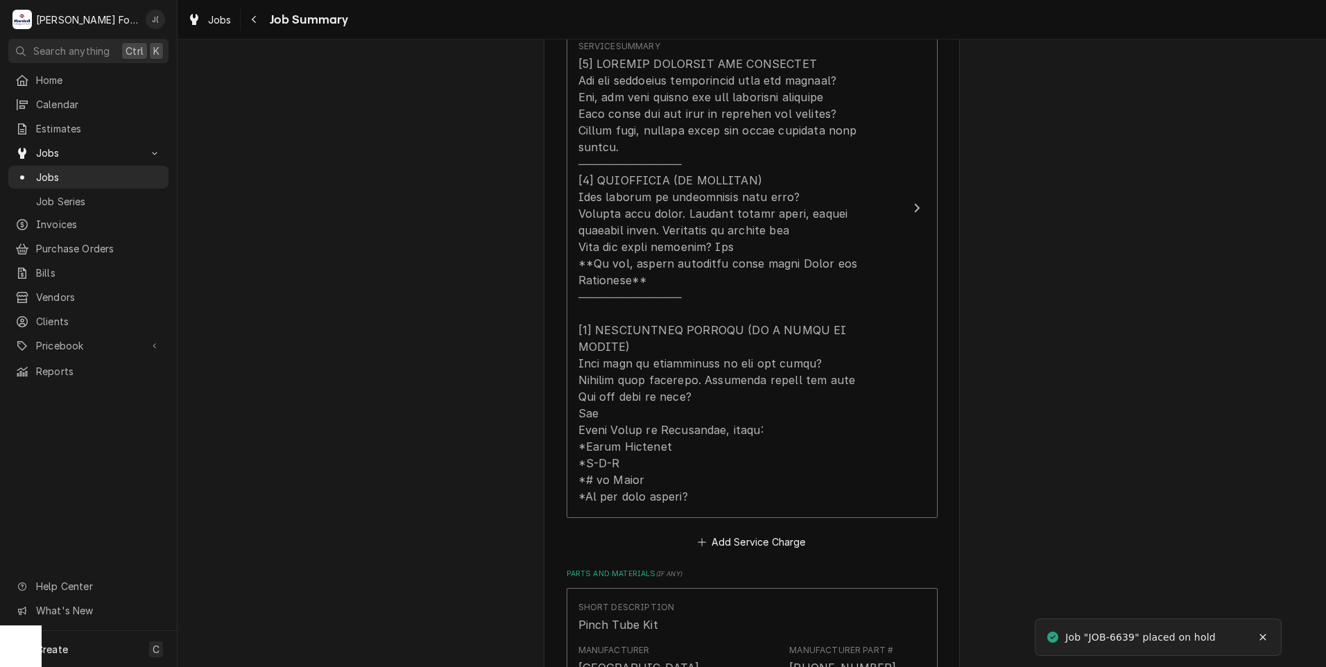
scroll to position [971, 0]
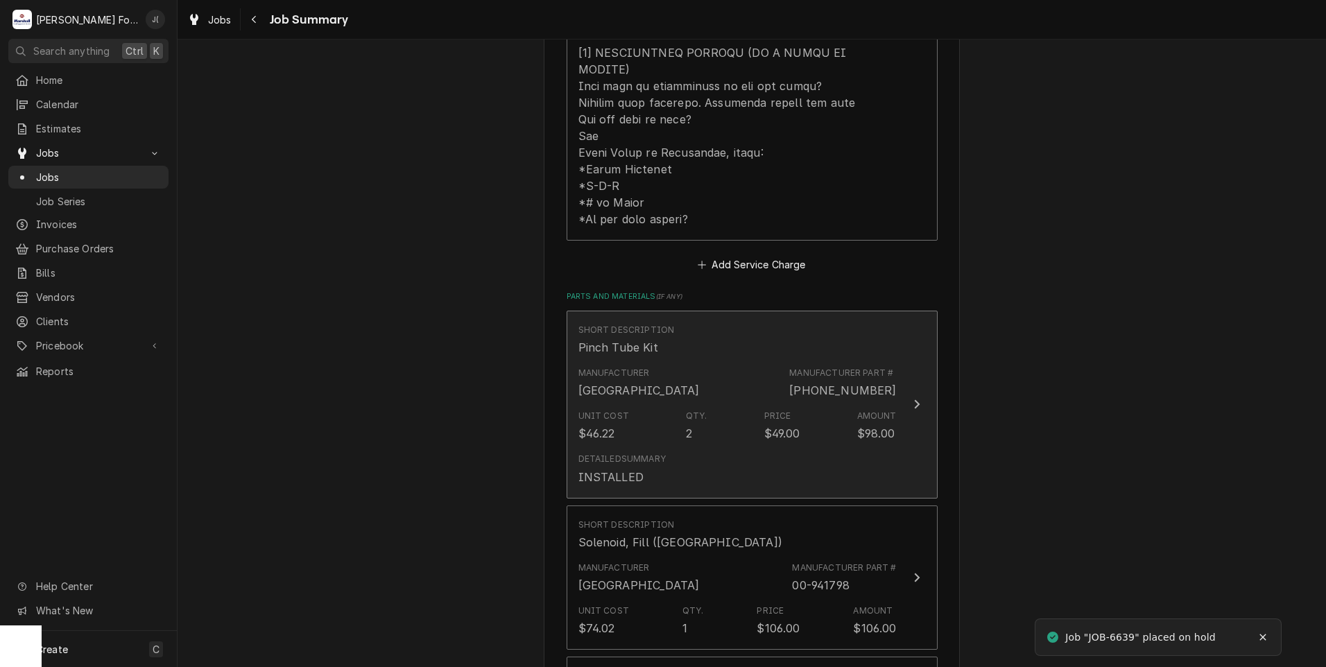
click at [668, 447] on div "Detailed Summary INSTALLED" at bounding box center [737, 468] width 318 height 43
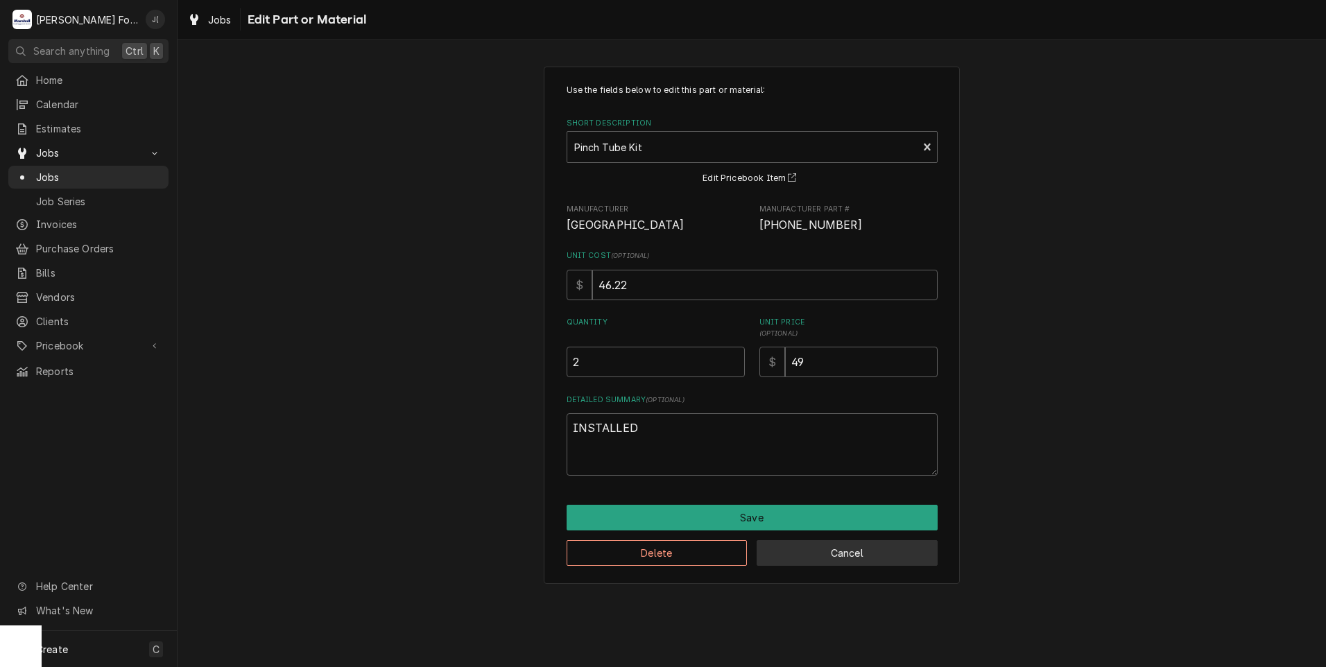
click at [798, 554] on button "Cancel" at bounding box center [846, 553] width 181 height 26
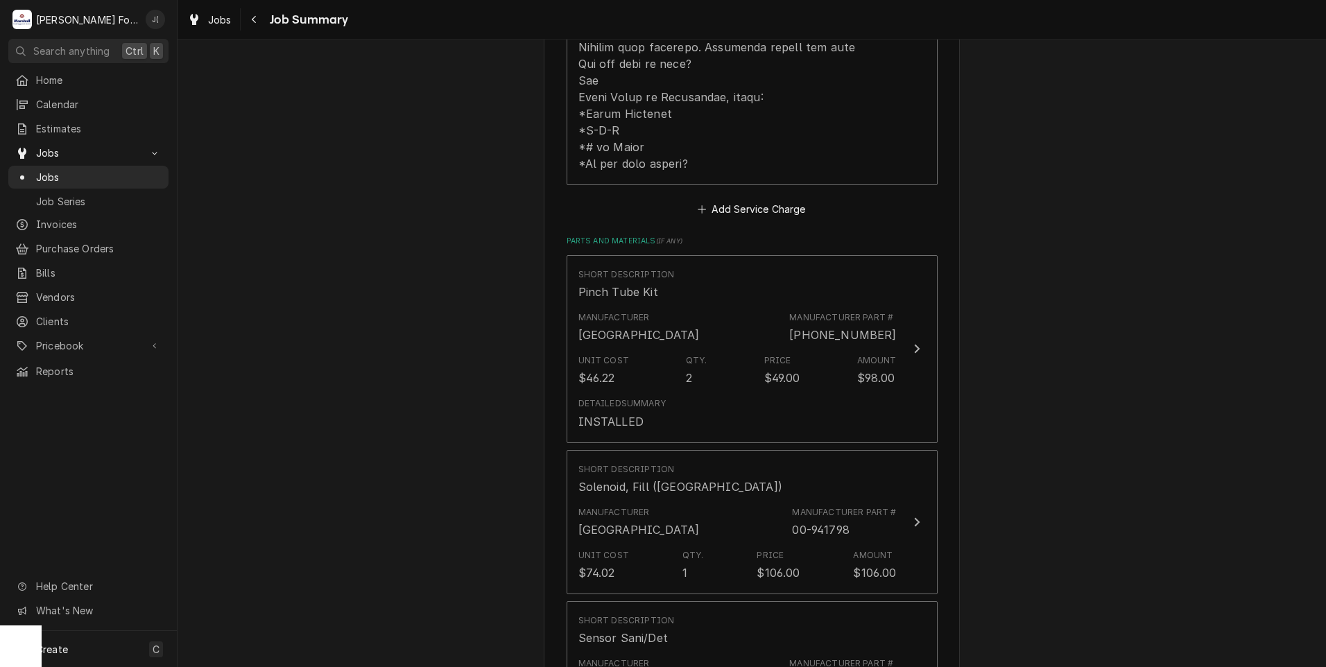
scroll to position [1109, 0]
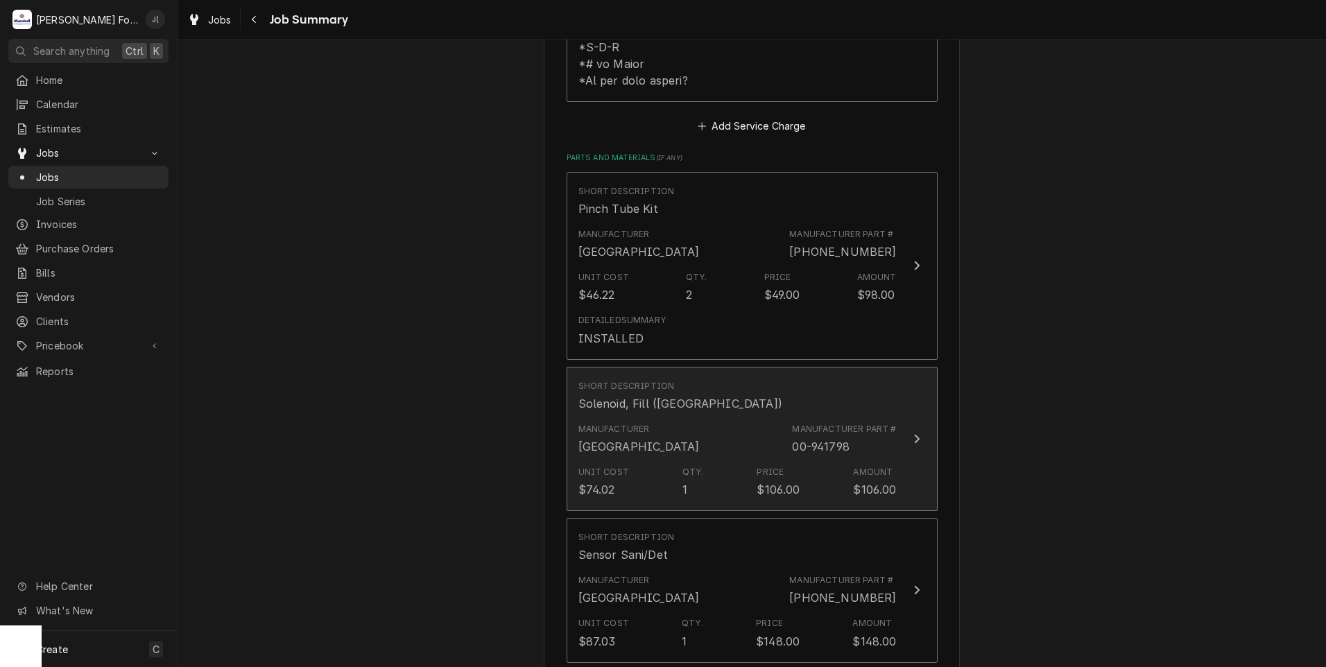
click at [638, 423] on div "Manufacturer Hobart" at bounding box center [638, 439] width 121 height 32
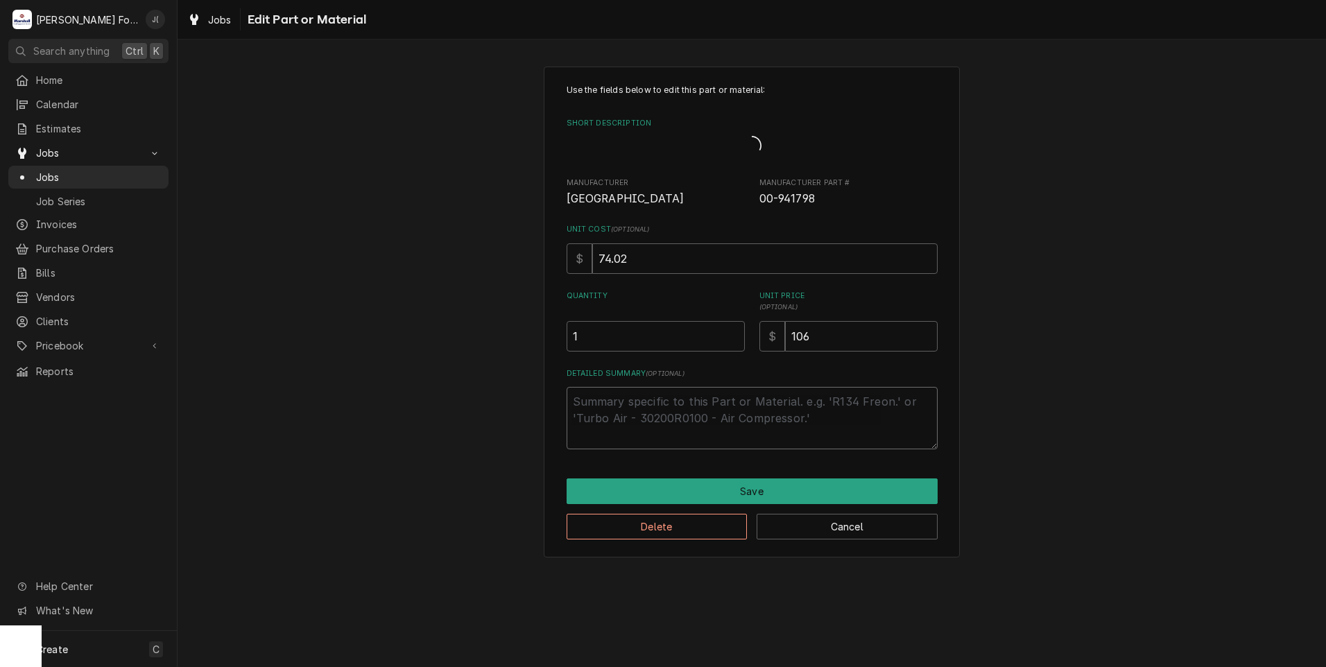
click at [604, 428] on textarea "Detailed Summary ( optional )" at bounding box center [751, 418] width 371 height 62
type textarea "x"
type textarea "I"
type textarea "x"
type textarea "IN"
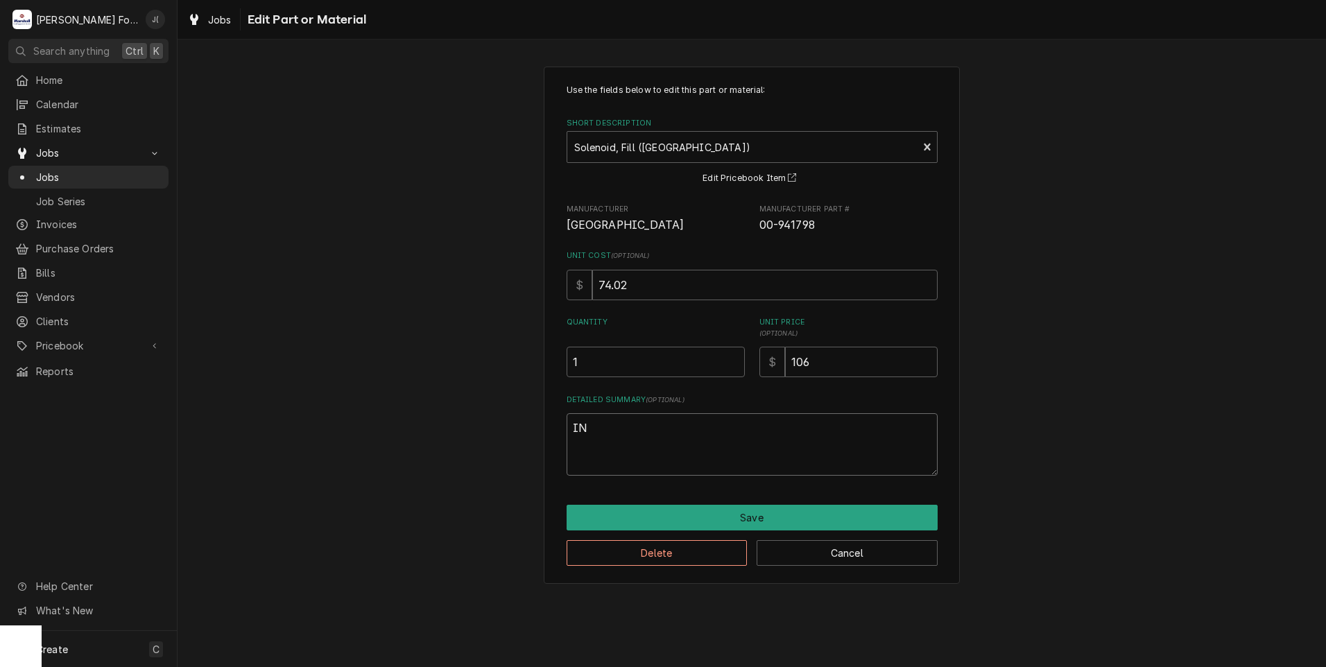
click at [600, 423] on textarea "IN" at bounding box center [751, 444] width 371 height 62
type textarea "x"
type textarea "INS"
type textarea "x"
type textarea "INST"
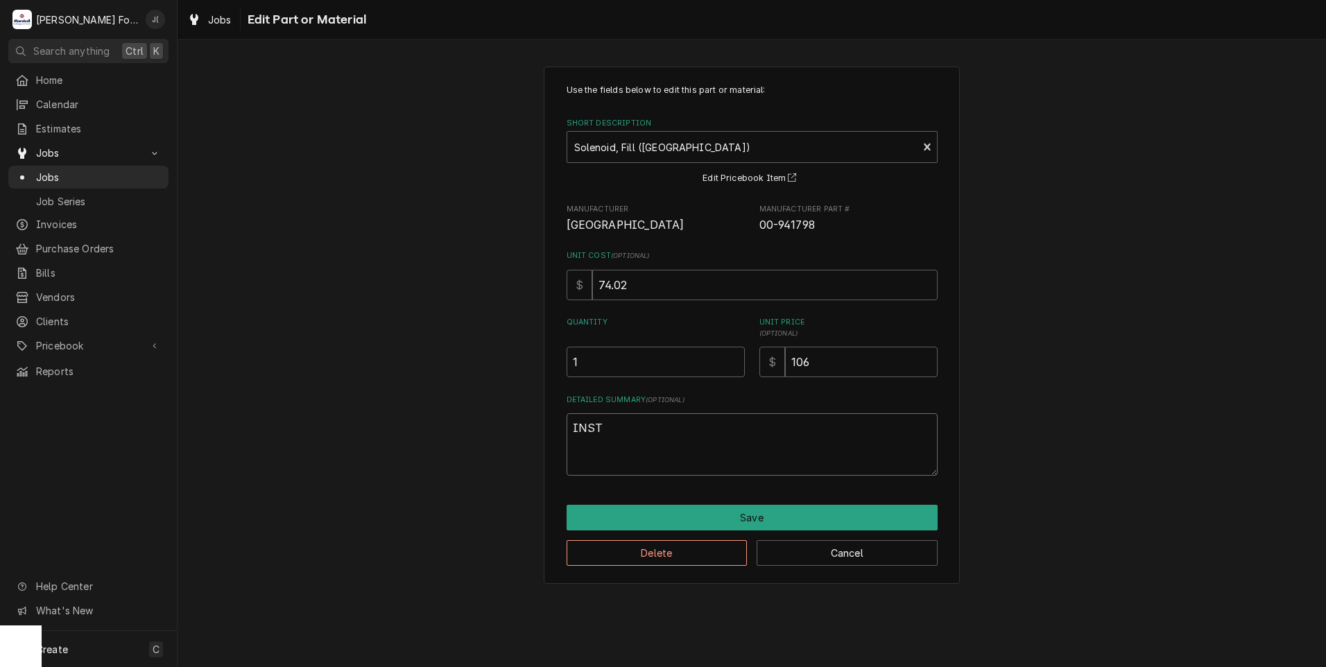
type textarea "x"
type textarea "INSTA"
type textarea "x"
type textarea "INSTAL"
type textarea "x"
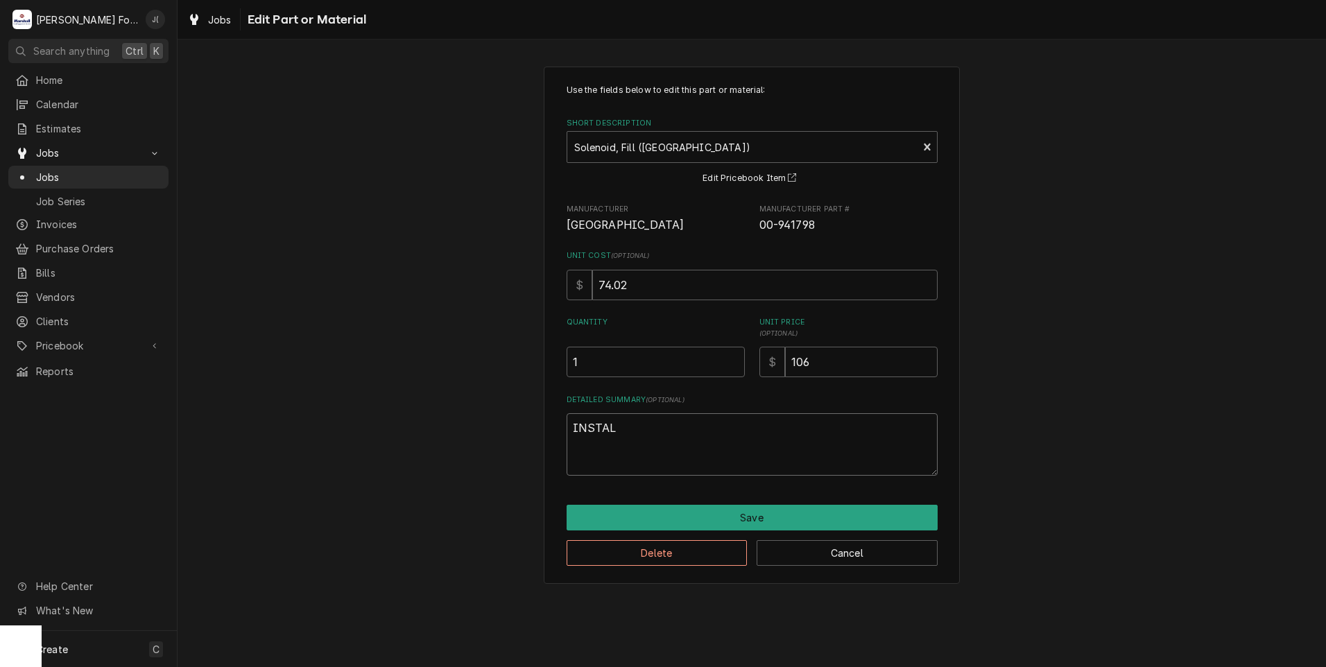
type textarea "INSTALL"
type textarea "x"
type textarea "INSTALLE"
type textarea "x"
drag, startPoint x: 518, startPoint y: 436, endPoint x: 426, endPoint y: 434, distance: 91.5
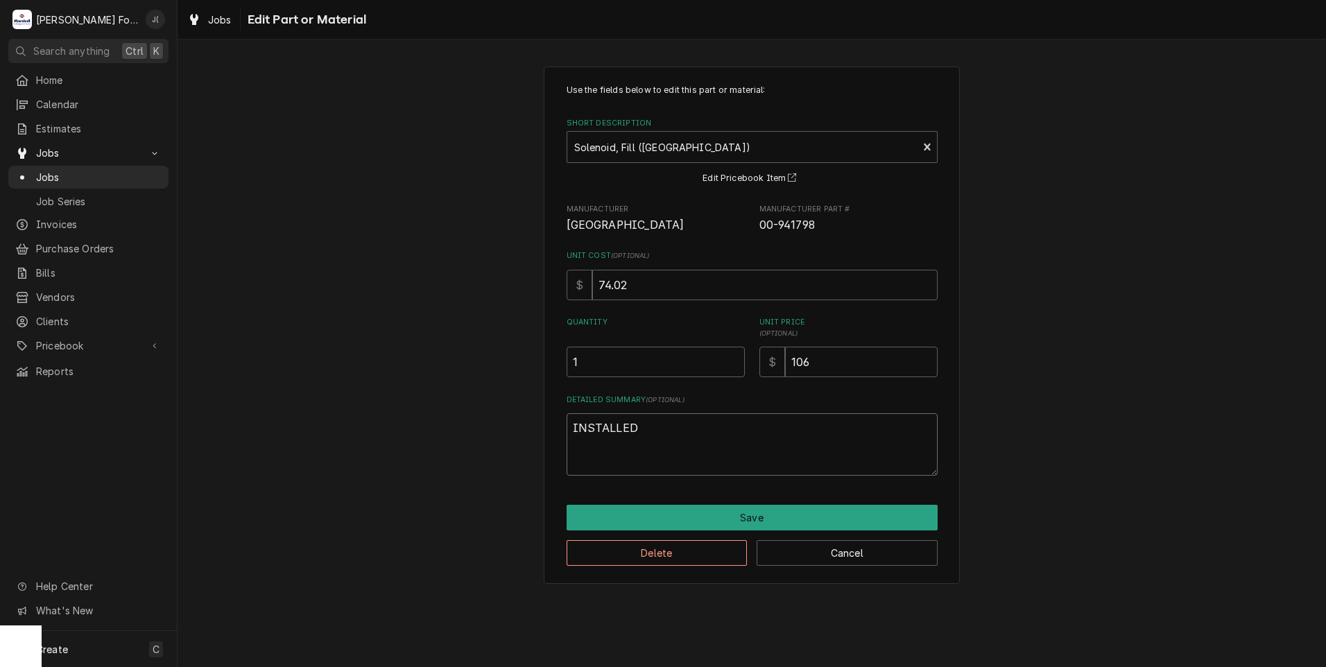
click at [427, 434] on div "Use the fields below to edit this part or material: Short Description Solenoid,…" at bounding box center [751, 324] width 1148 height 541
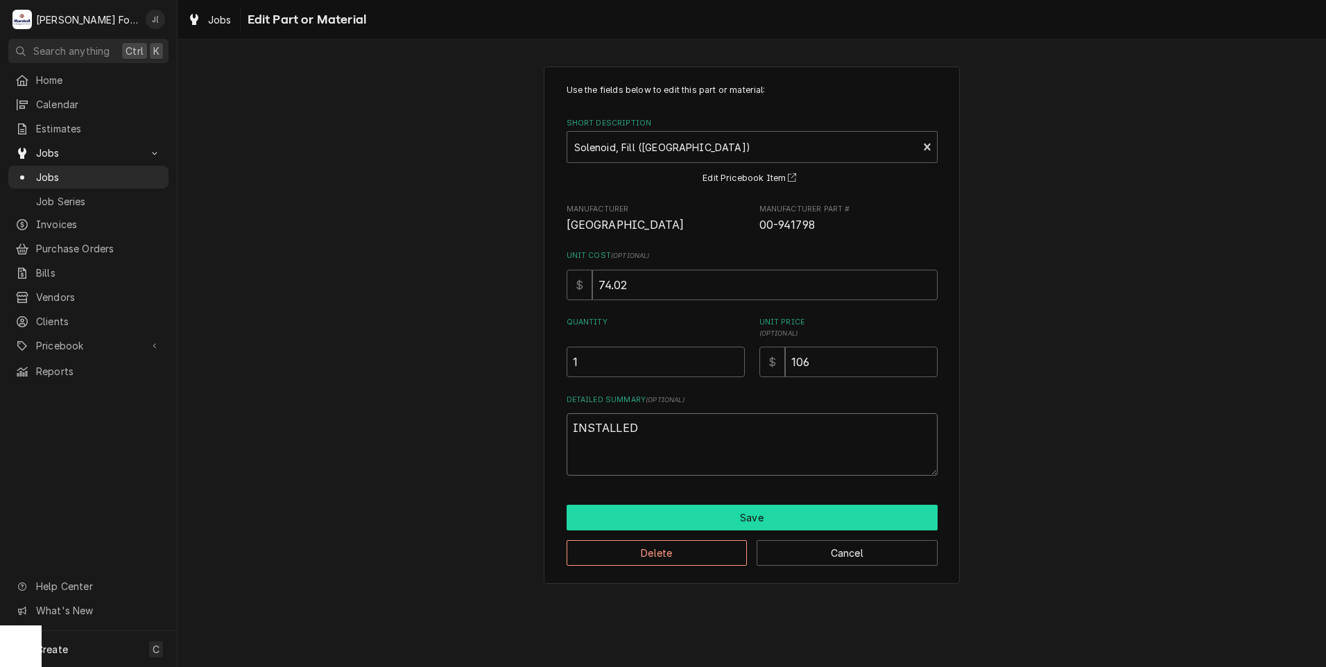
type textarea "INSTALLED"
click at [661, 522] on button "Save" at bounding box center [751, 518] width 371 height 26
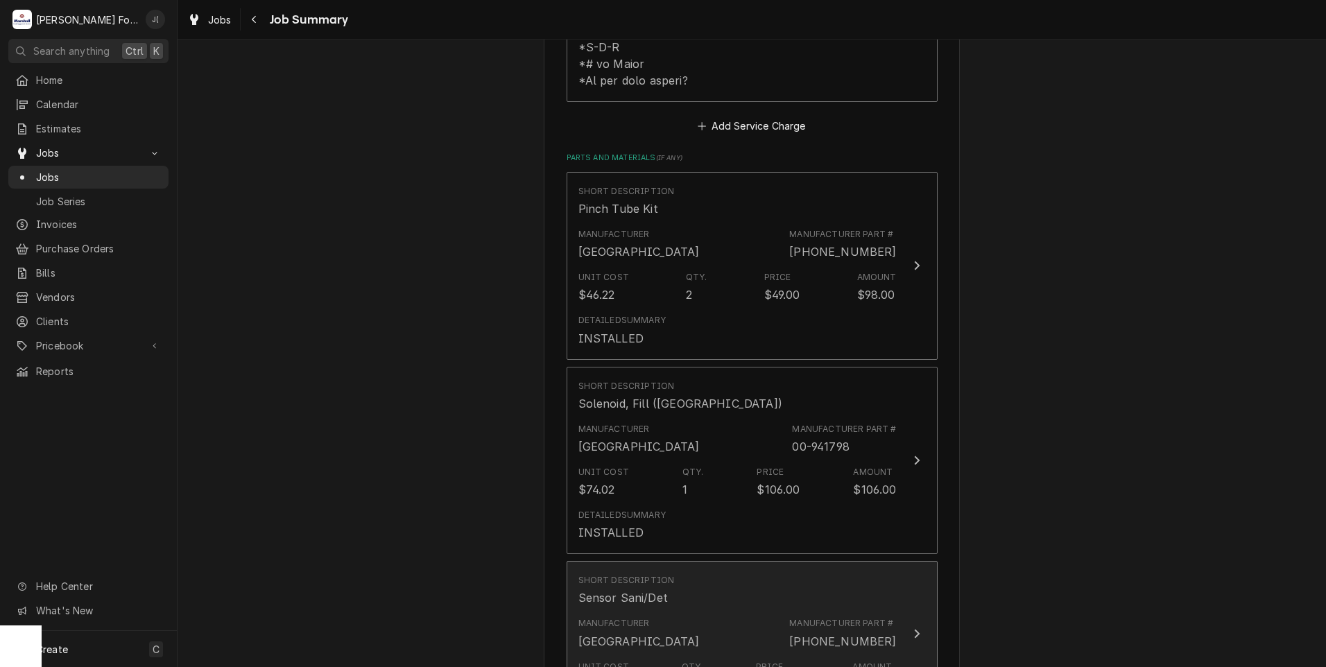
click at [635, 617] on div "Manufacturer Hobart" at bounding box center [638, 633] width 121 height 32
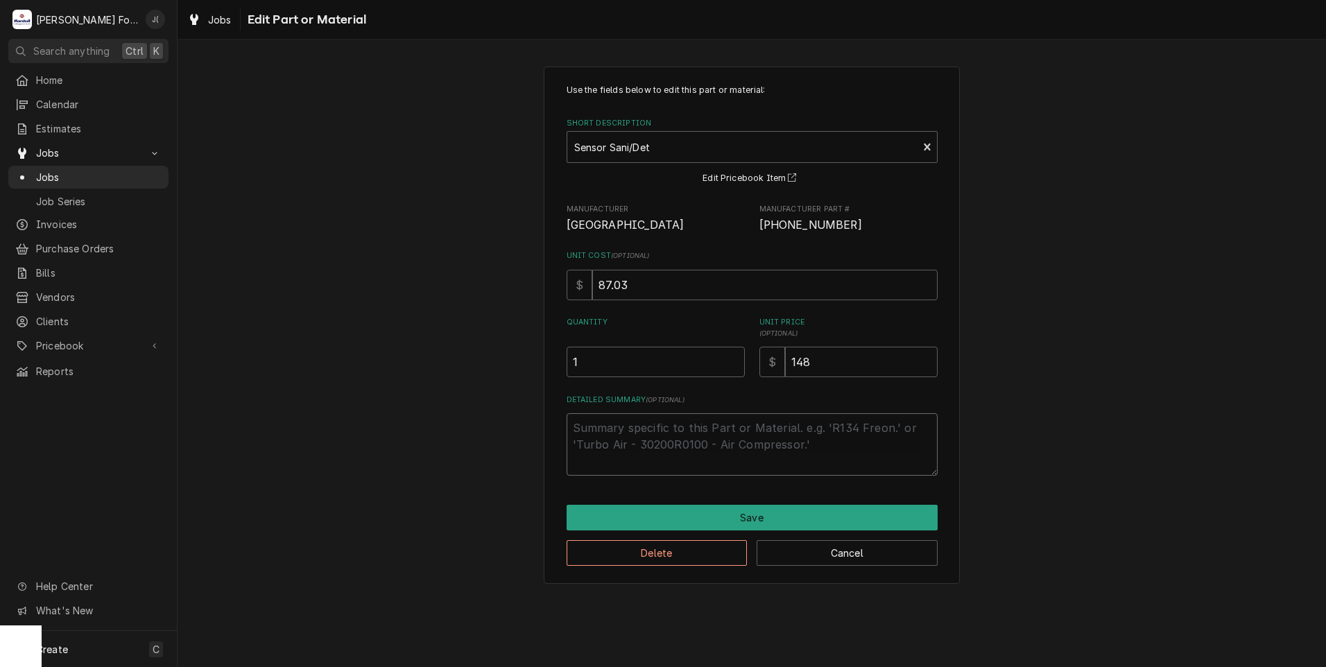
click at [633, 433] on textarea "Detailed Summary ( optional )" at bounding box center [751, 444] width 371 height 62
paste textarea "INSTALLED"
type textarea "x"
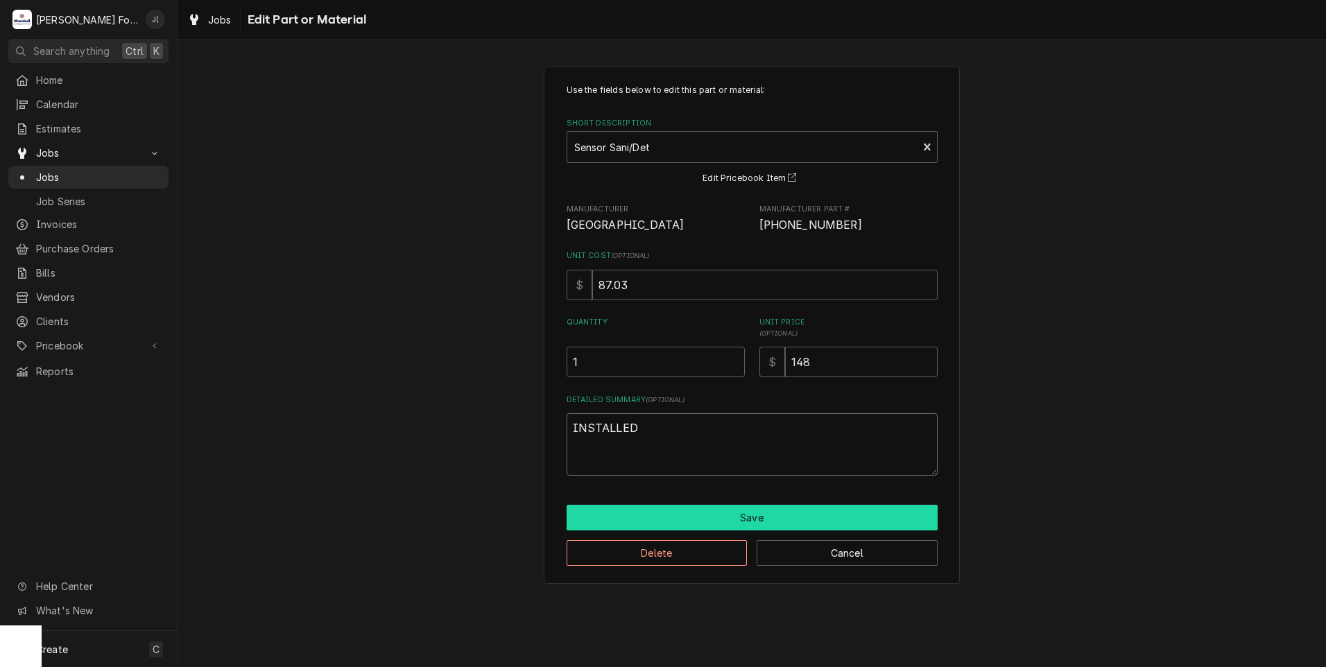
type textarea "INSTALLED"
click at [688, 519] on button "Save" at bounding box center [751, 518] width 371 height 26
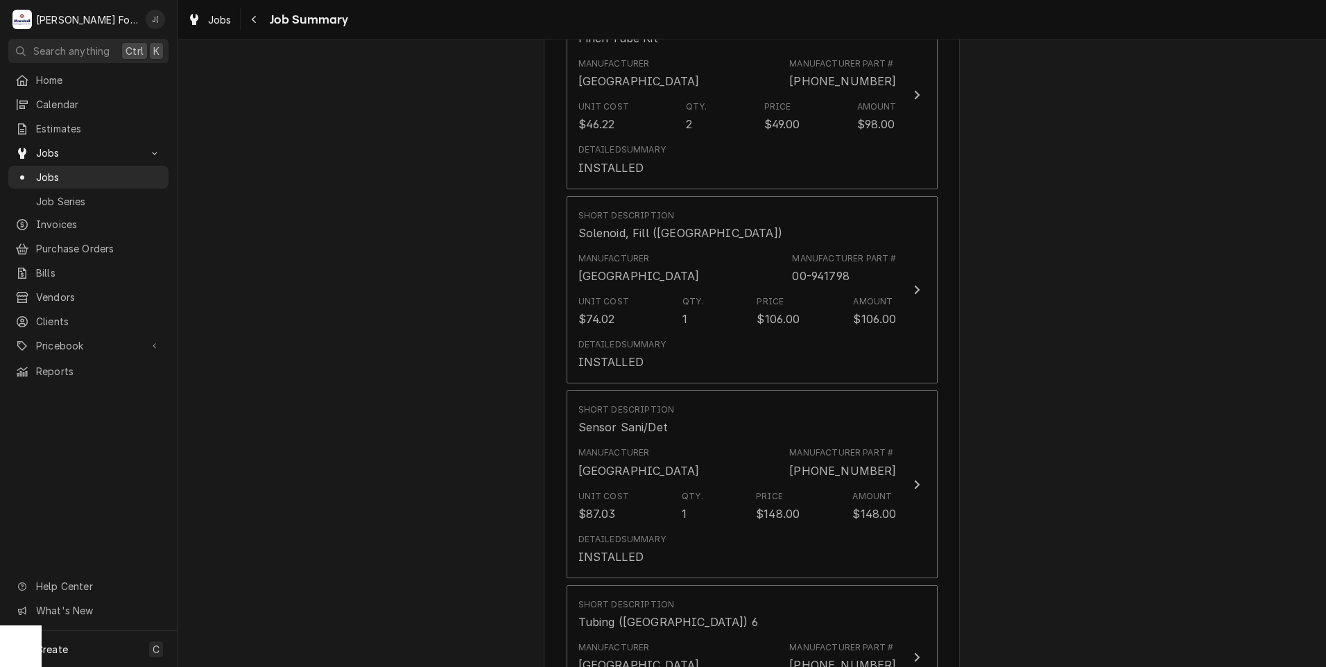
scroll to position [1387, 0]
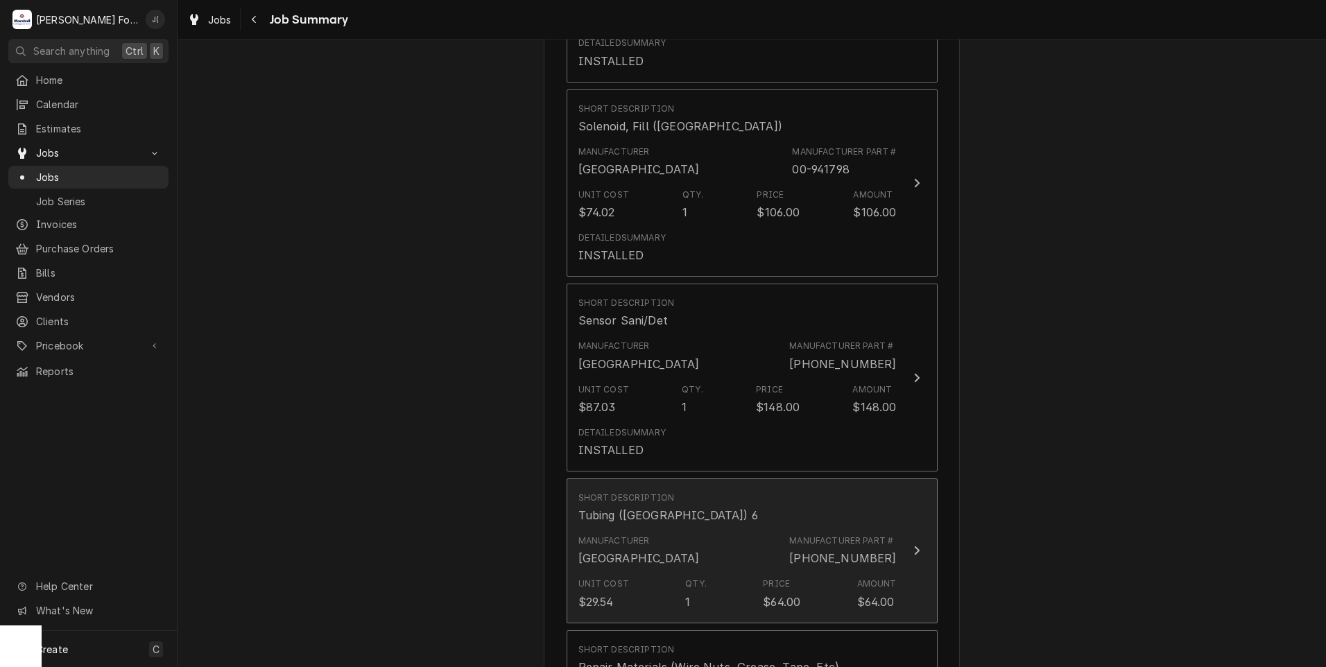
click at [645, 529] on div "Manufacturer Hobart Manufacturer Part # 00-185105-00004" at bounding box center [737, 550] width 318 height 43
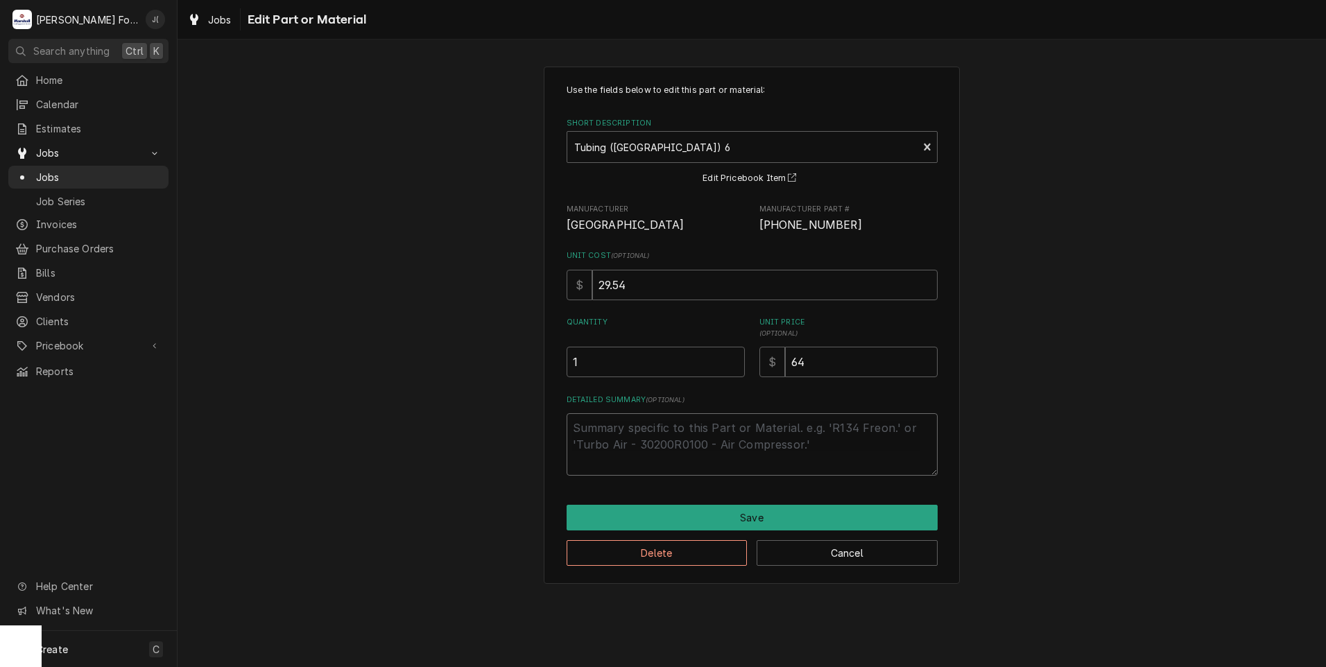
click at [609, 428] on textarea "Detailed Summary ( optional )" at bounding box center [751, 444] width 371 height 62
paste textarea "INSTALLED"
type textarea "x"
type textarea "INSTALLED"
drag, startPoint x: 592, startPoint y: 360, endPoint x: 468, endPoint y: 370, distance: 124.5
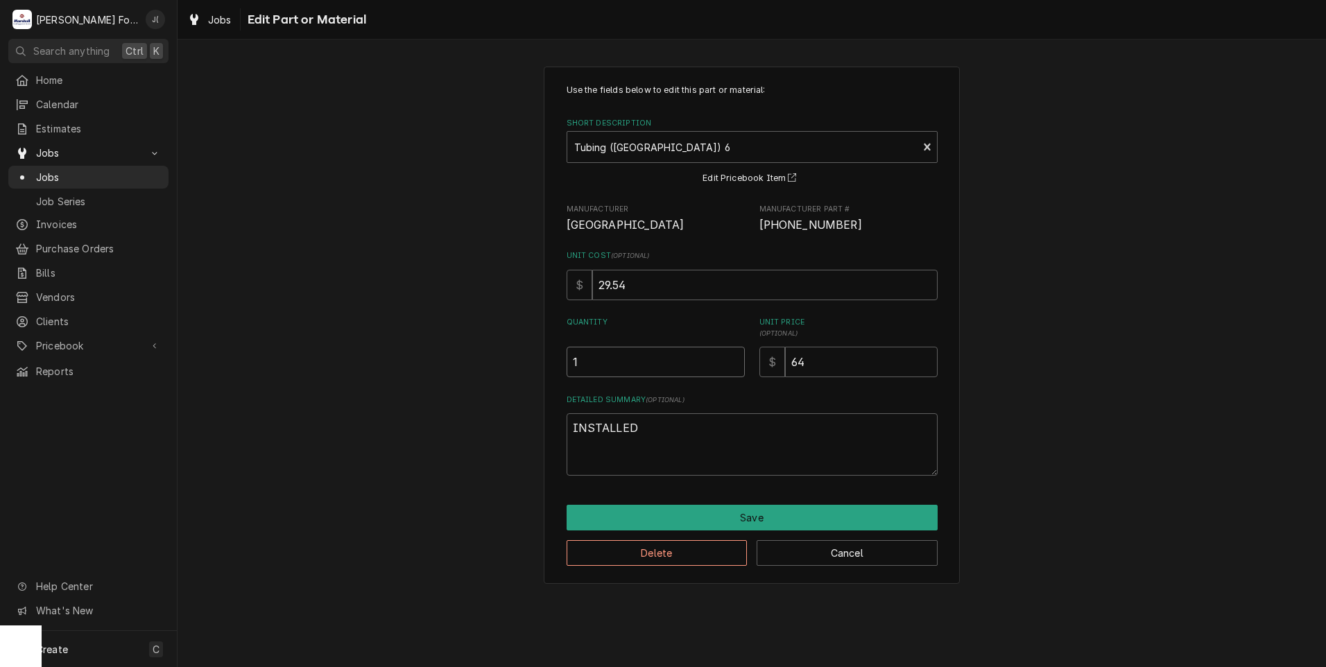
click at [467, 370] on div "Use the fields below to edit this part or material: Short Description Tubing (H…" at bounding box center [751, 324] width 1148 height 541
type textarea "x"
type input "2"
click at [656, 426] on textarea "INSTALLED" at bounding box center [751, 444] width 371 height 62
type textarea "x"
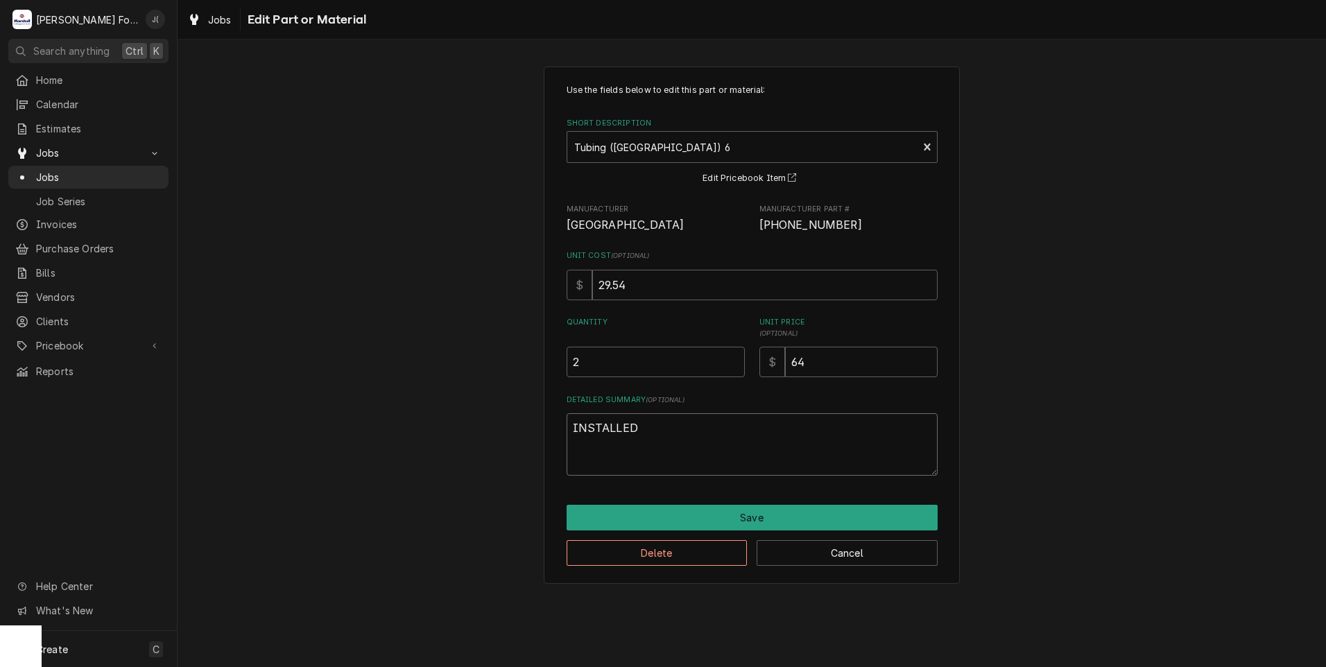
type textarea "INSTALLED"
type textarea "x"
type textarea "INSTALLED"
type textarea "x"
type textarea "INSTALLED Q"
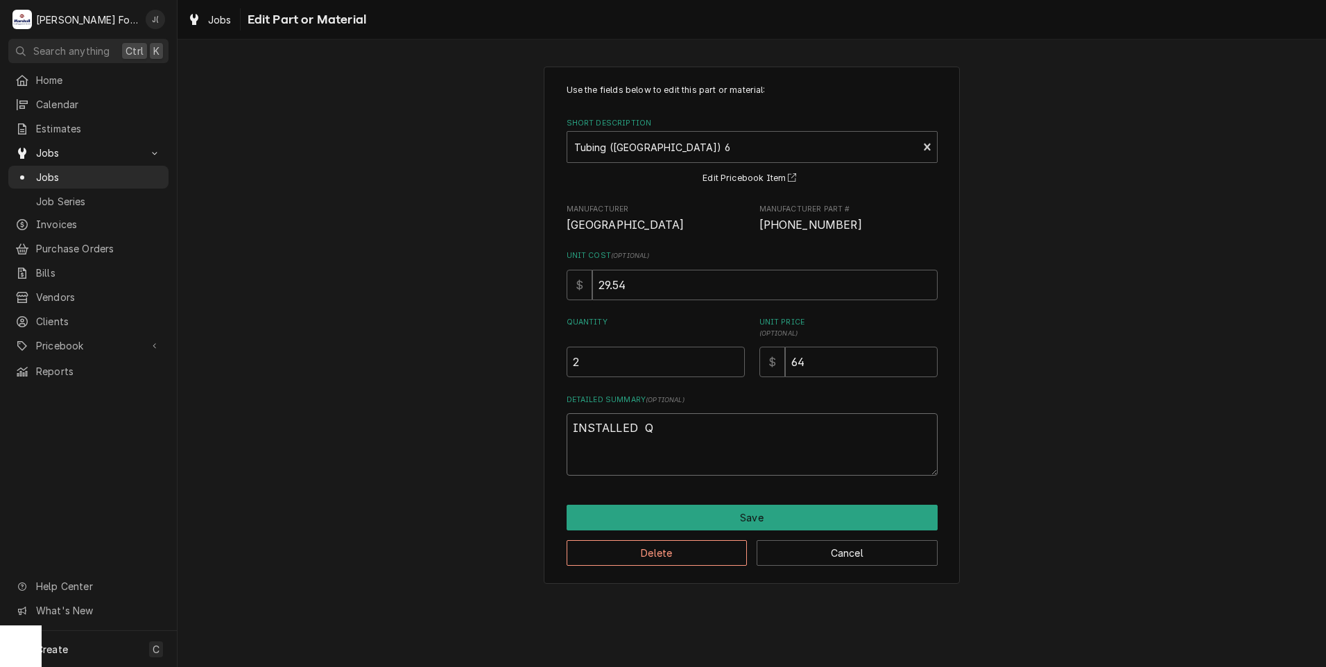
type textarea "x"
type textarea "INSTALLED QT"
type textarea "x"
type textarea "INSTALLED QTY"
type textarea "x"
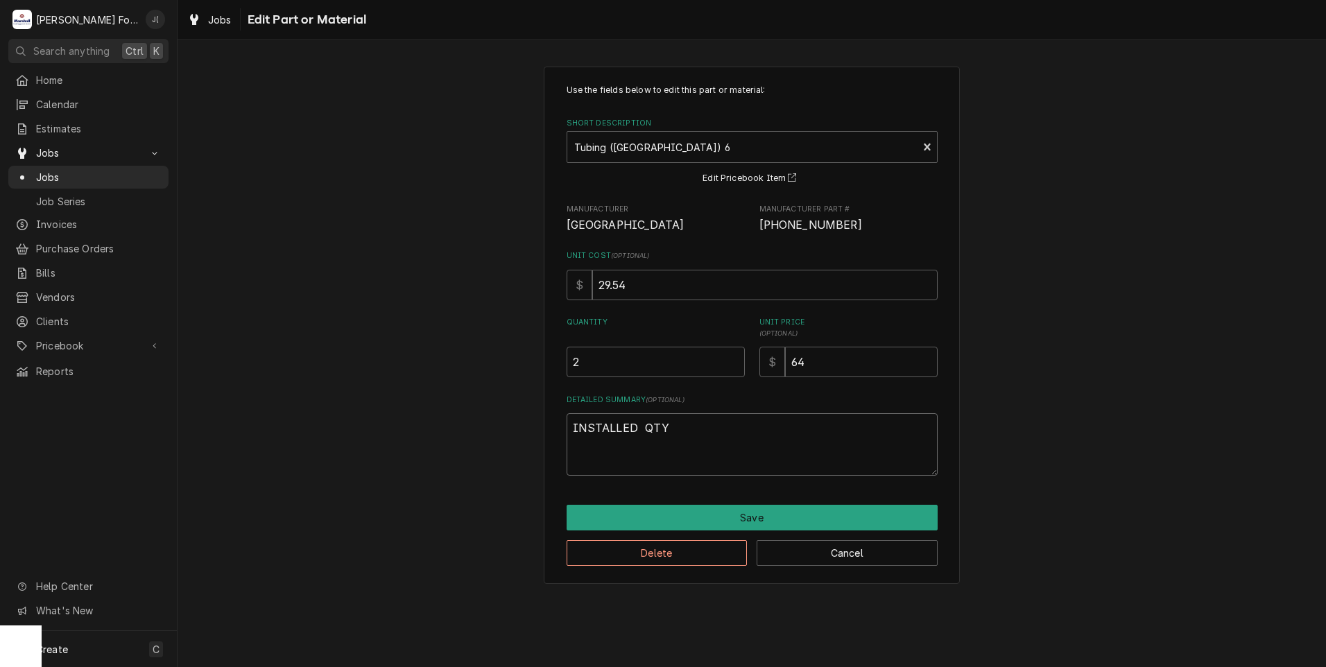
type textarea "INSTALLED QTY:"
type textarea "x"
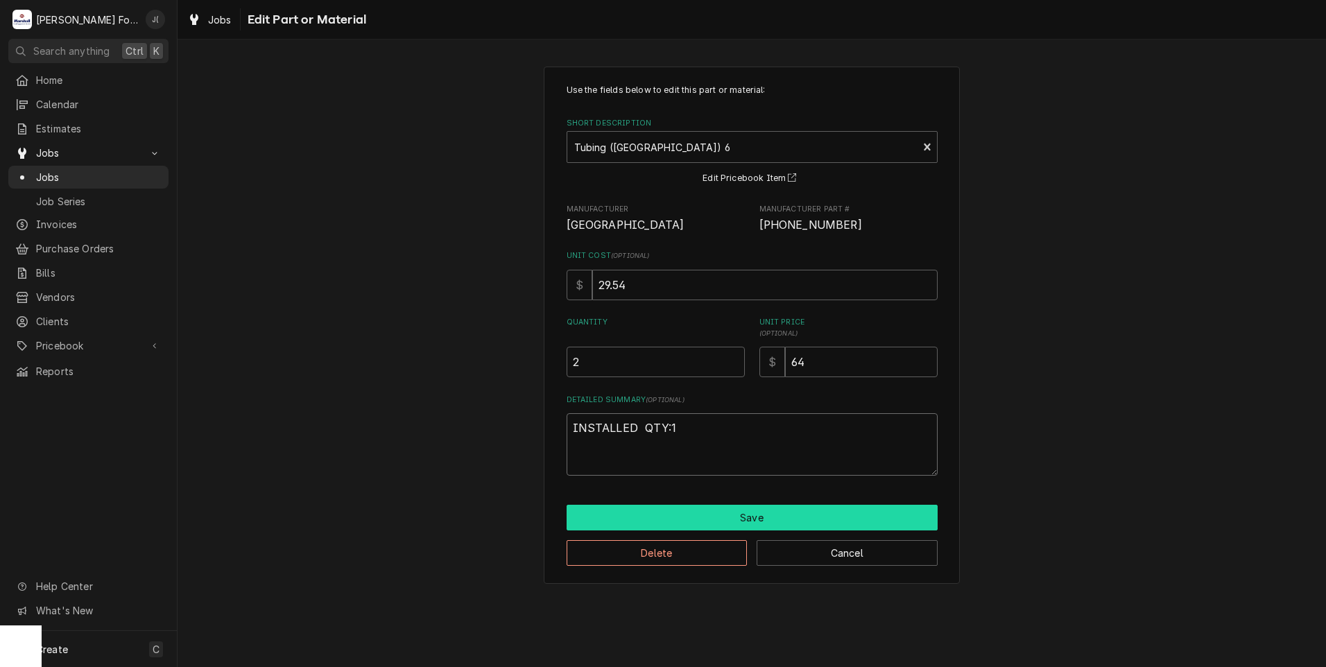
type textarea "INSTALLED QTY:1"
click at [704, 519] on button "Save" at bounding box center [751, 518] width 371 height 26
type textarea "x"
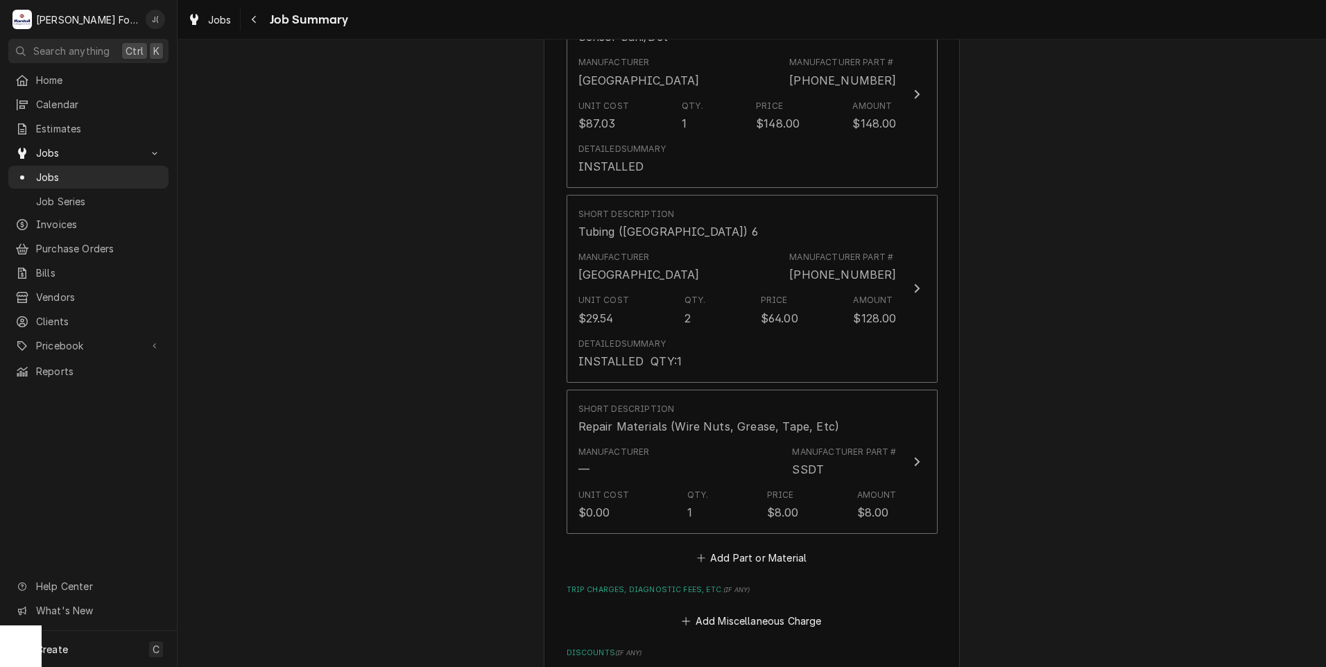
scroll to position [1872, 0]
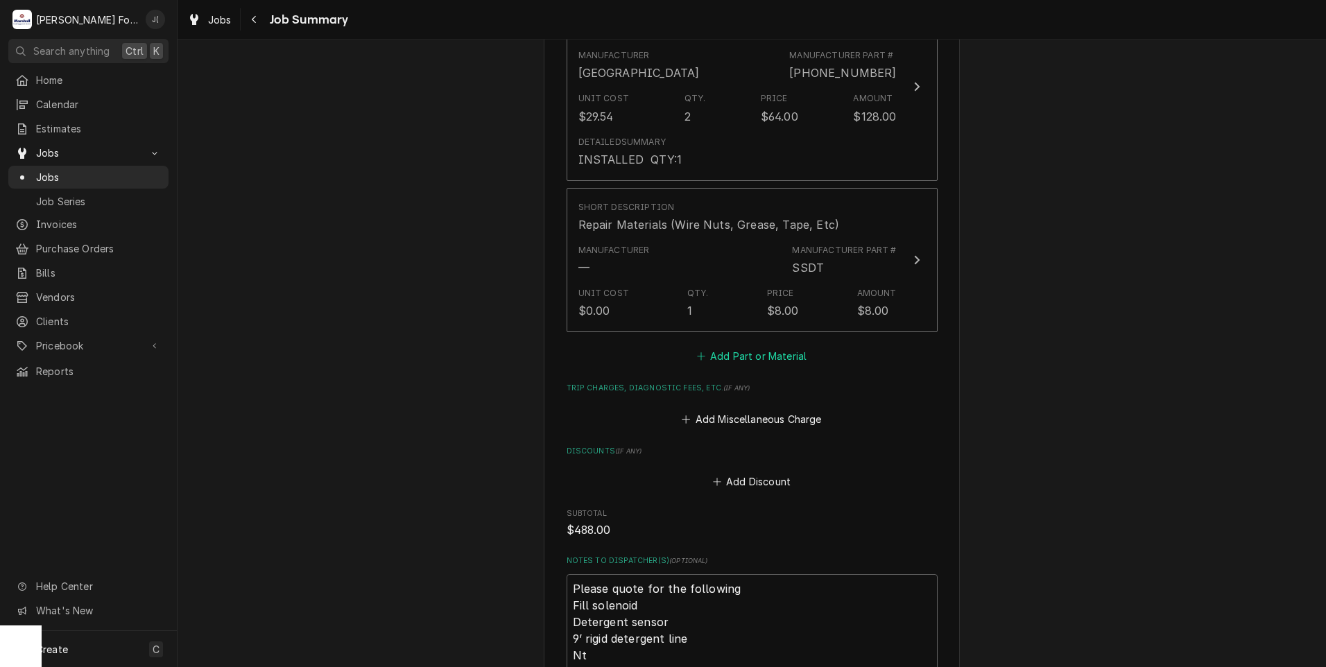
click at [748, 347] on button "Add Part or Material" at bounding box center [751, 356] width 114 height 19
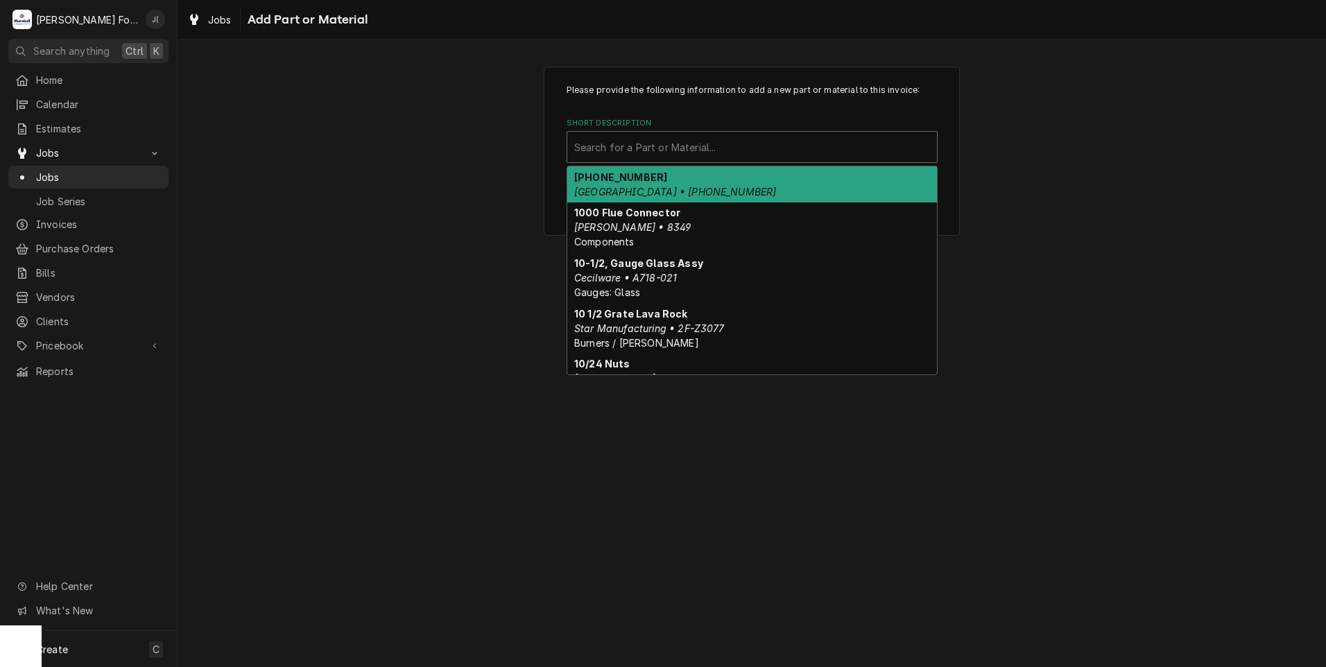
click at [642, 146] on div "Short Description" at bounding box center [752, 146] width 356 height 25
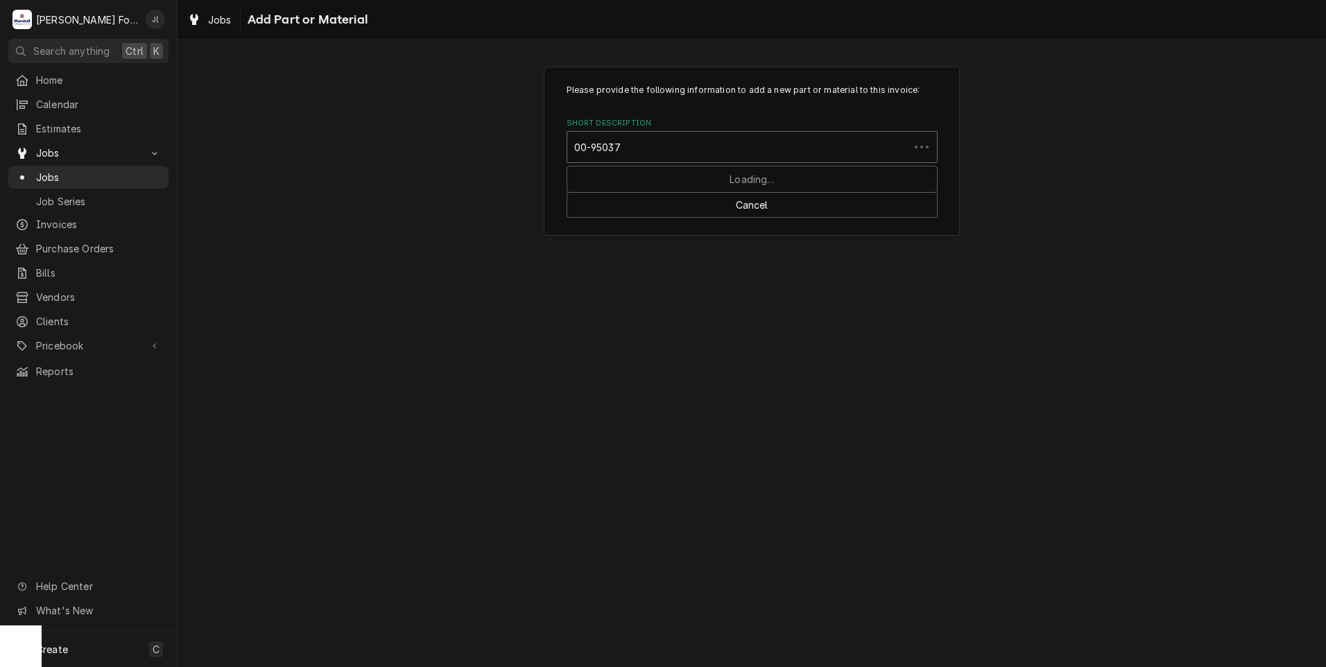
type input "00-950372"
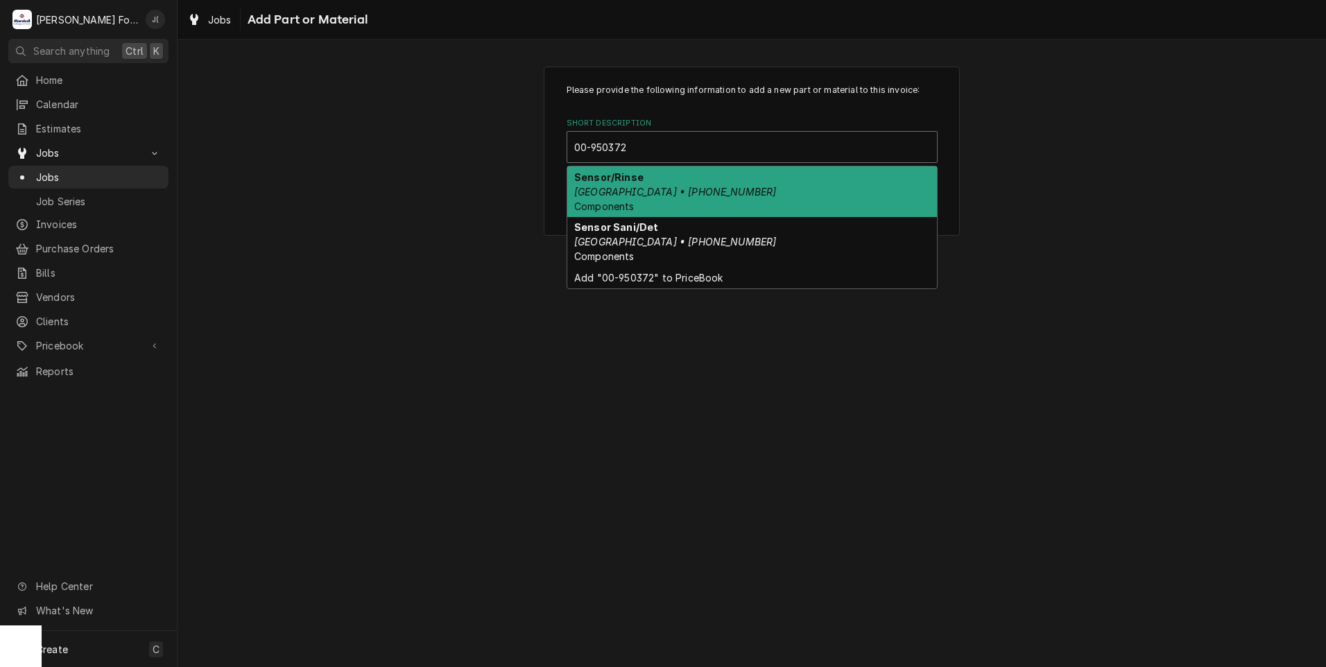
click at [697, 192] on div "Sensor/Rinse Hobart • 00-950372-00003 Components" at bounding box center [752, 191] width 370 height 51
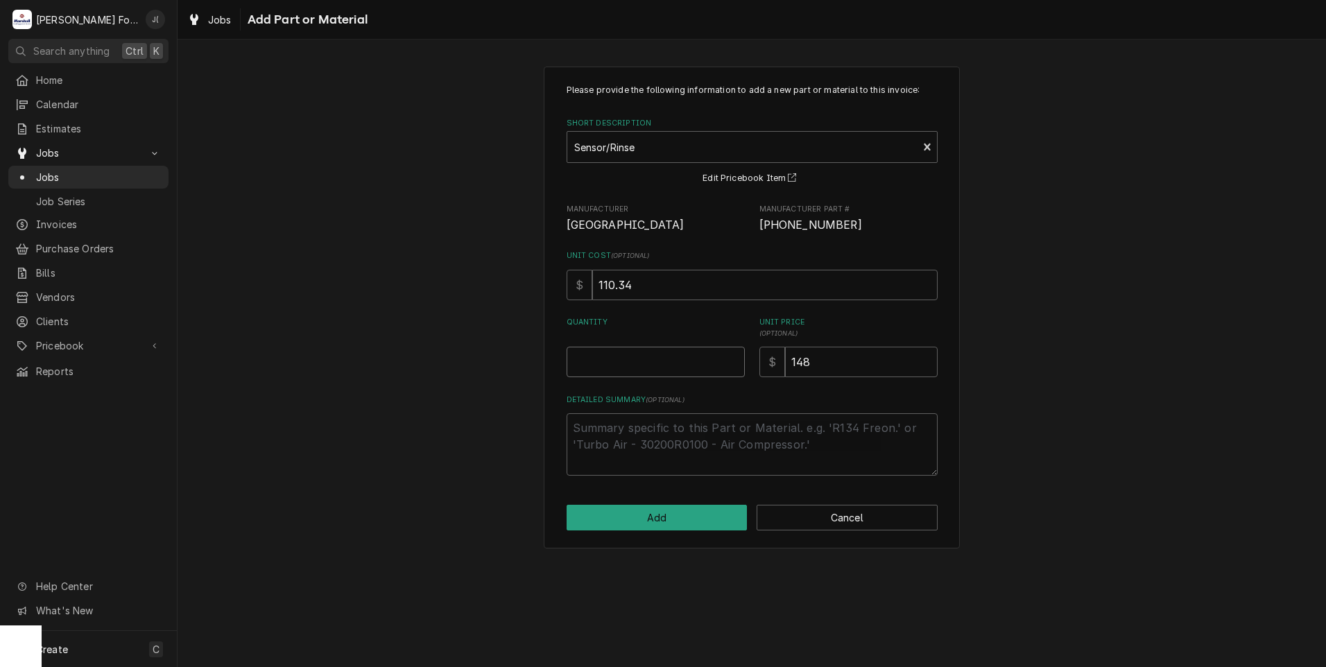
click at [697, 372] on input "Quantity" at bounding box center [655, 362] width 178 height 31
type textarea "x"
type input "1"
click at [689, 519] on button "Add" at bounding box center [656, 518] width 181 height 26
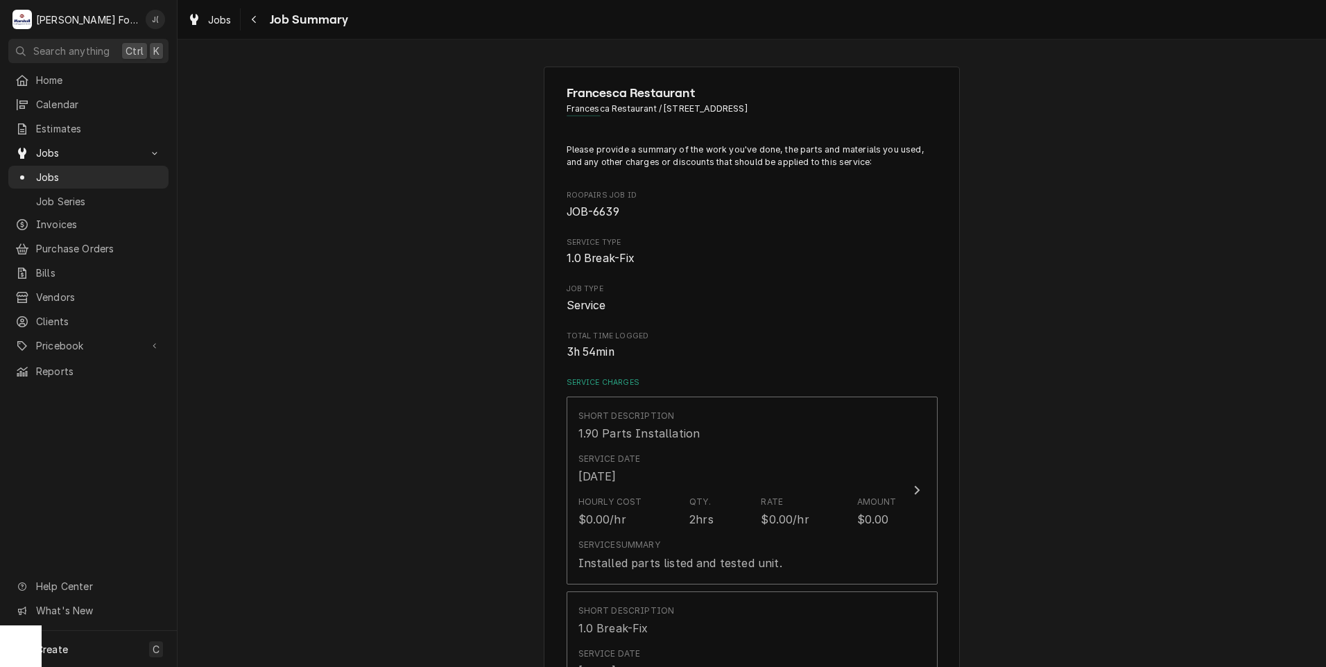
scroll to position [1872, 0]
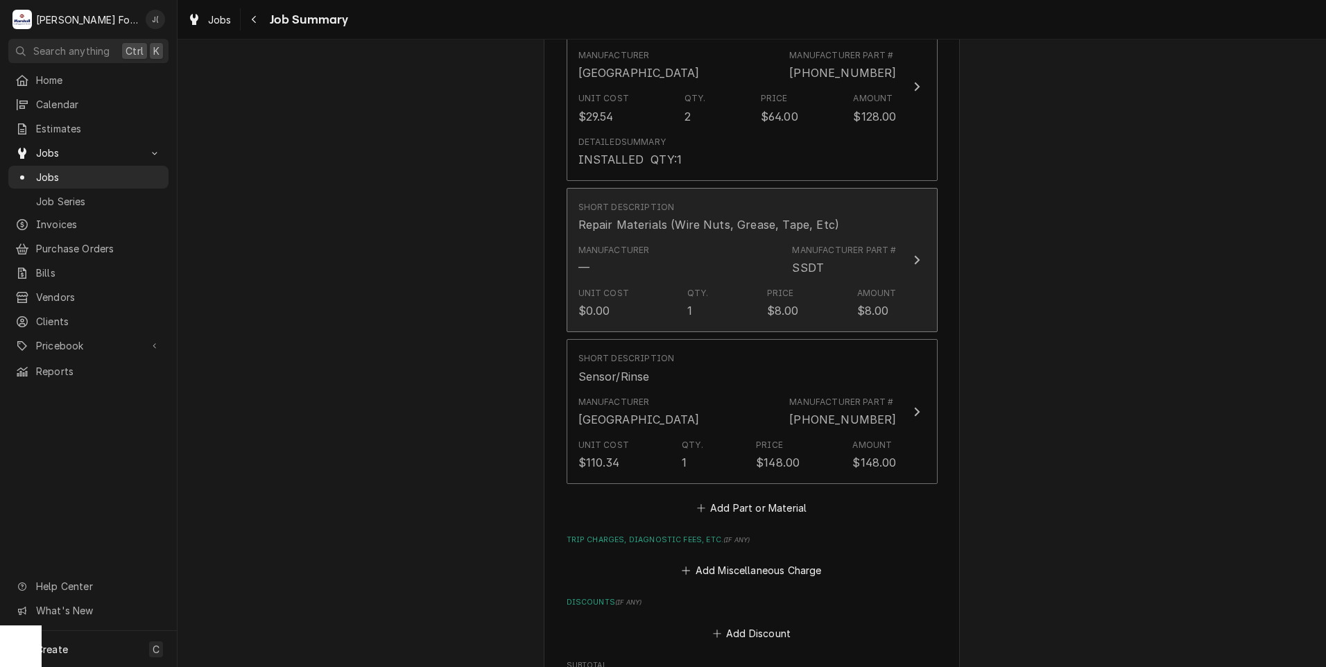
click at [636, 244] on div "Manufacturer —" at bounding box center [613, 260] width 71 height 32
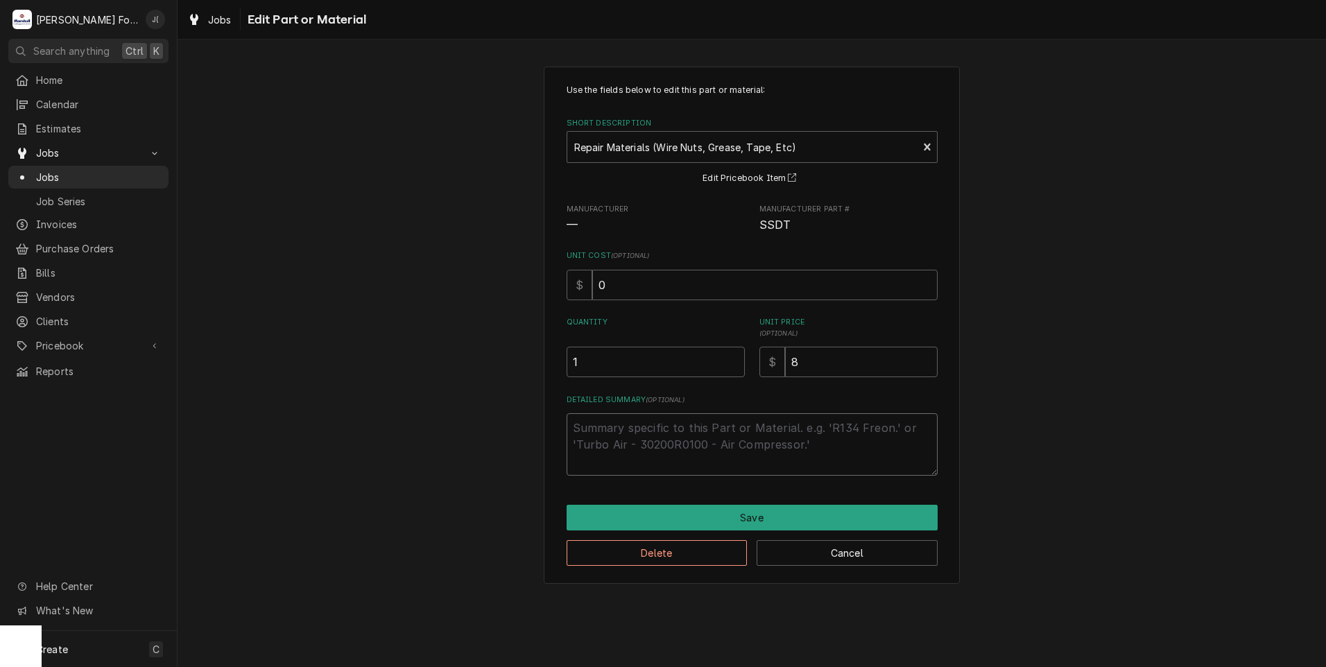
click at [647, 434] on textarea "Detailed Summary ( optional )" at bounding box center [751, 444] width 371 height 62
paste textarea "INSTALLED"
type textarea "x"
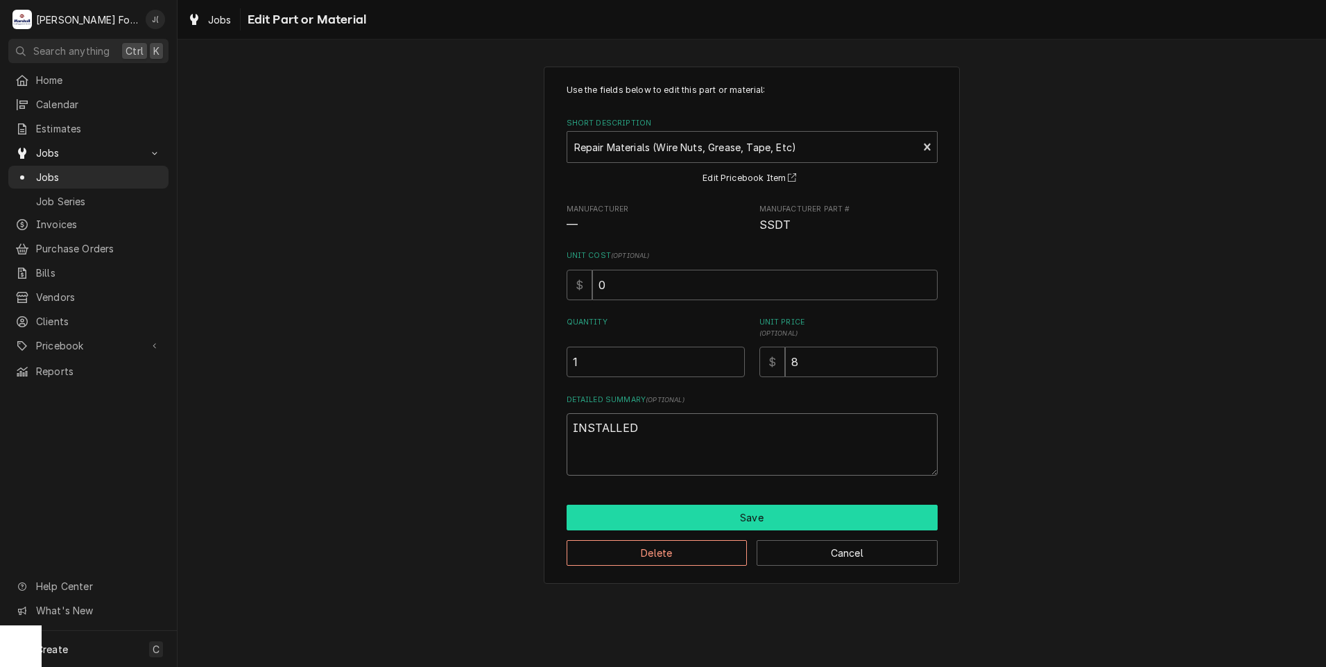
type textarea "INSTALLED"
click at [686, 513] on button "Save" at bounding box center [751, 518] width 371 height 26
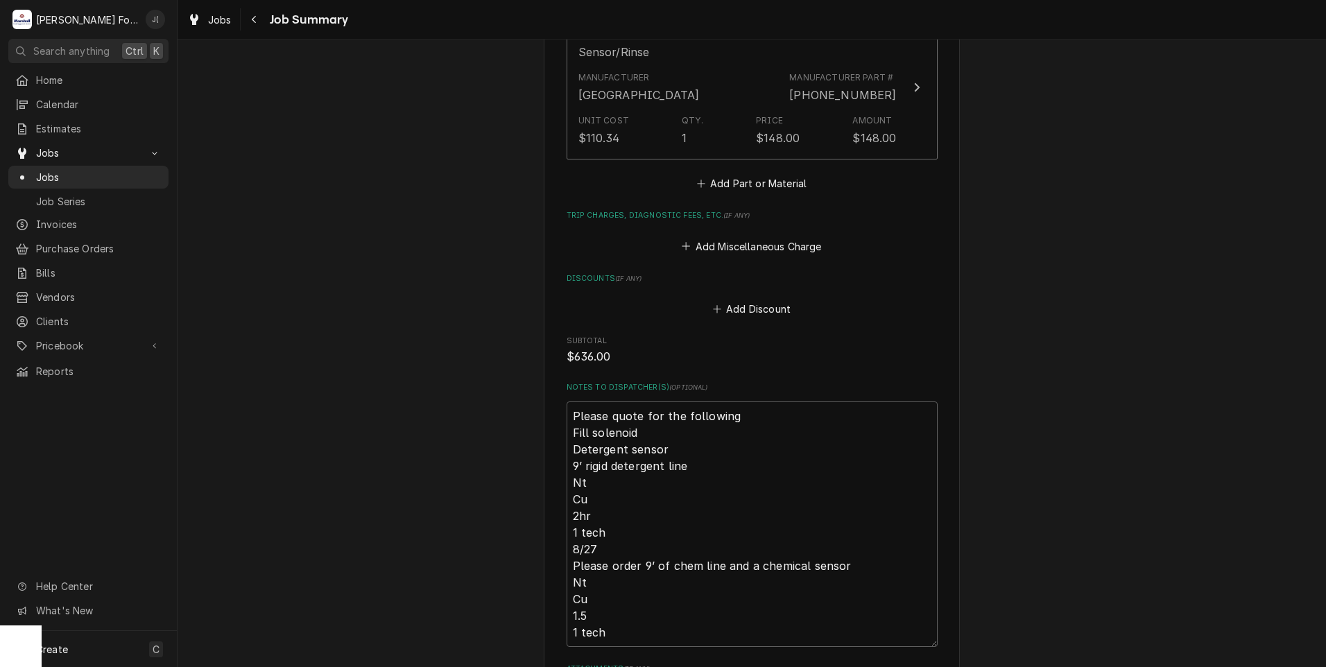
scroll to position [2447, 0]
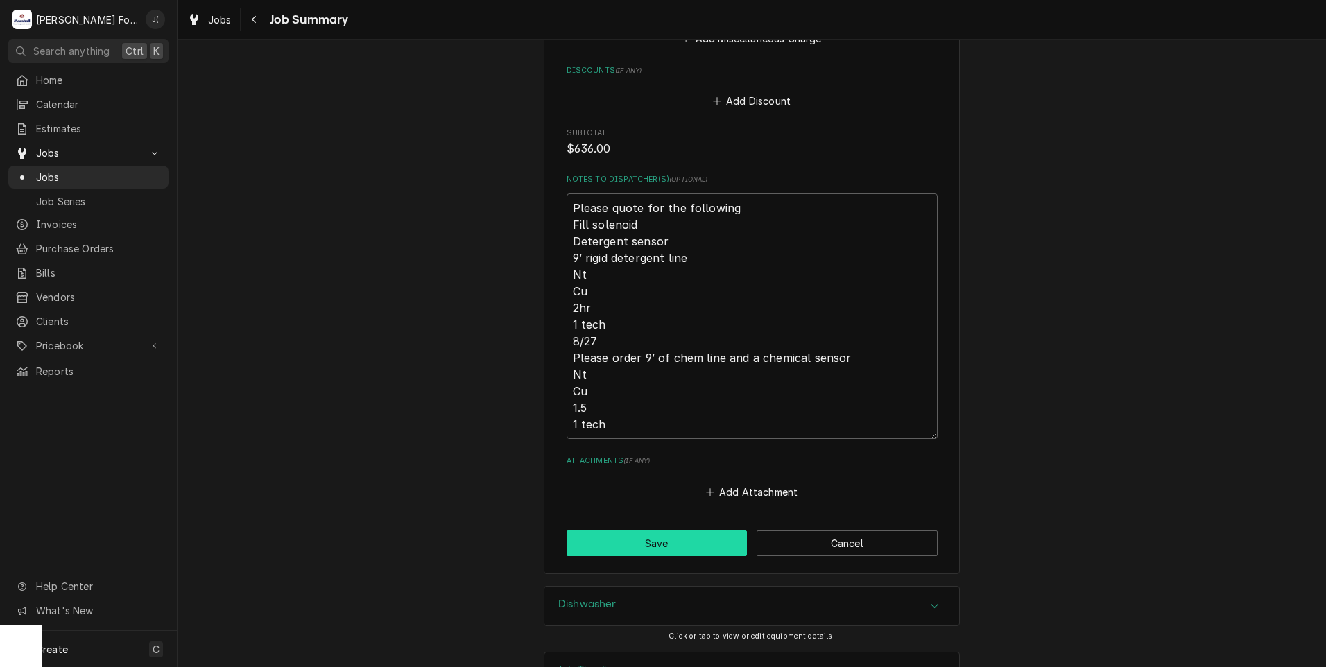
click at [635, 530] on button "Save" at bounding box center [656, 543] width 181 height 26
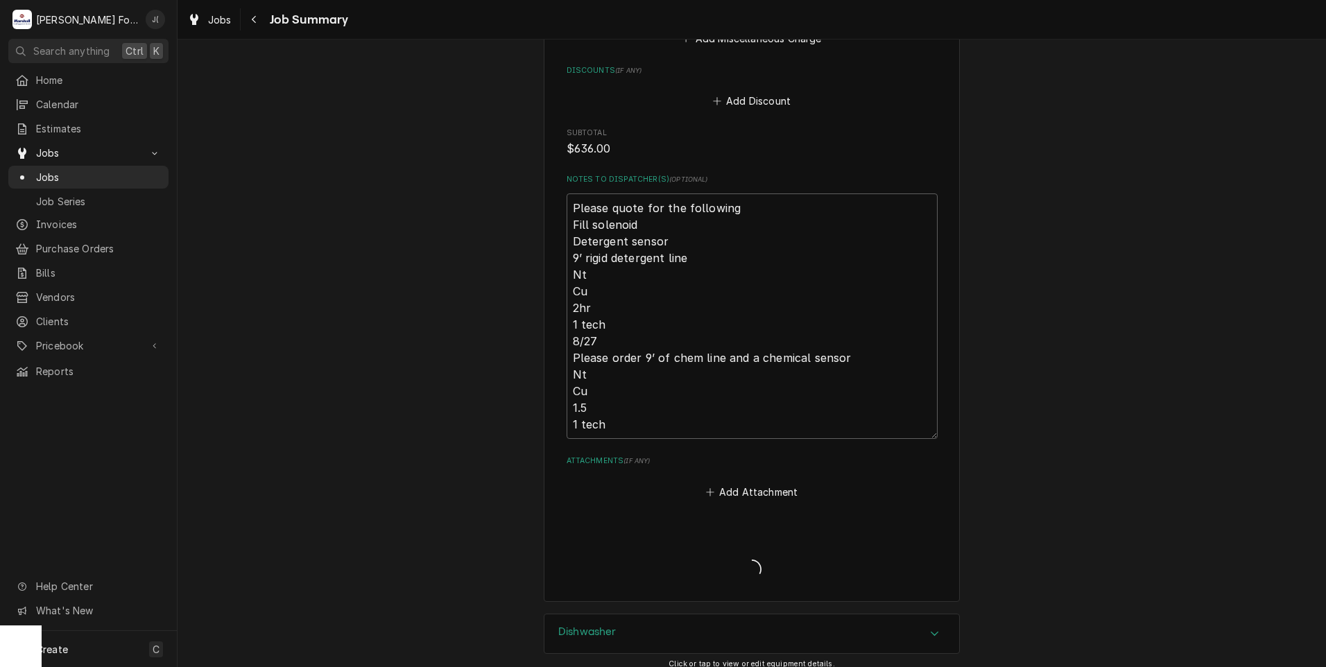
type textarea "x"
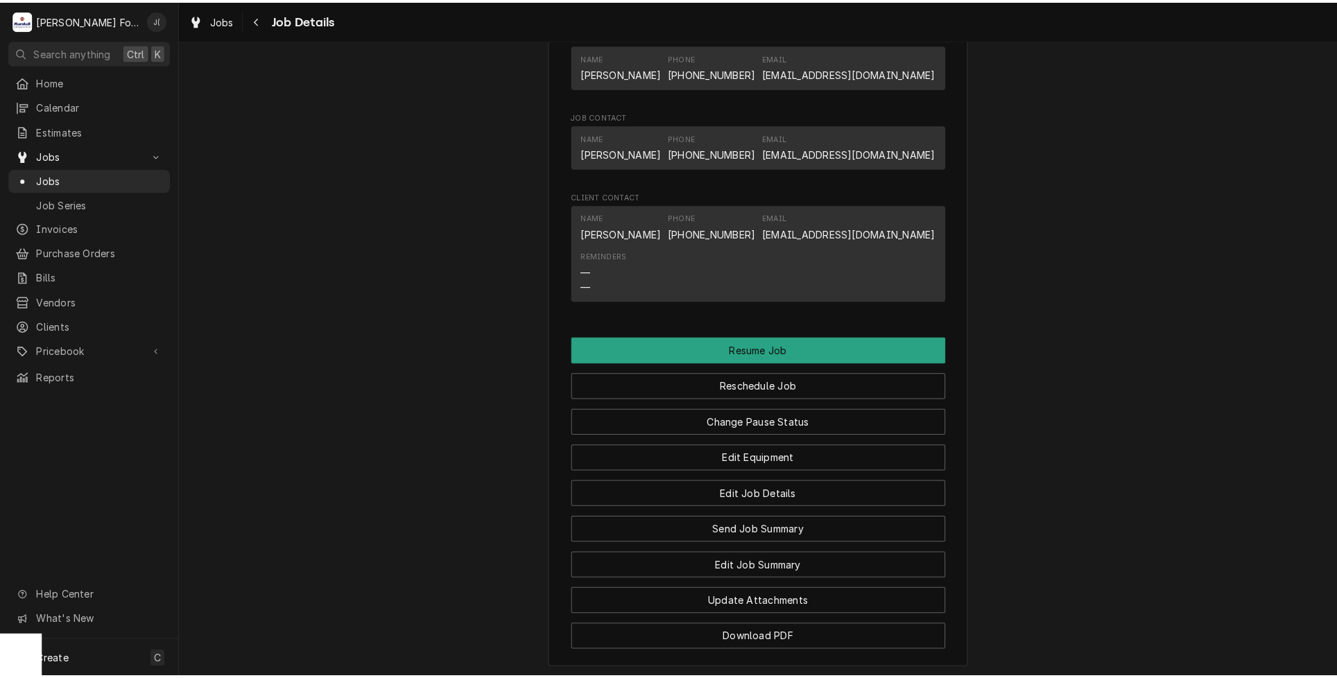
scroll to position [927, 0]
